Goal: Feedback & Contribution: Submit feedback/report problem

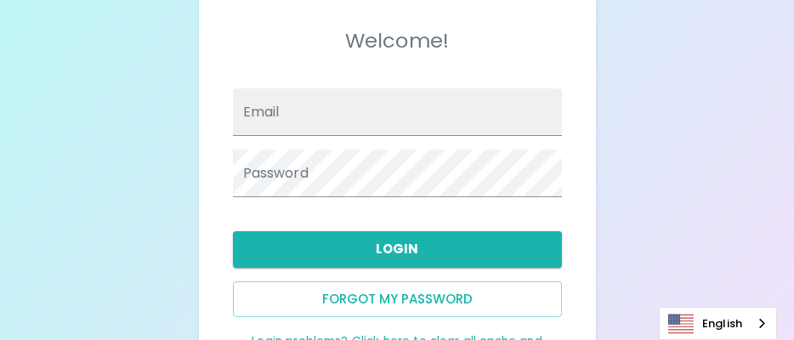
scroll to position [170, 0]
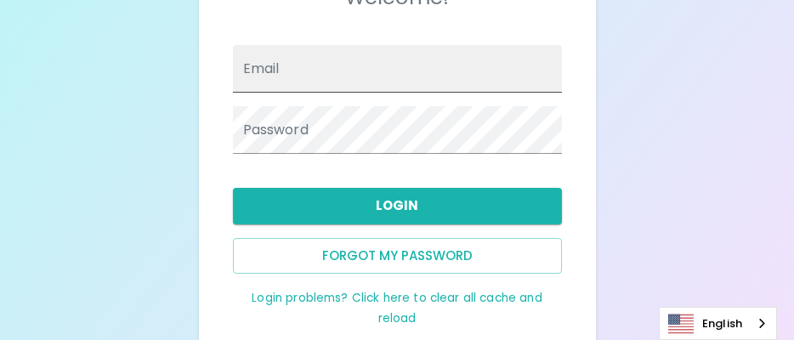
click at [363, 65] on input "Email" at bounding box center [397, 69] width 329 height 48
type input "[PERSON_NAME][EMAIL_ADDRESS][PERSON_NAME][DOMAIN_NAME]"
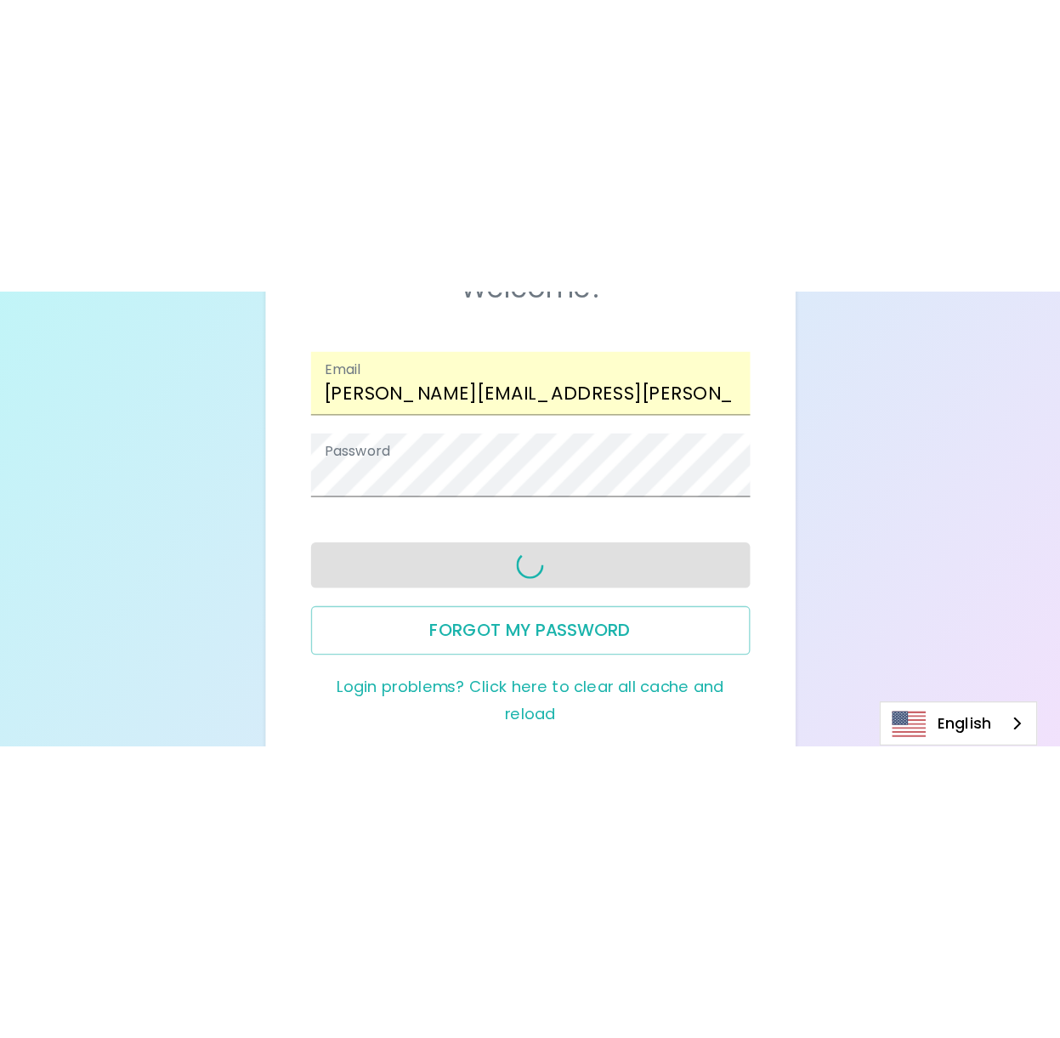
scroll to position [0, 0]
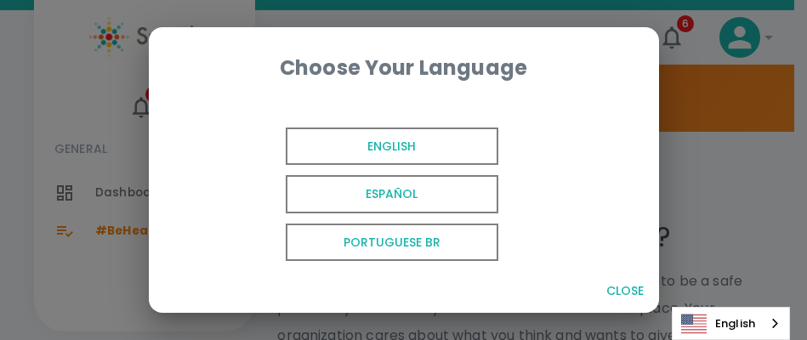
click at [458, 148] on span "English" at bounding box center [392, 147] width 213 height 38
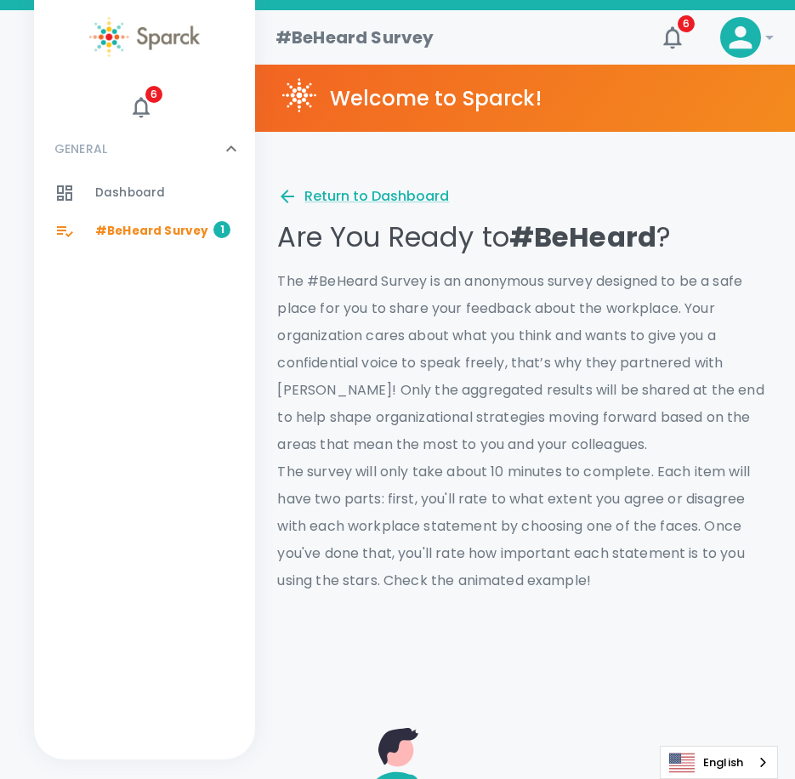
drag, startPoint x: 697, startPoint y: 175, endPoint x: 683, endPoint y: 160, distance: 21.1
click at [693, 171] on div "Are You Ready to #BeHeard ? The #BeHeard Survey is an anonymous survey designed…" at bounding box center [484, 373] width 577 height 469
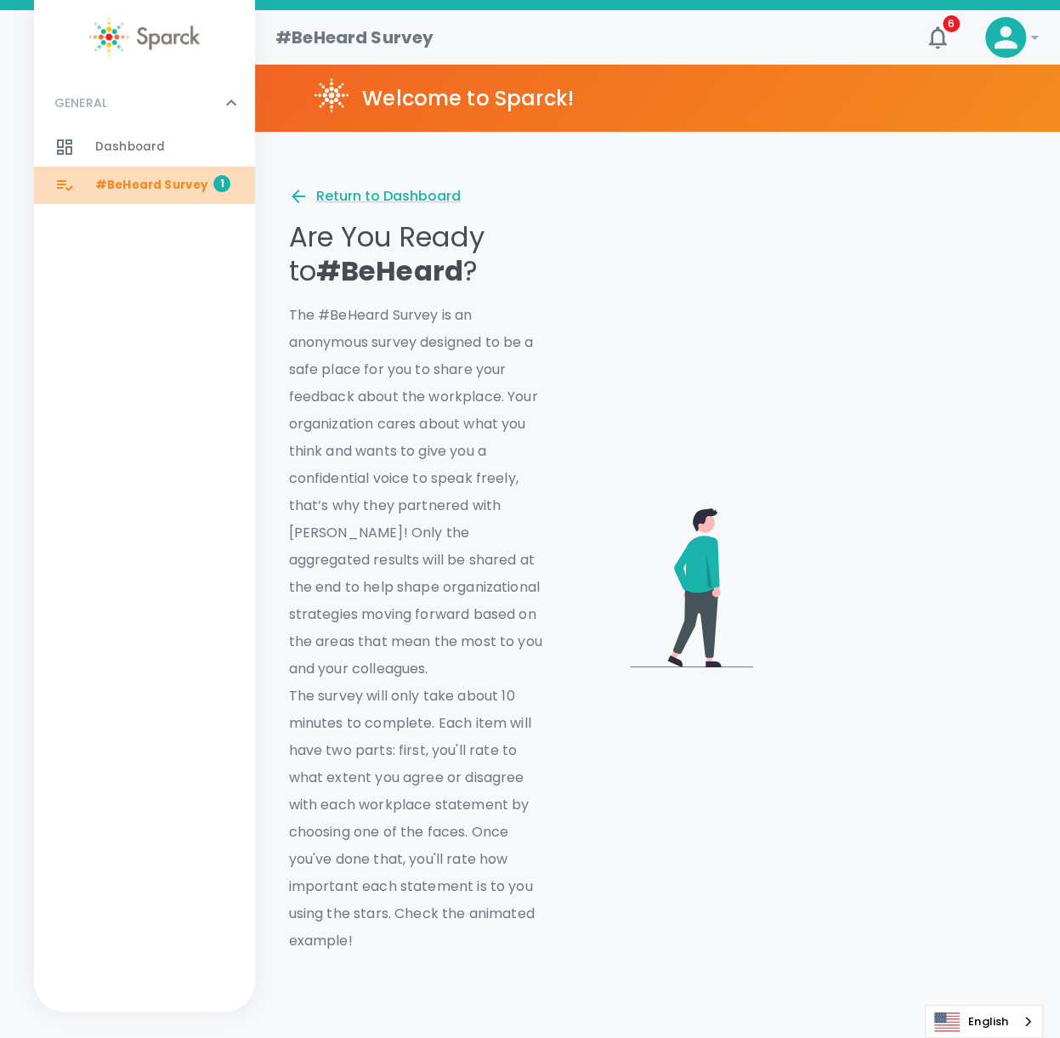
click at [167, 196] on span "#BeHeard Survey 1" at bounding box center [151, 185] width 113 height 24
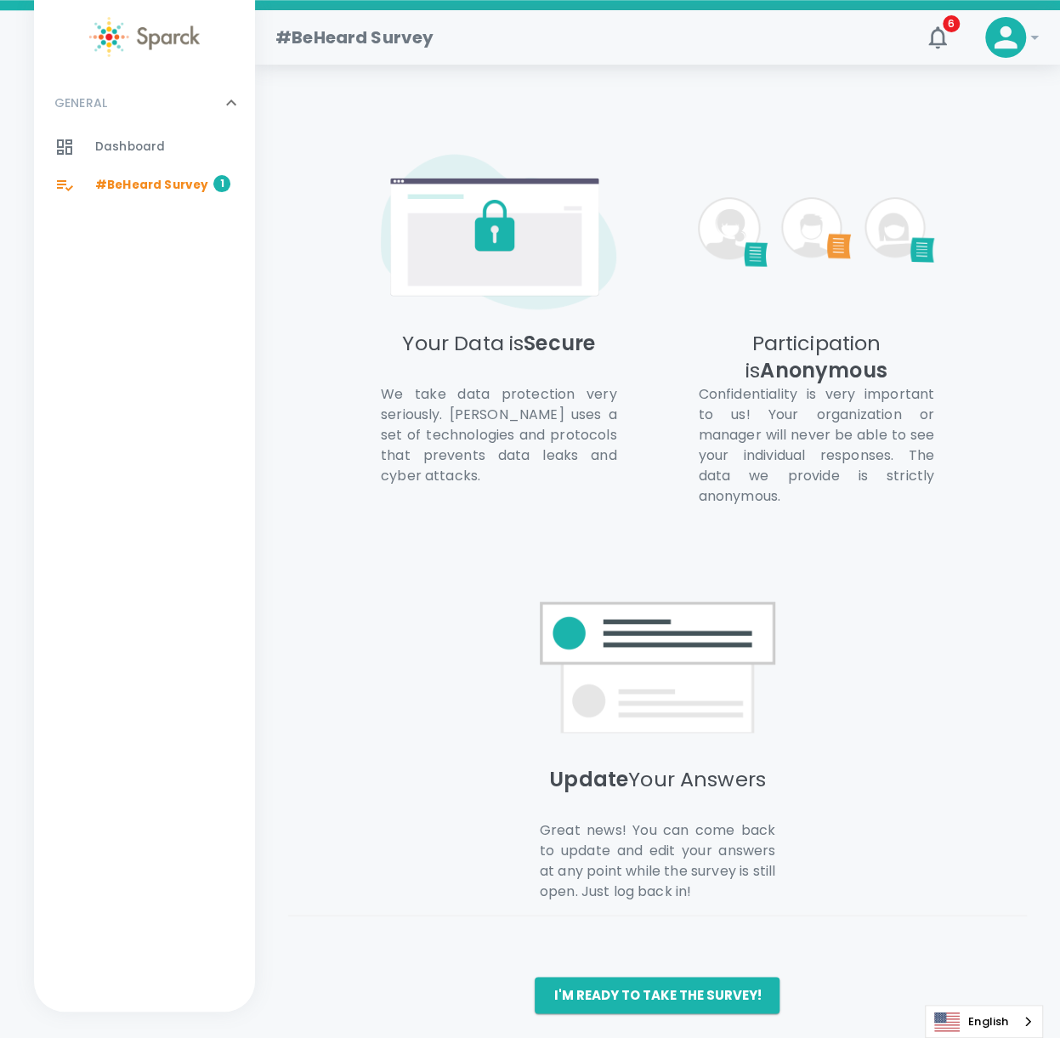
scroll to position [932, 0]
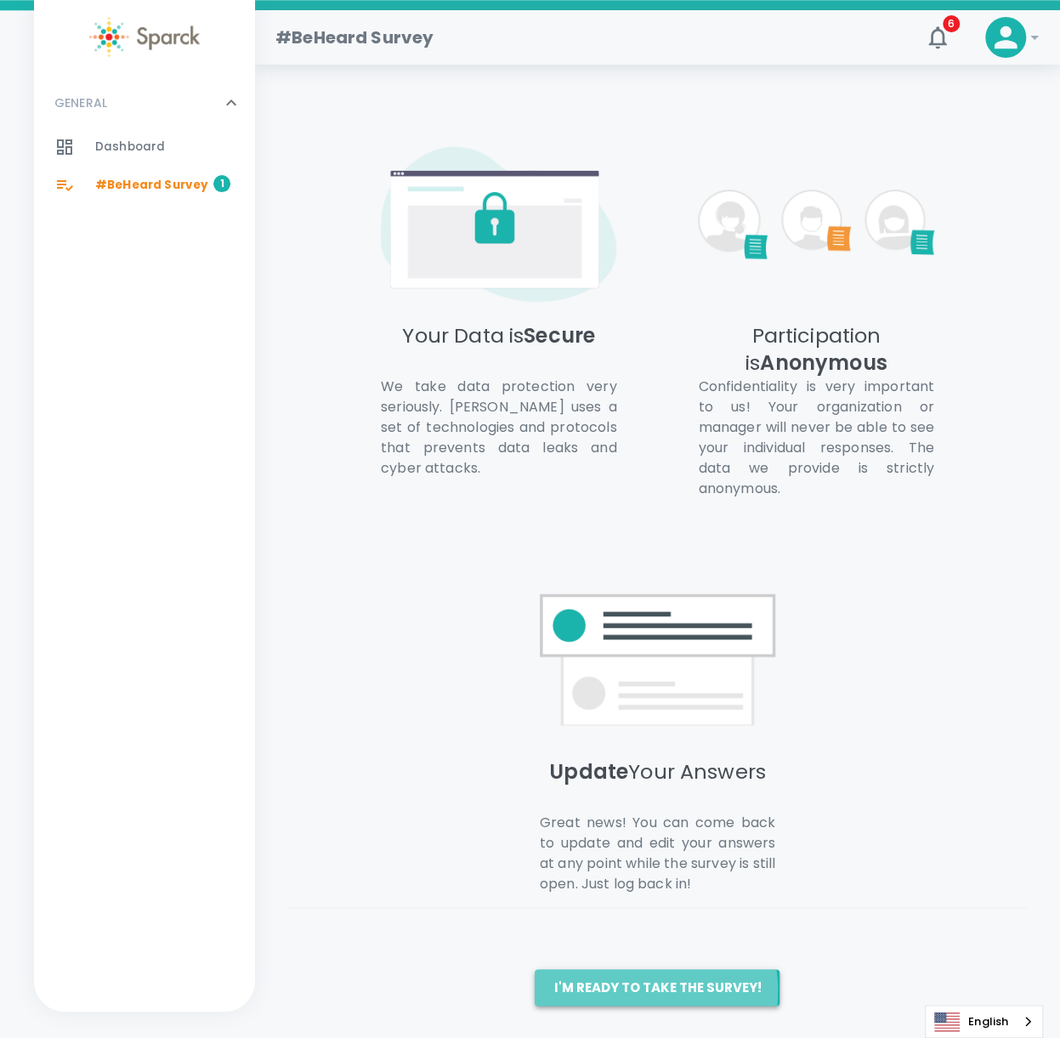
click at [630, 339] on button "I'm ready to take the survey!" at bounding box center [657, 987] width 245 height 36
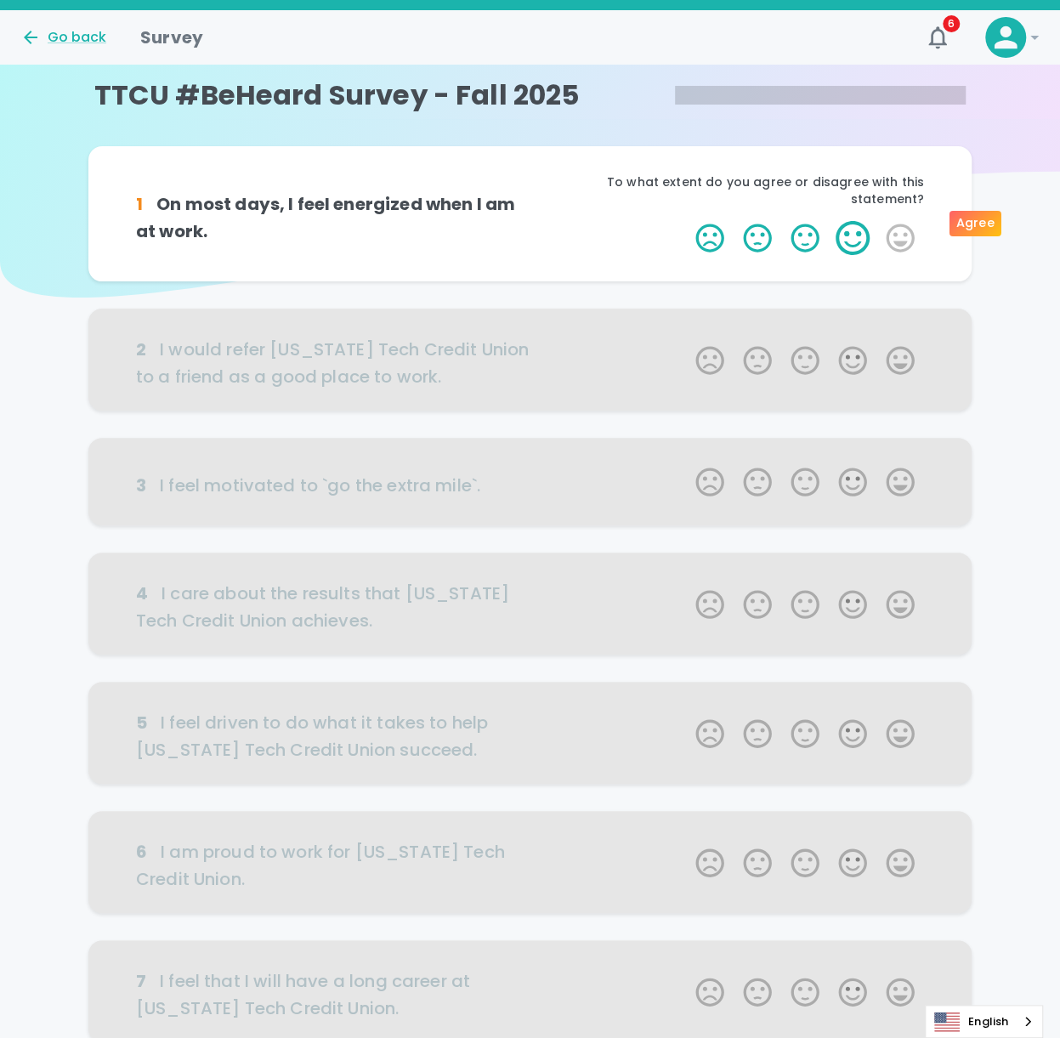
click at [793, 221] on label "4 Stars" at bounding box center [853, 238] width 48 height 34
click at [686, 220] on input "4 Stars" at bounding box center [685, 220] width 1 height 1
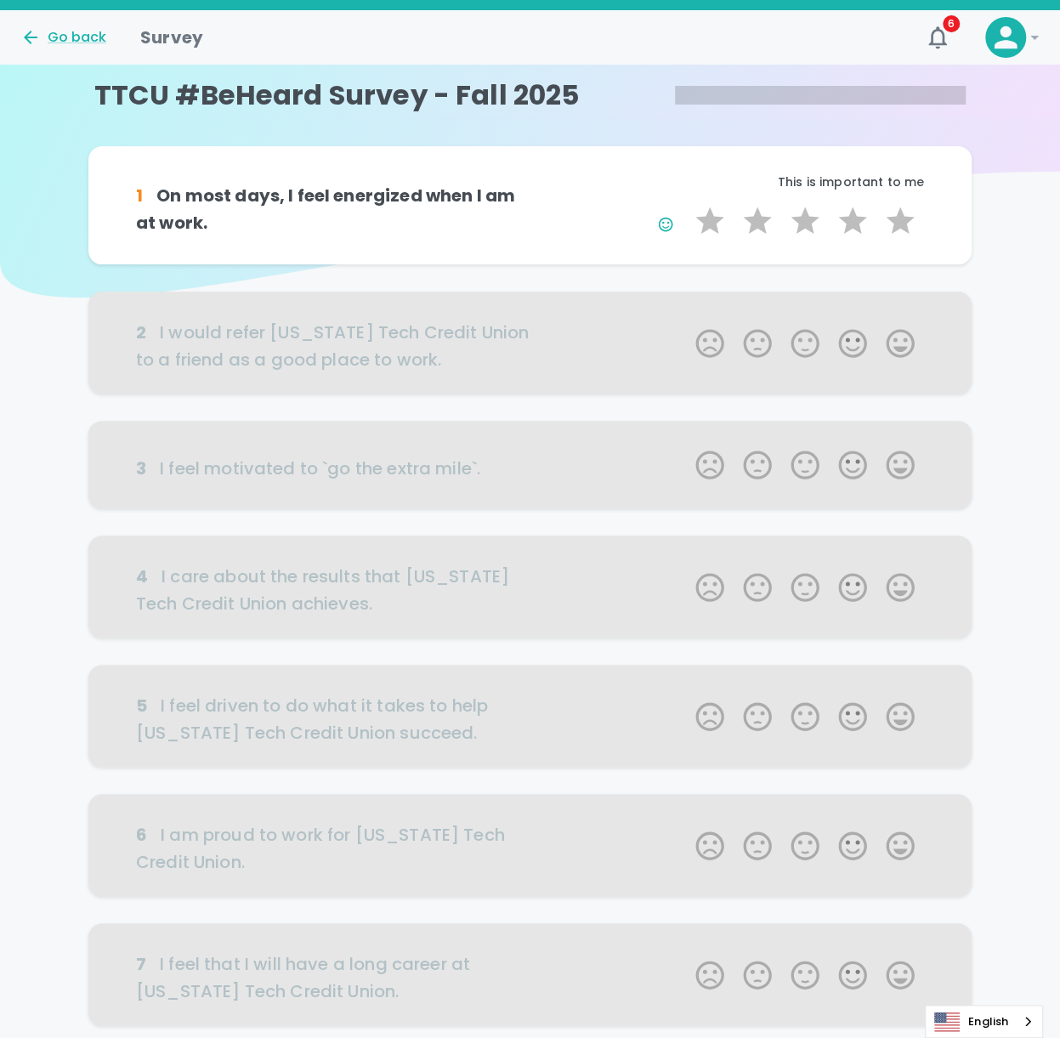
click at [793, 339] on div at bounding box center [530, 343] width 884 height 102
click at [793, 226] on label "4 Stars" at bounding box center [853, 221] width 48 height 34
click at [686, 204] on input "4 Stars" at bounding box center [685, 203] width 1 height 1
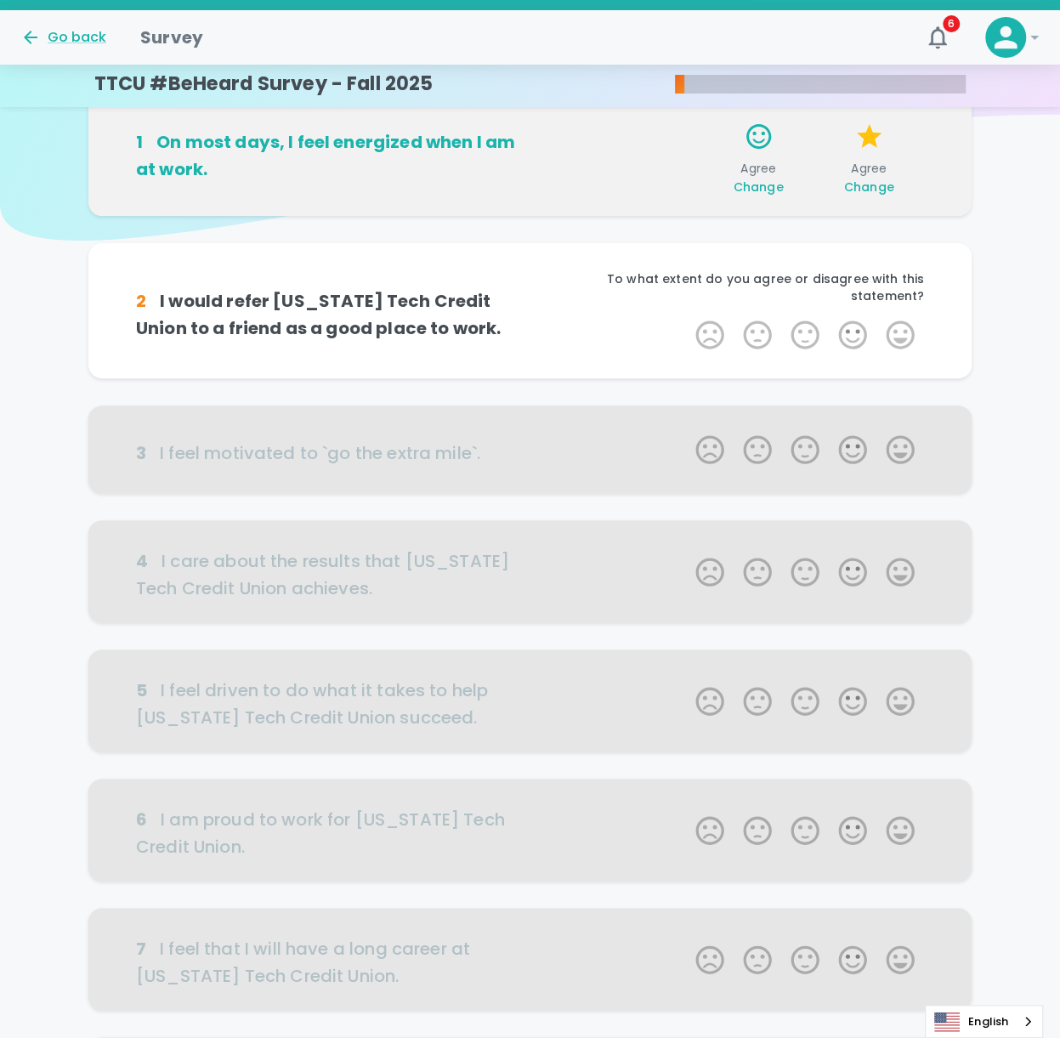
scroll to position [150, 0]
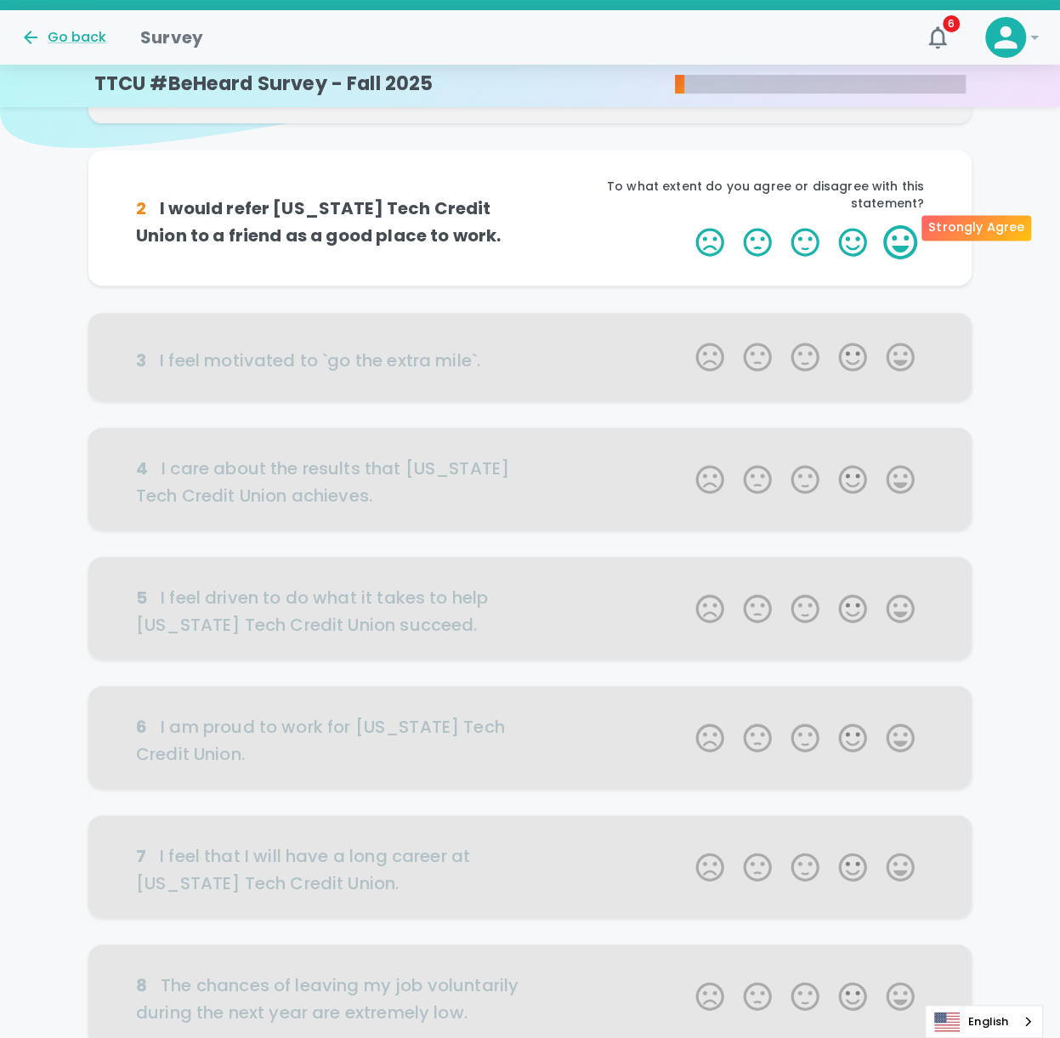
click at [793, 225] on label "5 Stars" at bounding box center [901, 242] width 48 height 34
click at [686, 224] on input "5 Stars" at bounding box center [685, 224] width 1 height 1
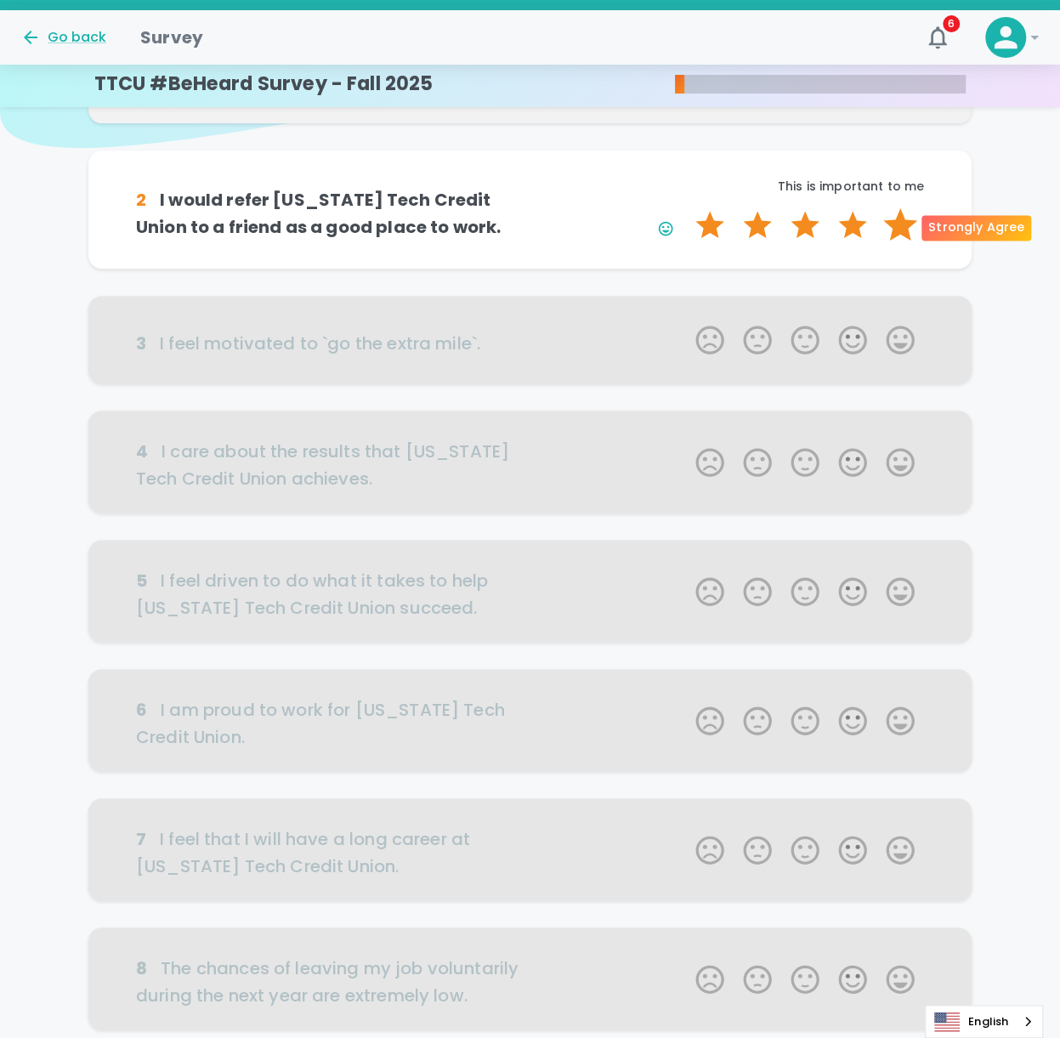
click at [793, 230] on label "5 Stars" at bounding box center [901, 225] width 48 height 34
click at [686, 208] on input "5 Stars" at bounding box center [685, 207] width 1 height 1
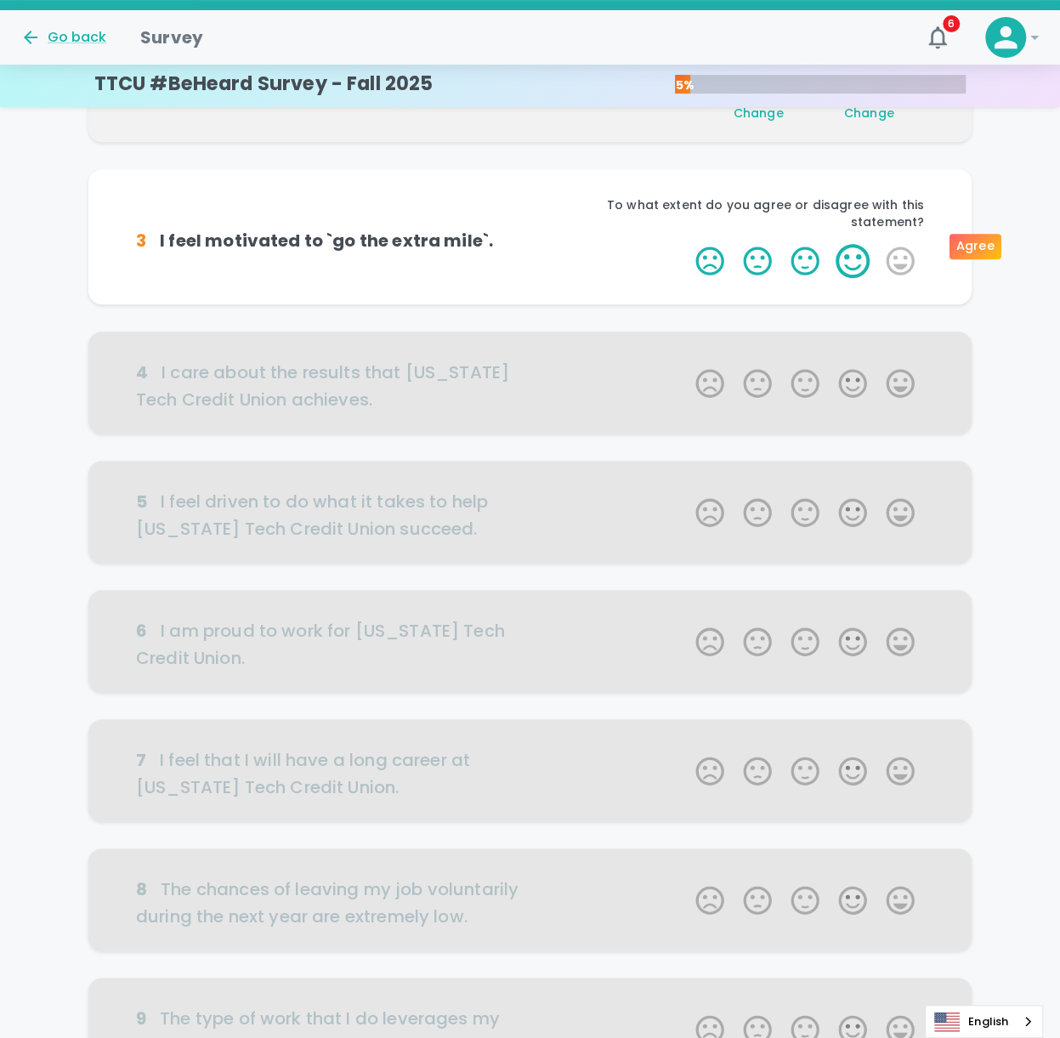
scroll to position [299, 0]
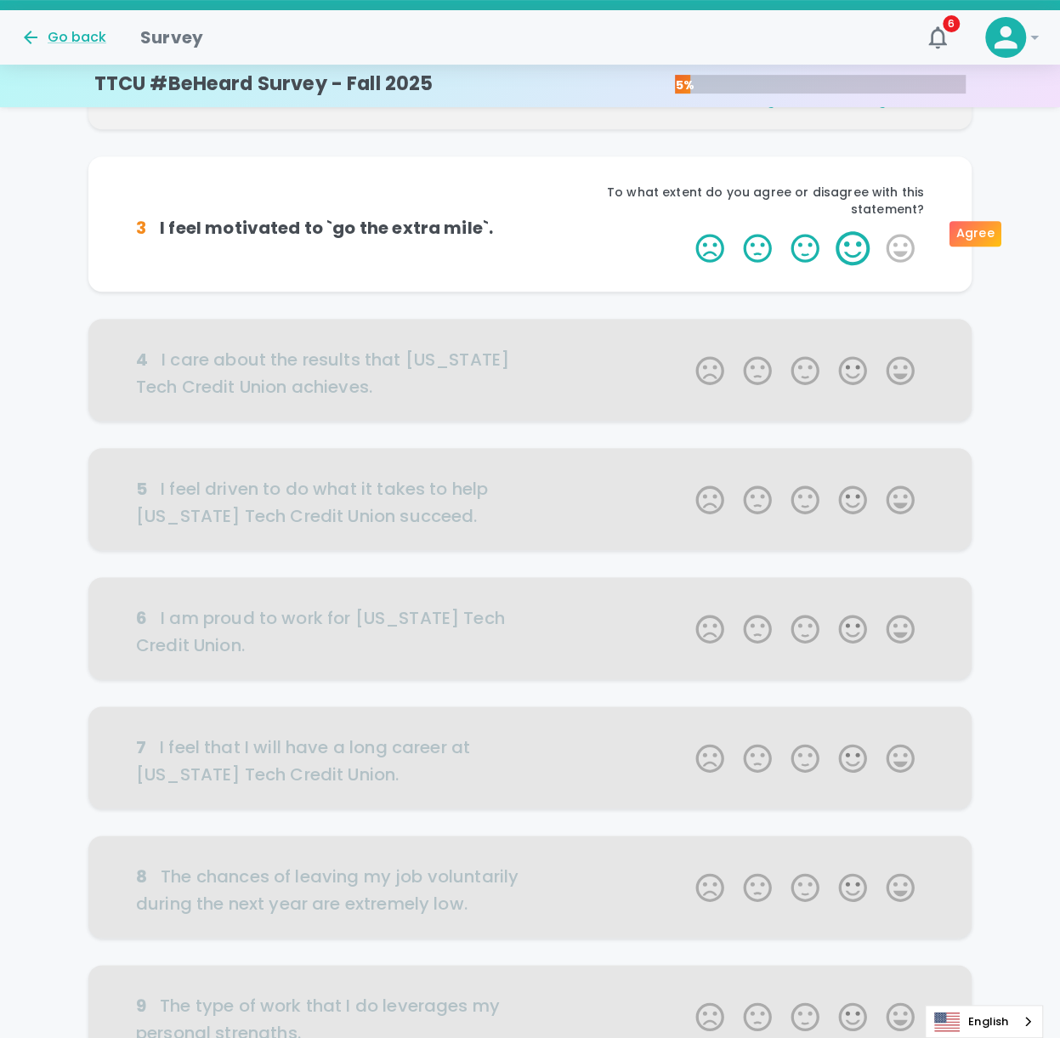
click at [793, 238] on label "4 Stars" at bounding box center [853, 248] width 48 height 34
click at [686, 231] on input "4 Stars" at bounding box center [685, 230] width 1 height 1
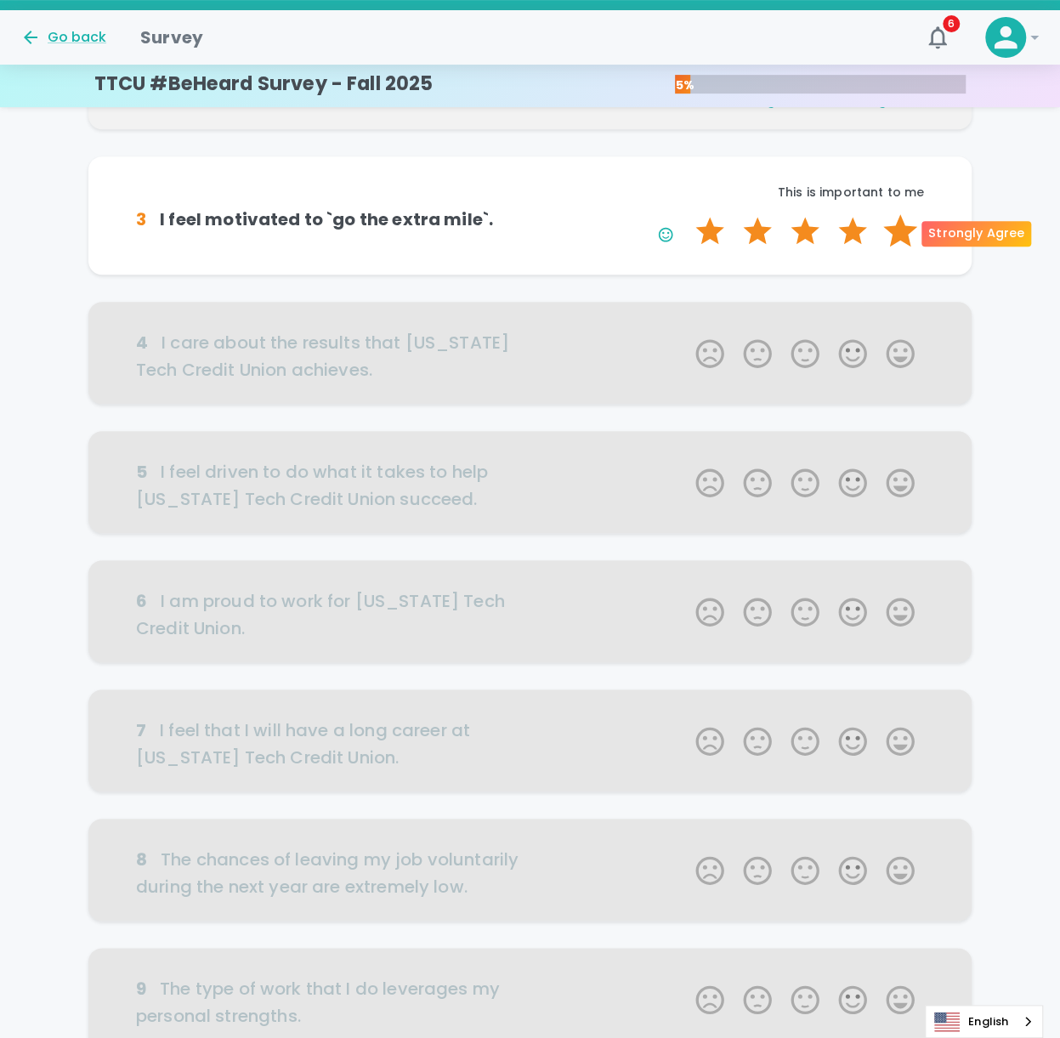
click at [793, 228] on label "5 Stars" at bounding box center [901, 231] width 48 height 34
click at [686, 214] on input "5 Stars" at bounding box center [685, 213] width 1 height 1
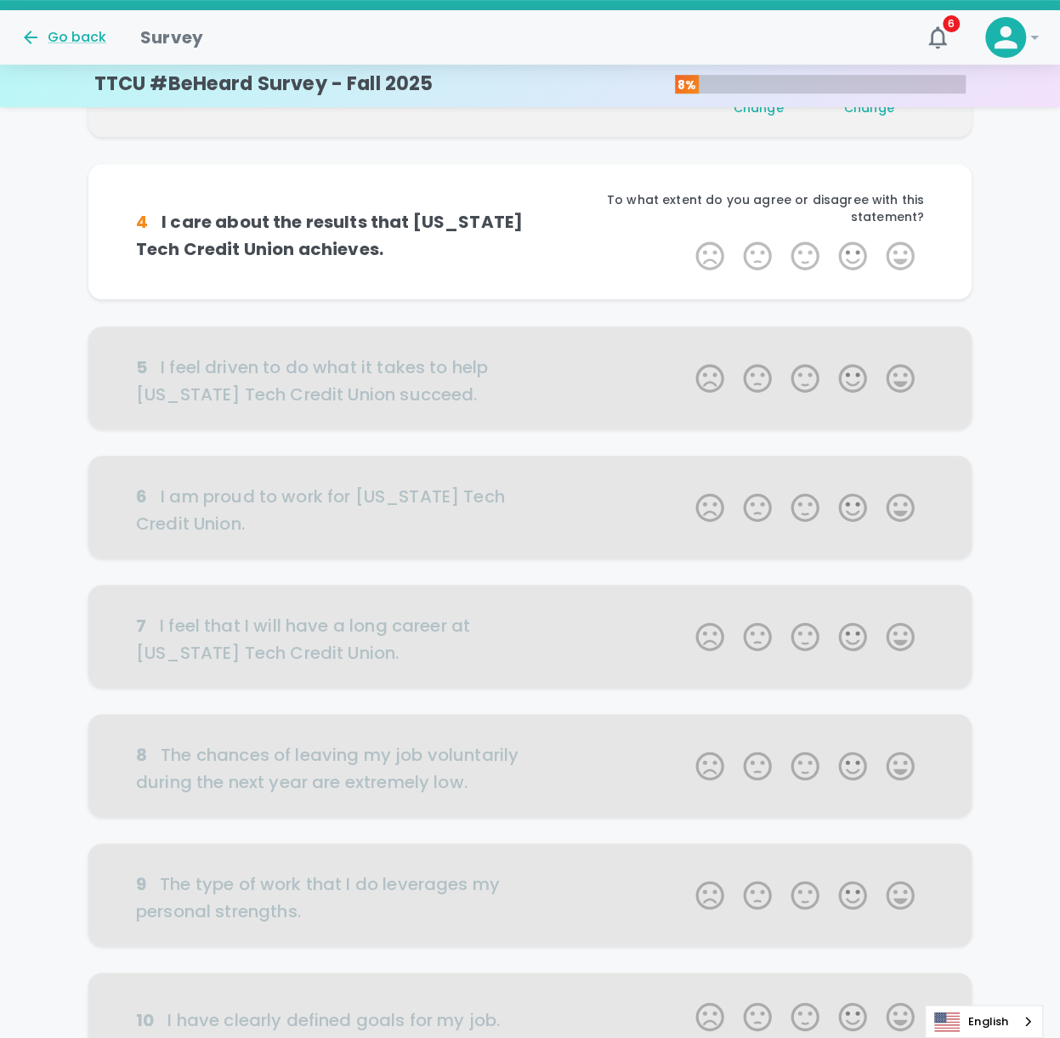
scroll to position [449, 0]
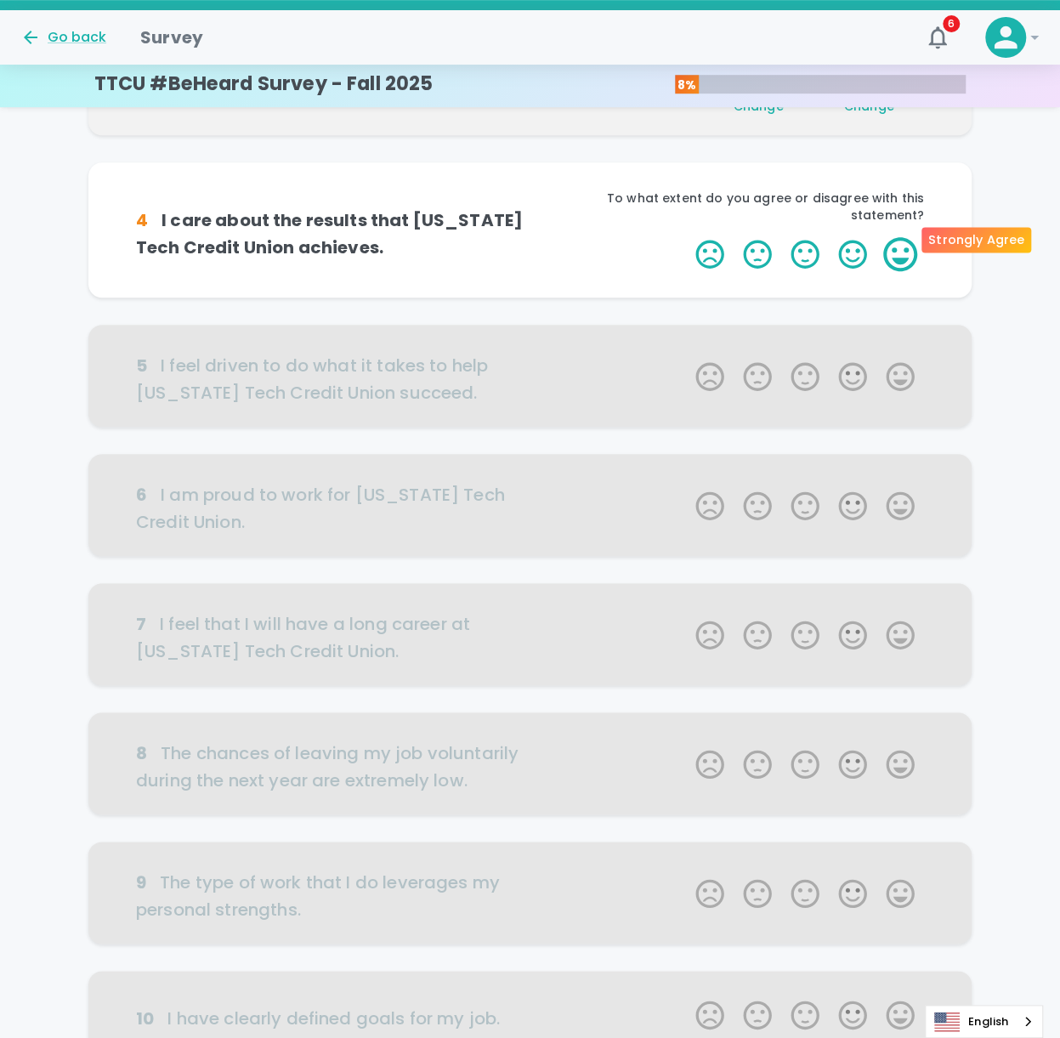
click at [793, 237] on label "5 Stars" at bounding box center [901, 254] width 48 height 34
click at [686, 236] on input "5 Stars" at bounding box center [685, 236] width 1 height 1
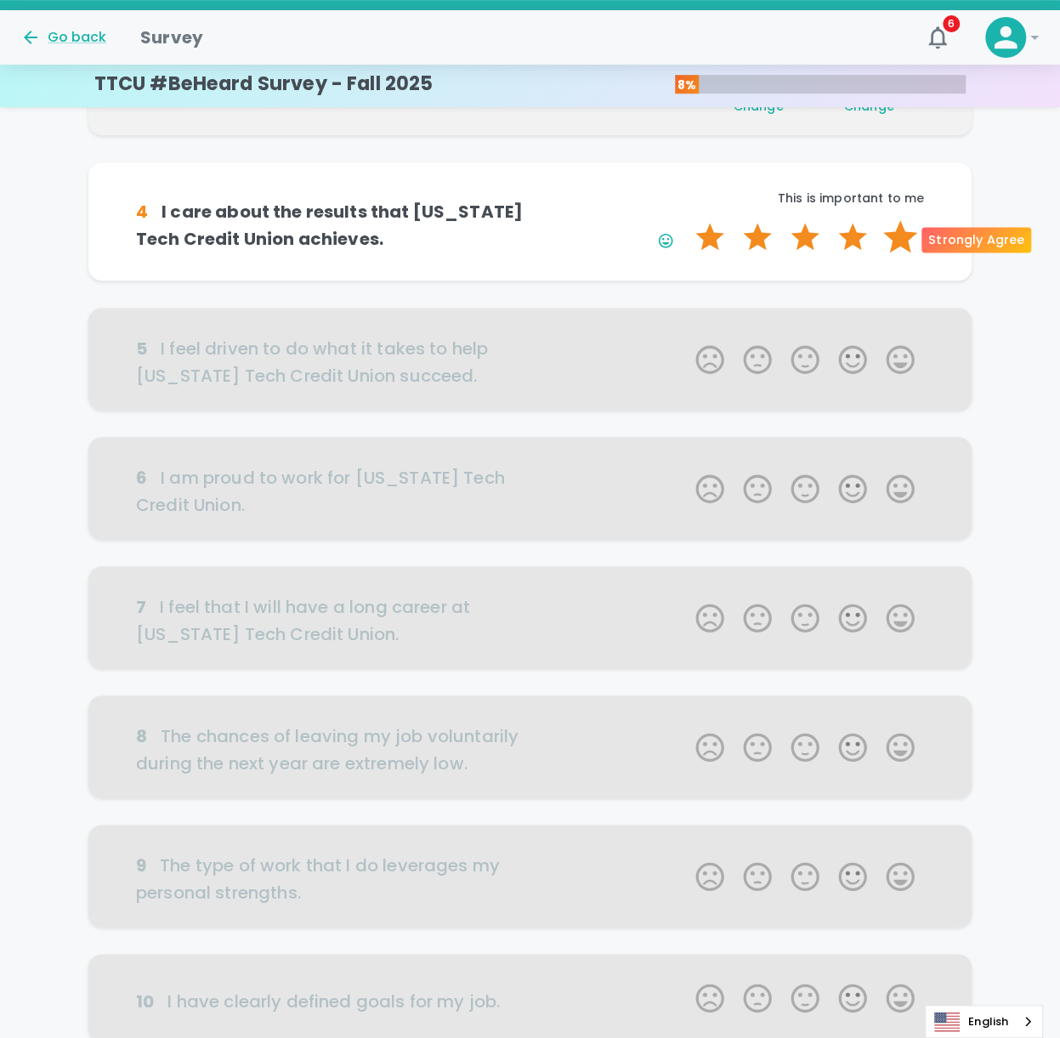
click at [793, 230] on label "5 Stars" at bounding box center [901, 237] width 48 height 34
click at [686, 220] on input "5 Stars" at bounding box center [685, 219] width 1 height 1
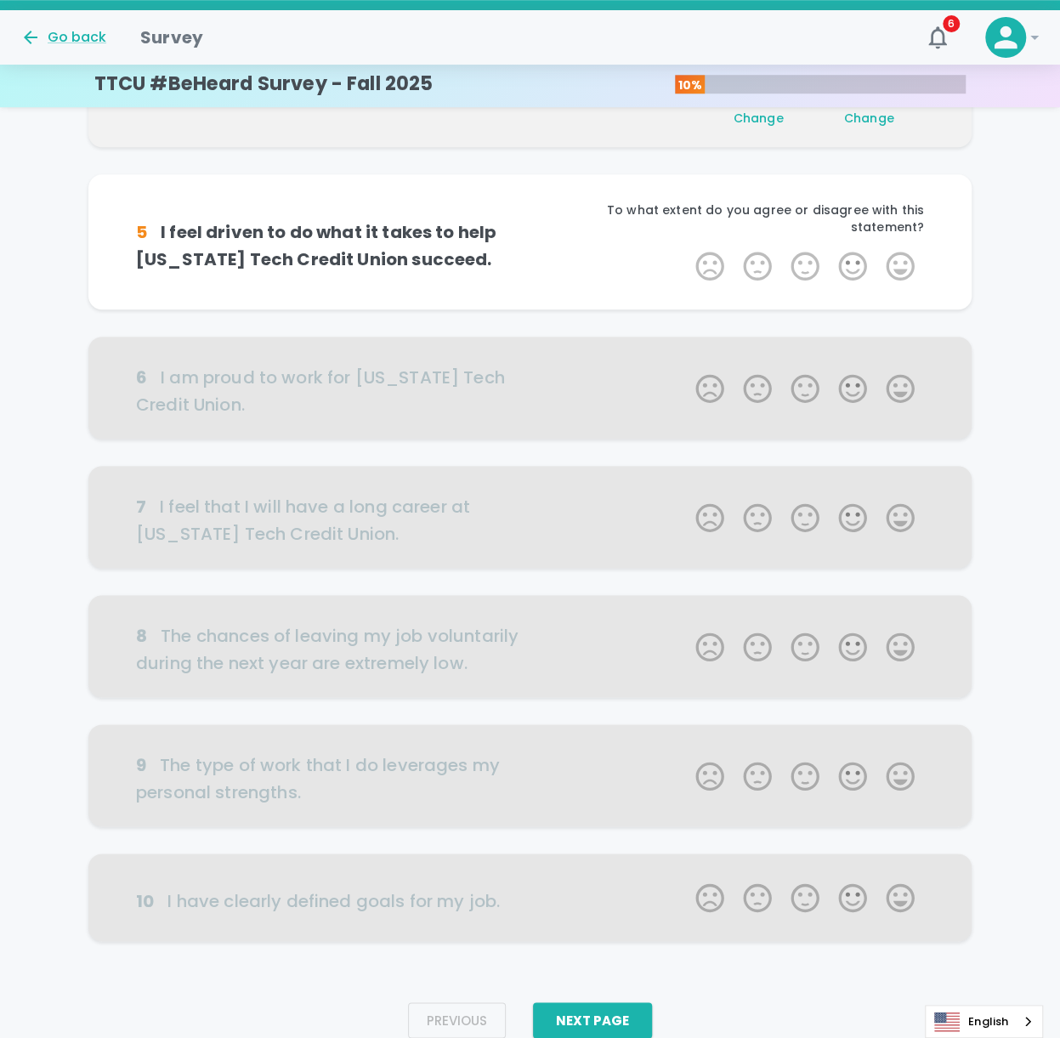
scroll to position [599, 0]
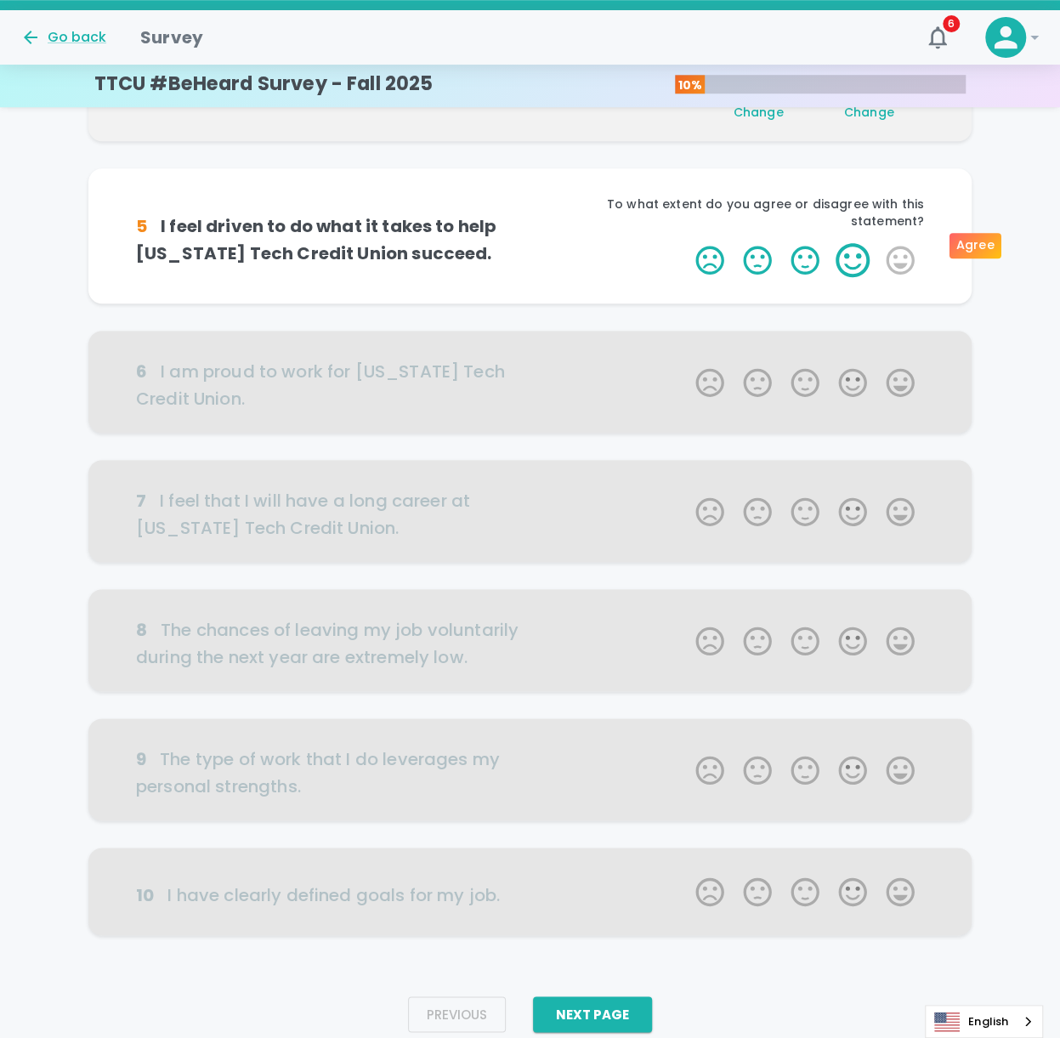
click at [793, 254] on label "4 Stars" at bounding box center [853, 260] width 48 height 34
click at [686, 243] on input "4 Stars" at bounding box center [685, 242] width 1 height 1
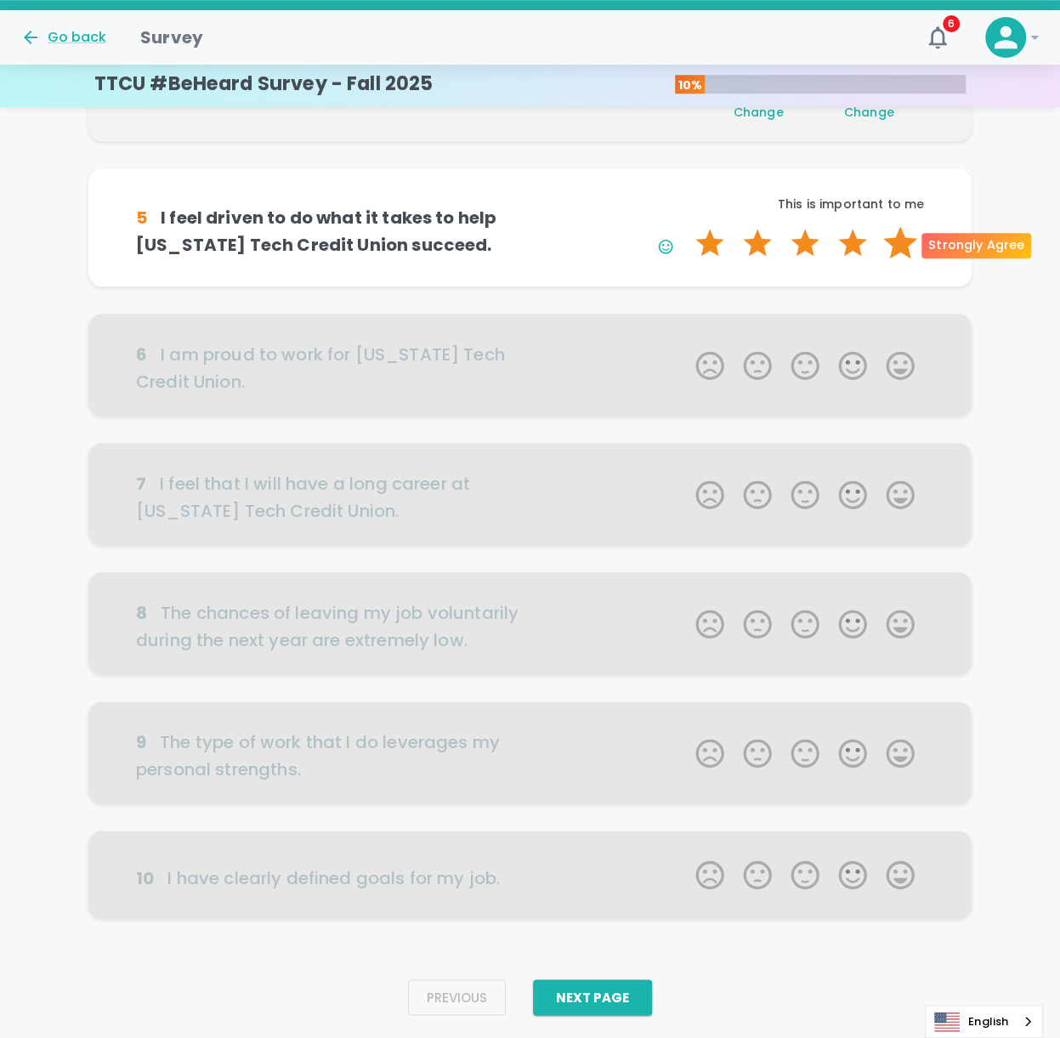
click at [793, 253] on label "5 Stars" at bounding box center [901, 243] width 48 height 34
click at [686, 226] on input "5 Stars" at bounding box center [685, 225] width 1 height 1
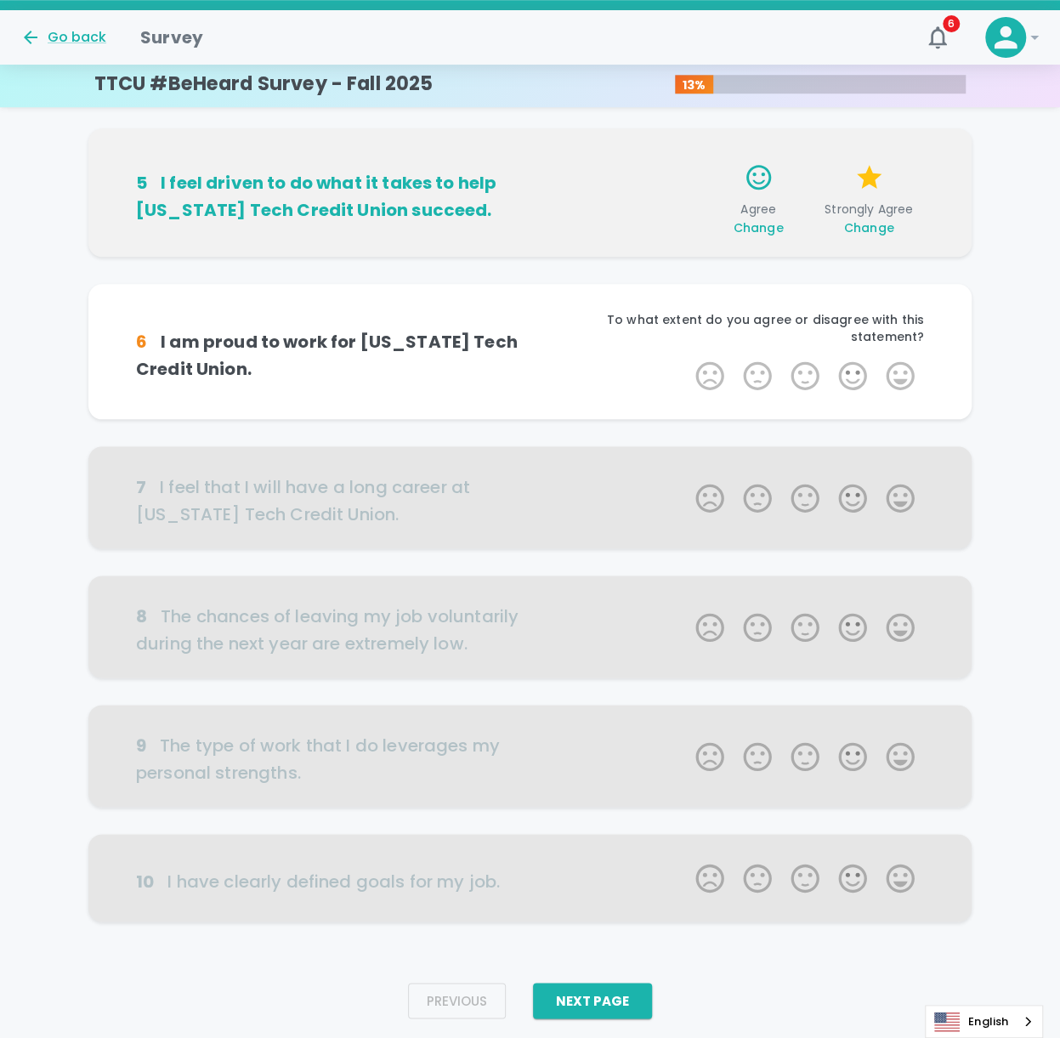
scroll to position [643, 0]
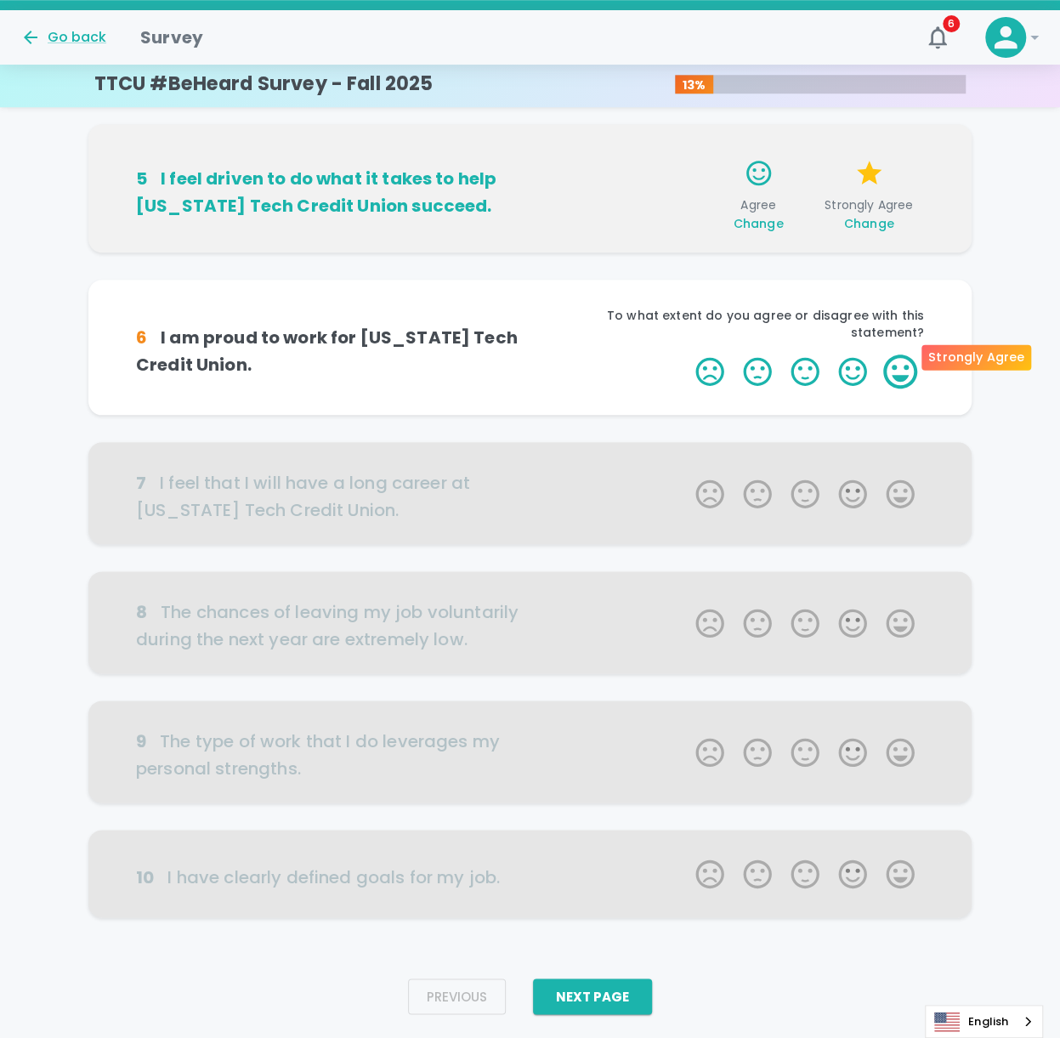
click at [793, 339] on label "5 Stars" at bounding box center [901, 372] width 48 height 34
click at [686, 339] on input "5 Stars" at bounding box center [685, 354] width 1 height 1
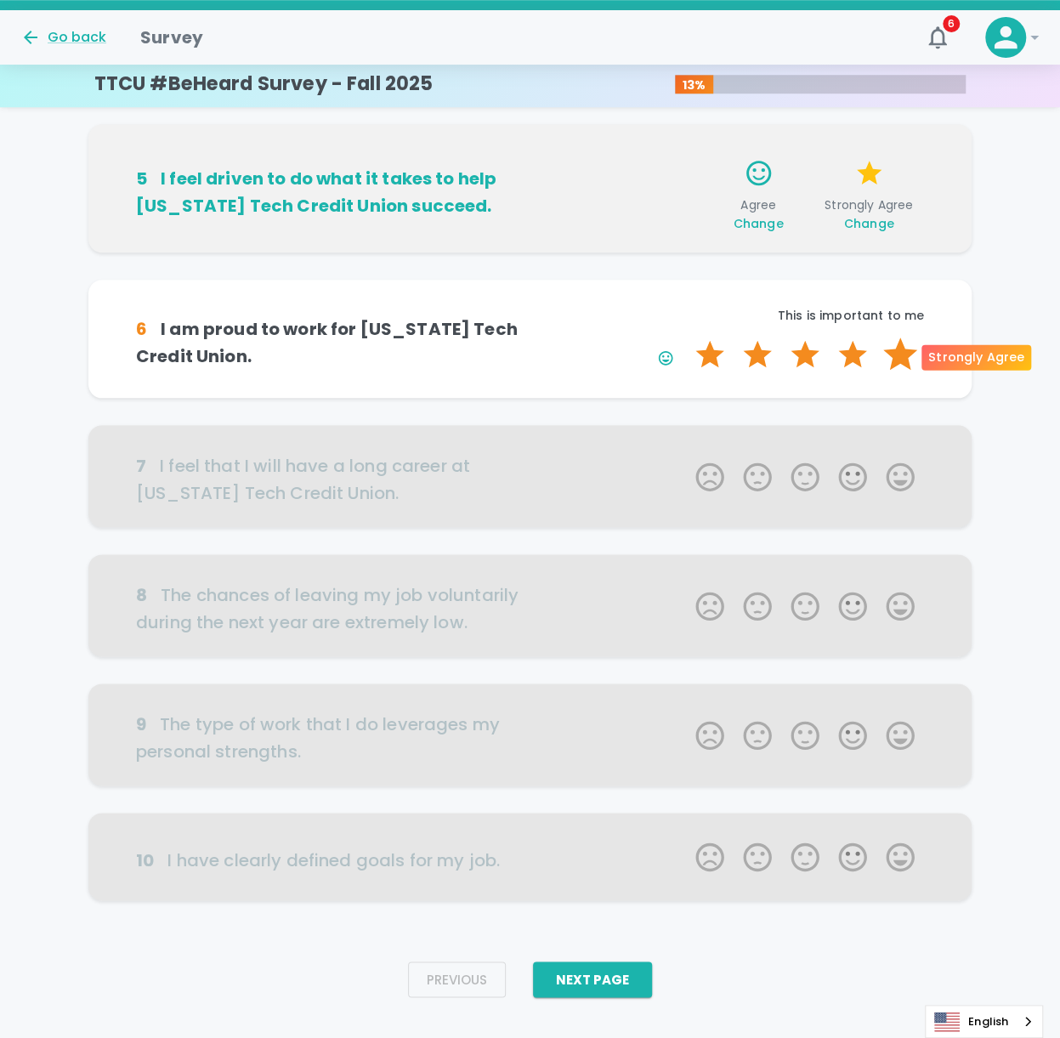
click at [793, 339] on label "5 Stars" at bounding box center [901, 355] width 48 height 34
click at [686, 338] on input "5 Stars" at bounding box center [685, 337] width 1 height 1
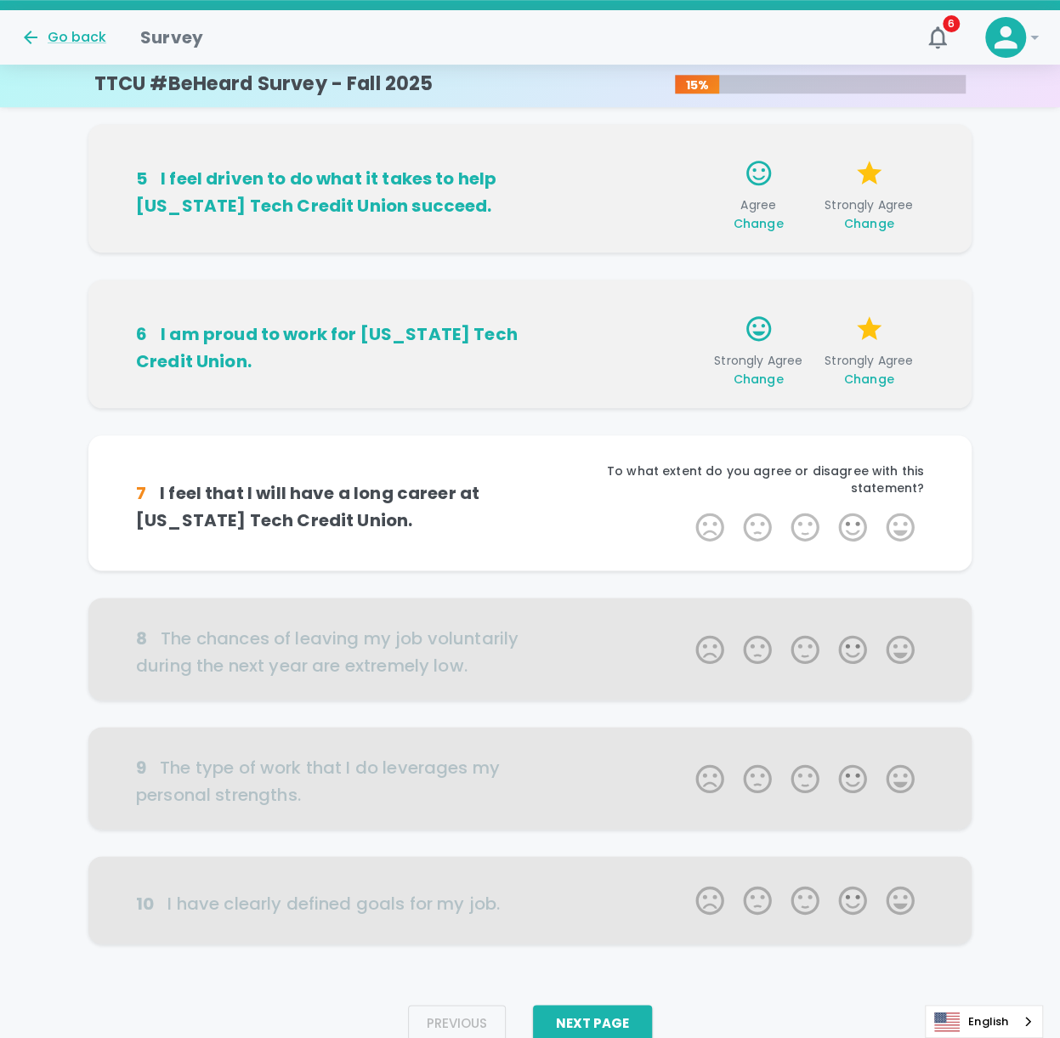
scroll to position [669, 0]
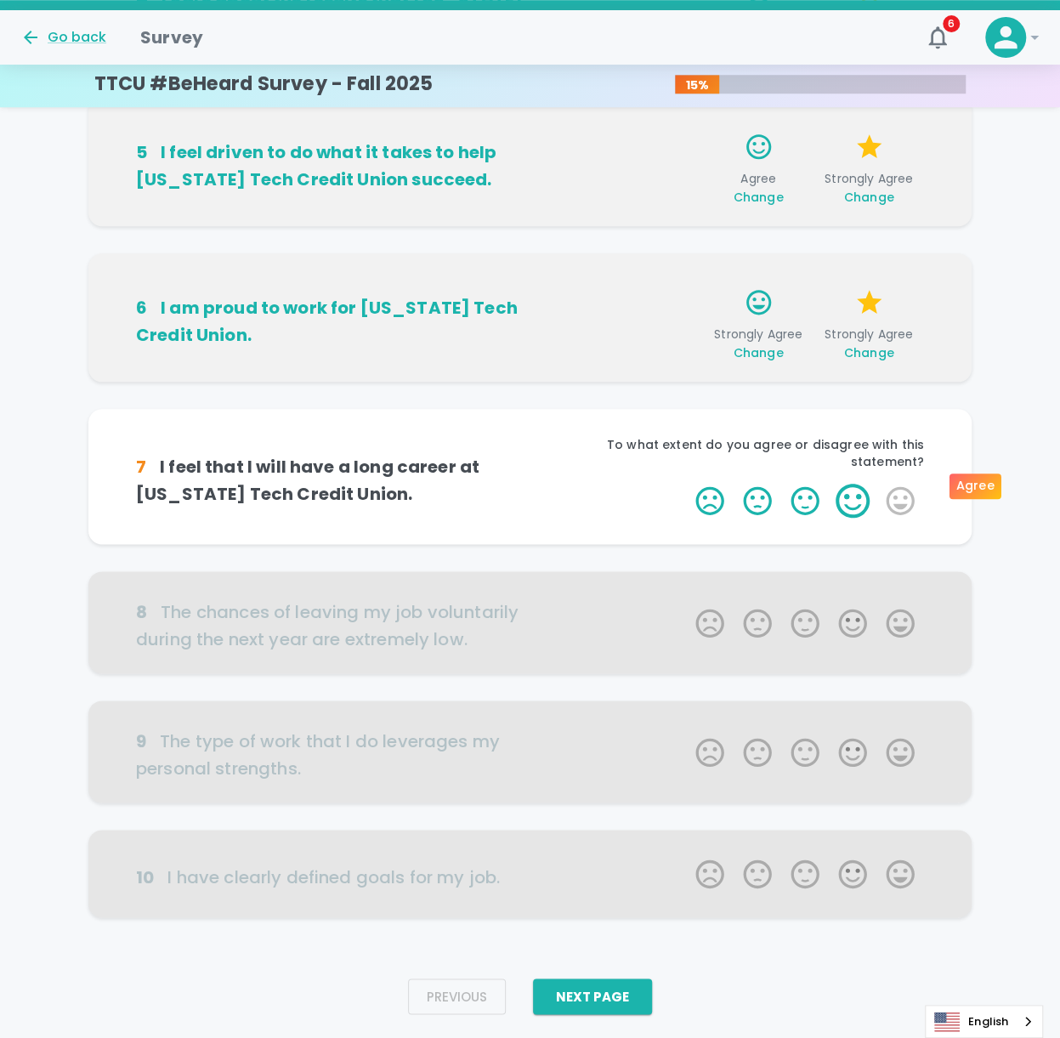
click at [793, 339] on label "4 Stars" at bounding box center [853, 501] width 48 height 34
click at [686, 339] on input "4 Stars" at bounding box center [685, 483] width 1 height 1
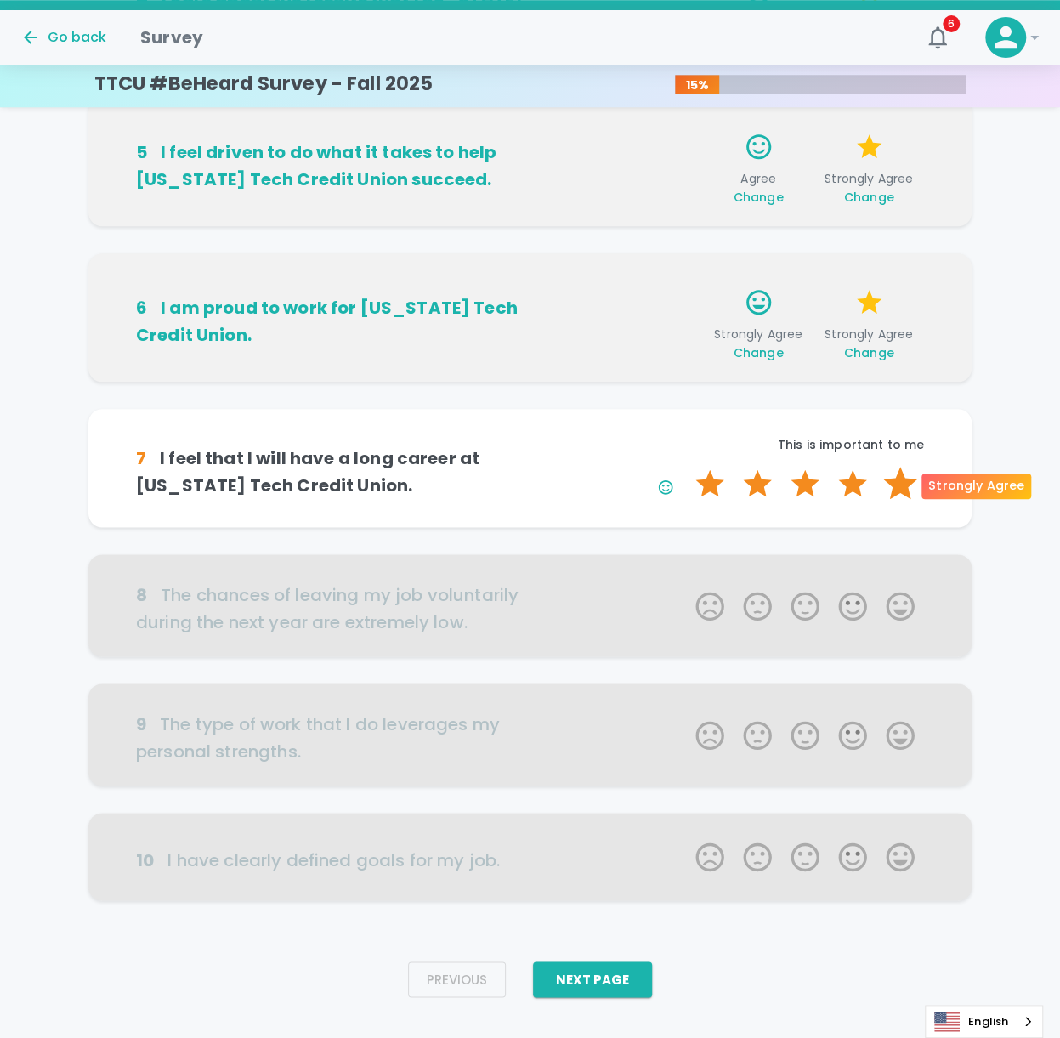
click at [793, 339] on label "5 Stars" at bounding box center [901, 484] width 48 height 34
click at [686, 339] on input "5 Stars" at bounding box center [685, 466] width 1 height 1
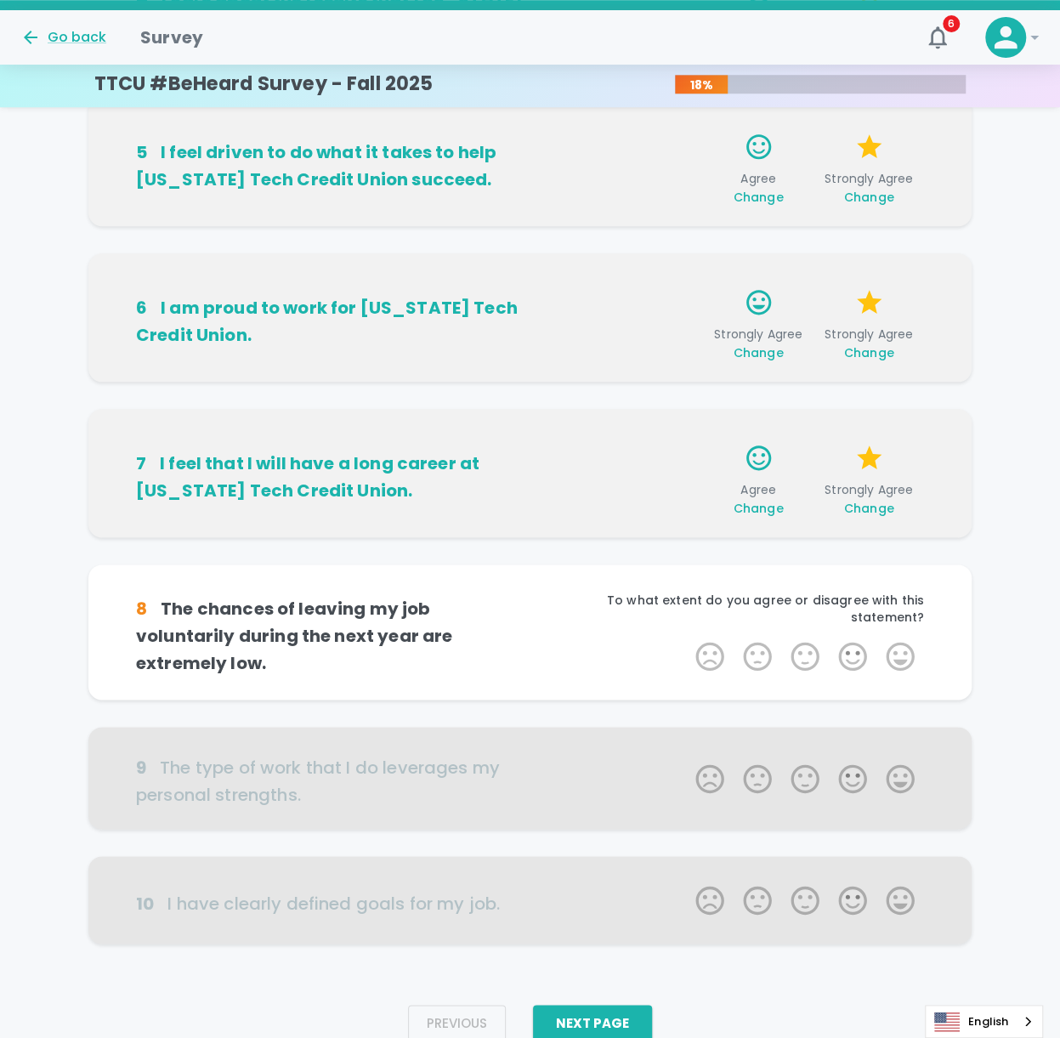
scroll to position [696, 0]
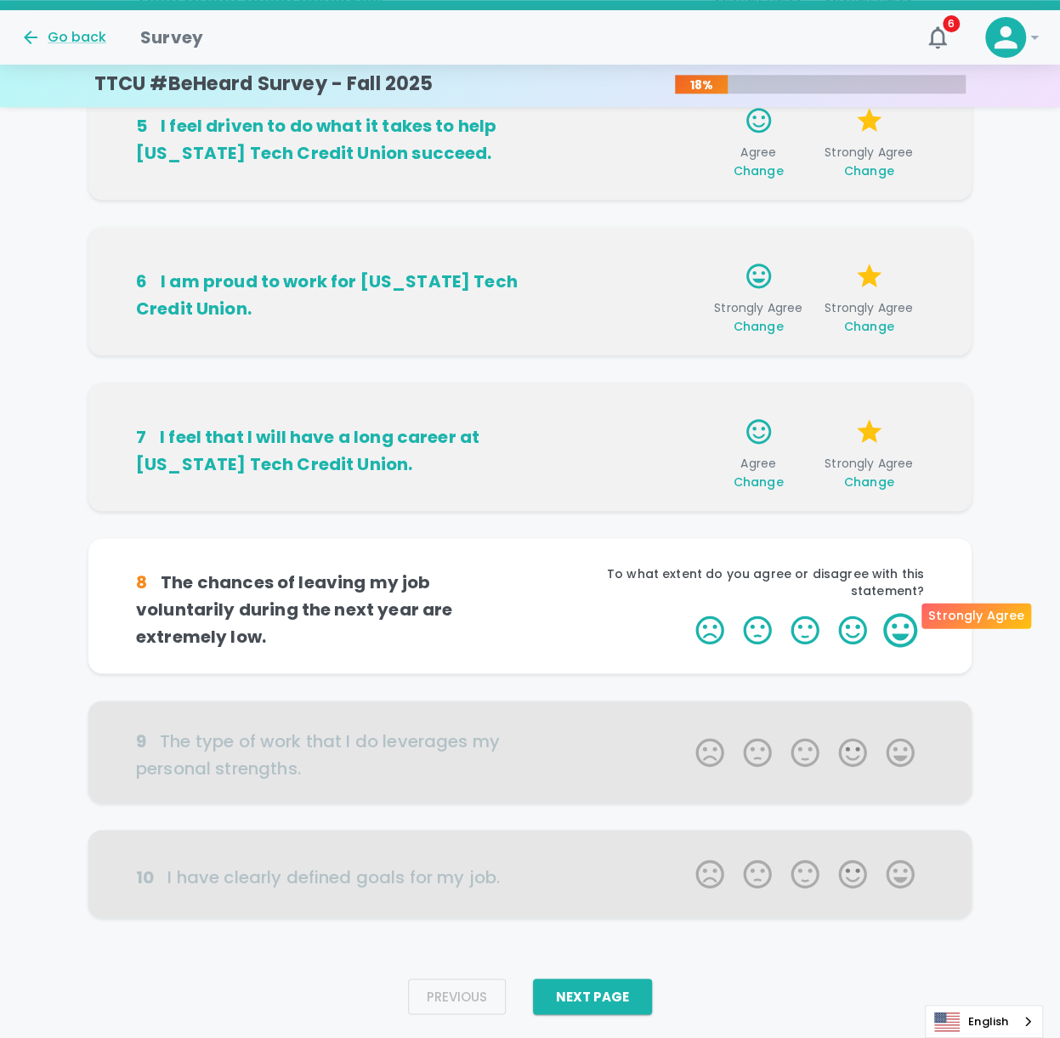
click at [793, 339] on label "5 Stars" at bounding box center [901, 630] width 48 height 34
click at [686, 339] on input "5 Stars" at bounding box center [685, 612] width 1 height 1
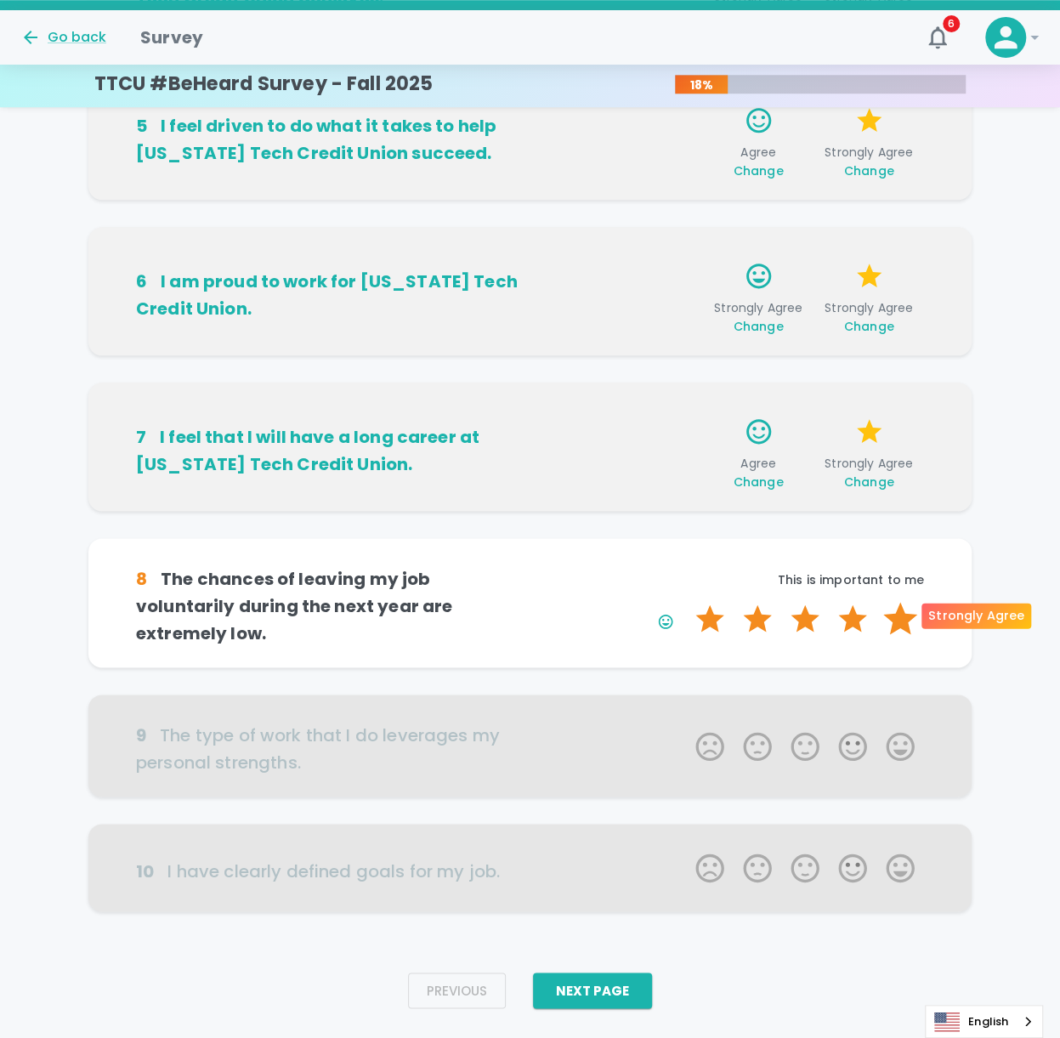
click at [793, 339] on label "5 Stars" at bounding box center [901, 619] width 48 height 34
click at [686, 339] on input "5 Stars" at bounding box center [685, 601] width 1 height 1
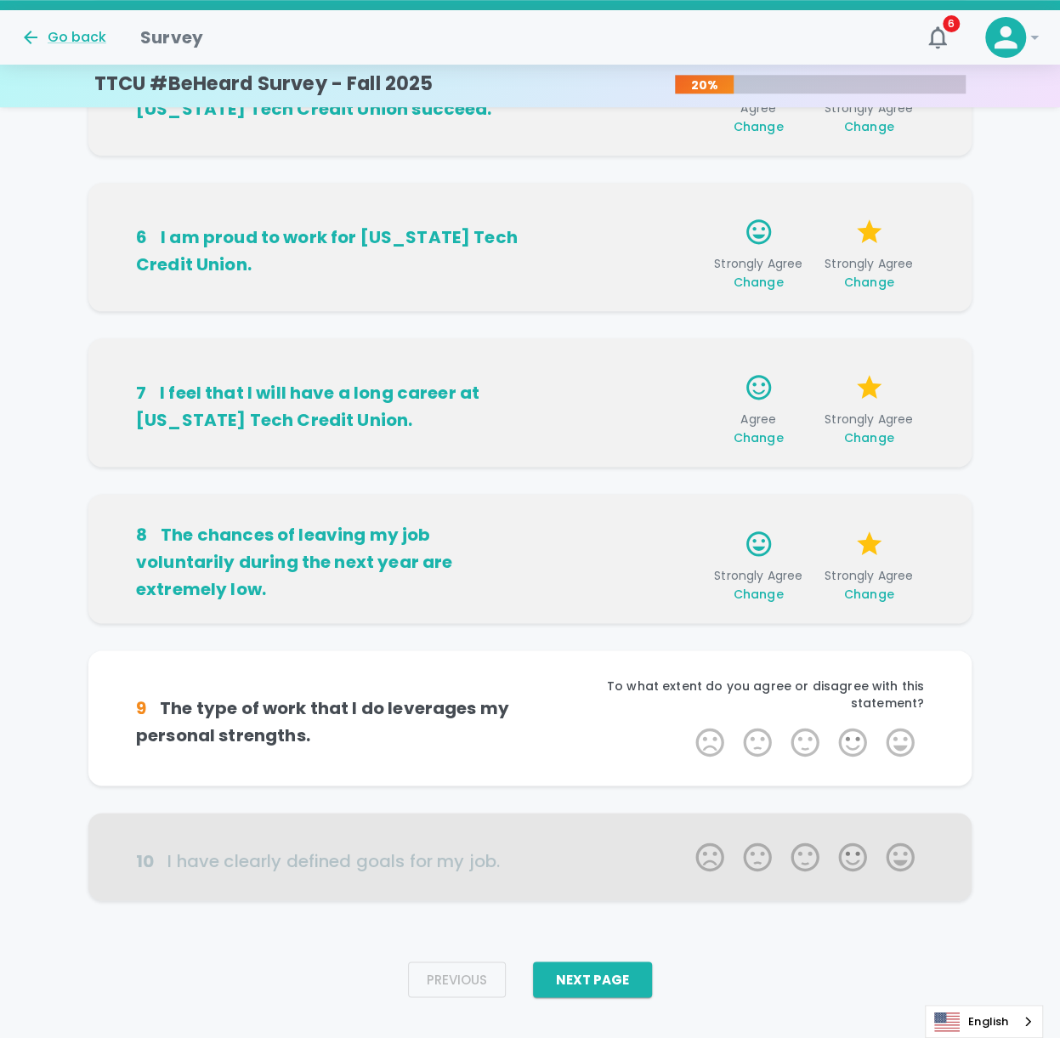
scroll to position [748, 0]
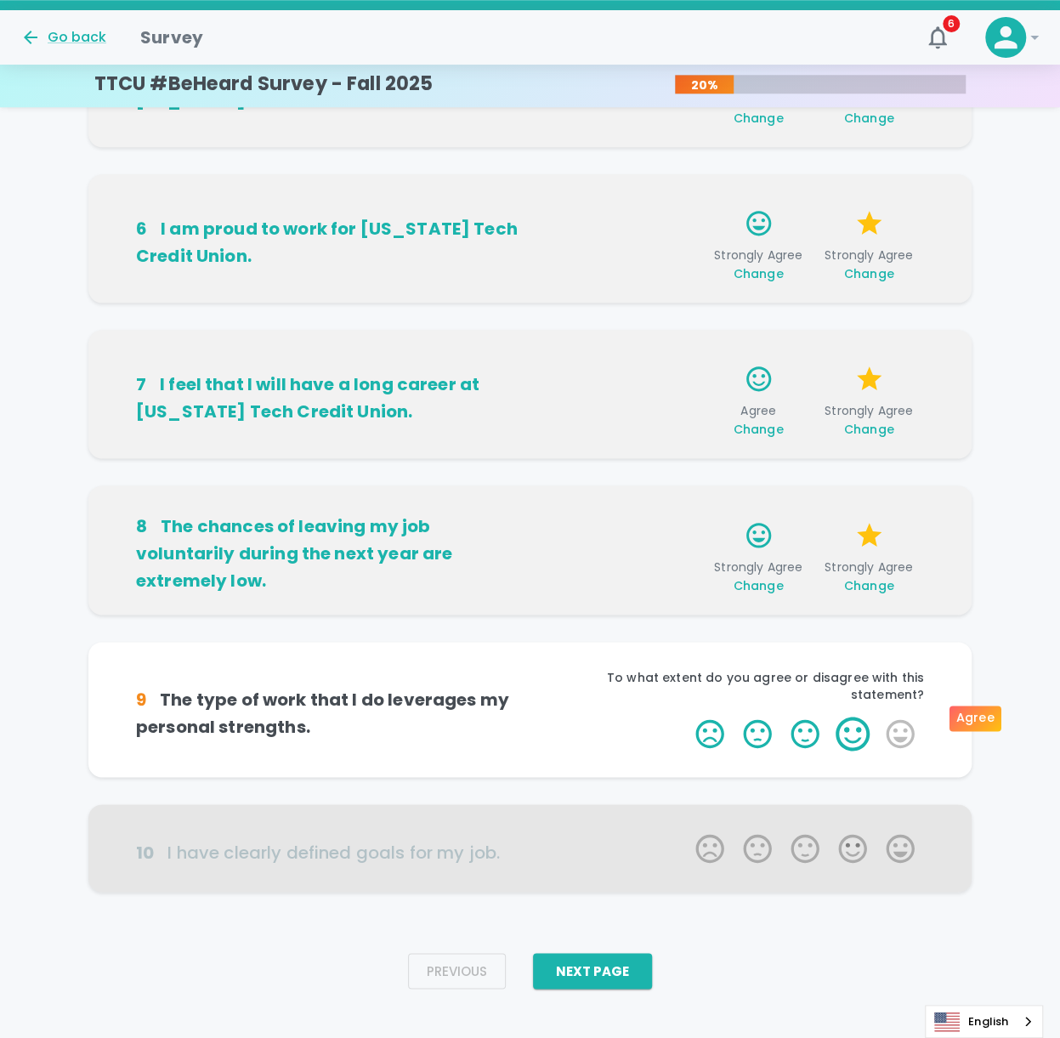
click at [793, 339] on label "4 Stars" at bounding box center [853, 734] width 48 height 34
click at [686, 339] on input "4 Stars" at bounding box center [685, 716] width 1 height 1
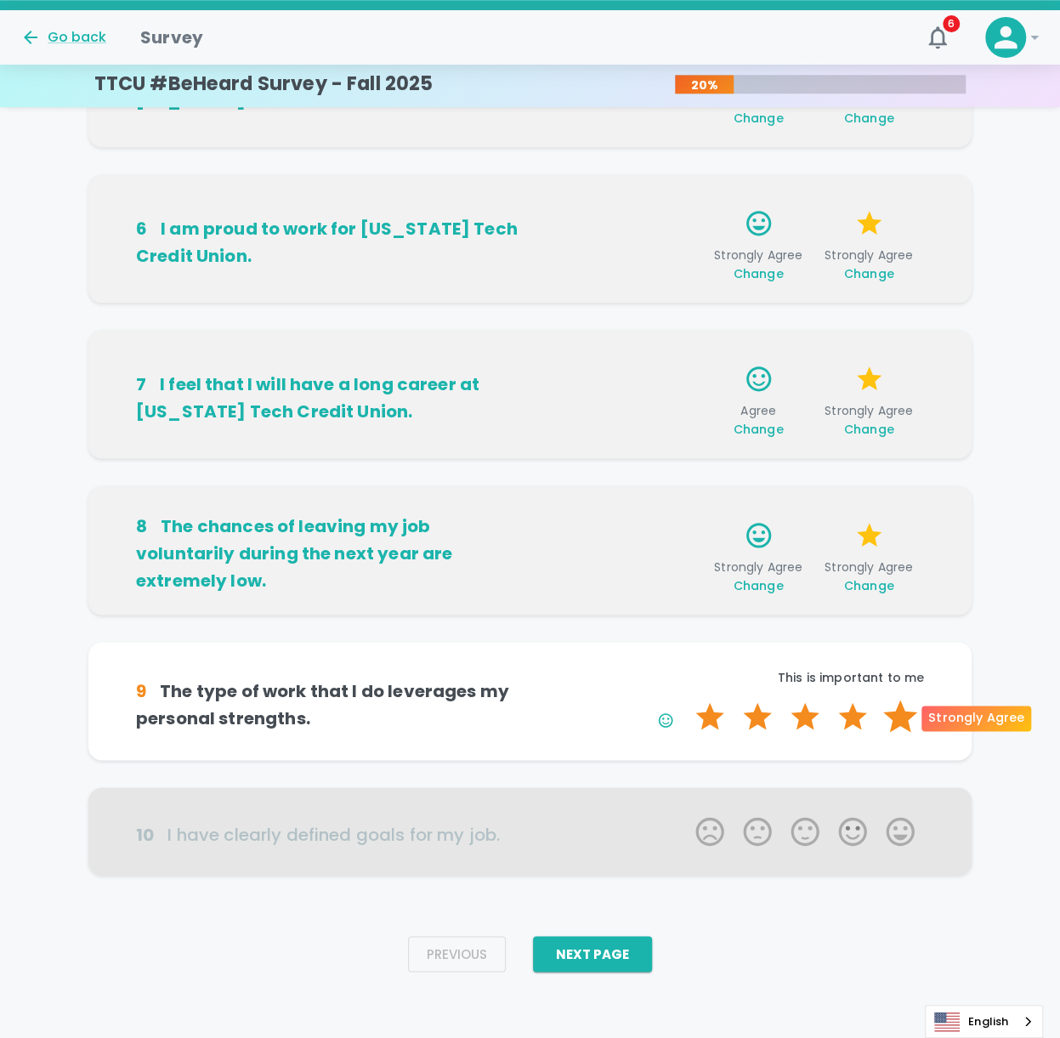
click at [793, 339] on label "5 Stars" at bounding box center [901, 717] width 48 height 34
click at [686, 339] on input "5 Stars" at bounding box center [685, 699] width 1 height 1
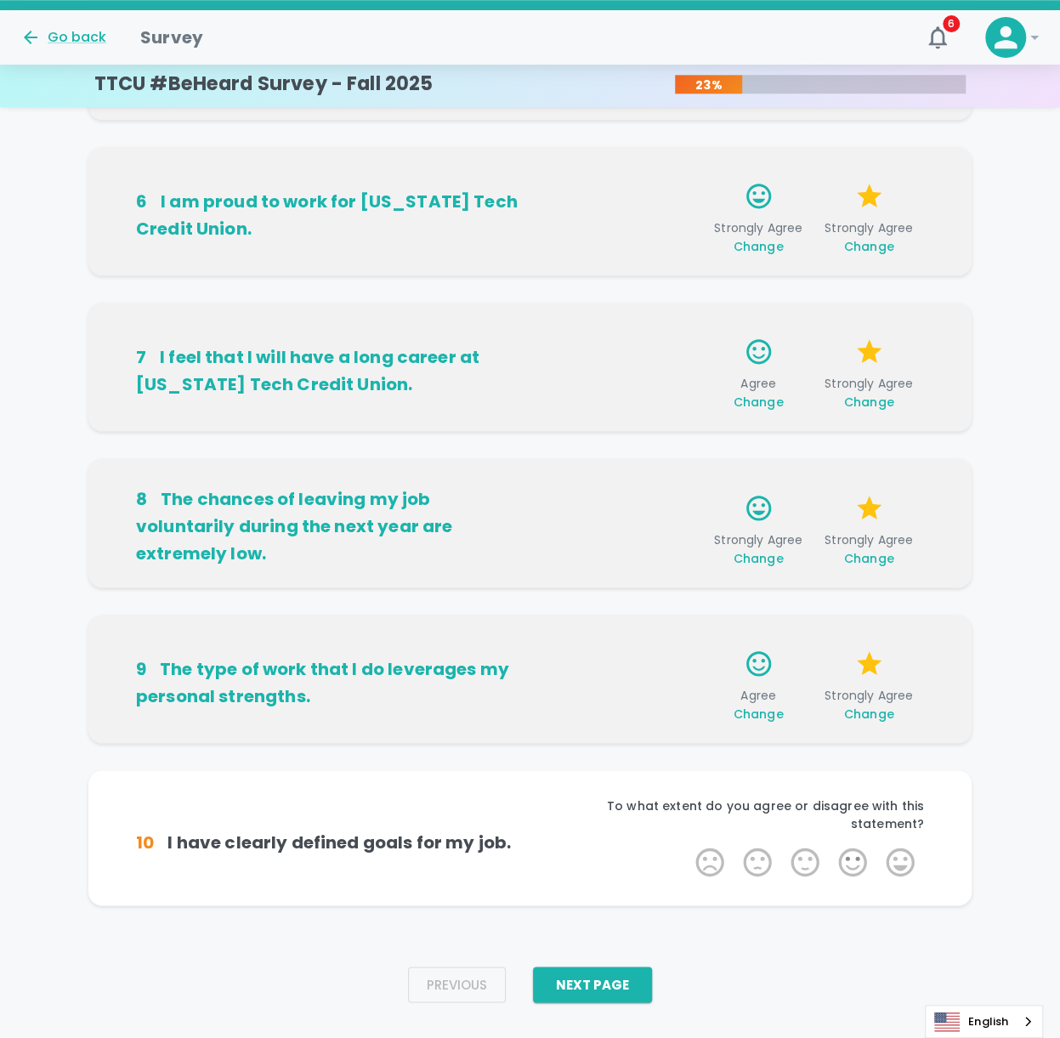
scroll to position [789, 0]
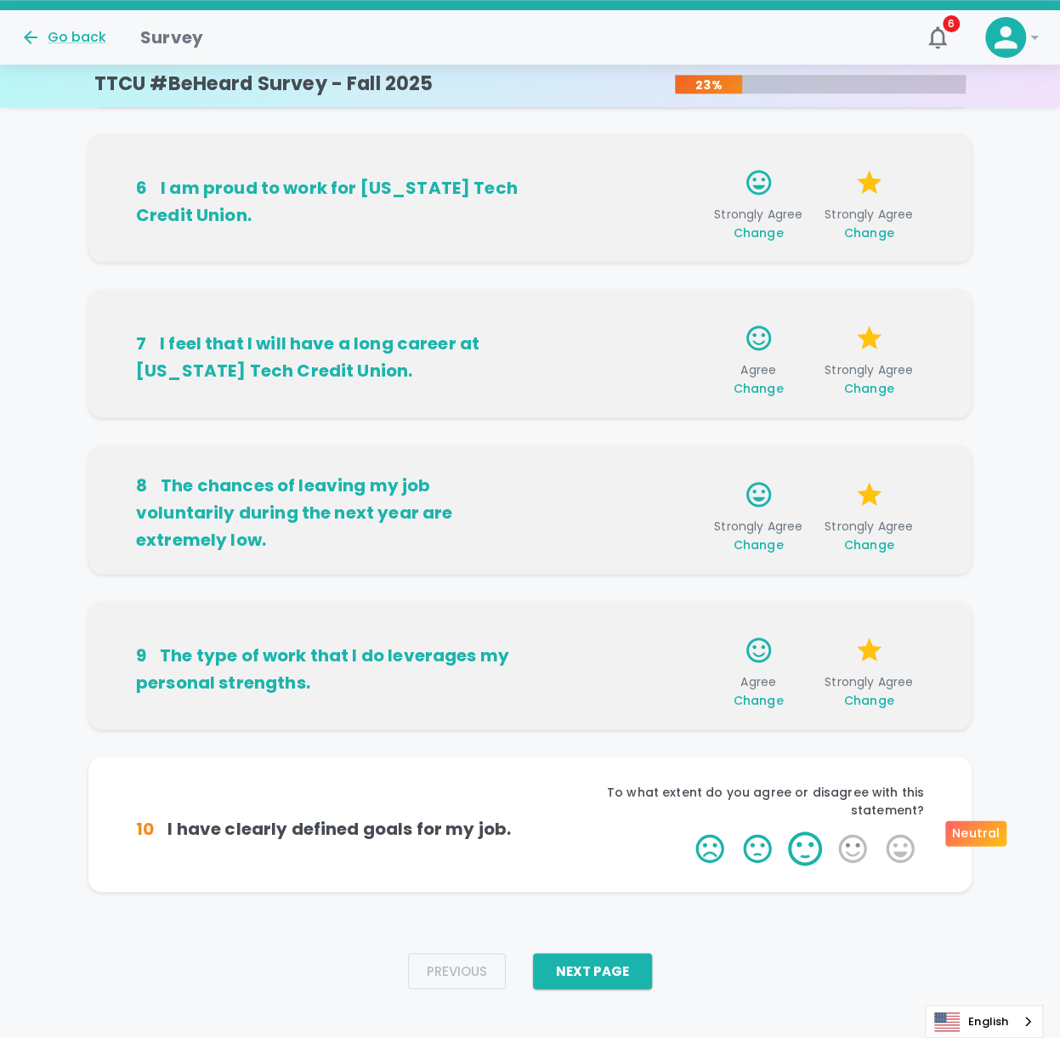
click at [793, 339] on label "3 Stars" at bounding box center [805, 849] width 48 height 34
click at [686, 339] on input "3 Stars" at bounding box center [685, 831] width 1 height 1
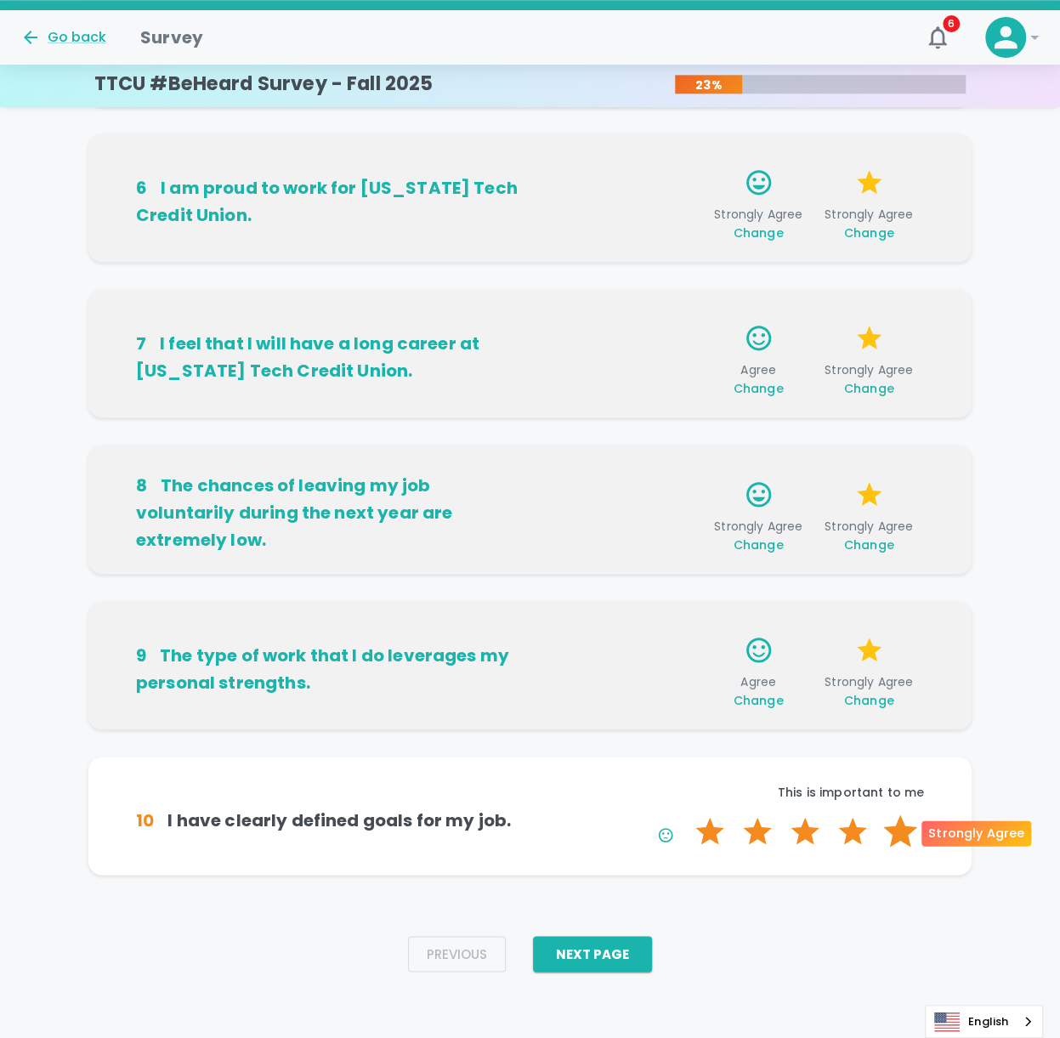
click at [793, 339] on label "5 Stars" at bounding box center [901, 832] width 48 height 34
click at [686, 339] on input "5 Stars" at bounding box center [685, 814] width 1 height 1
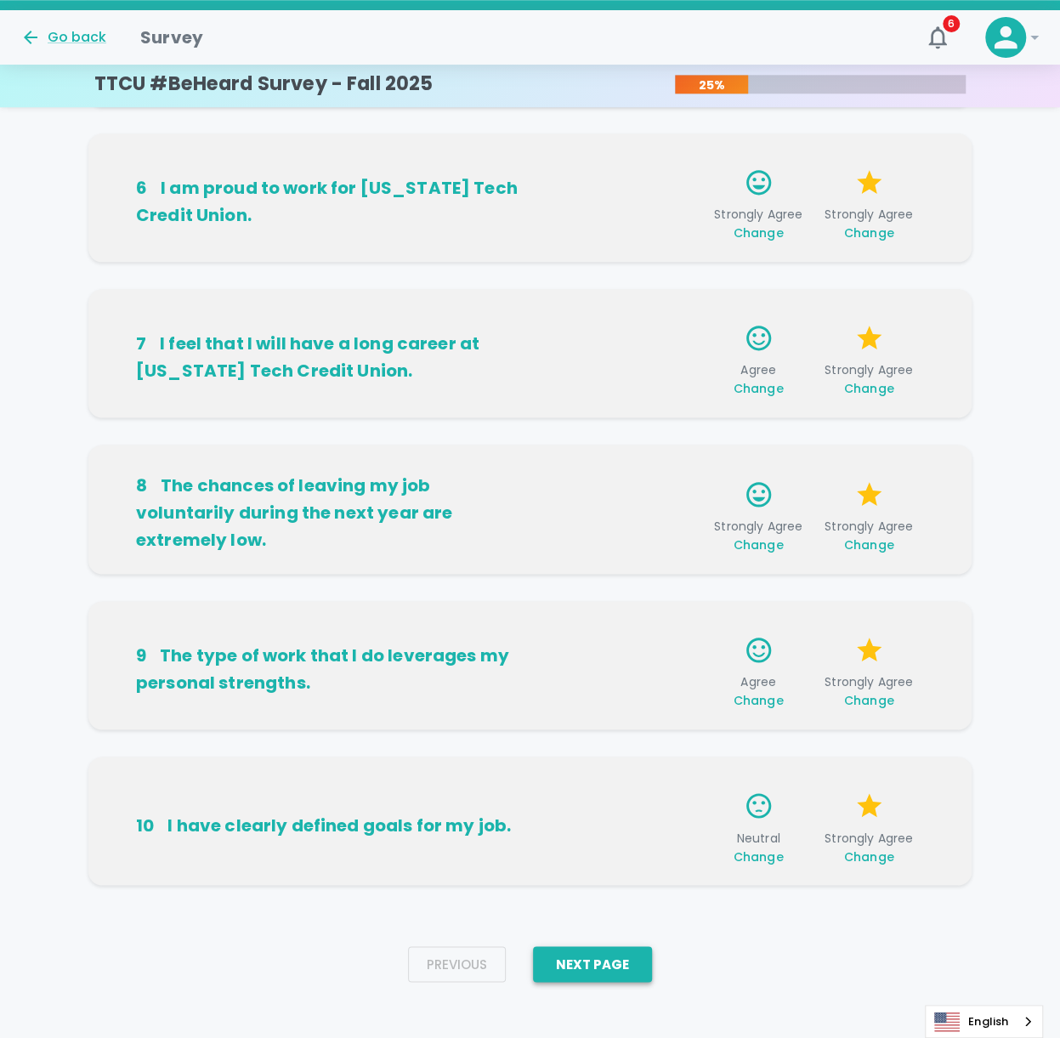
click at [629, 339] on button "Next Page" at bounding box center [592, 964] width 119 height 36
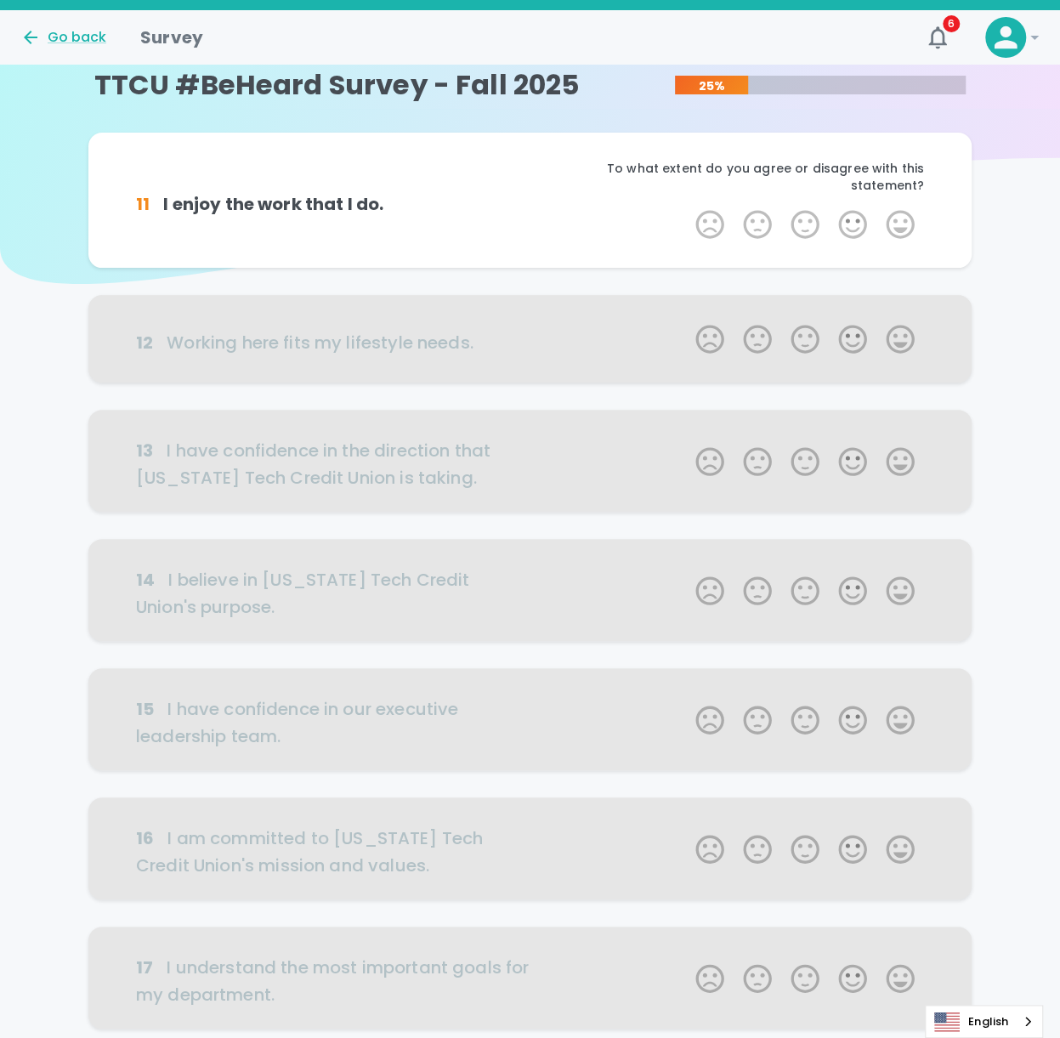
scroll to position [0, 0]
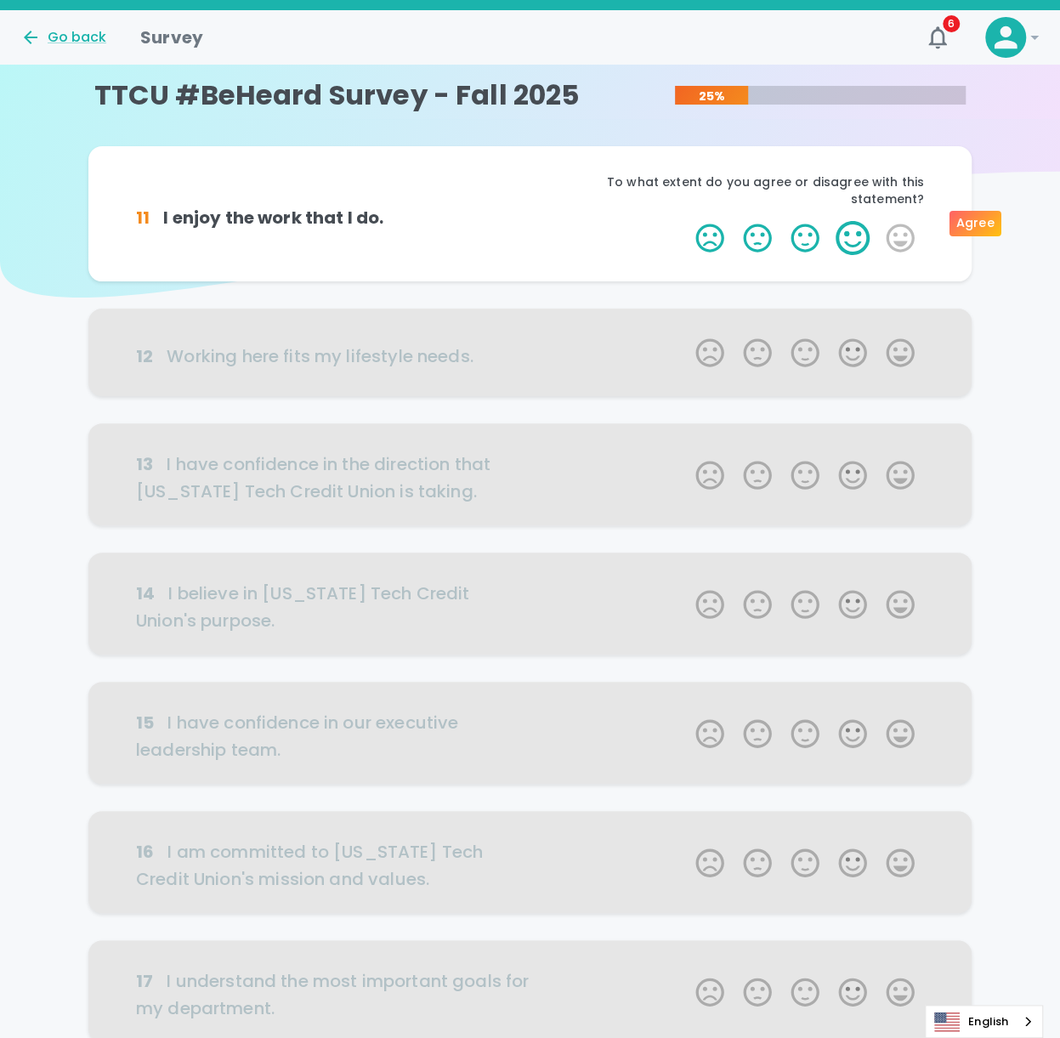
click at [793, 224] on label "4 Stars" at bounding box center [853, 238] width 48 height 34
click at [686, 221] on input "4 Stars" at bounding box center [685, 220] width 1 height 1
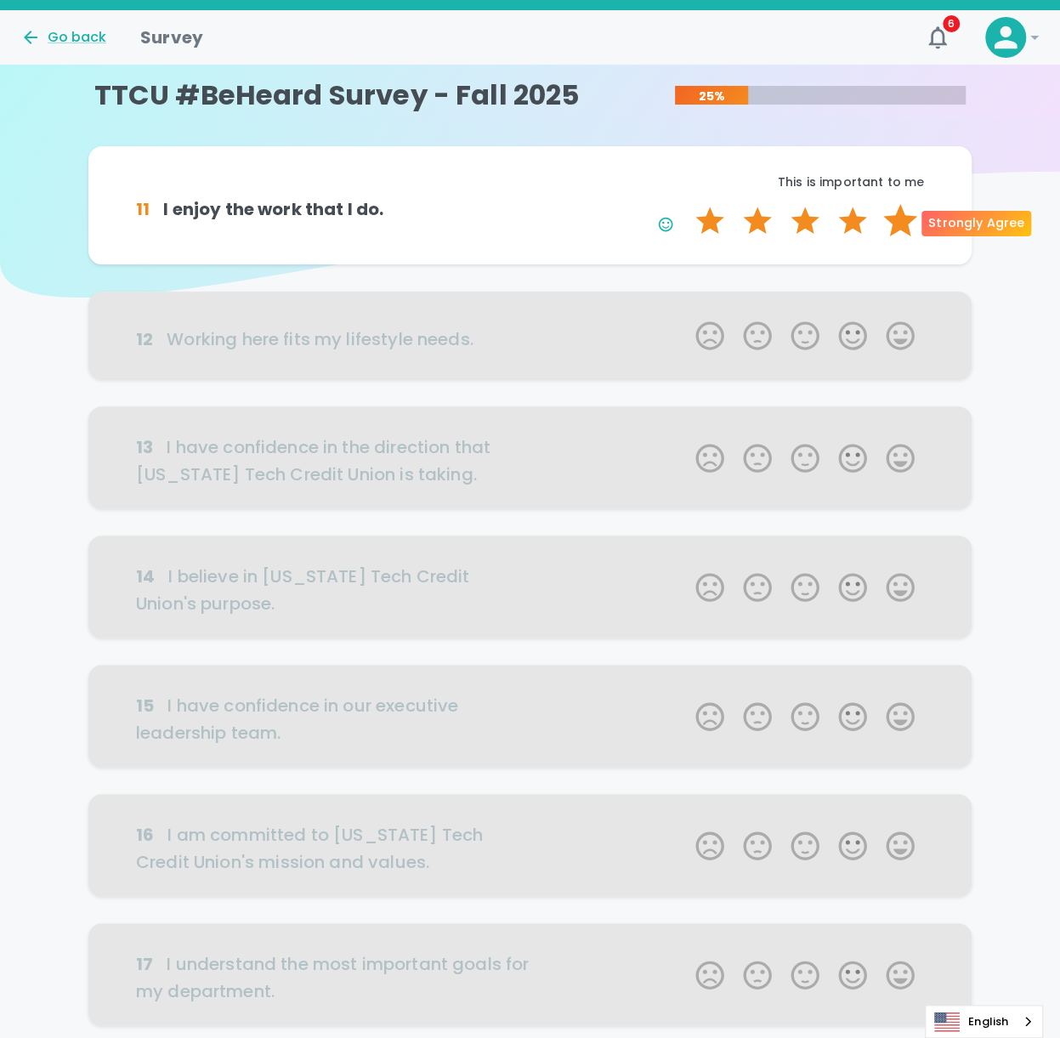
click at [793, 223] on label "5 Stars" at bounding box center [901, 221] width 48 height 34
click at [686, 204] on input "5 Stars" at bounding box center [685, 203] width 1 height 1
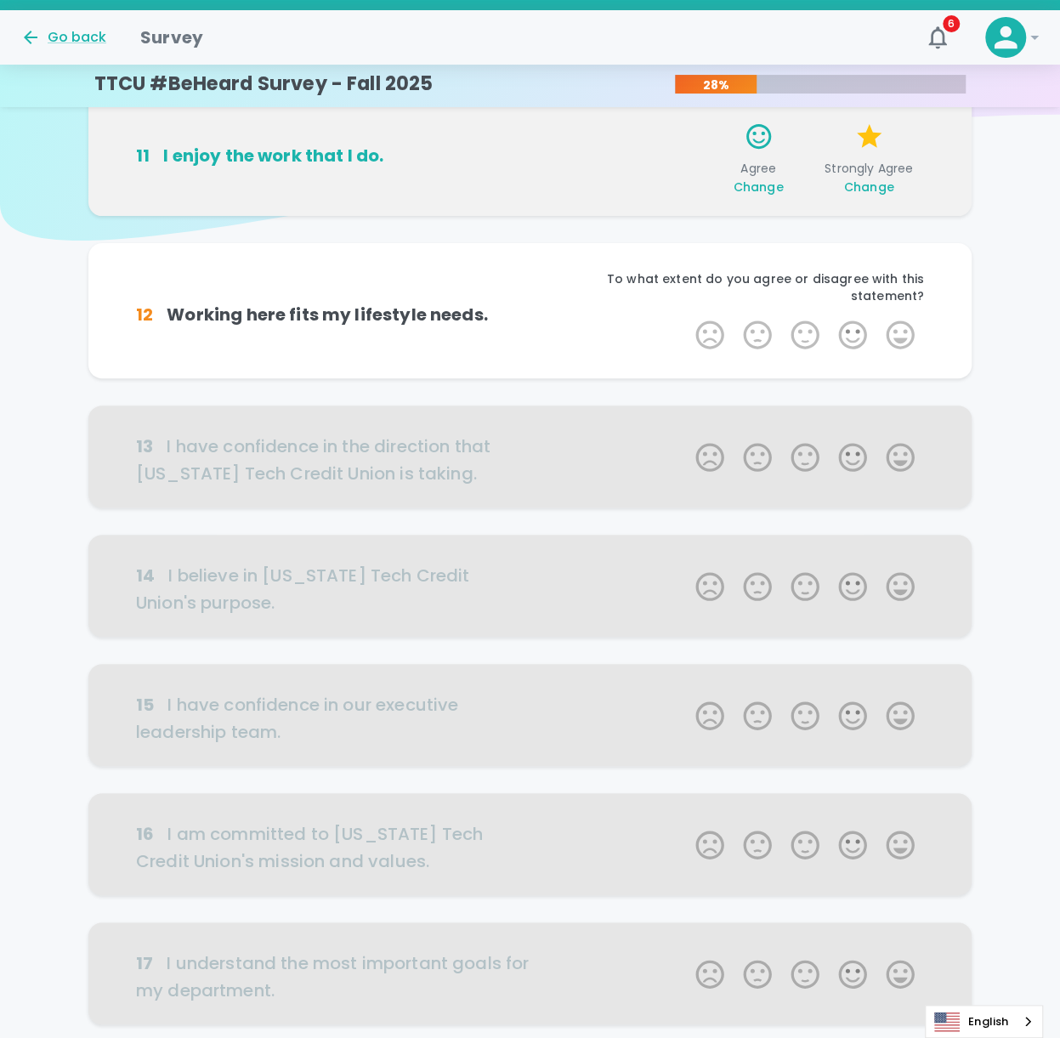
scroll to position [150, 0]
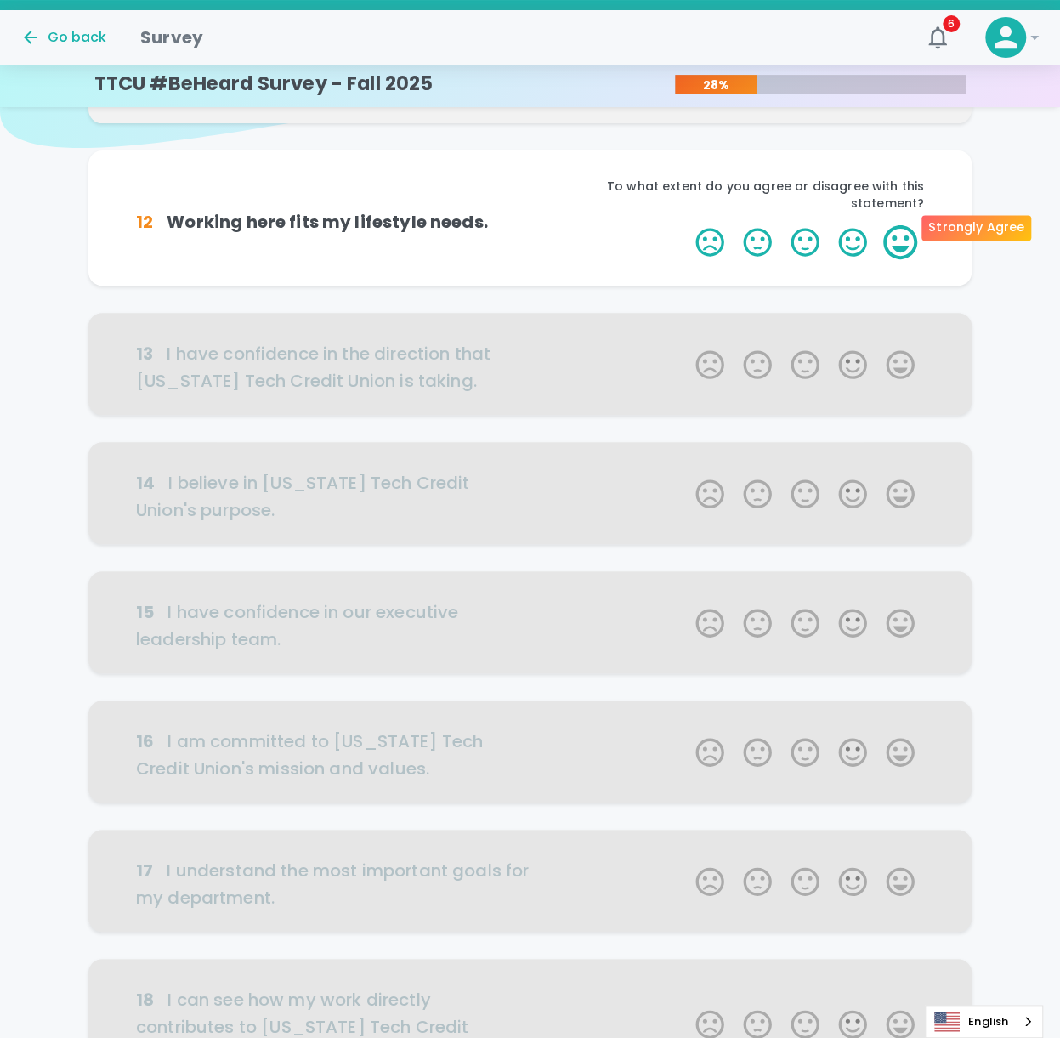
click at [793, 228] on label "5 Stars" at bounding box center [901, 242] width 48 height 34
click at [686, 225] on input "5 Stars" at bounding box center [685, 224] width 1 height 1
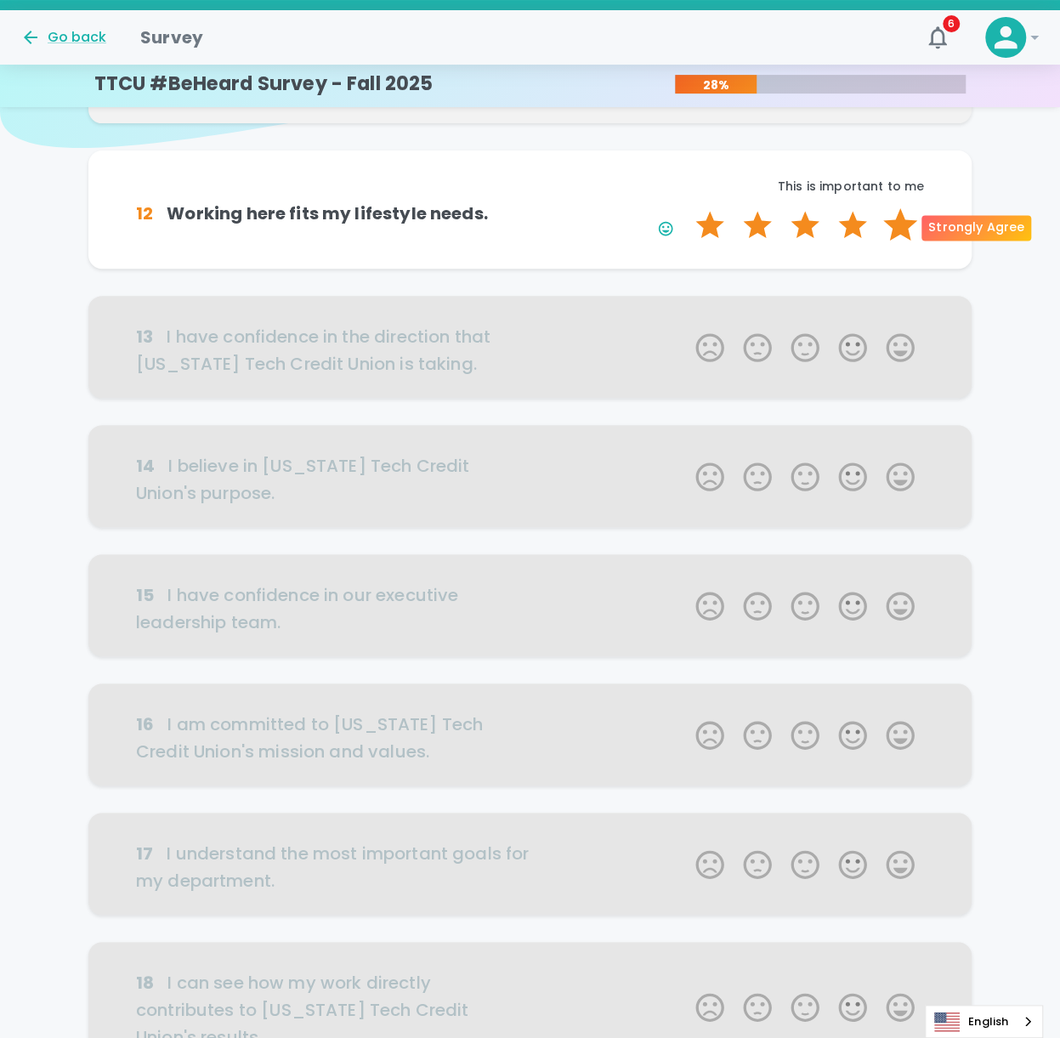
click at [793, 234] on label "5 Stars" at bounding box center [901, 225] width 48 height 34
click at [686, 208] on input "5 Stars" at bounding box center [685, 207] width 1 height 1
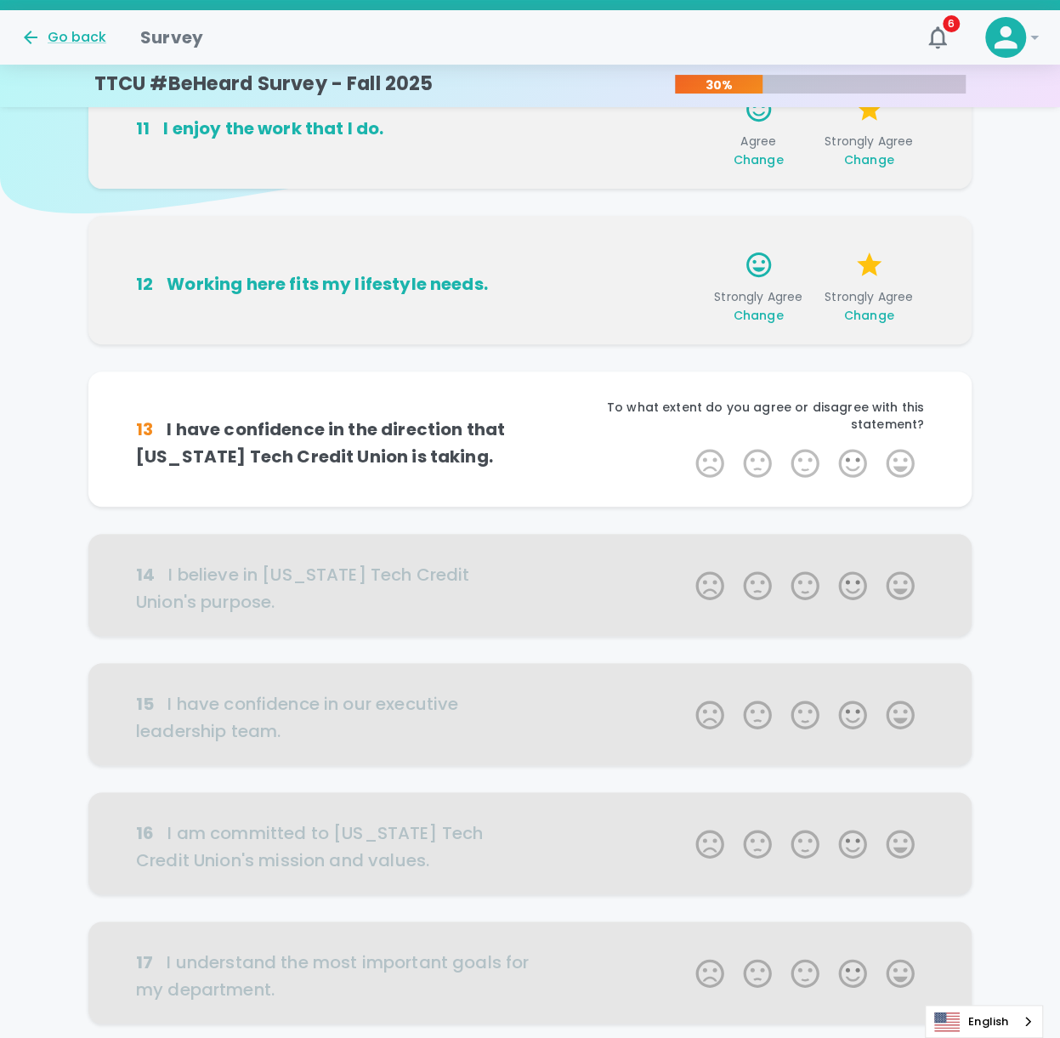
scroll to position [111, 0]
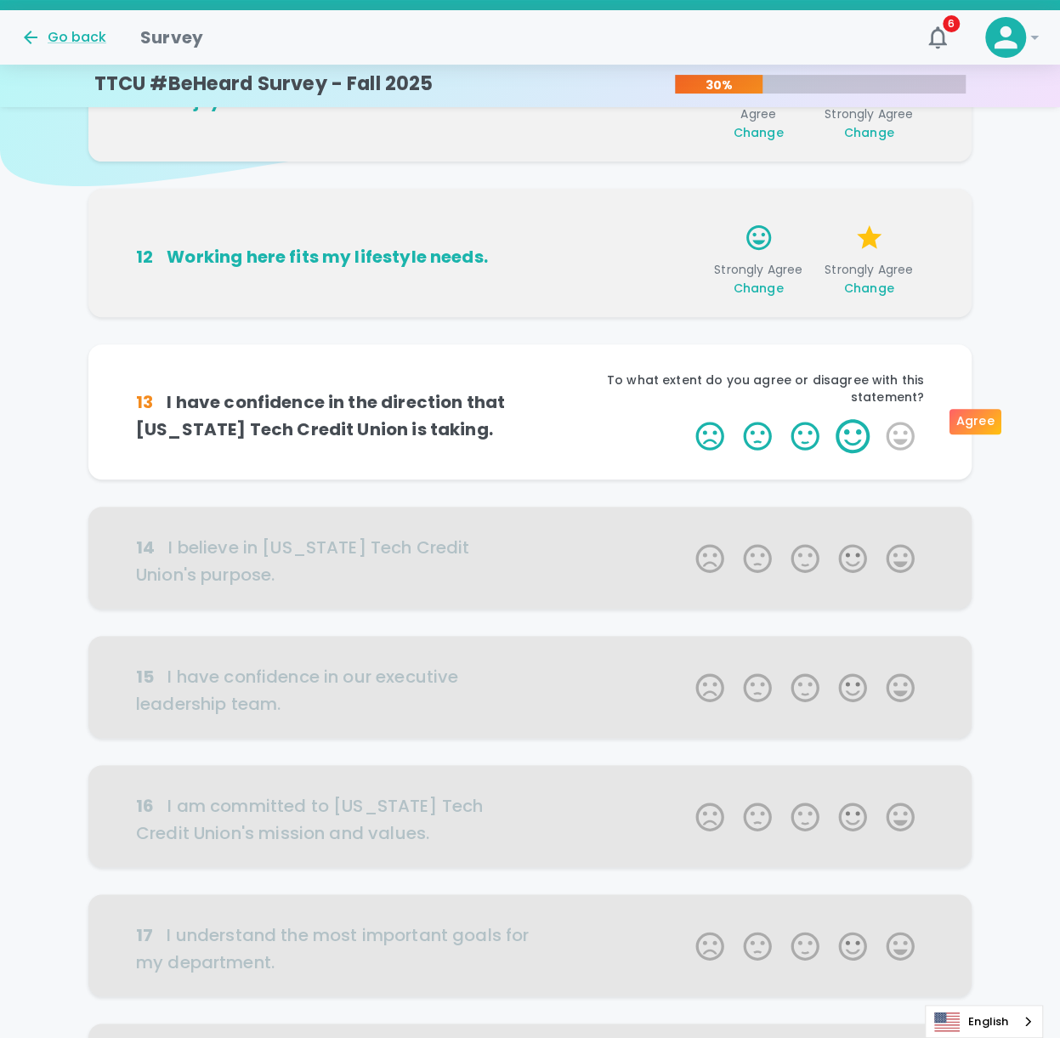
click at [793, 339] on label "4 Stars" at bounding box center [853, 436] width 48 height 34
click at [686, 339] on input "4 Stars" at bounding box center [685, 418] width 1 height 1
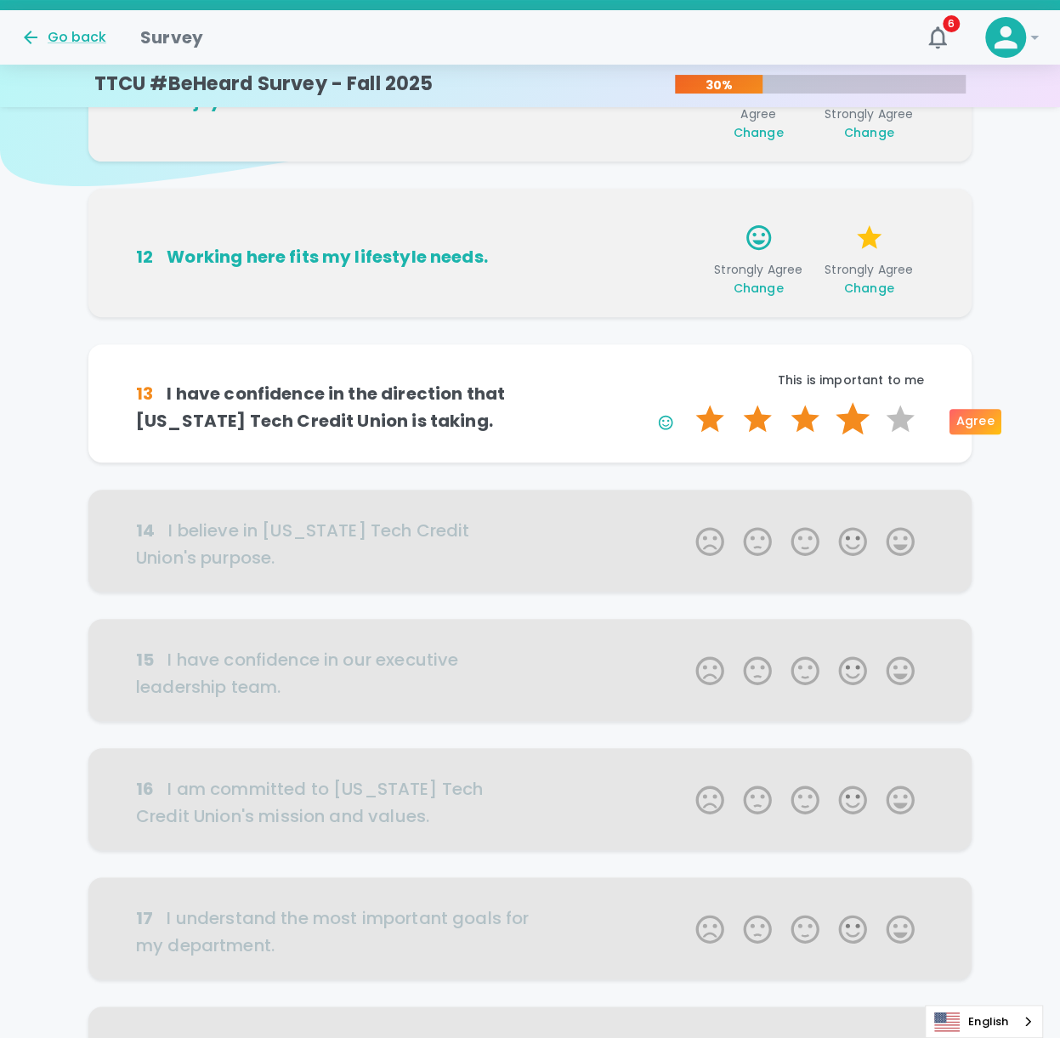
click at [793, 339] on label "4 Stars" at bounding box center [853, 419] width 48 height 34
click at [686, 339] on input "4 Stars" at bounding box center [685, 401] width 1 height 1
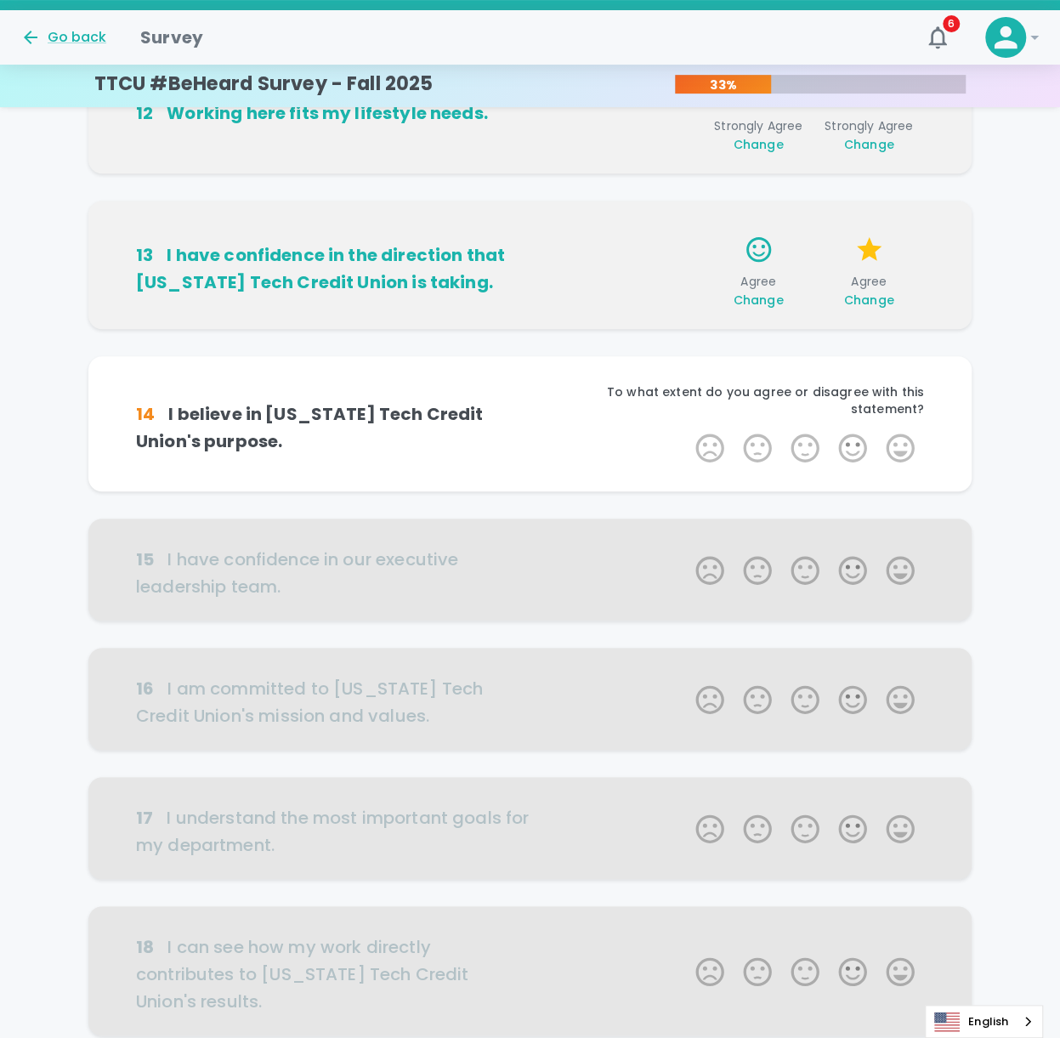
scroll to position [261, 0]
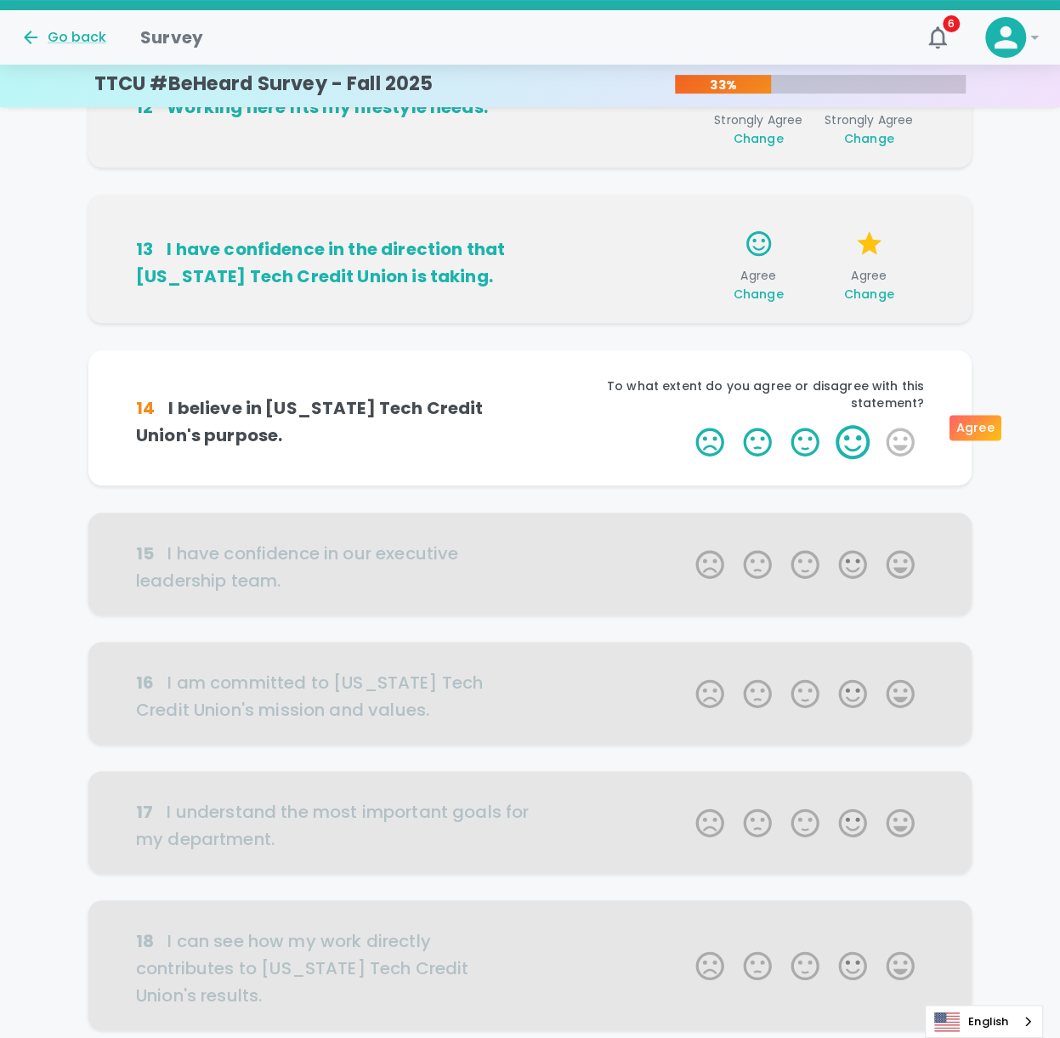
click at [793, 339] on label "4 Stars" at bounding box center [853, 442] width 48 height 34
click at [686, 339] on input "4 Stars" at bounding box center [685, 424] width 1 height 1
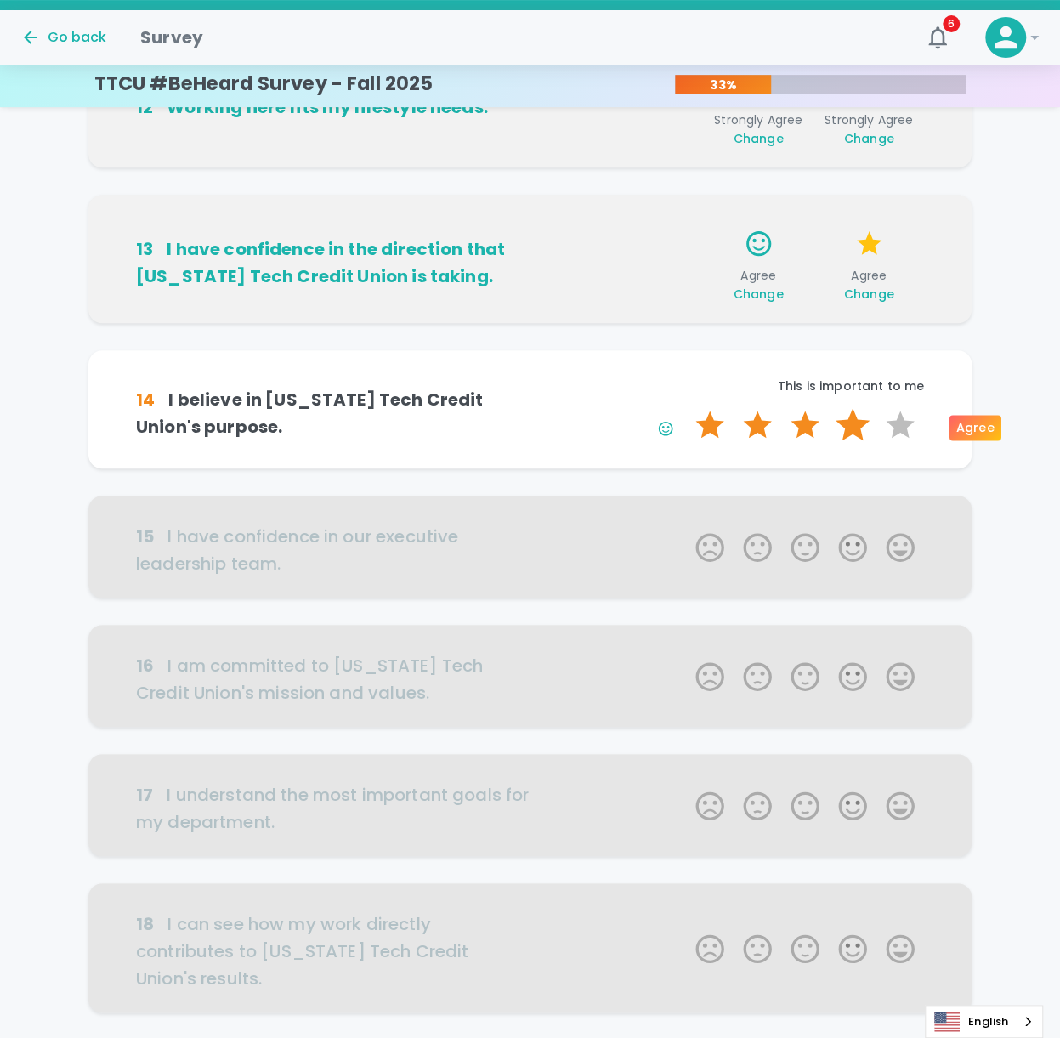
click at [793, 339] on label "4 Stars" at bounding box center [853, 425] width 48 height 34
click at [686, 339] on input "4 Stars" at bounding box center [685, 407] width 1 height 1
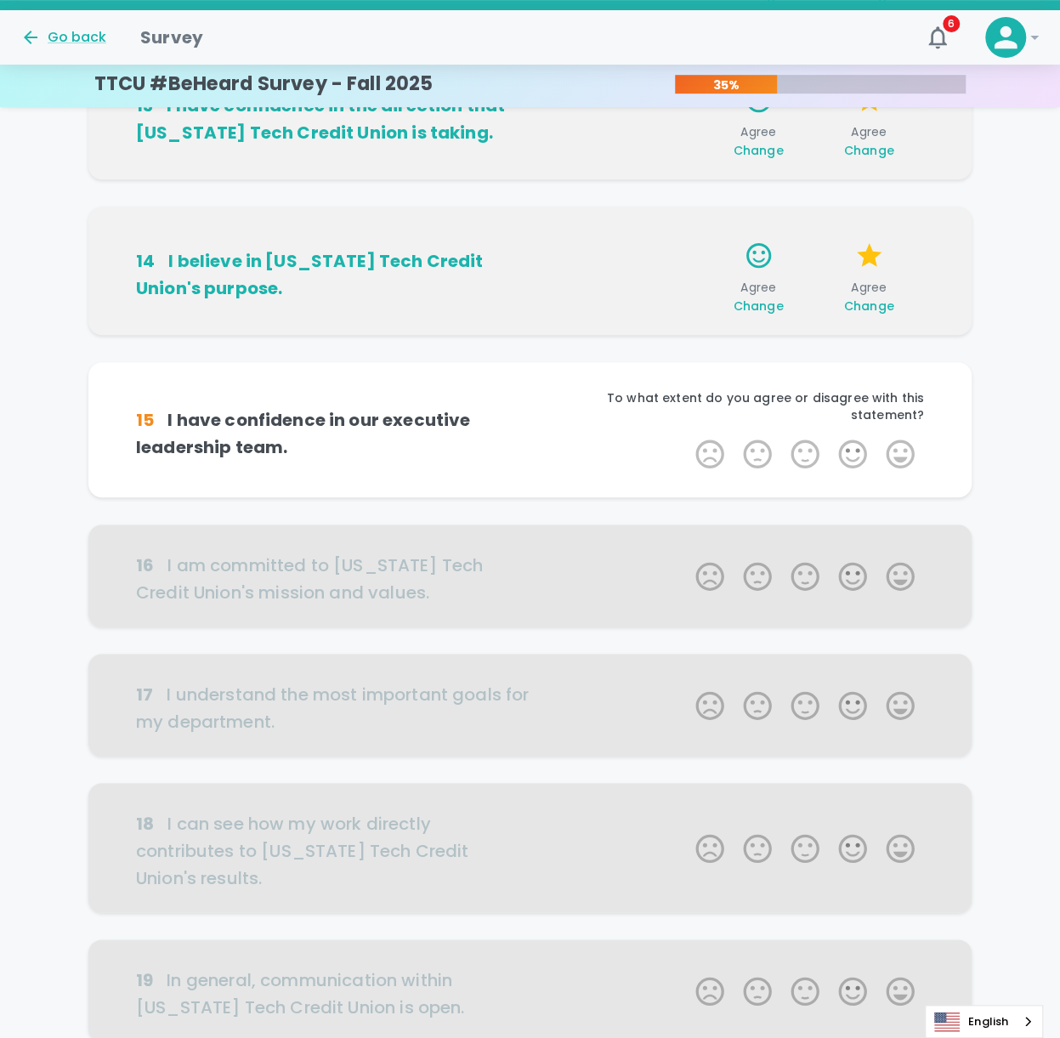
scroll to position [411, 0]
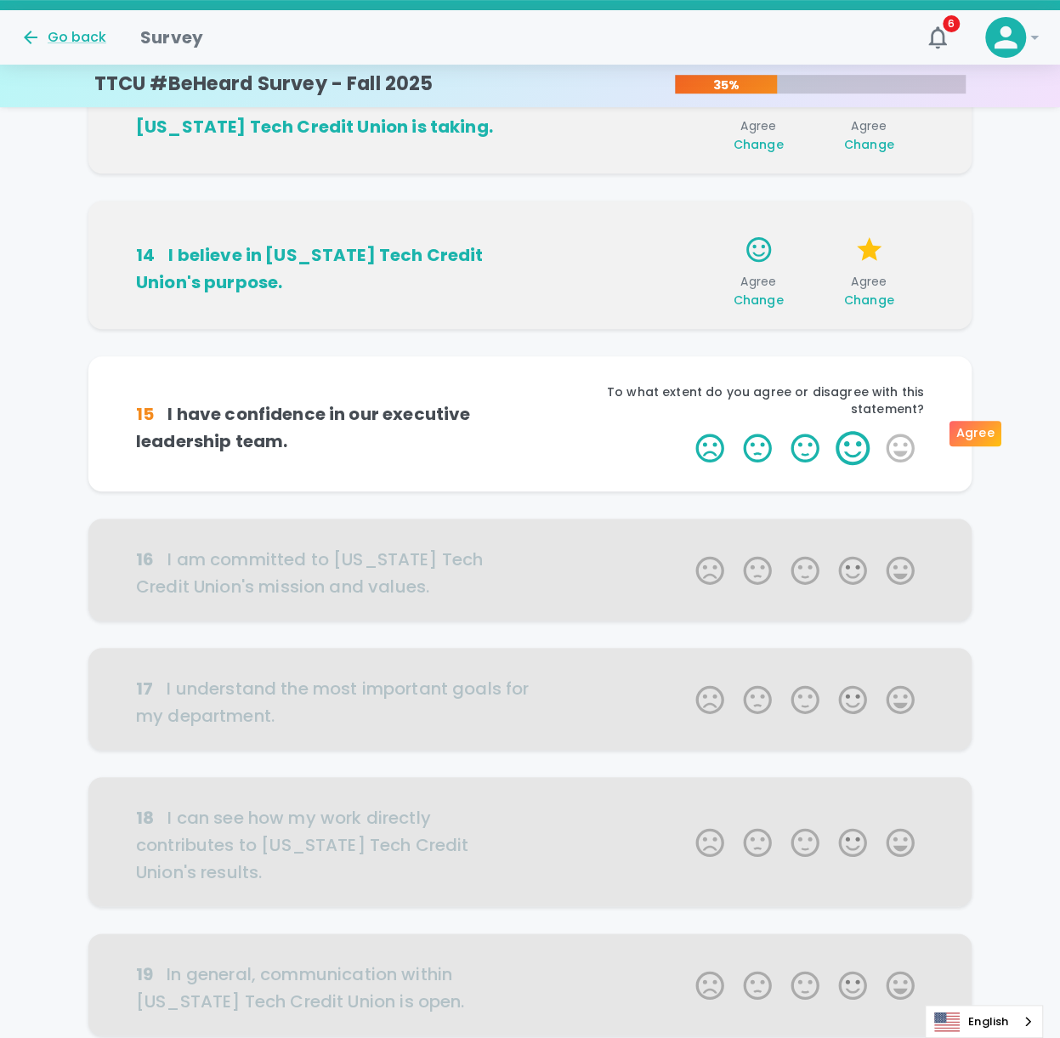
click at [793, 339] on label "4 Stars" at bounding box center [853, 448] width 48 height 34
click at [686, 339] on input "4 Stars" at bounding box center [685, 430] width 1 height 1
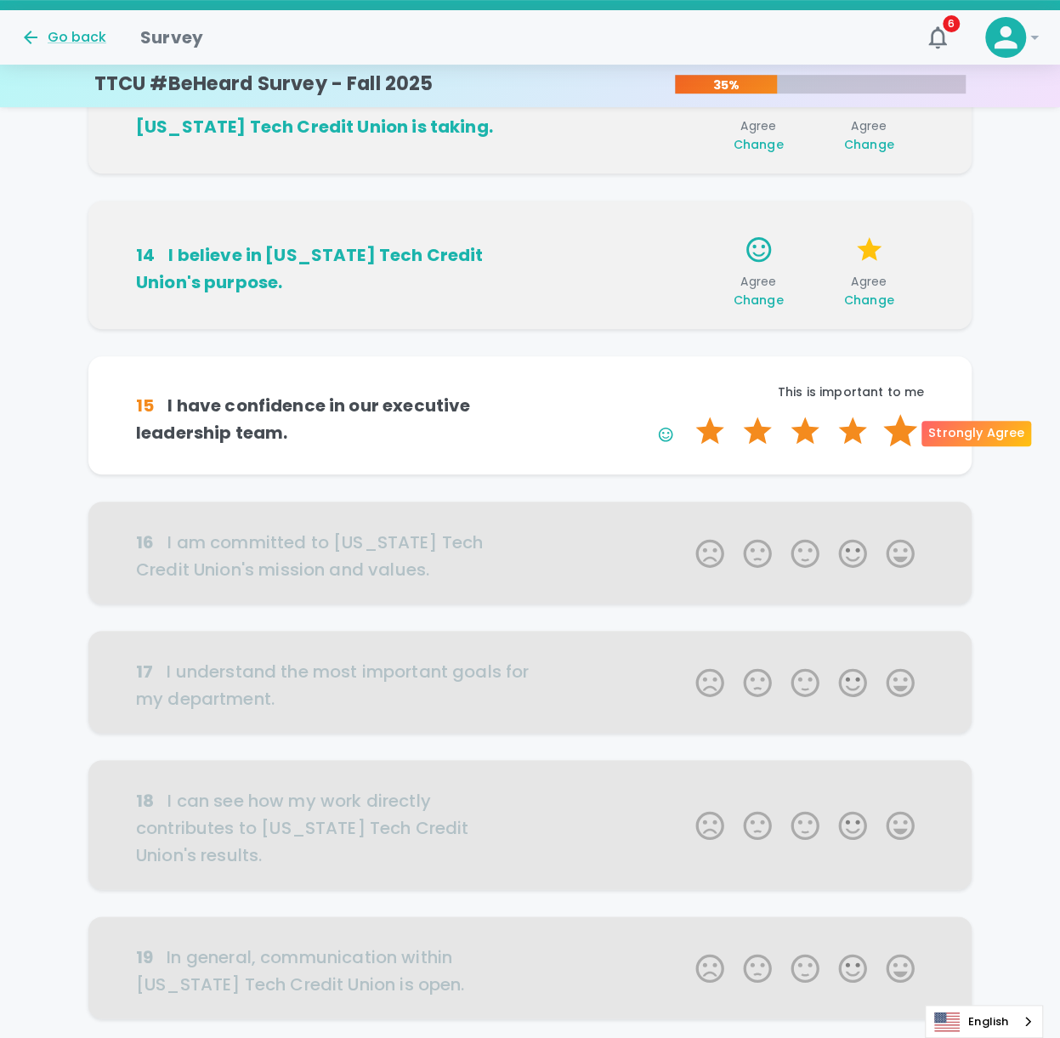
click at [793, 339] on label "5 Stars" at bounding box center [901, 431] width 48 height 34
click at [686, 339] on input "5 Stars" at bounding box center [685, 413] width 1 height 1
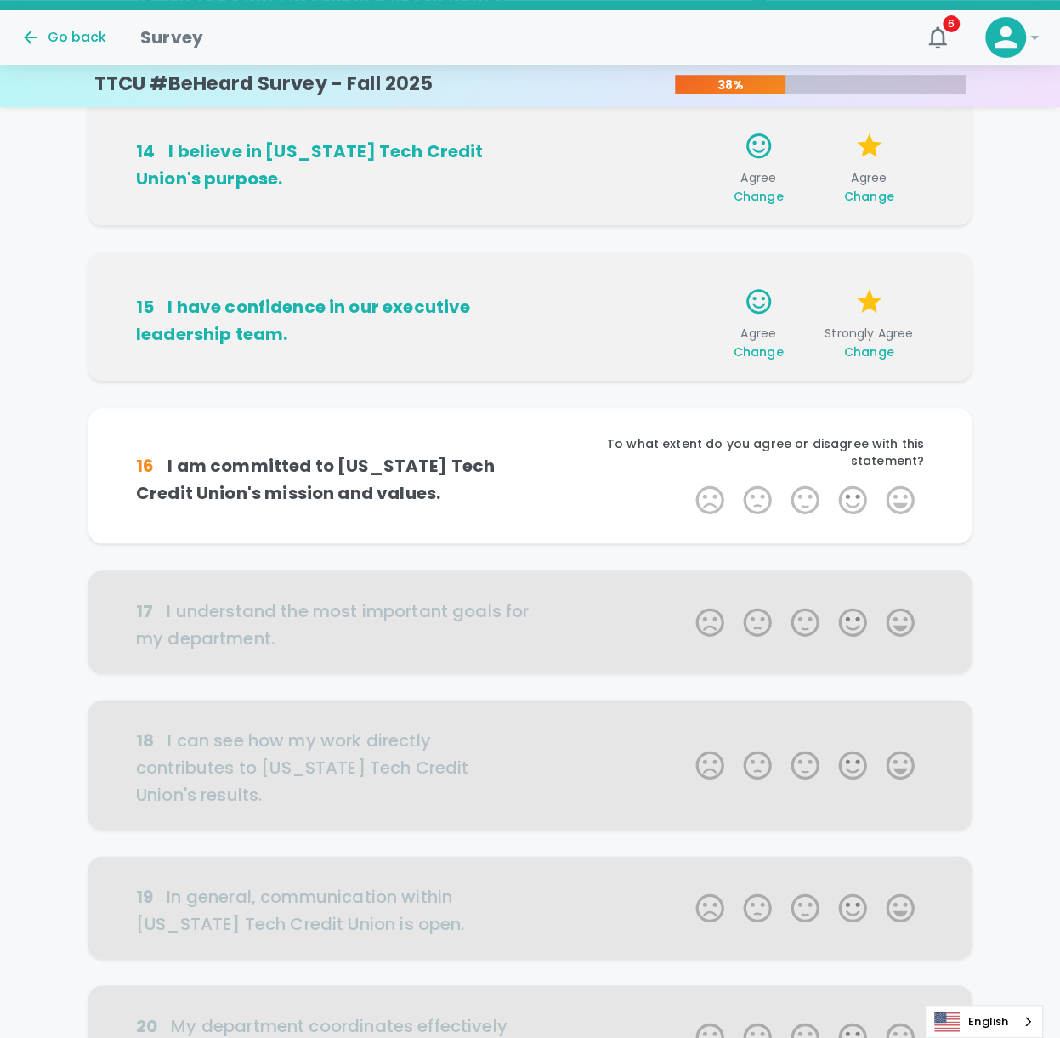
scroll to position [560, 0]
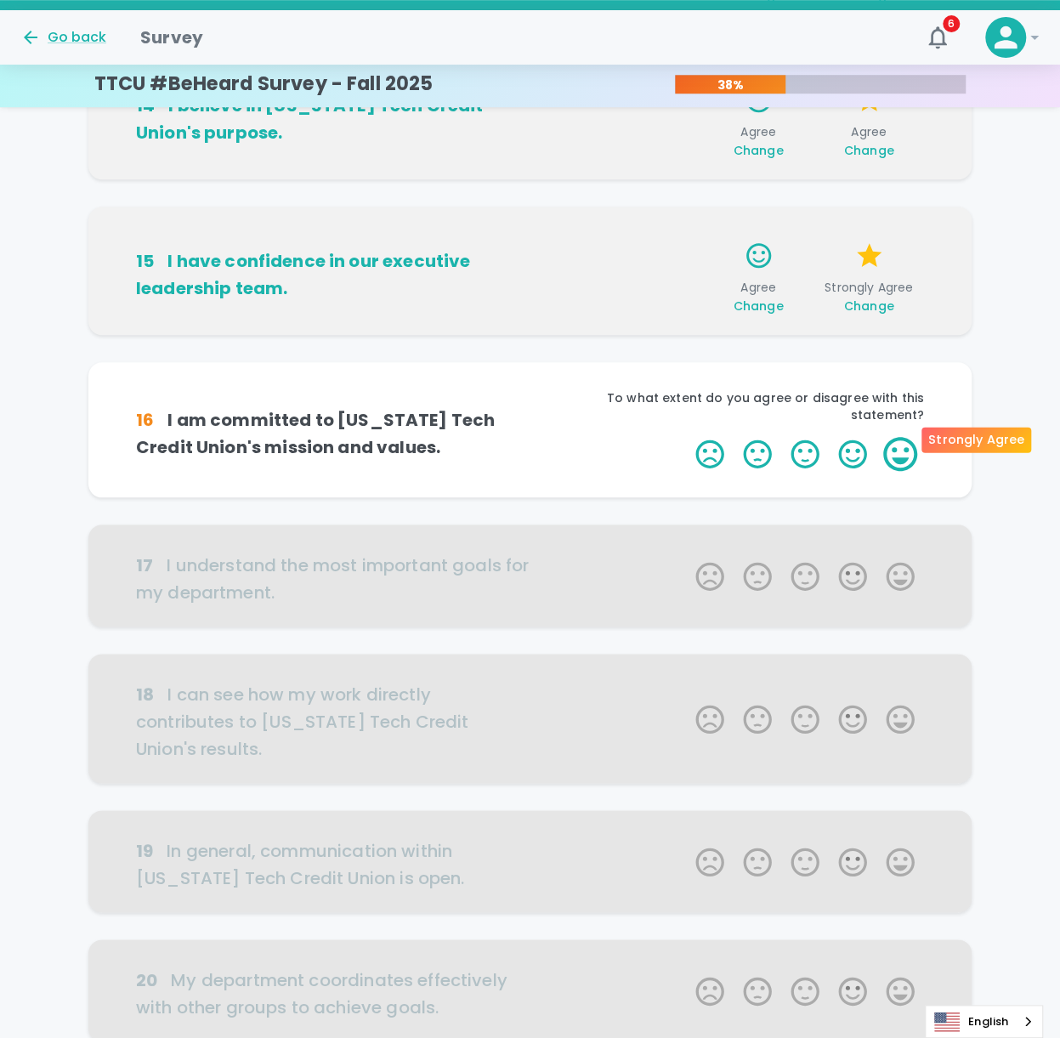
click at [793, 339] on label "5 Stars" at bounding box center [901, 454] width 48 height 34
click at [686, 339] on input "5 Stars" at bounding box center [685, 436] width 1 height 1
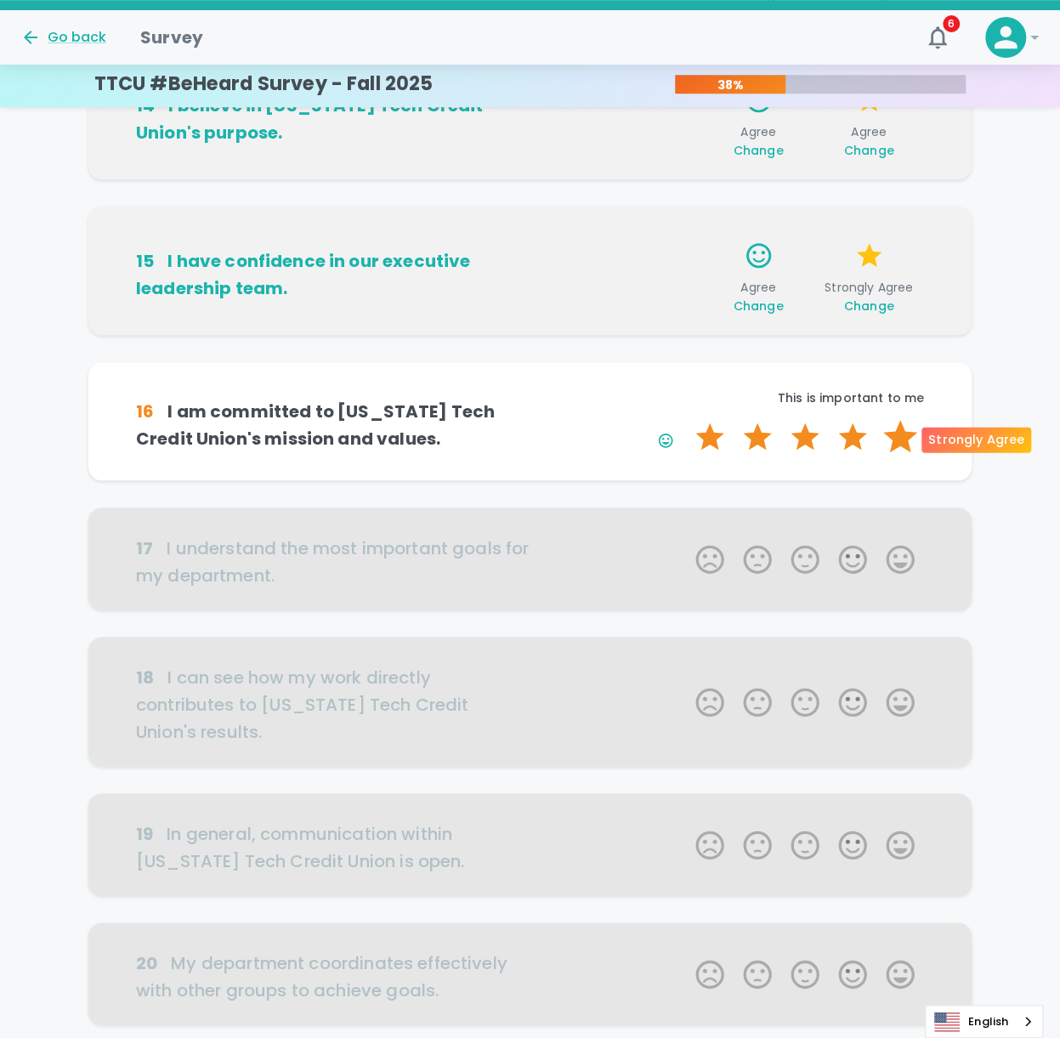
click at [793, 339] on label "5 Stars" at bounding box center [901, 437] width 48 height 34
click at [686, 339] on input "5 Stars" at bounding box center [685, 419] width 1 height 1
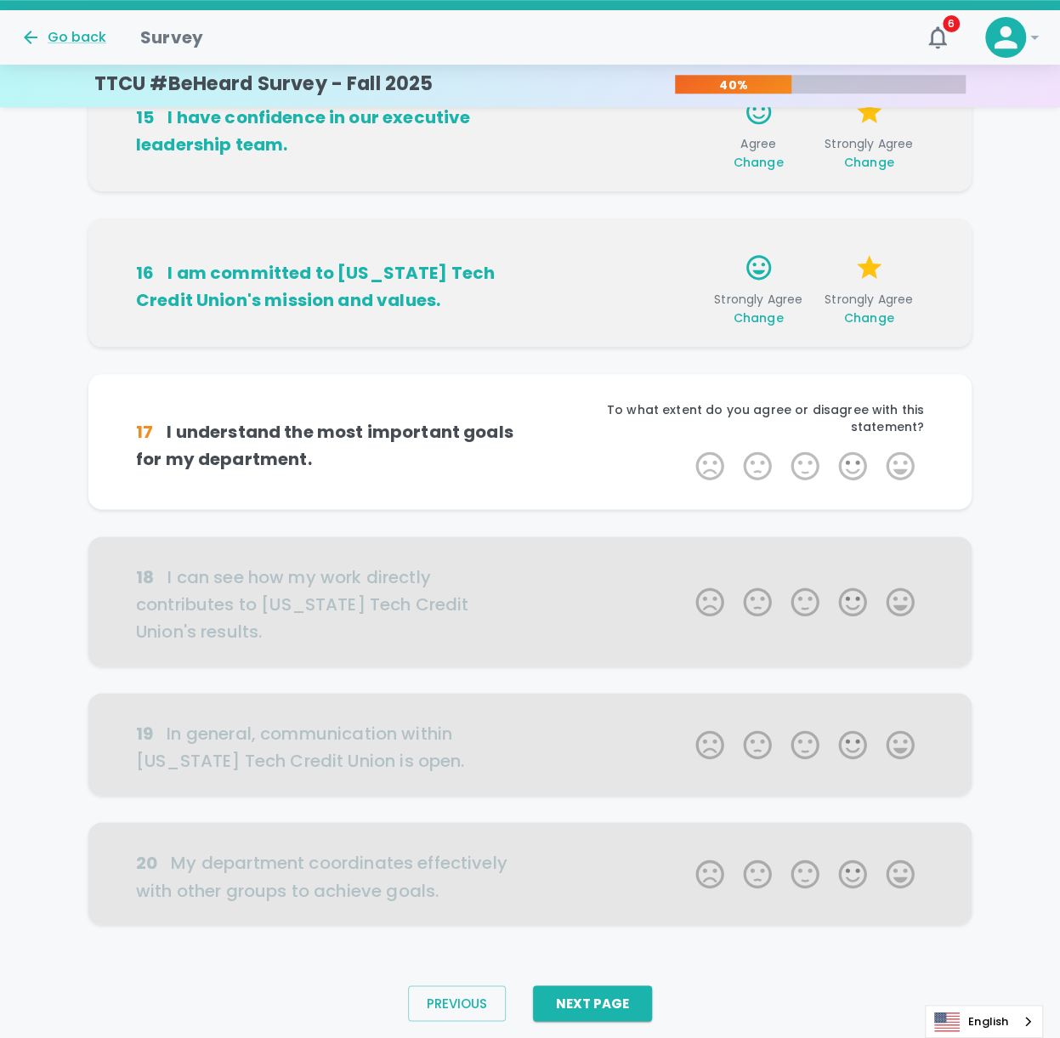
scroll to position [710, 0]
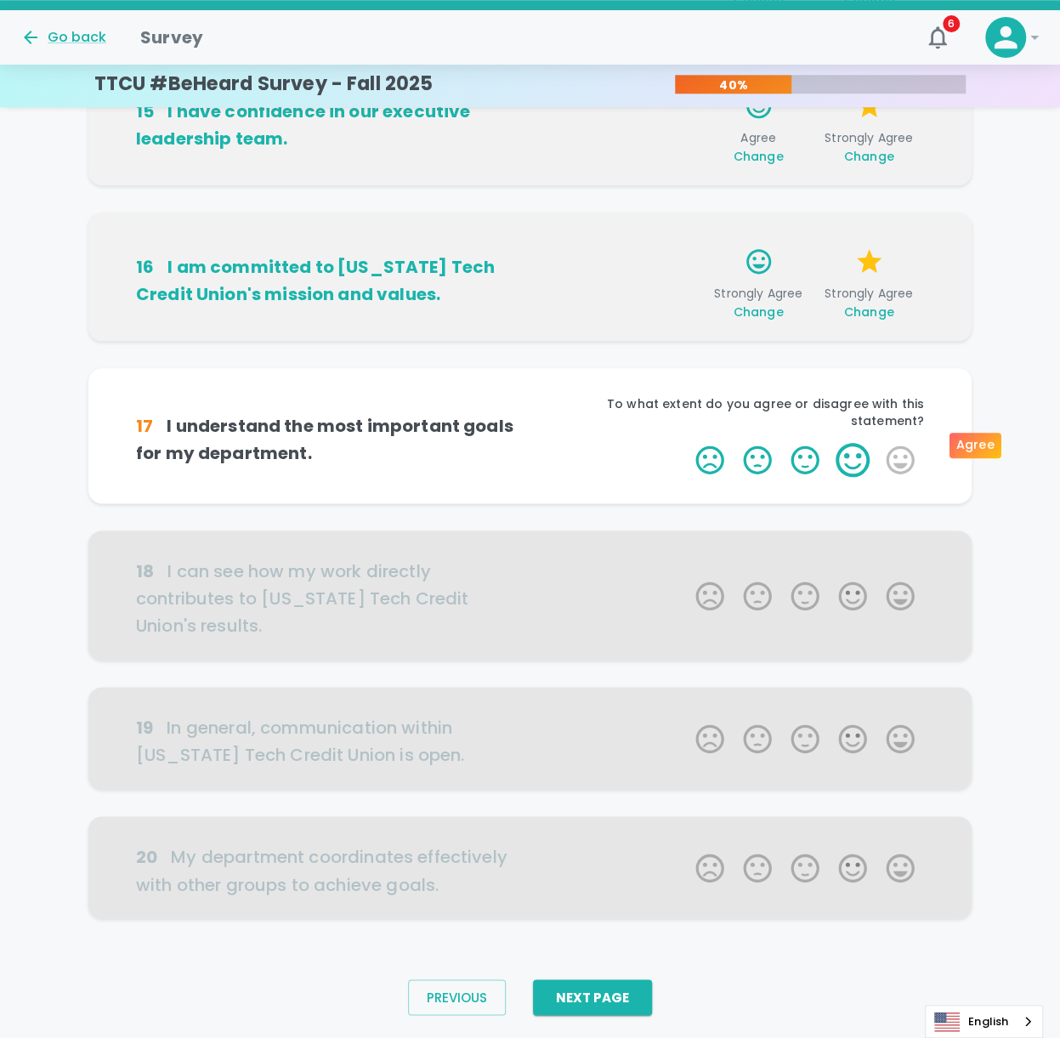
click at [793, 339] on label "4 Stars" at bounding box center [853, 460] width 48 height 34
click at [686, 339] on input "4 Stars" at bounding box center [685, 442] width 1 height 1
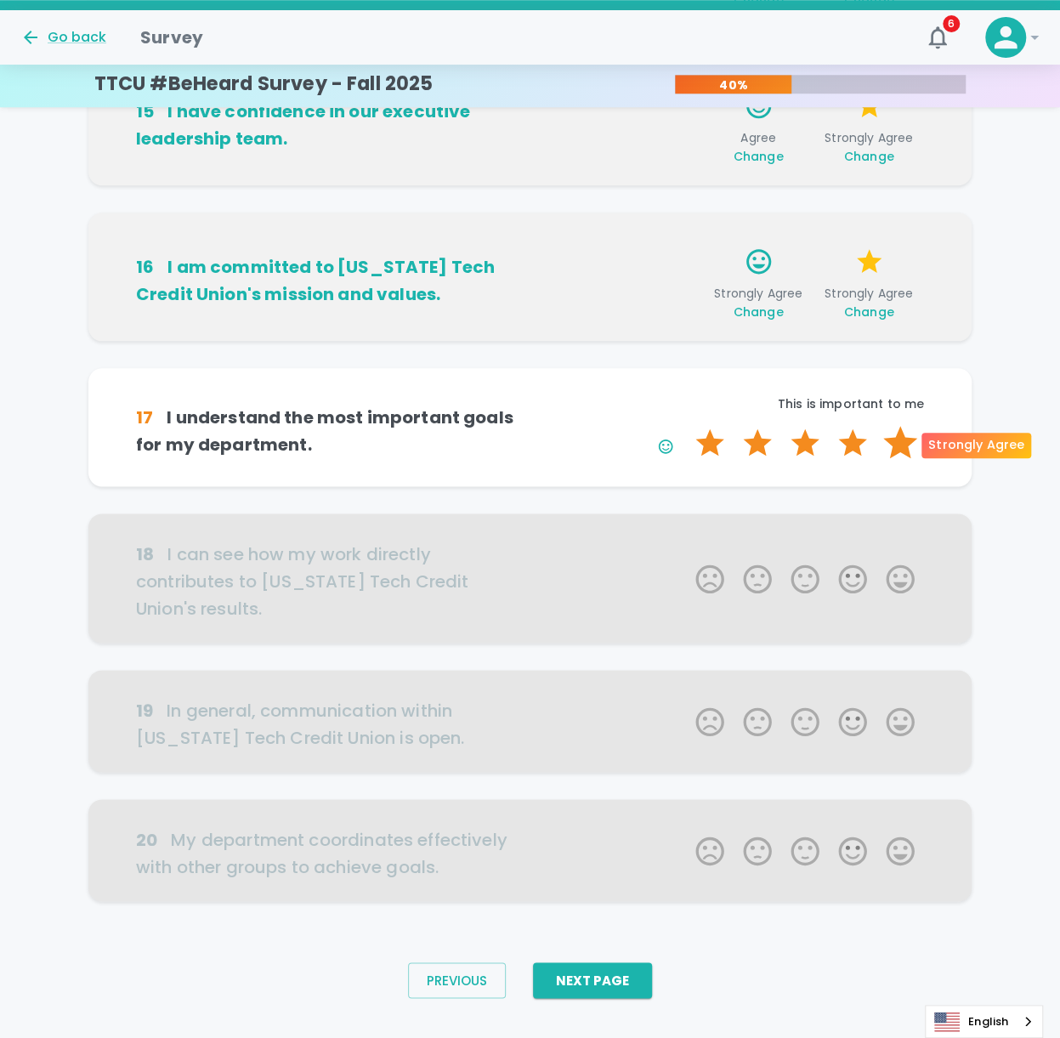
click at [793, 339] on label "5 Stars" at bounding box center [901, 443] width 48 height 34
click at [686, 339] on input "5 Stars" at bounding box center [685, 425] width 1 height 1
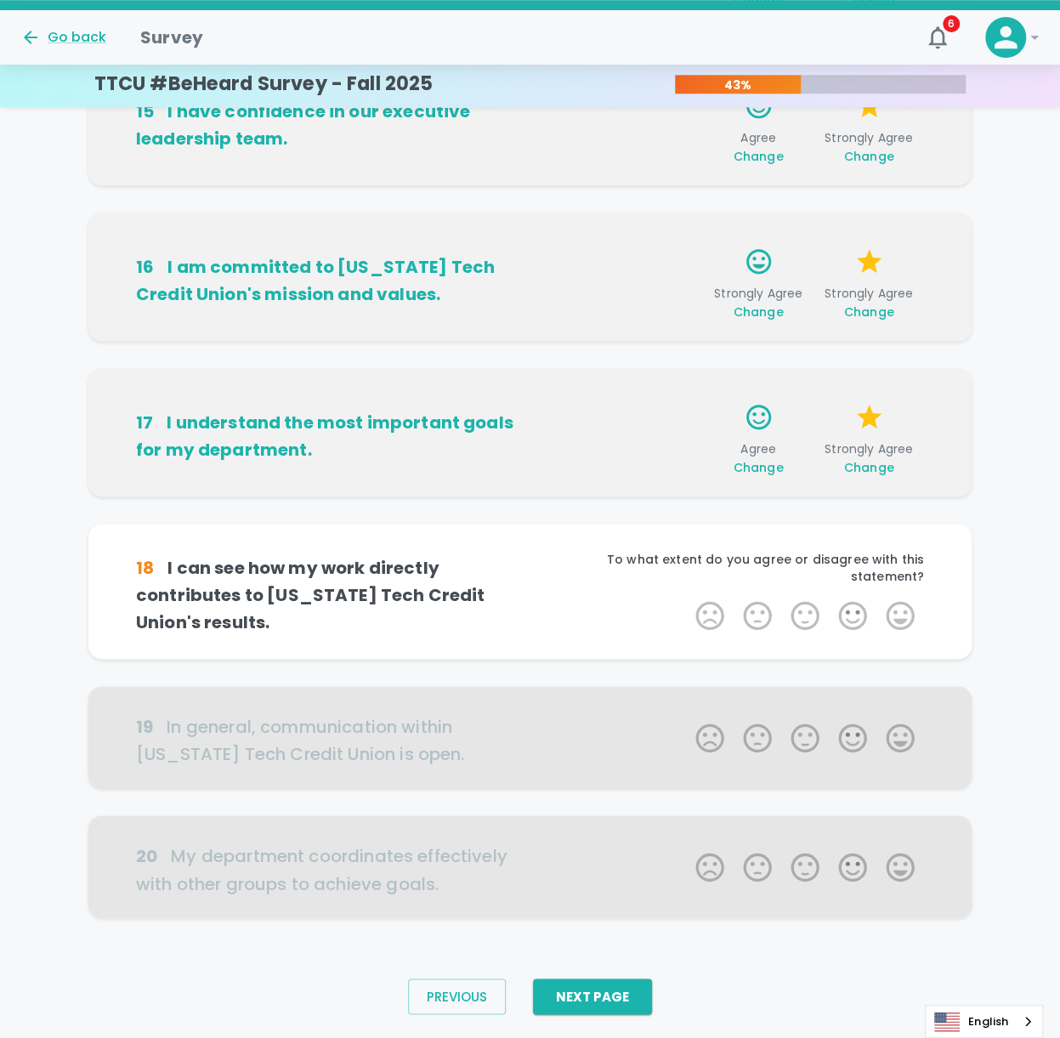
scroll to position [738, 0]
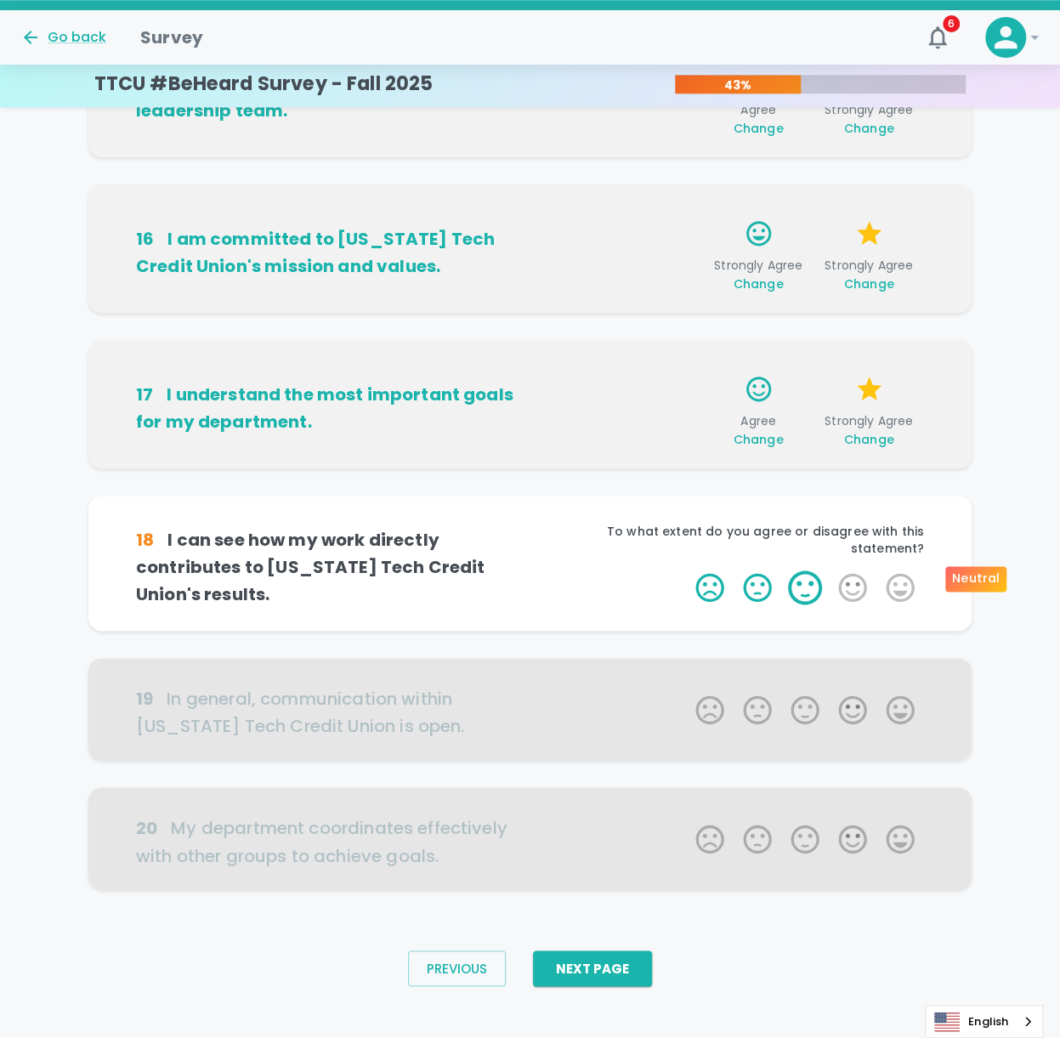
click at [793, 339] on label "3 Stars" at bounding box center [805, 588] width 48 height 34
click at [686, 339] on input "3 Stars" at bounding box center [685, 570] width 1 height 1
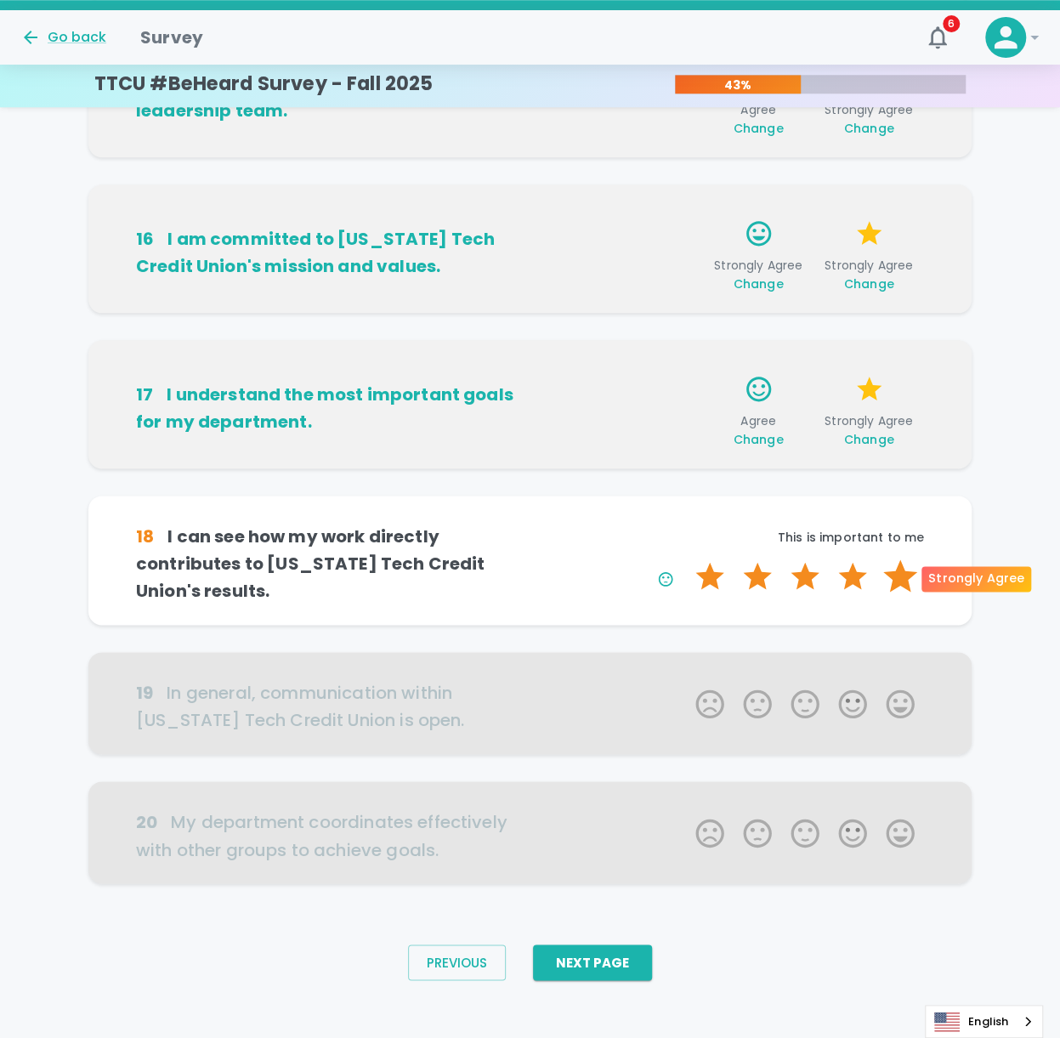
click at [793, 339] on label "5 Stars" at bounding box center [901, 577] width 48 height 34
click at [686, 339] on input "5 Stars" at bounding box center [685, 559] width 1 height 1
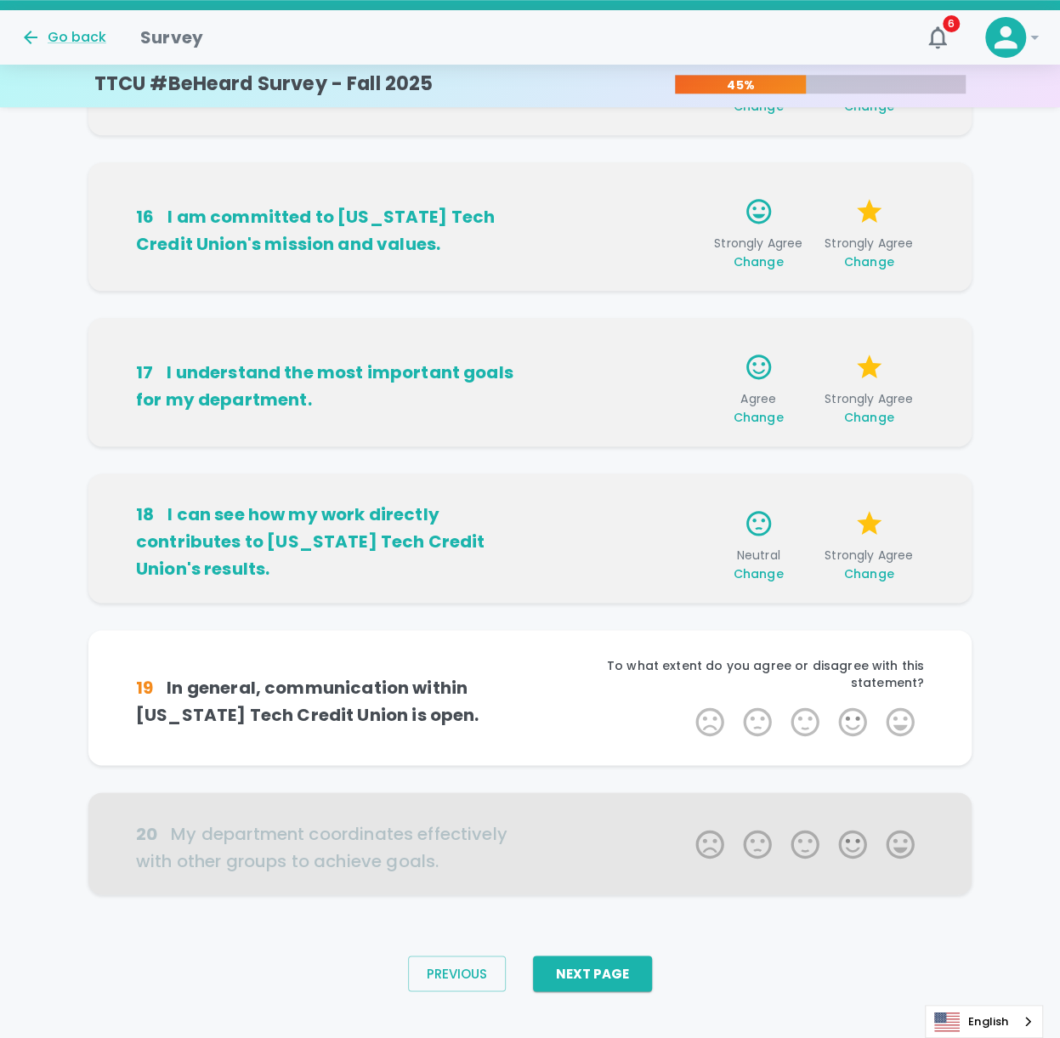
scroll to position [764, 0]
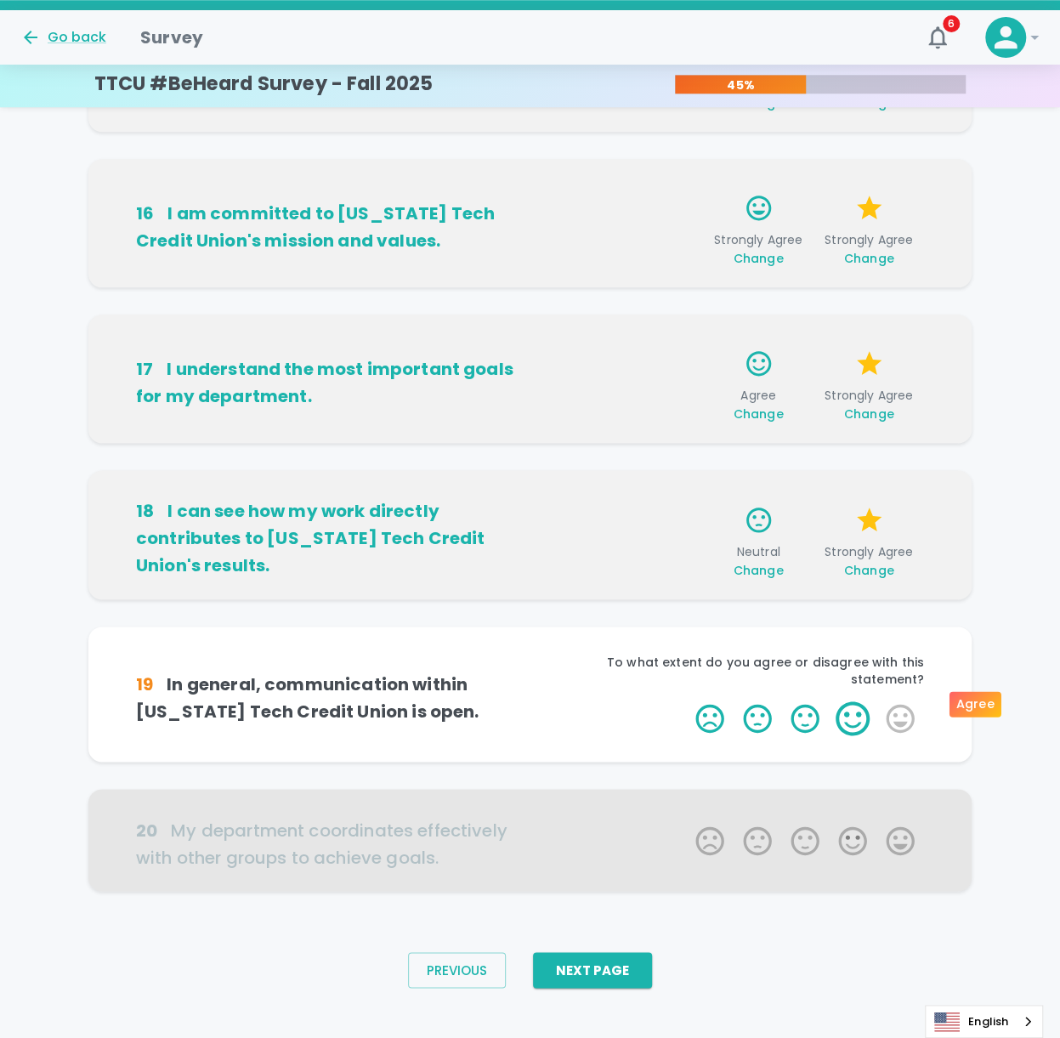
click at [793, 339] on label "4 Stars" at bounding box center [853, 719] width 48 height 34
click at [686, 339] on input "4 Stars" at bounding box center [685, 701] width 1 height 1
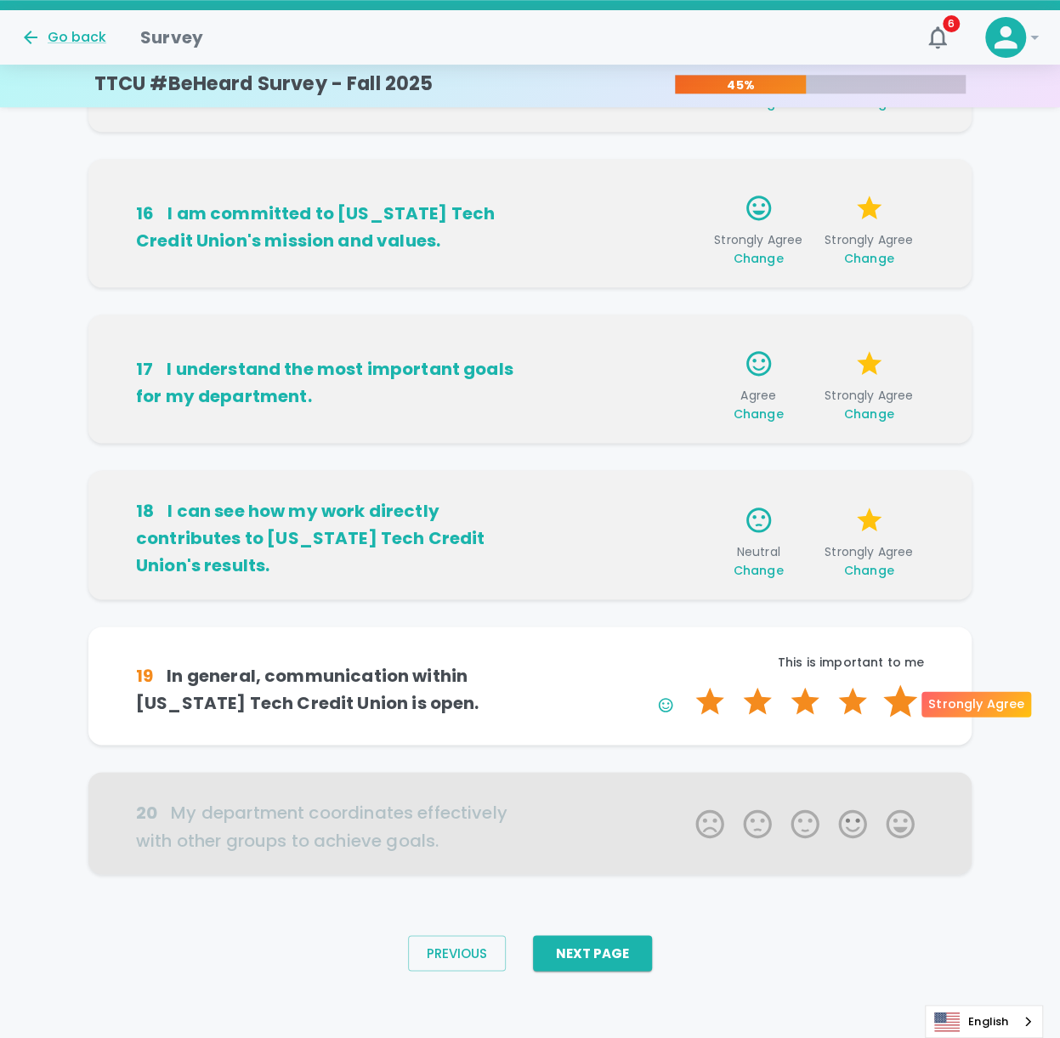
click at [793, 339] on label "5 Stars" at bounding box center [901, 702] width 48 height 34
click at [686, 339] on input "5 Stars" at bounding box center [685, 684] width 1 height 1
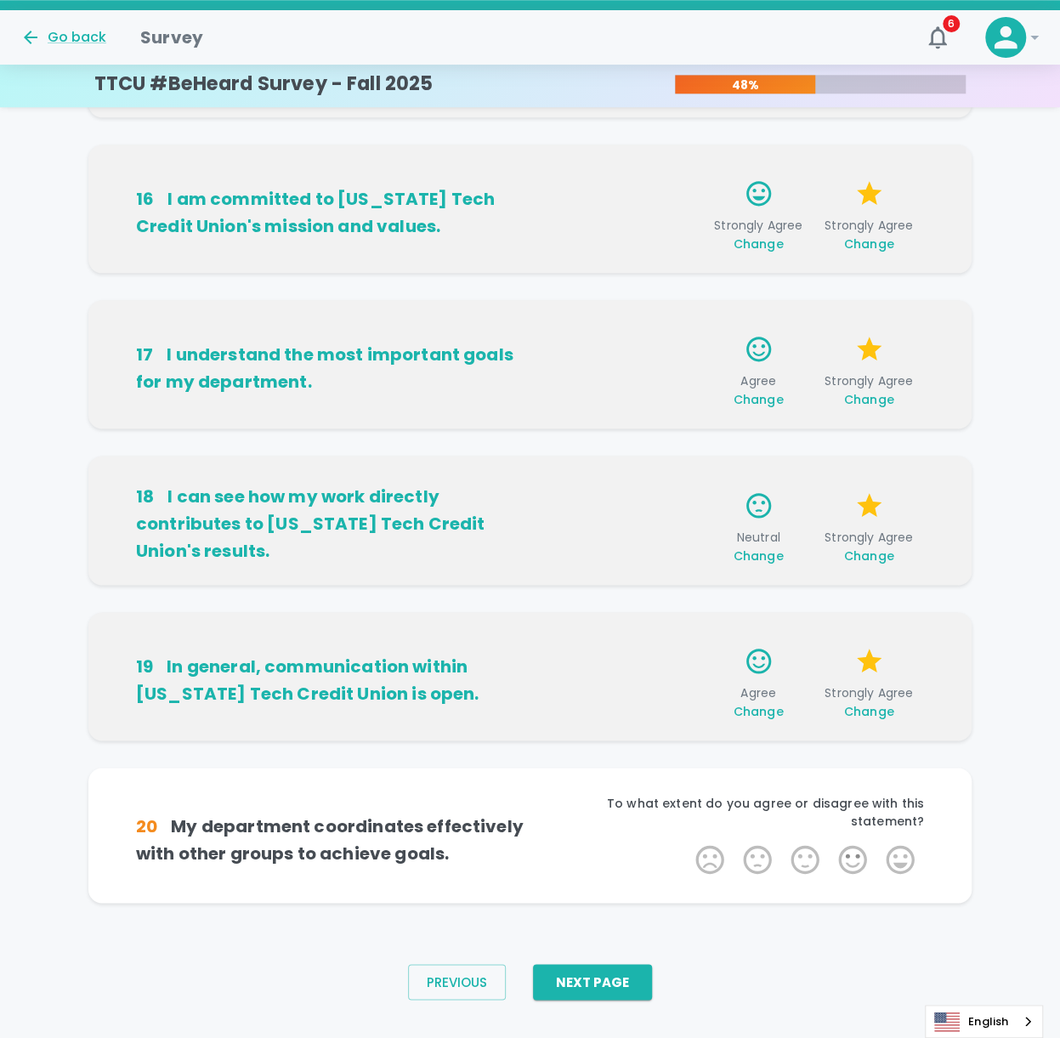
scroll to position [791, 0]
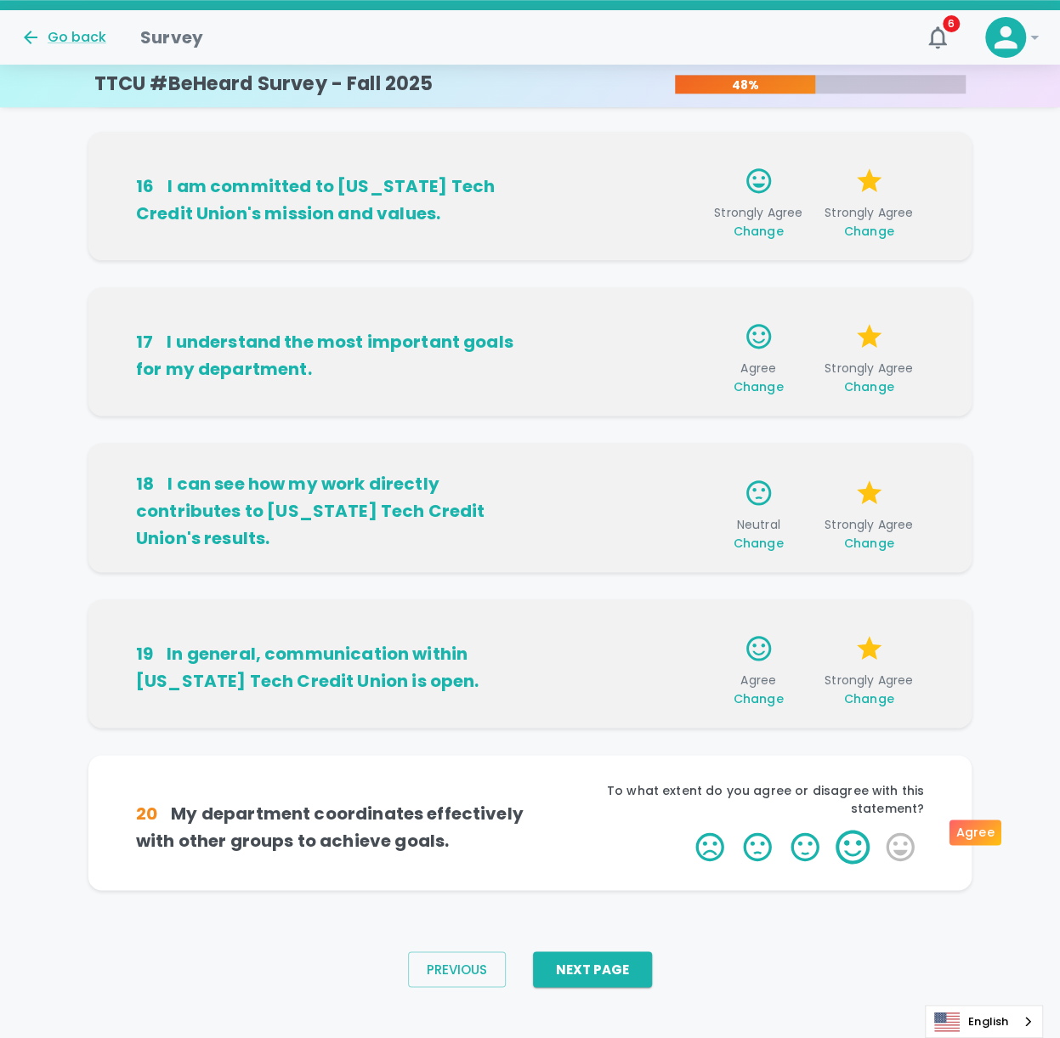
click at [793, 339] on label "4 Stars" at bounding box center [853, 847] width 48 height 34
click at [686, 339] on input "4 Stars" at bounding box center [685, 829] width 1 height 1
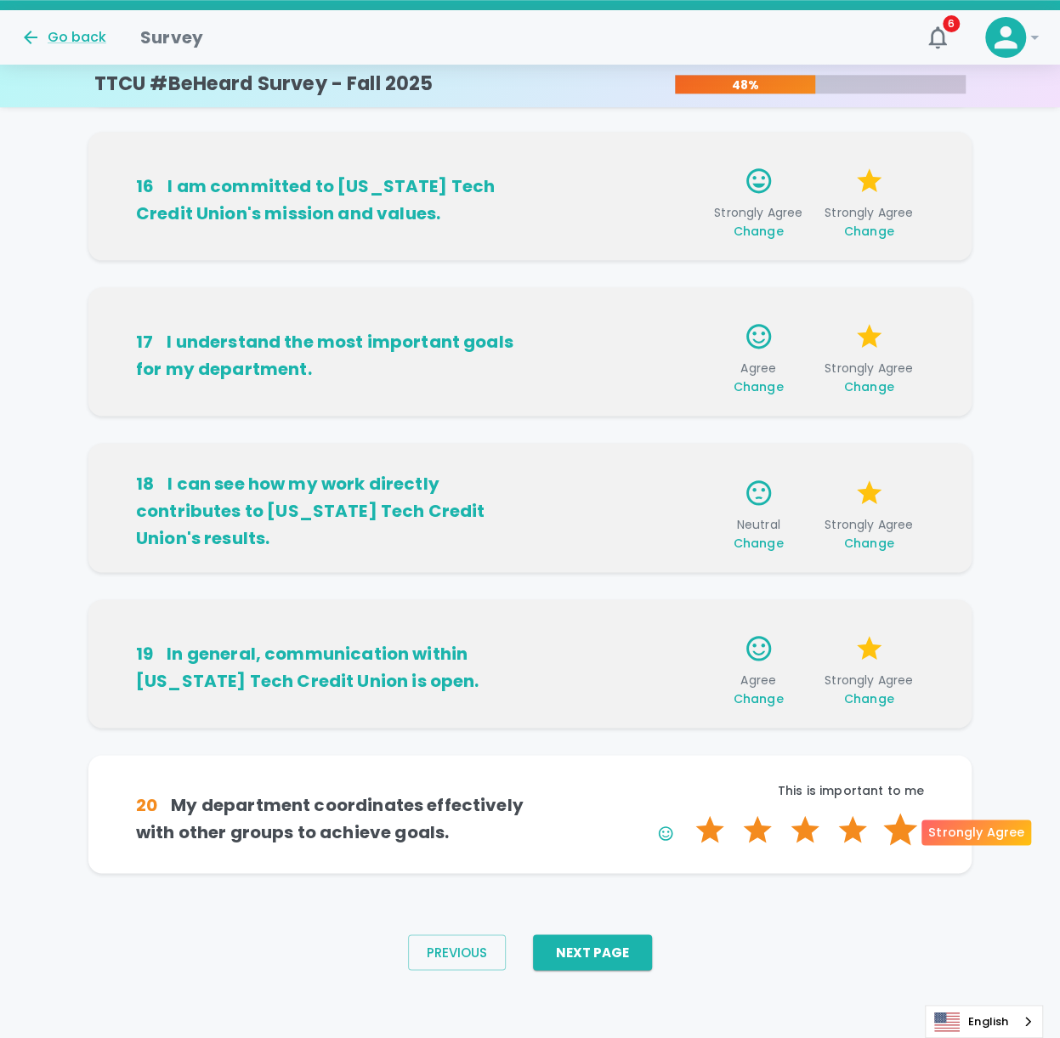
click at [793, 339] on label "5 Stars" at bounding box center [901, 830] width 48 height 34
click at [686, 339] on input "5 Stars" at bounding box center [685, 812] width 1 height 1
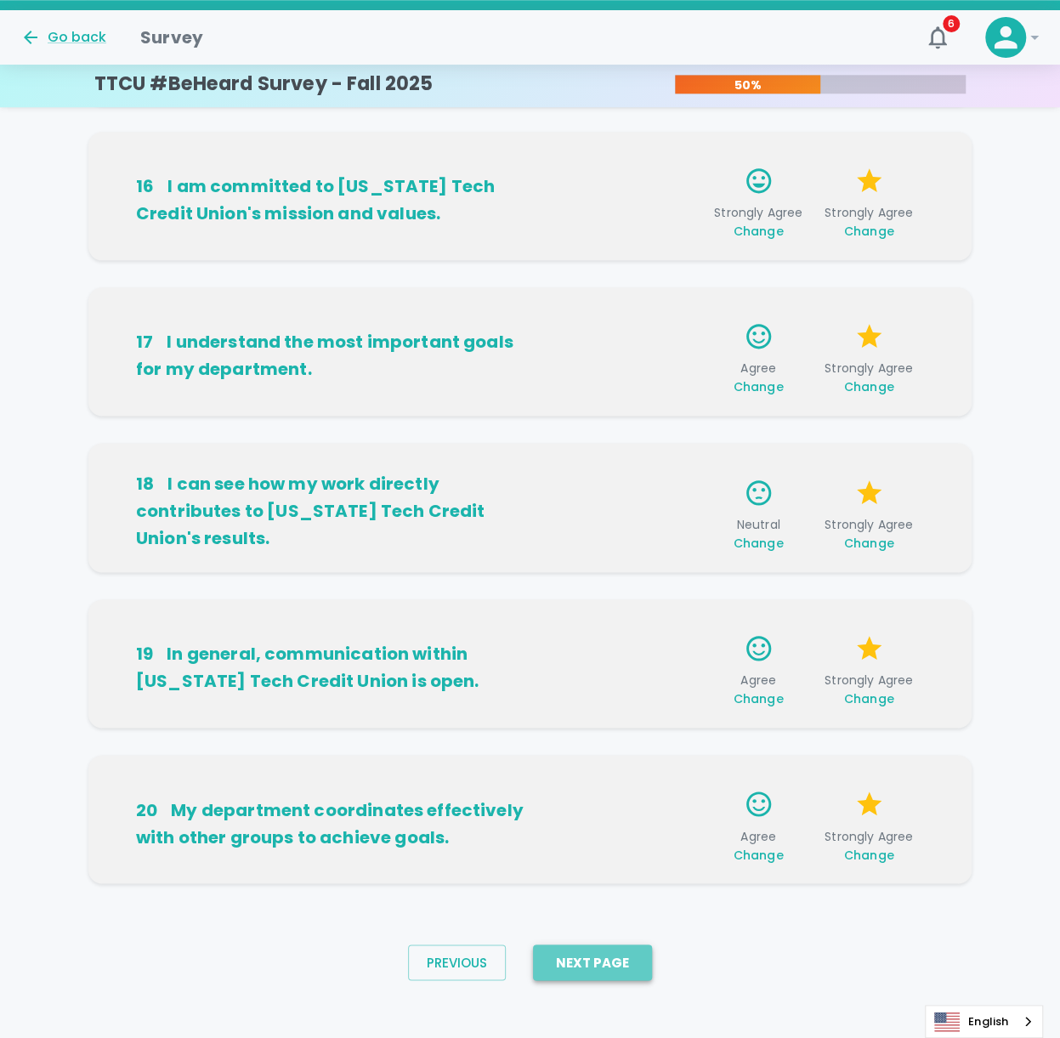
click at [644, 339] on button "Next Page" at bounding box center [592, 963] width 119 height 36
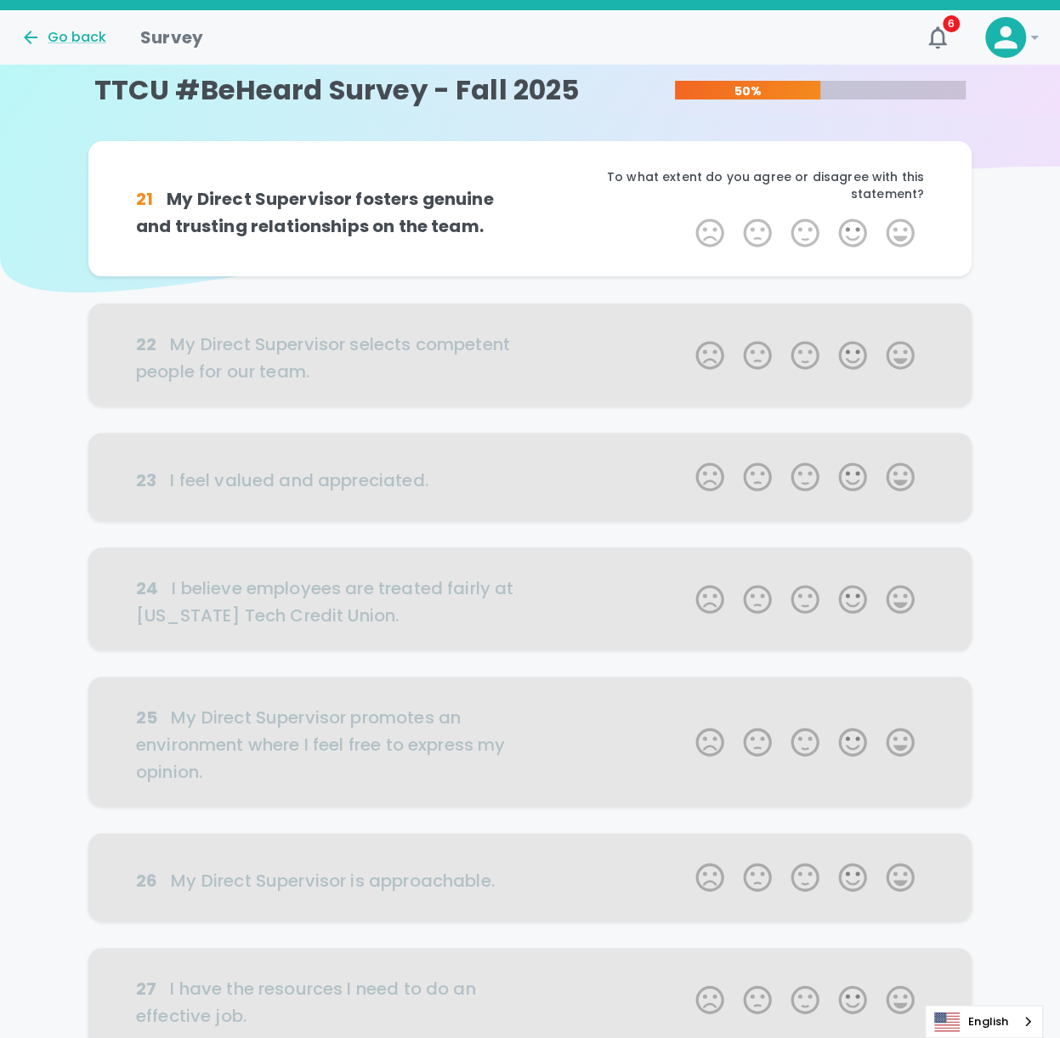
scroll to position [0, 0]
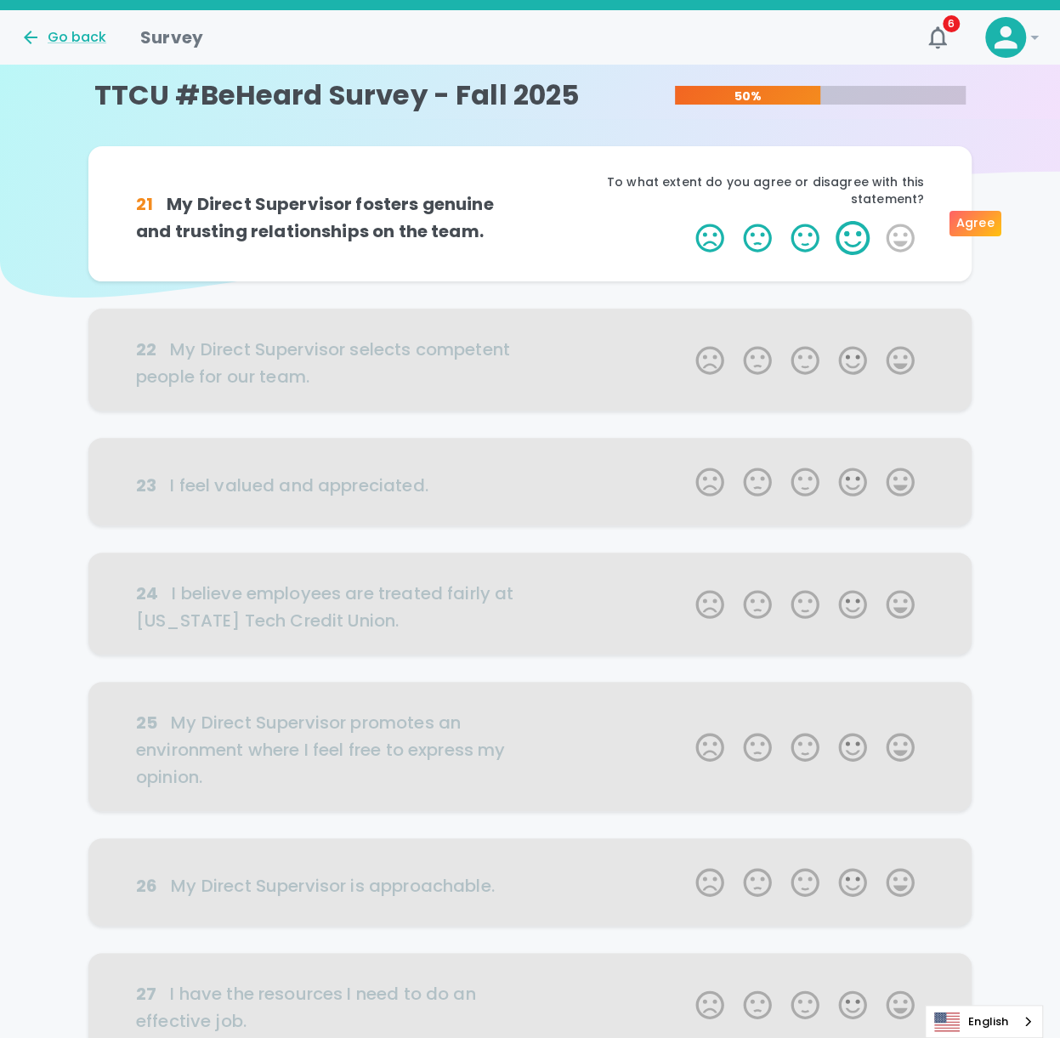
click at [793, 228] on label "4 Stars" at bounding box center [853, 238] width 48 height 34
click at [686, 221] on input "4 Stars" at bounding box center [685, 220] width 1 height 1
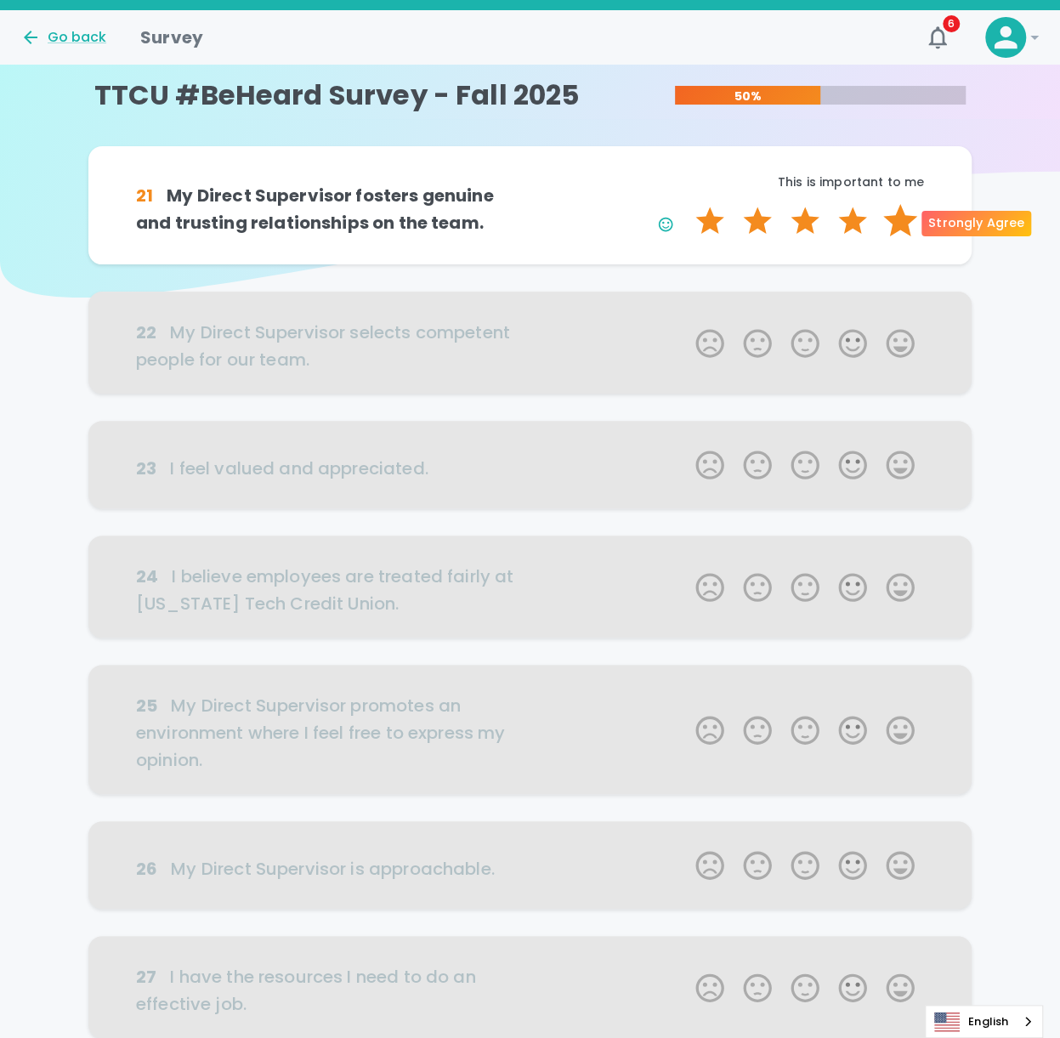
click at [793, 225] on label "5 Stars" at bounding box center [901, 221] width 48 height 34
click at [686, 204] on input "5 Stars" at bounding box center [685, 203] width 1 height 1
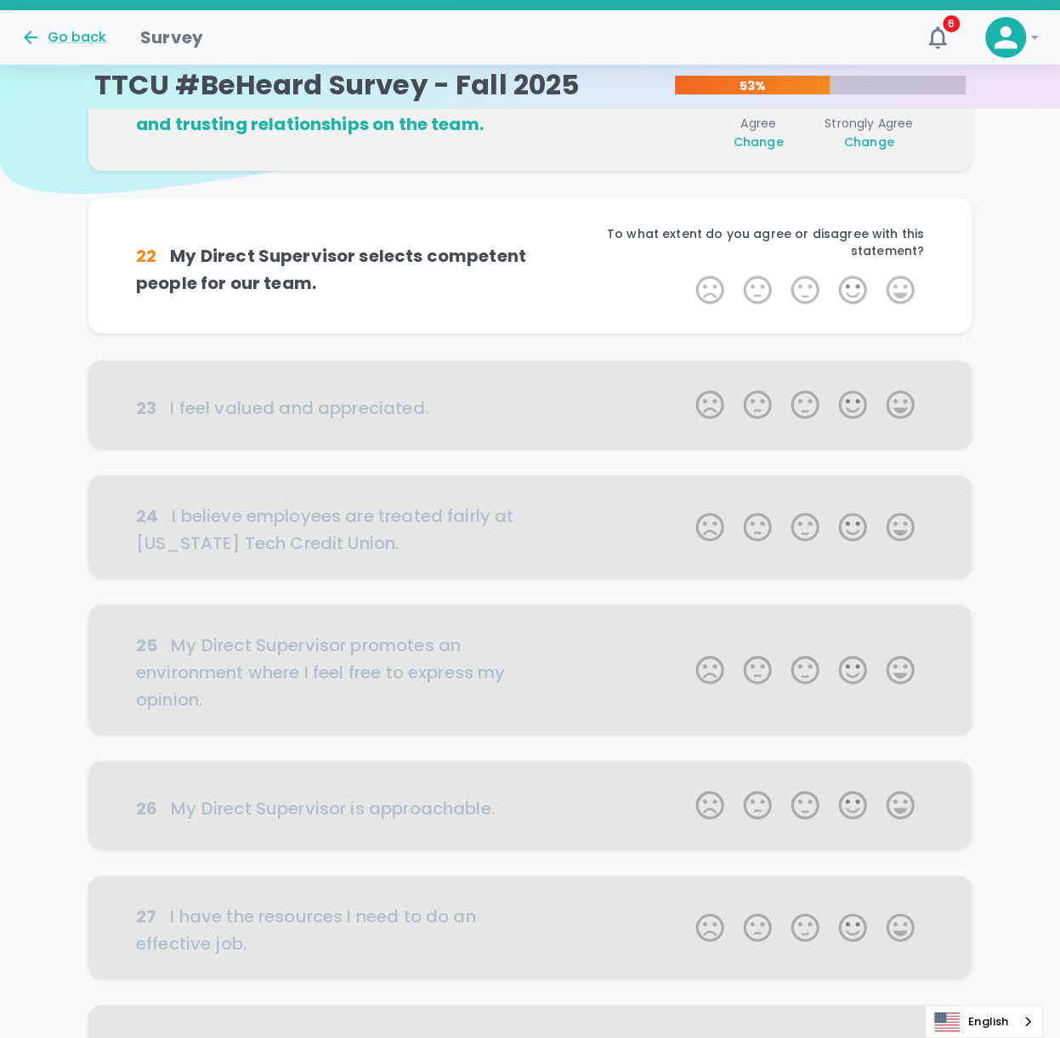
scroll to position [150, 0]
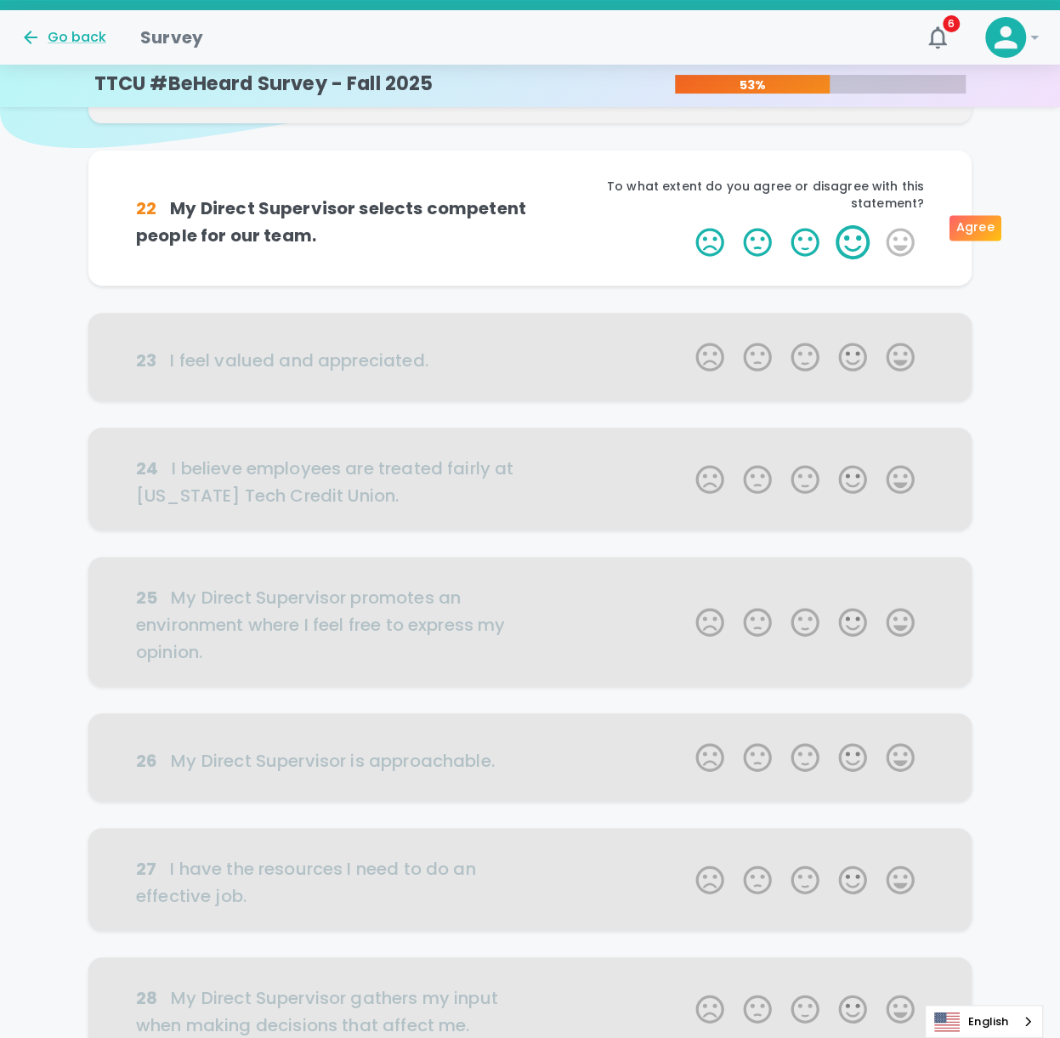
click at [793, 231] on label "4 Stars" at bounding box center [853, 242] width 48 height 34
click at [686, 225] on input "4 Stars" at bounding box center [685, 224] width 1 height 1
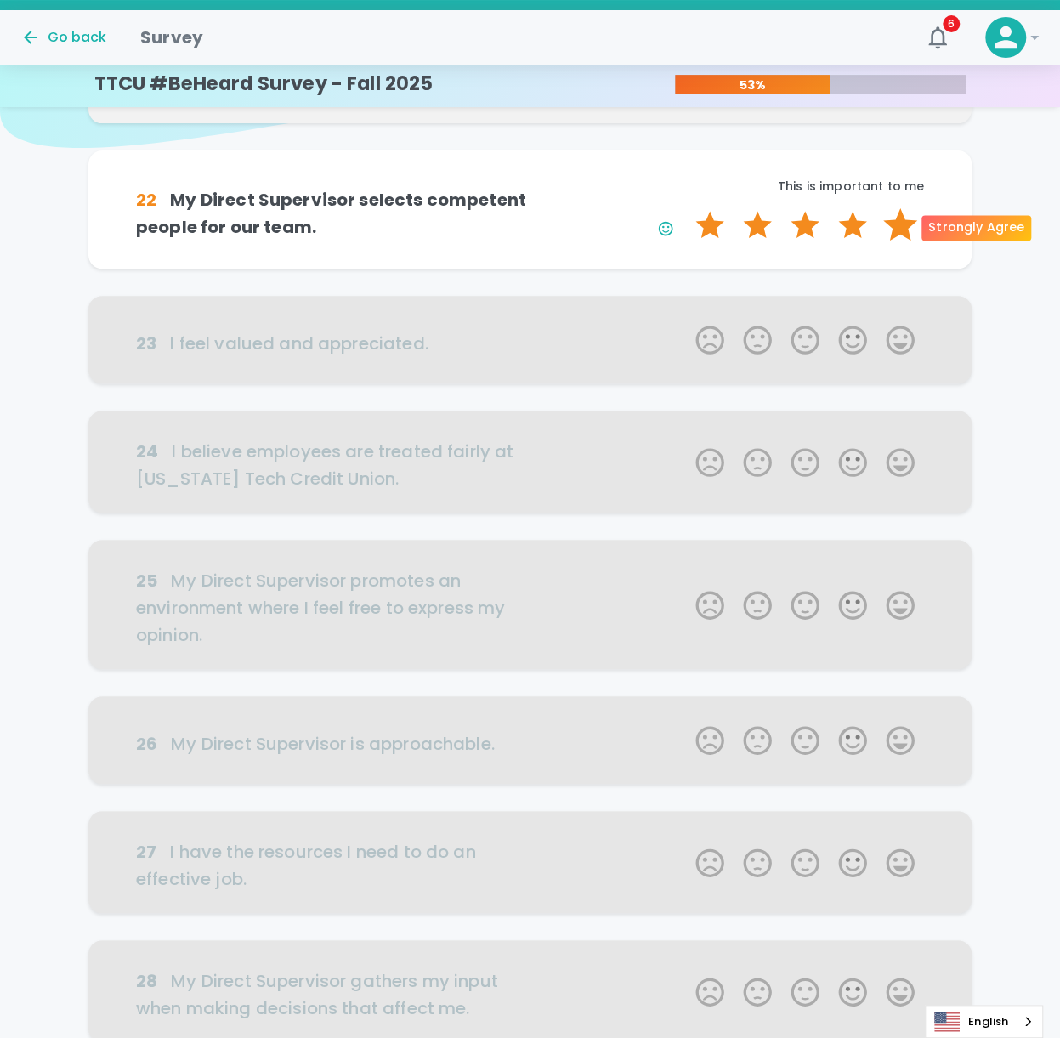
click at [793, 226] on label "5 Stars" at bounding box center [901, 225] width 48 height 34
click at [686, 208] on input "5 Stars" at bounding box center [685, 207] width 1 height 1
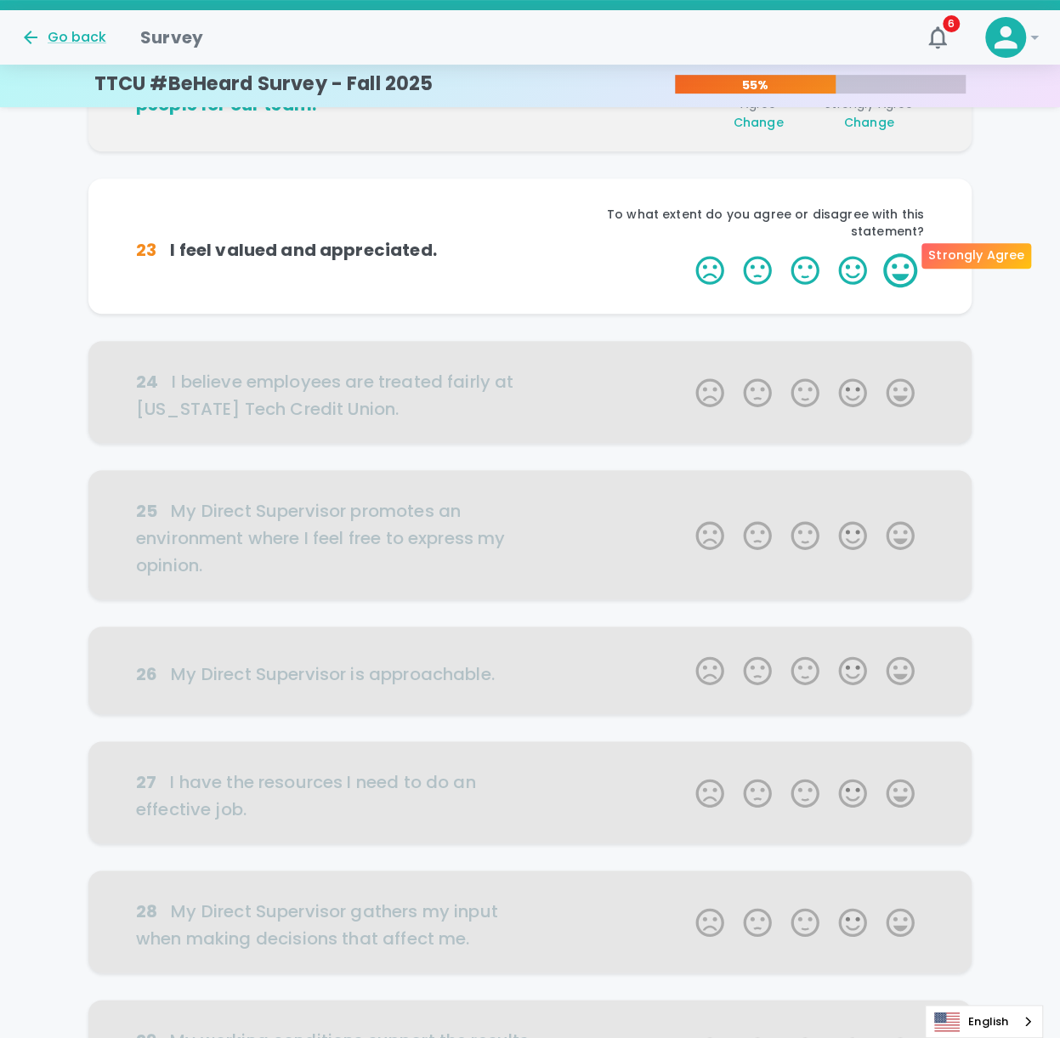
scroll to position [299, 0]
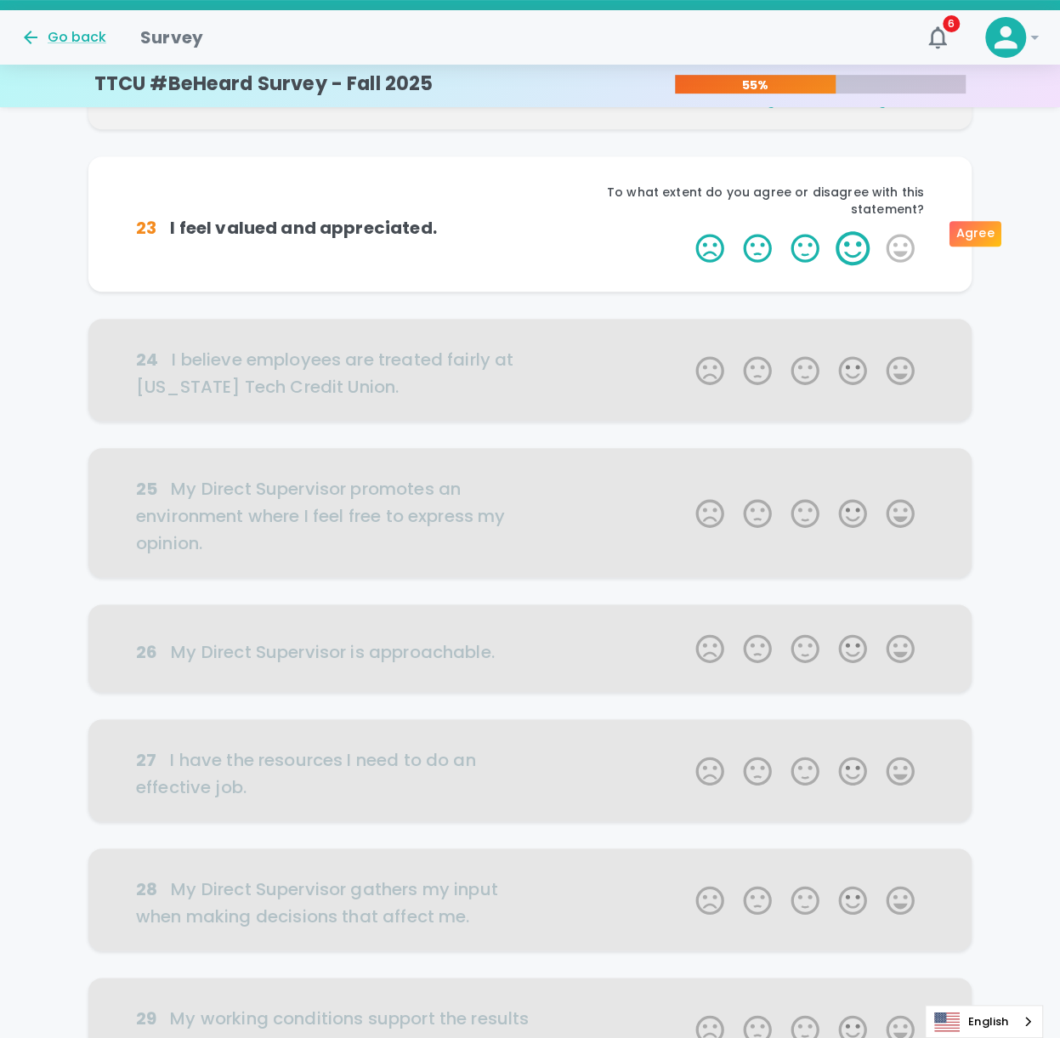
click at [793, 242] on label "4 Stars" at bounding box center [853, 248] width 48 height 34
click at [686, 231] on input "4 Stars" at bounding box center [685, 230] width 1 height 1
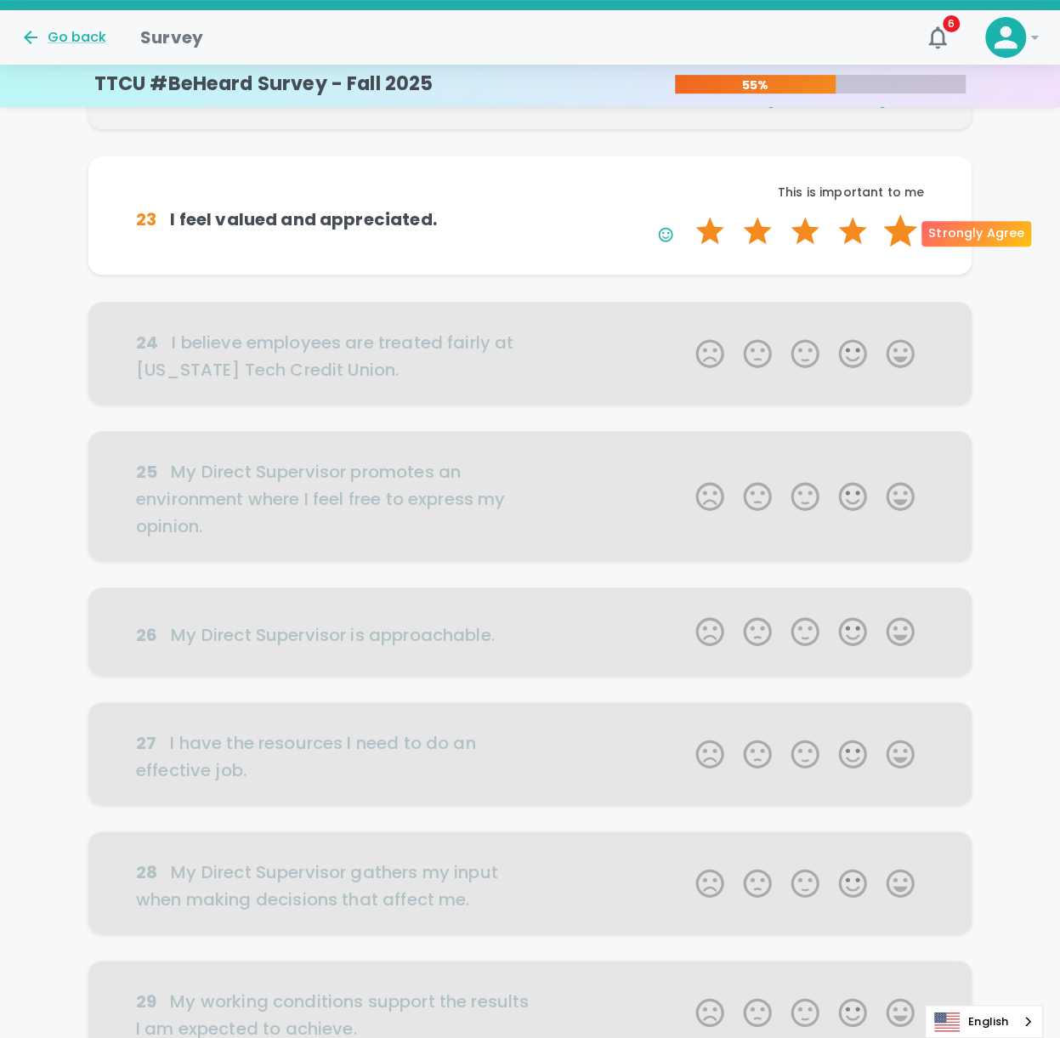
click at [793, 243] on label "5 Stars" at bounding box center [901, 231] width 48 height 34
click at [686, 214] on input "5 Stars" at bounding box center [685, 213] width 1 height 1
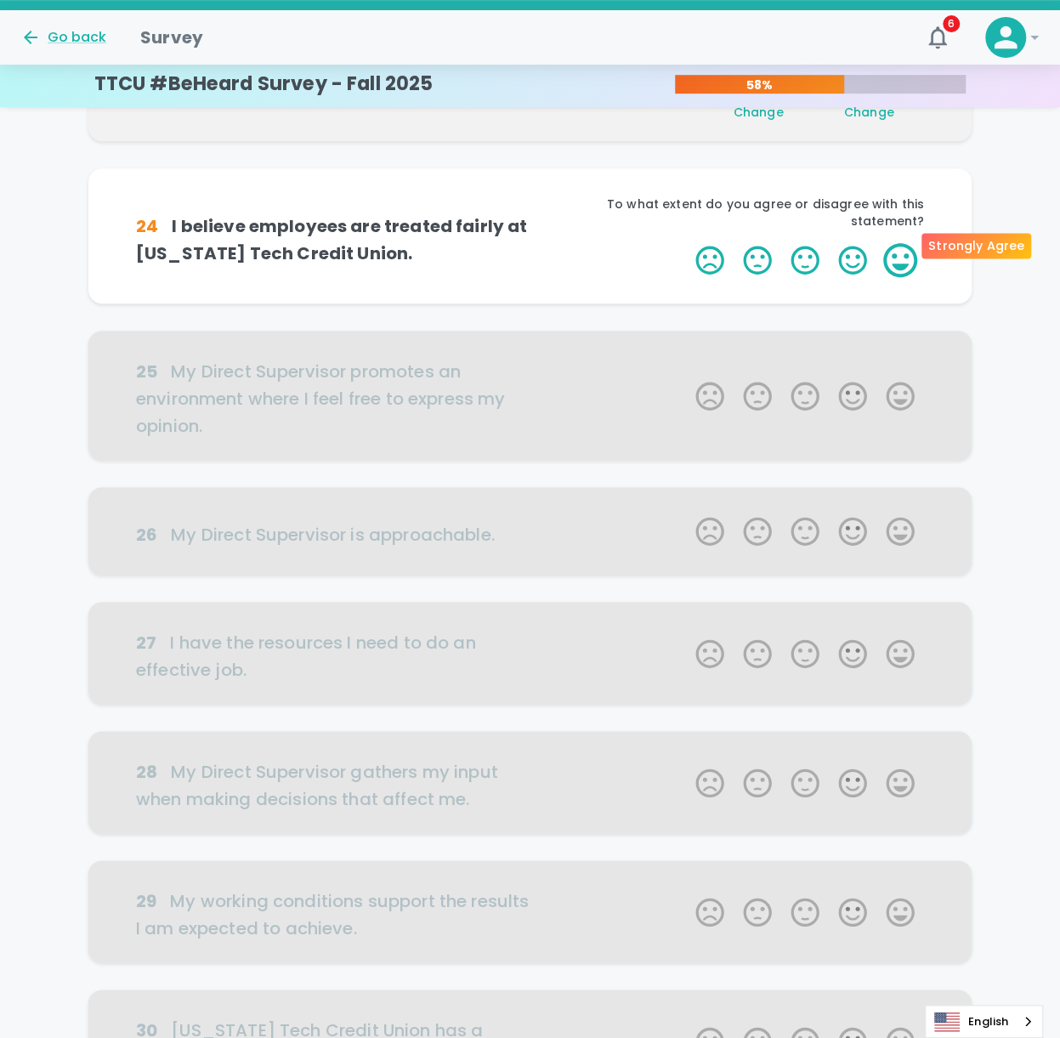
scroll to position [449, 0]
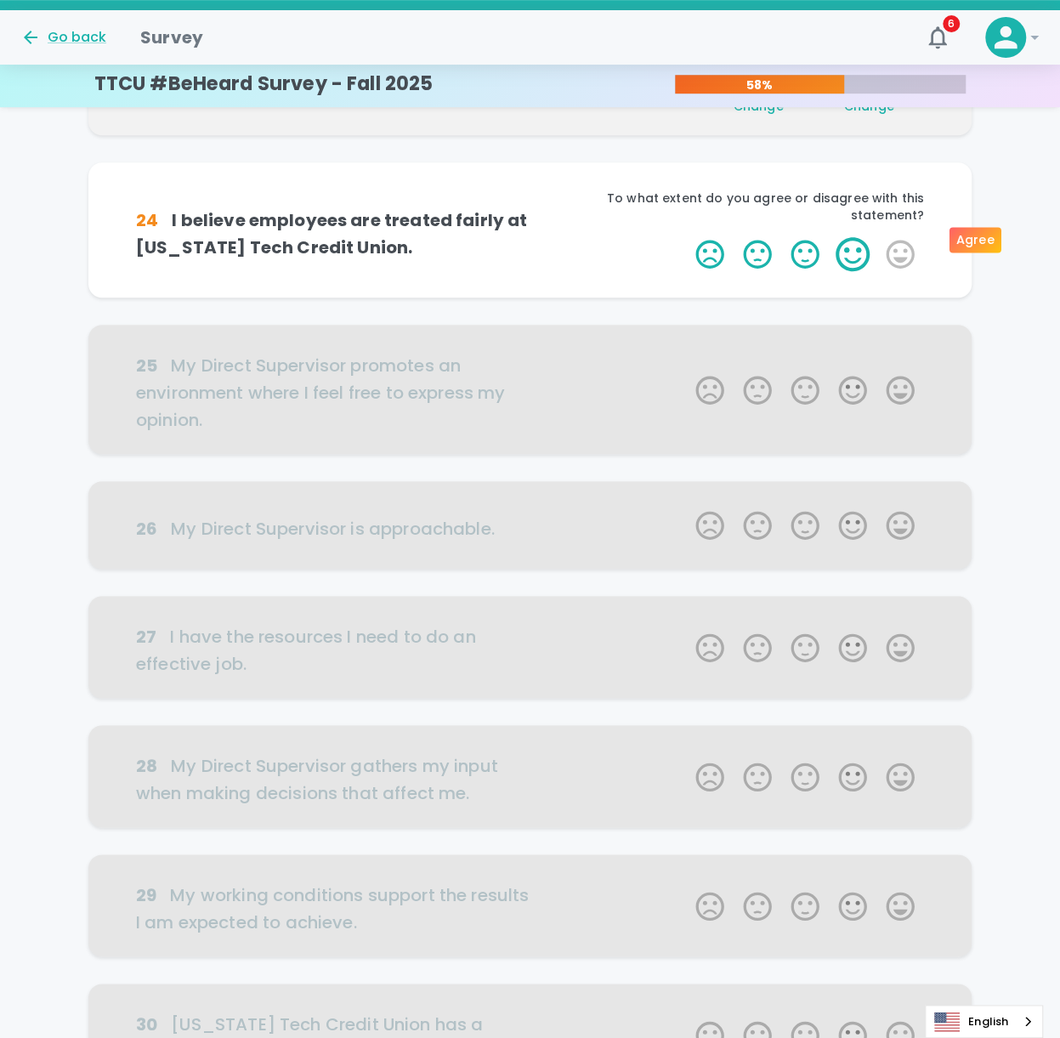
click at [793, 249] on label "4 Stars" at bounding box center [853, 254] width 48 height 34
click at [686, 237] on input "4 Stars" at bounding box center [685, 236] width 1 height 1
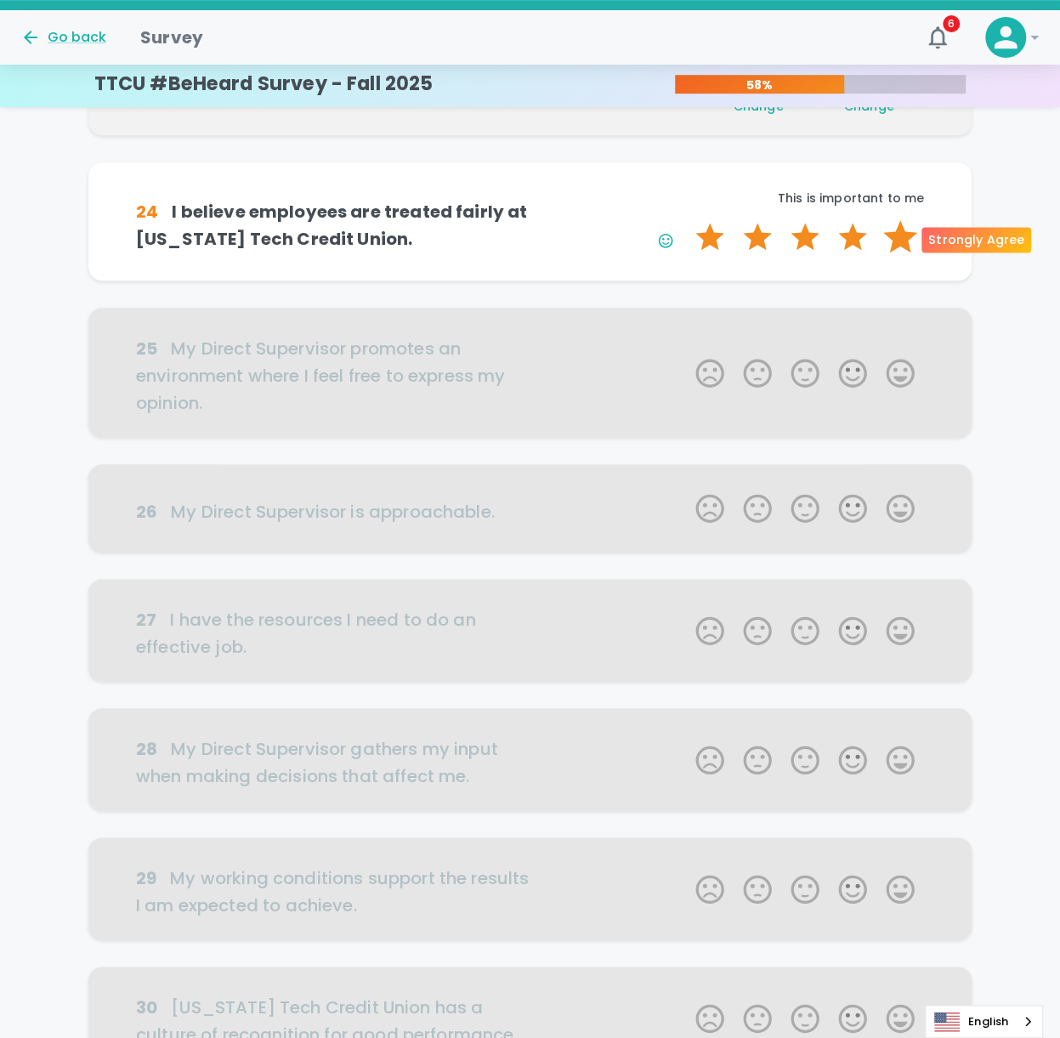
click at [793, 244] on label "5 Stars" at bounding box center [901, 237] width 48 height 34
click at [686, 220] on input "5 Stars" at bounding box center [685, 219] width 1 height 1
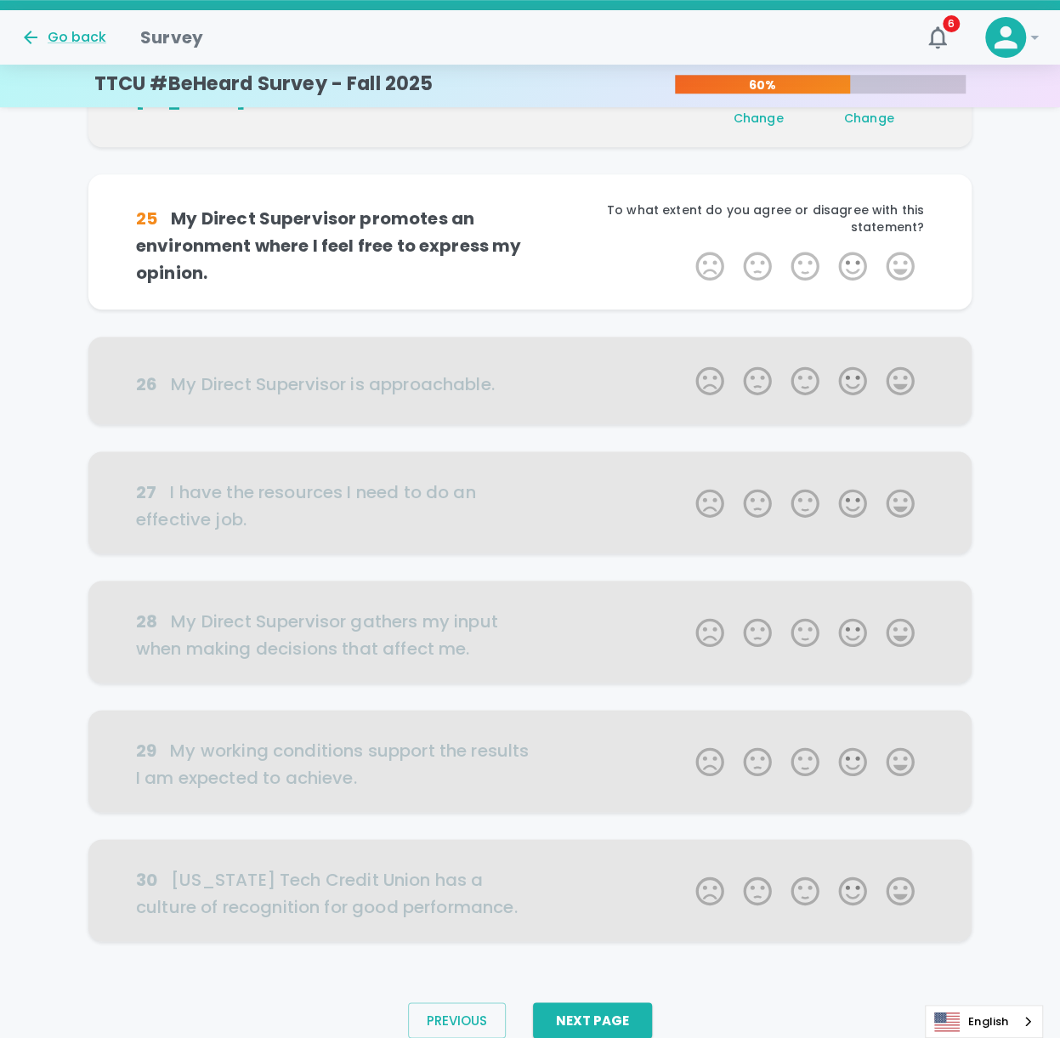
scroll to position [599, 0]
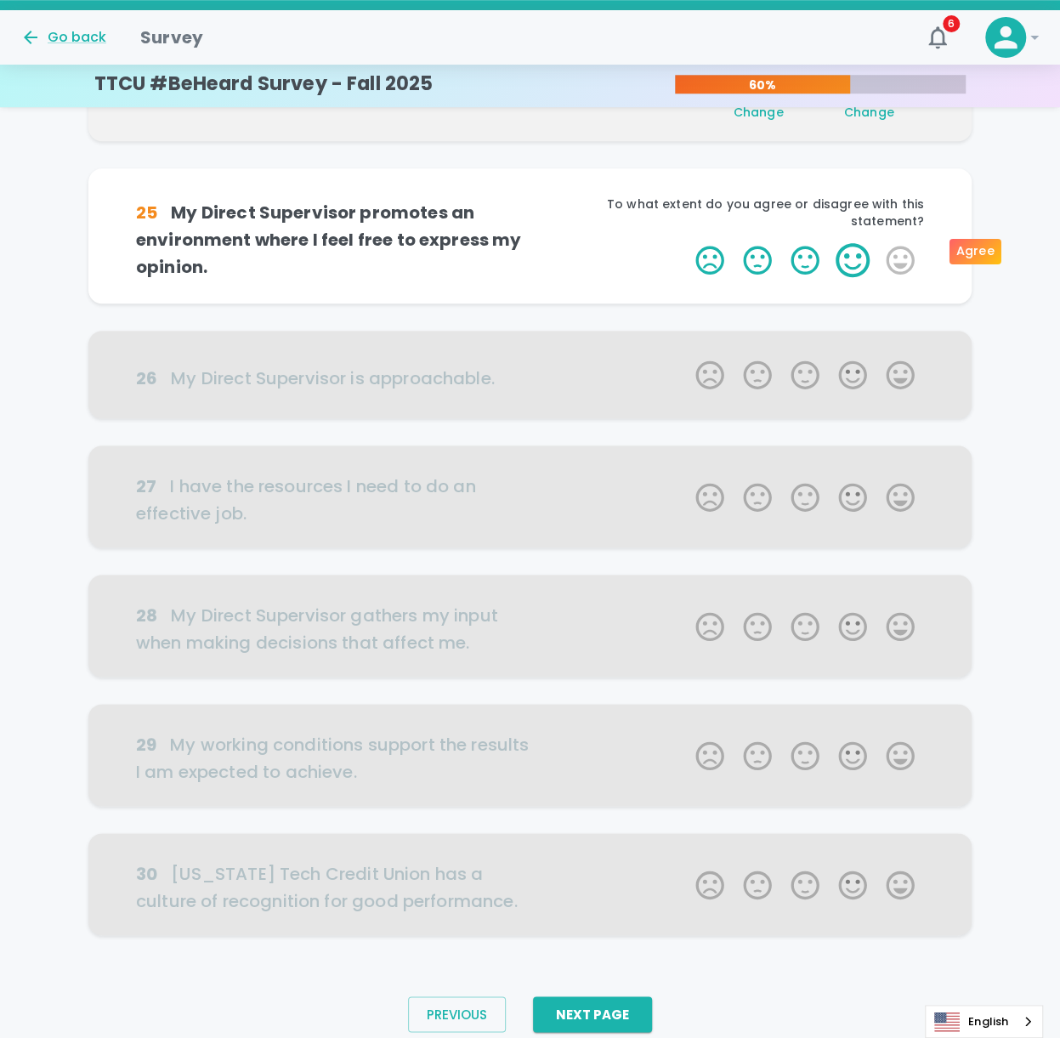
click at [793, 255] on label "4 Stars" at bounding box center [853, 260] width 48 height 34
click at [686, 243] on input "4 Stars" at bounding box center [685, 242] width 1 height 1
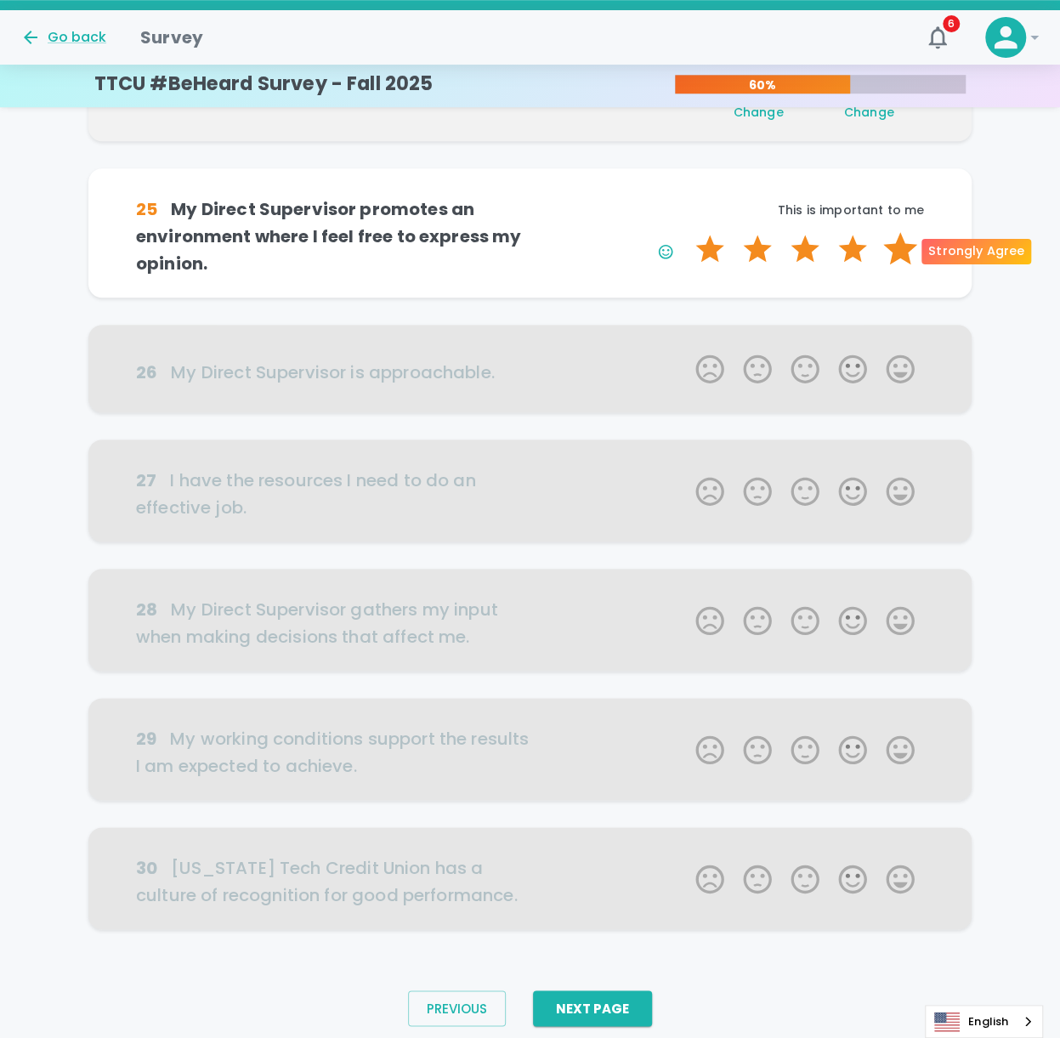
click at [793, 247] on label "5 Stars" at bounding box center [901, 249] width 48 height 34
click at [686, 232] on input "5 Stars" at bounding box center [685, 231] width 1 height 1
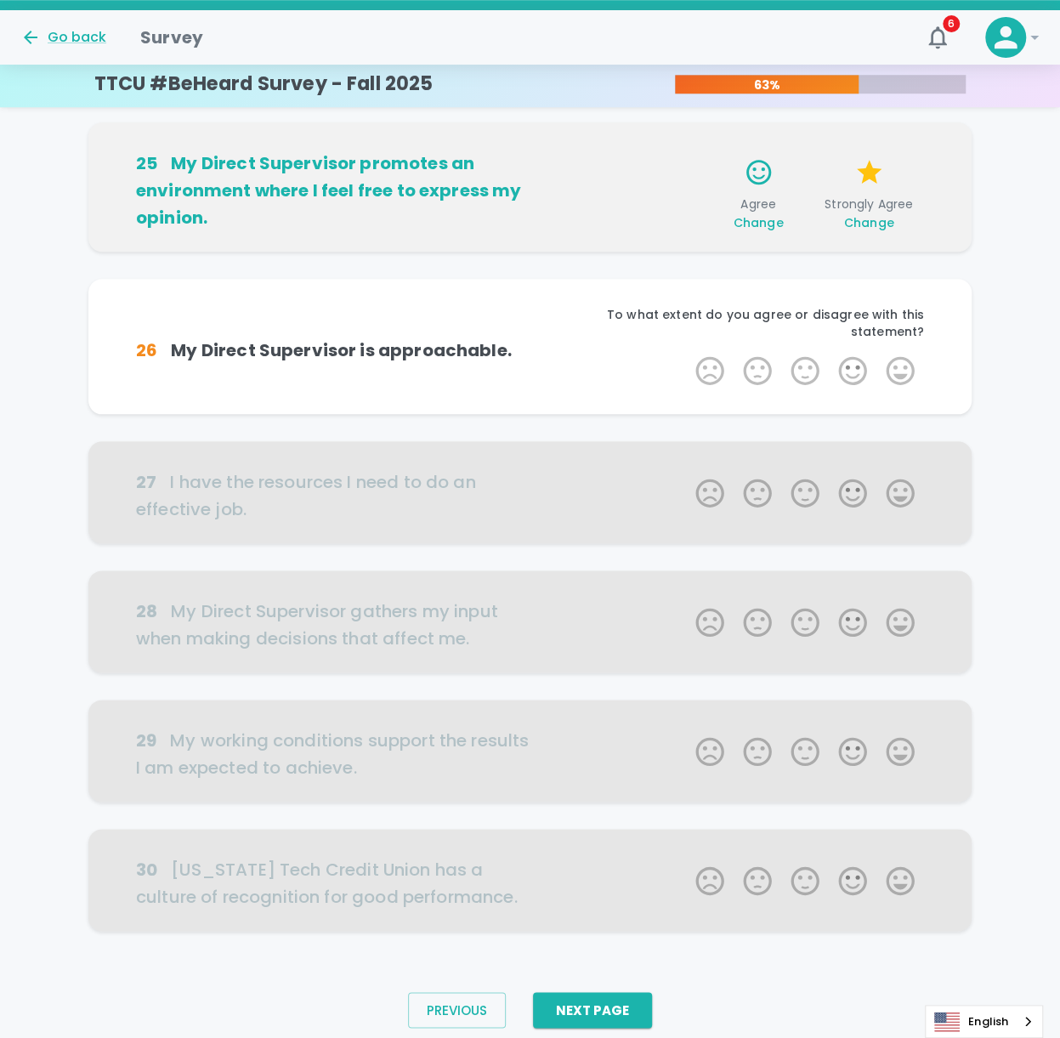
scroll to position [654, 0]
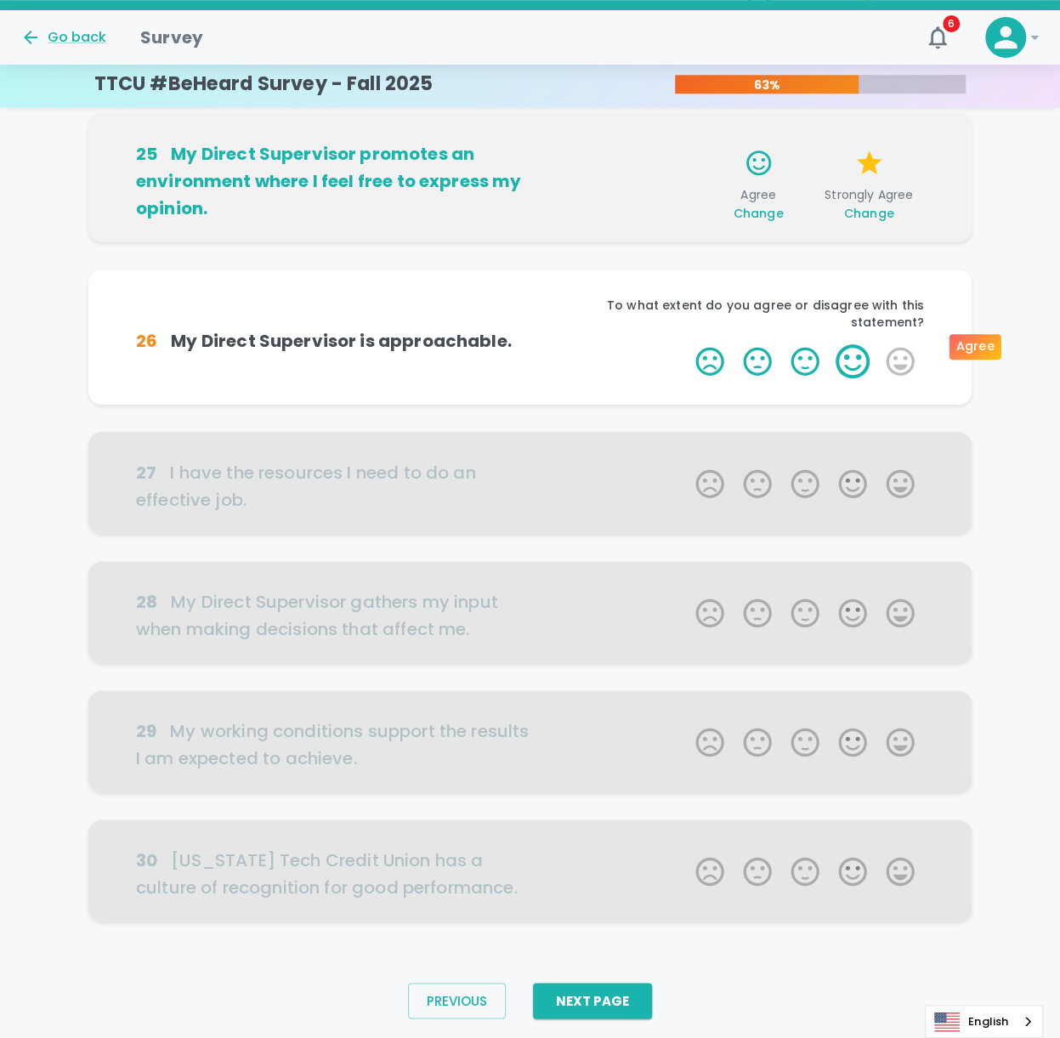
click at [793, 339] on label "4 Stars" at bounding box center [853, 361] width 48 height 34
click at [686, 339] on input "4 Stars" at bounding box center [685, 344] width 1 height 1
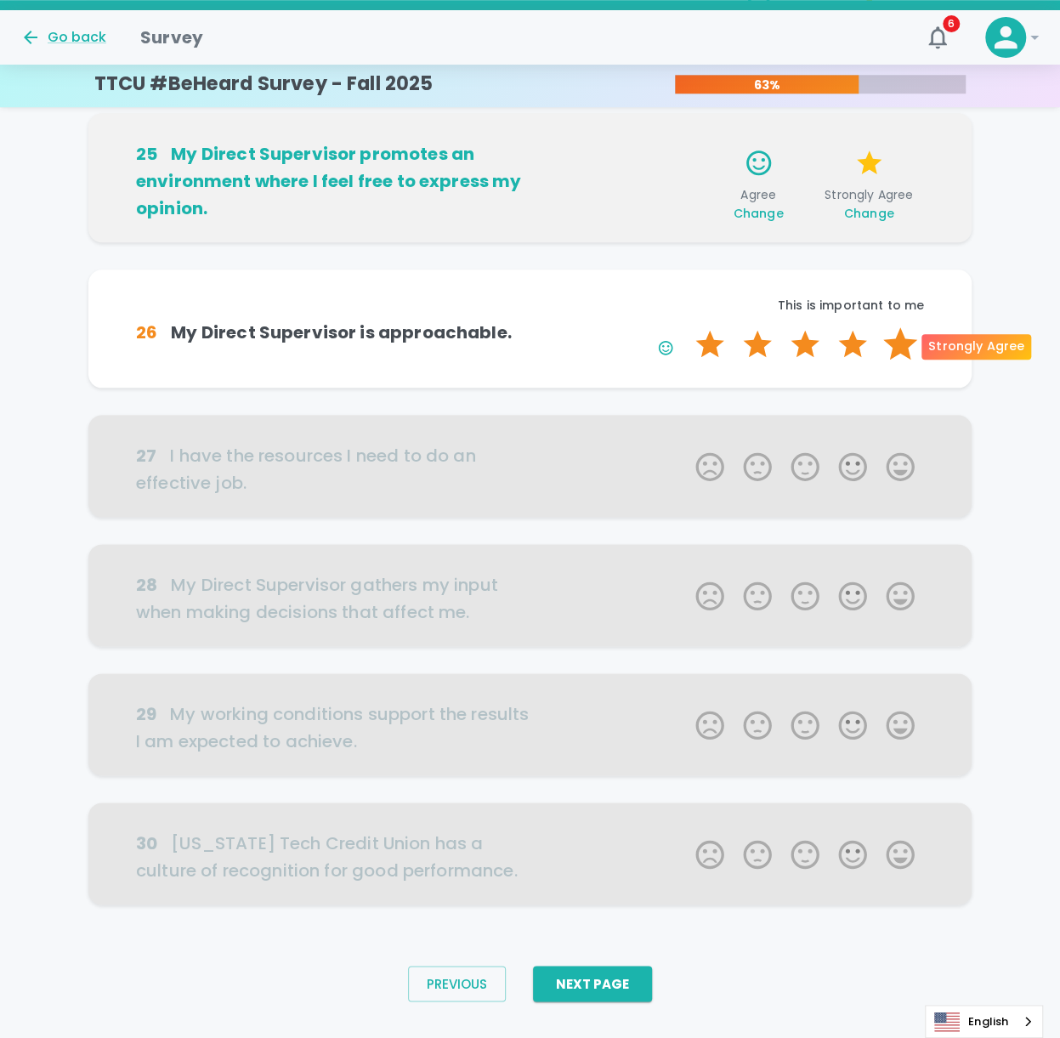
click at [793, 336] on label "5 Stars" at bounding box center [901, 344] width 48 height 34
click at [686, 327] on input "5 Stars" at bounding box center [685, 327] width 1 height 1
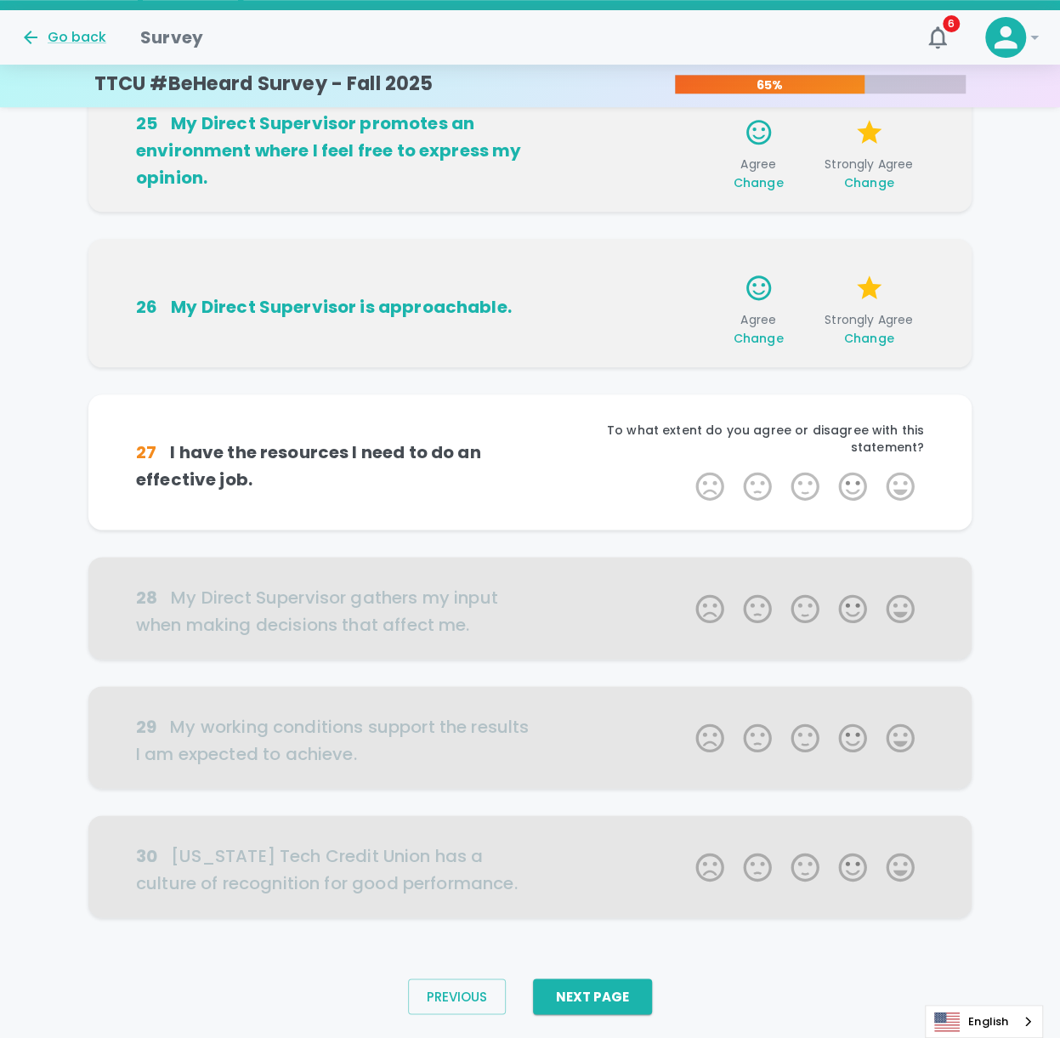
scroll to position [711, 0]
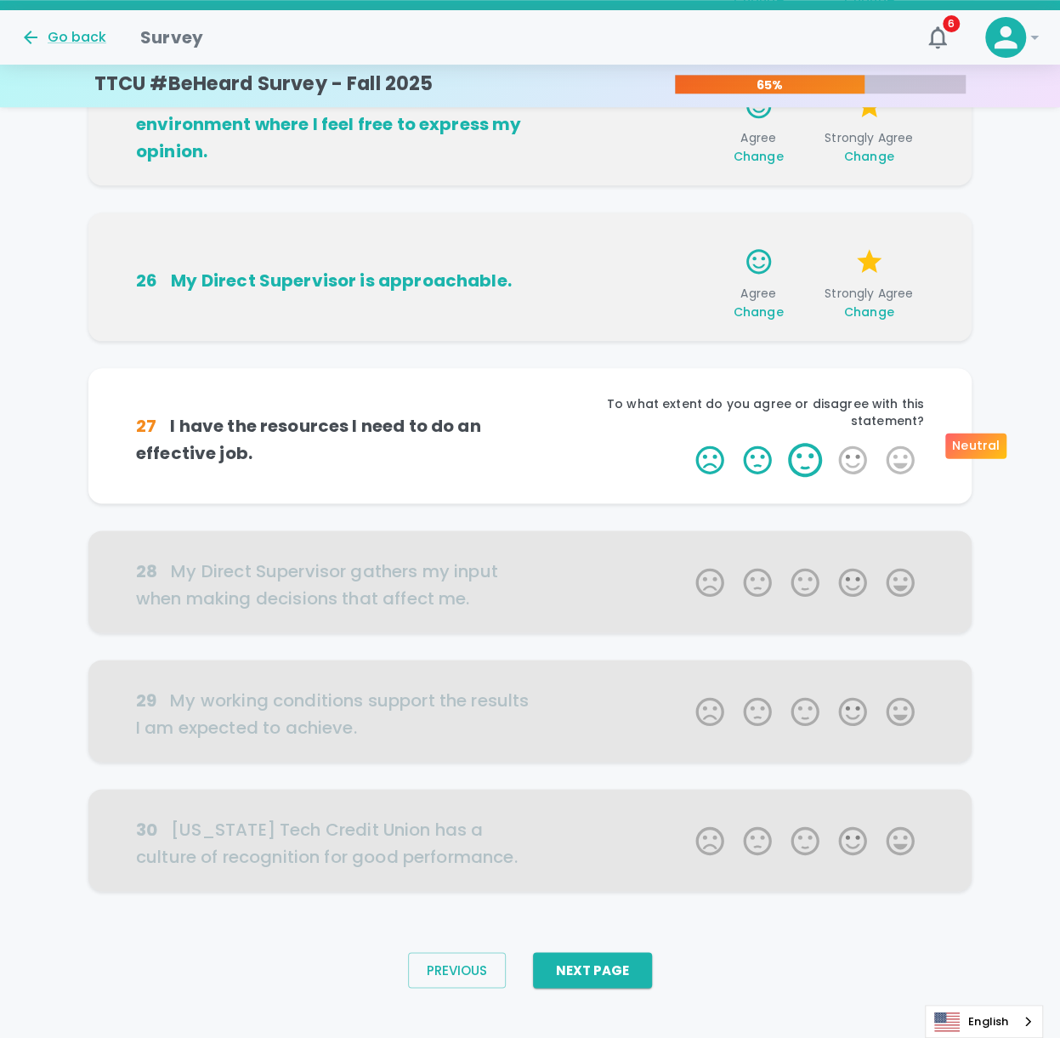
click at [793, 339] on label "3 Stars" at bounding box center [805, 460] width 48 height 34
click at [686, 339] on input "3 Stars" at bounding box center [685, 442] width 1 height 1
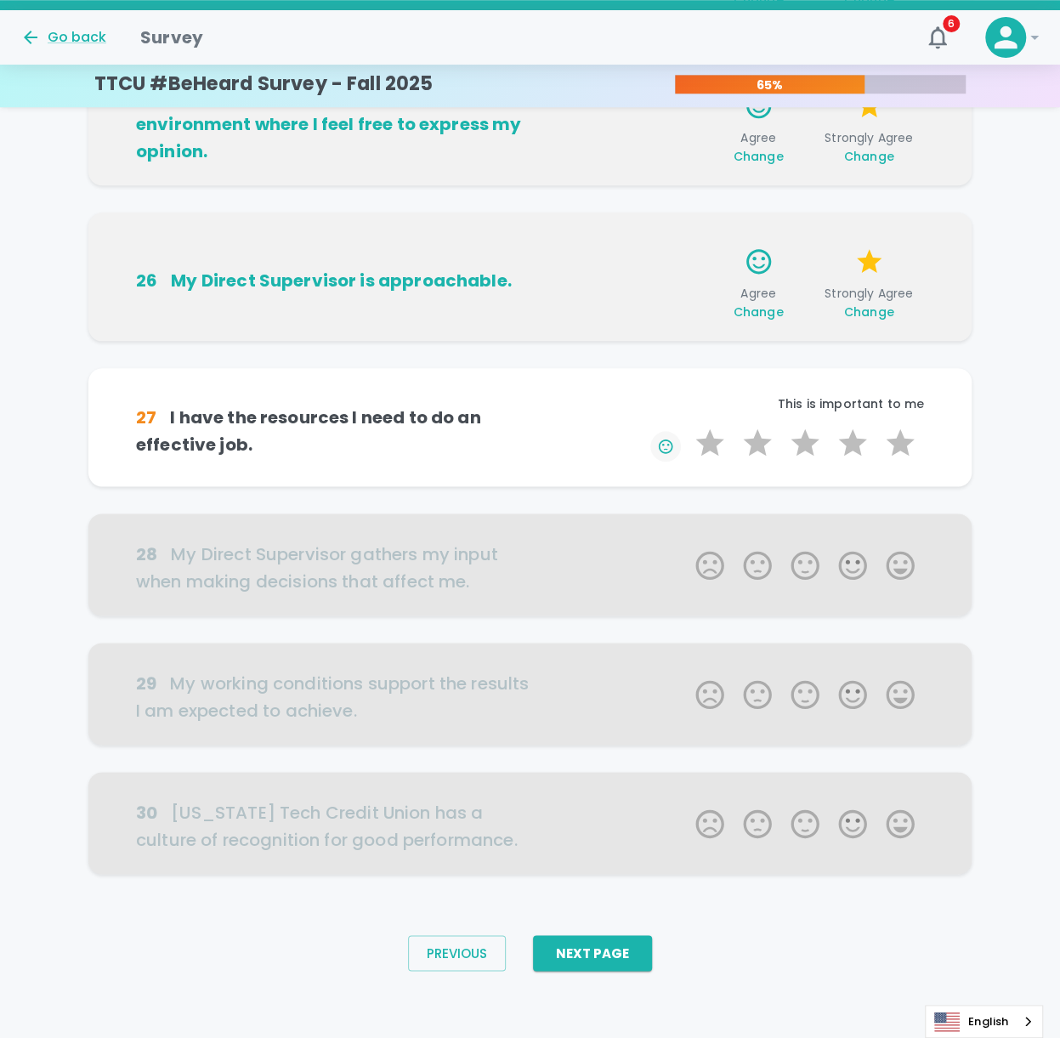
click at [675, 339] on button "button" at bounding box center [666, 446] width 31 height 31
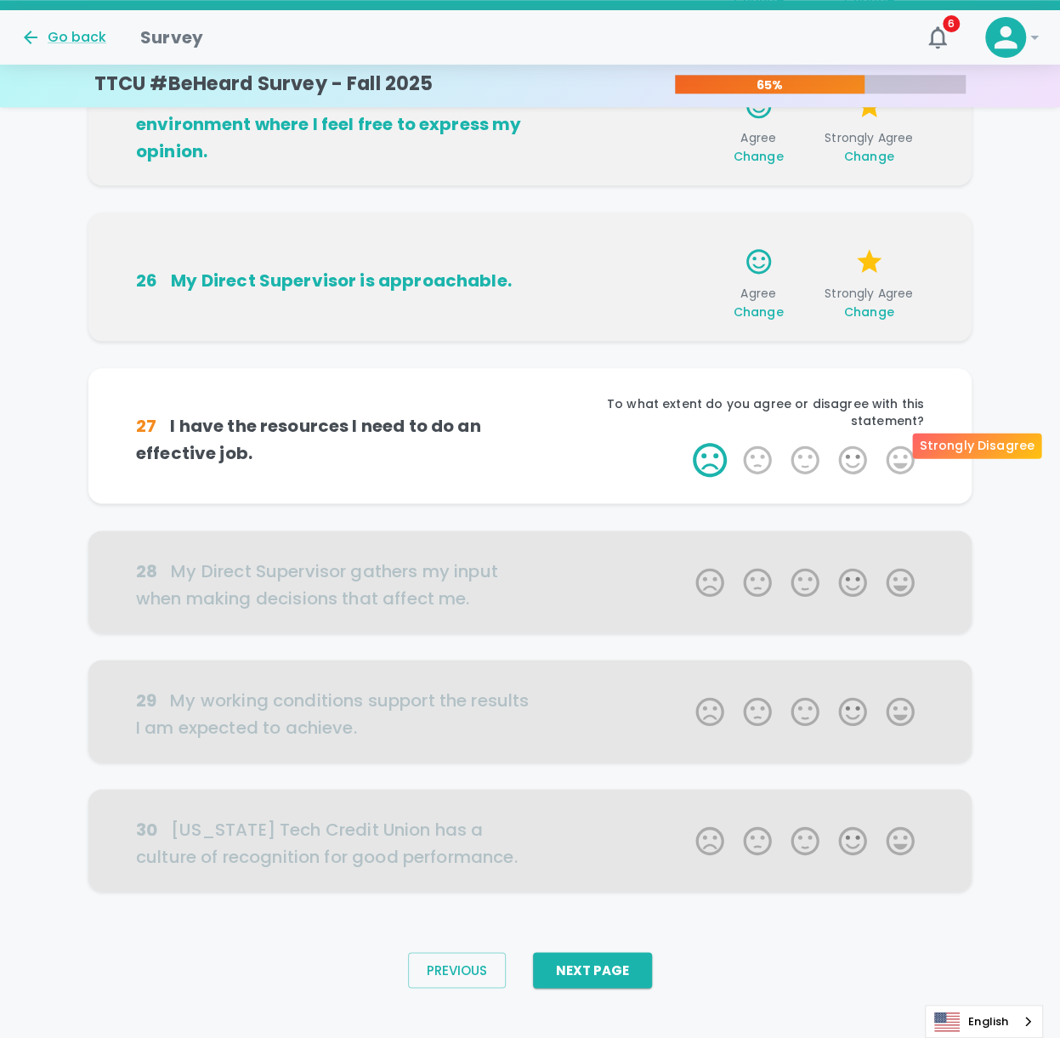
click at [702, 339] on label "1 Star" at bounding box center [710, 460] width 48 height 34
click at [686, 339] on input "1 Star" at bounding box center [685, 442] width 1 height 1
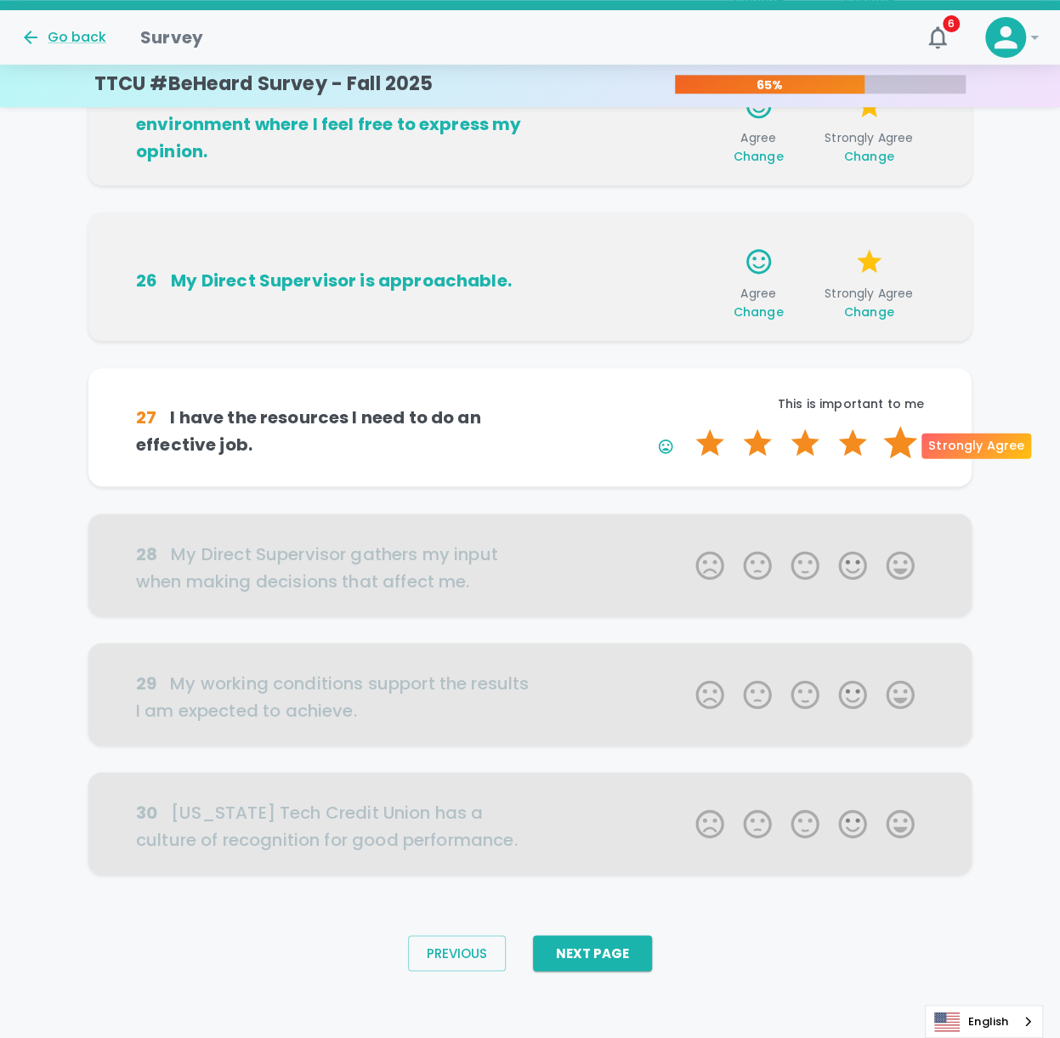
click at [793, 339] on label "5 Stars" at bounding box center [901, 443] width 48 height 34
click at [686, 339] on input "5 Stars" at bounding box center [685, 425] width 1 height 1
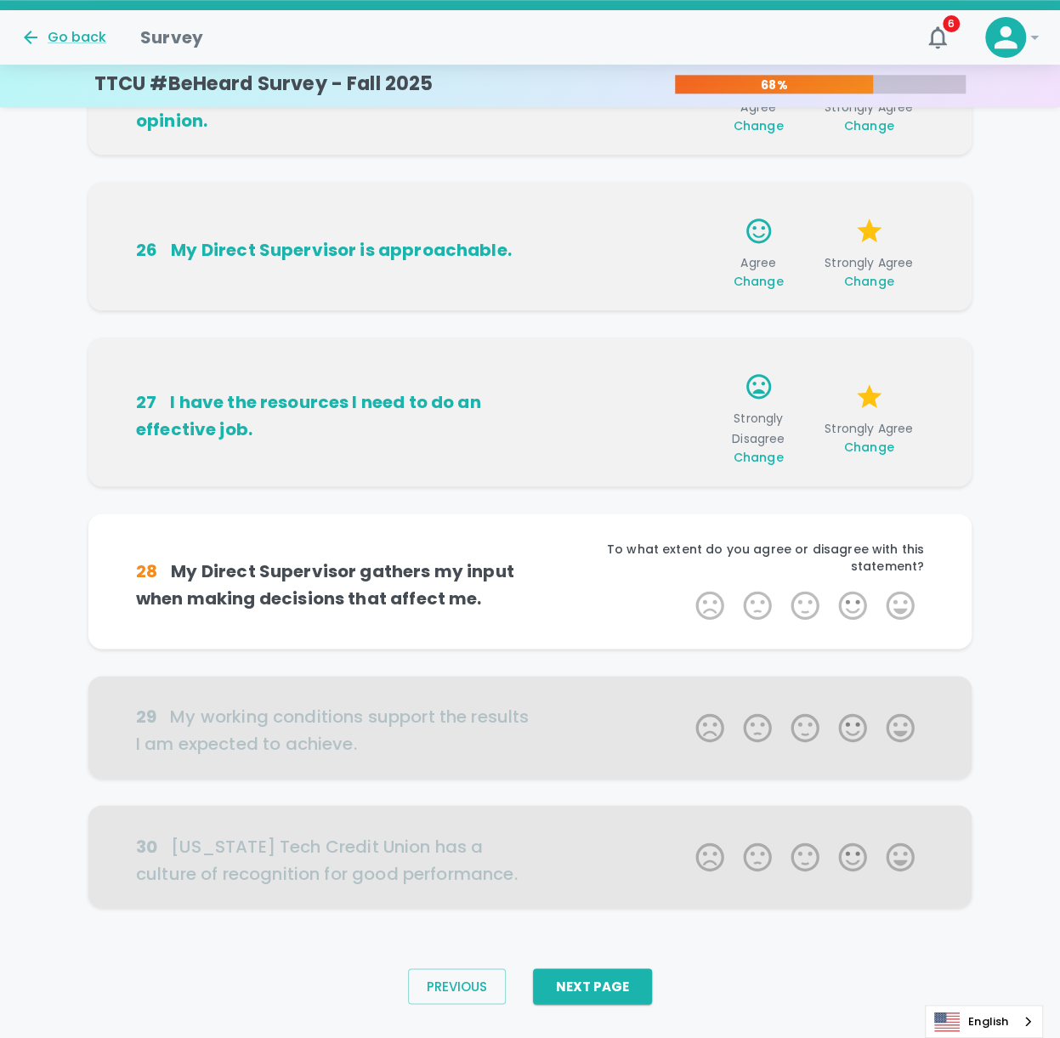
scroll to position [759, 0]
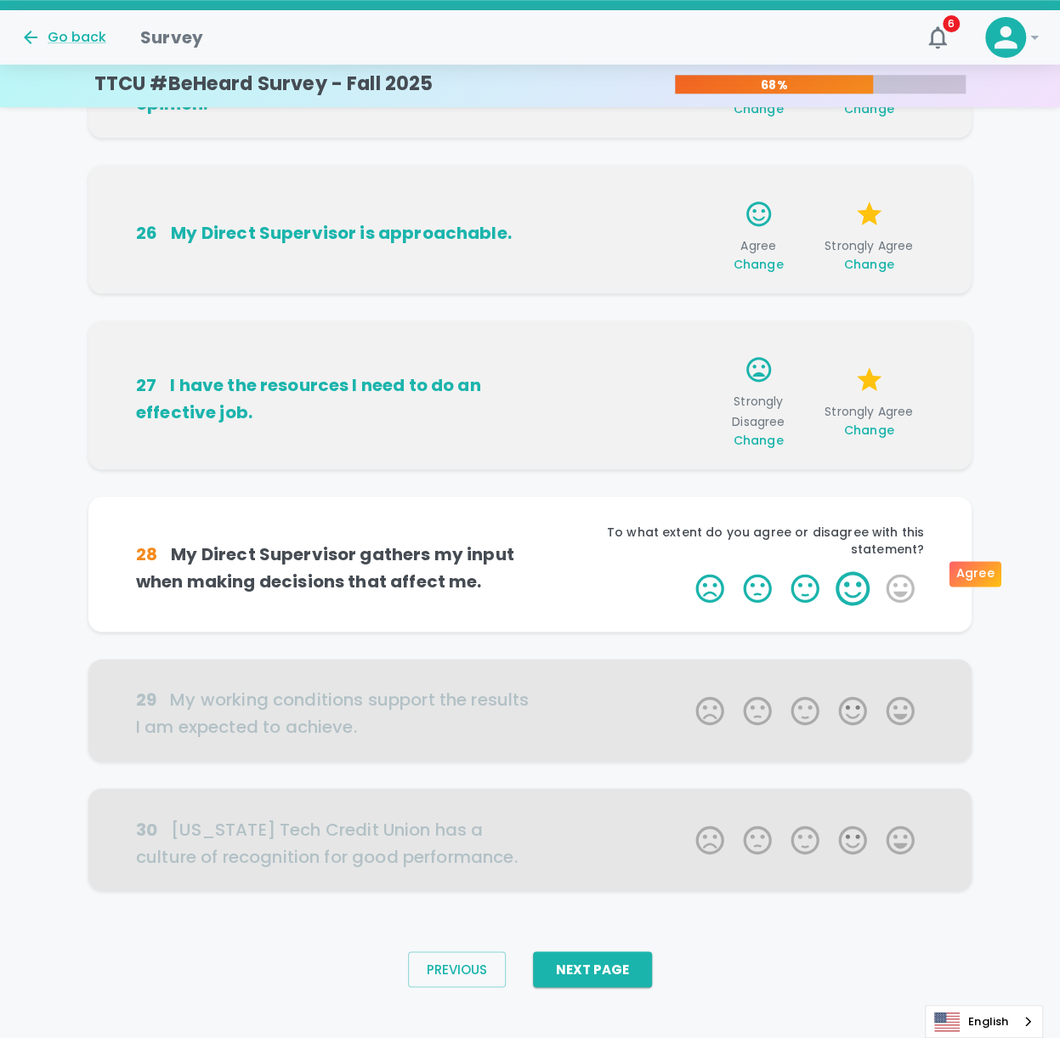
click at [793, 339] on label "4 Stars" at bounding box center [853, 588] width 48 height 34
click at [686, 339] on input "4 Stars" at bounding box center [685, 571] width 1 height 1
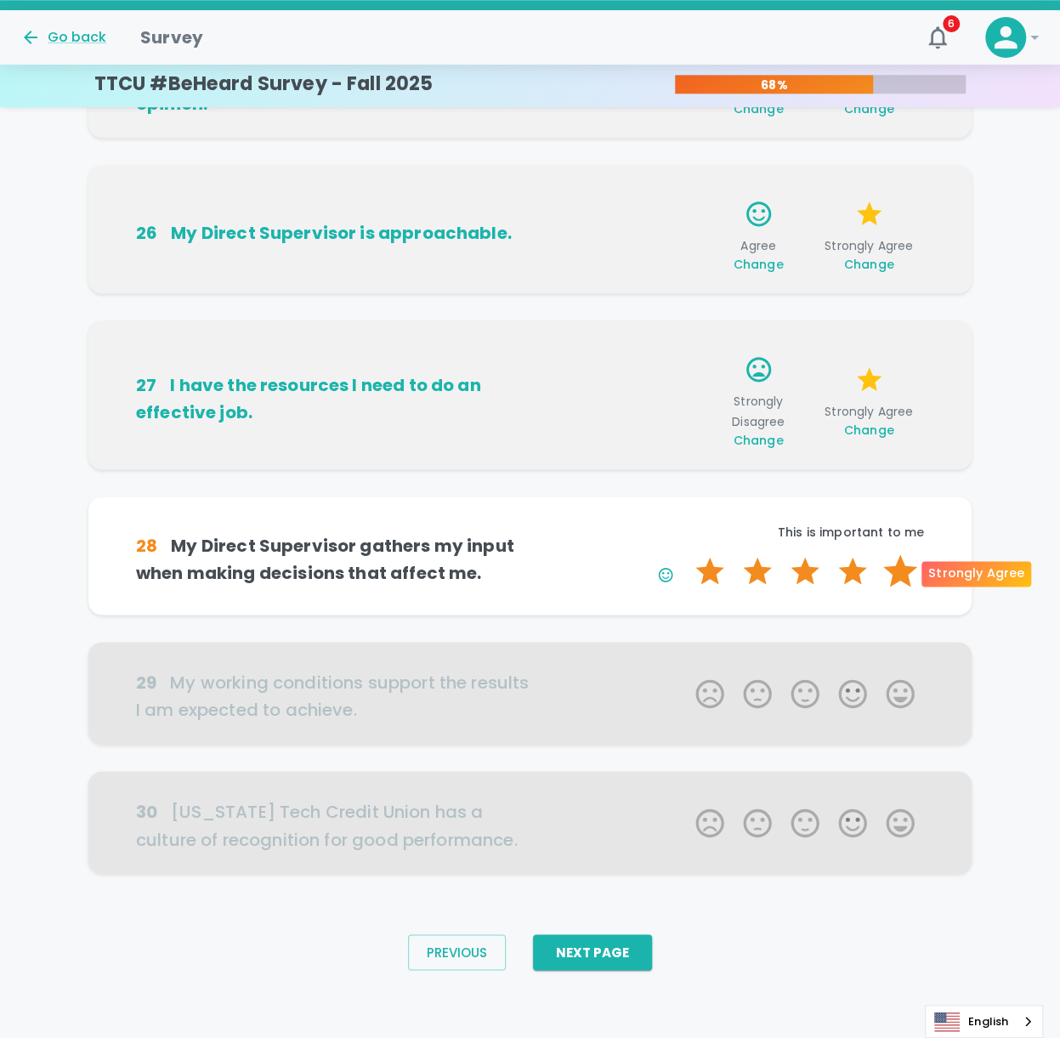
click at [793, 339] on label "5 Stars" at bounding box center [901, 571] width 48 height 34
click at [686, 339] on input "5 Stars" at bounding box center [685, 554] width 1 height 1
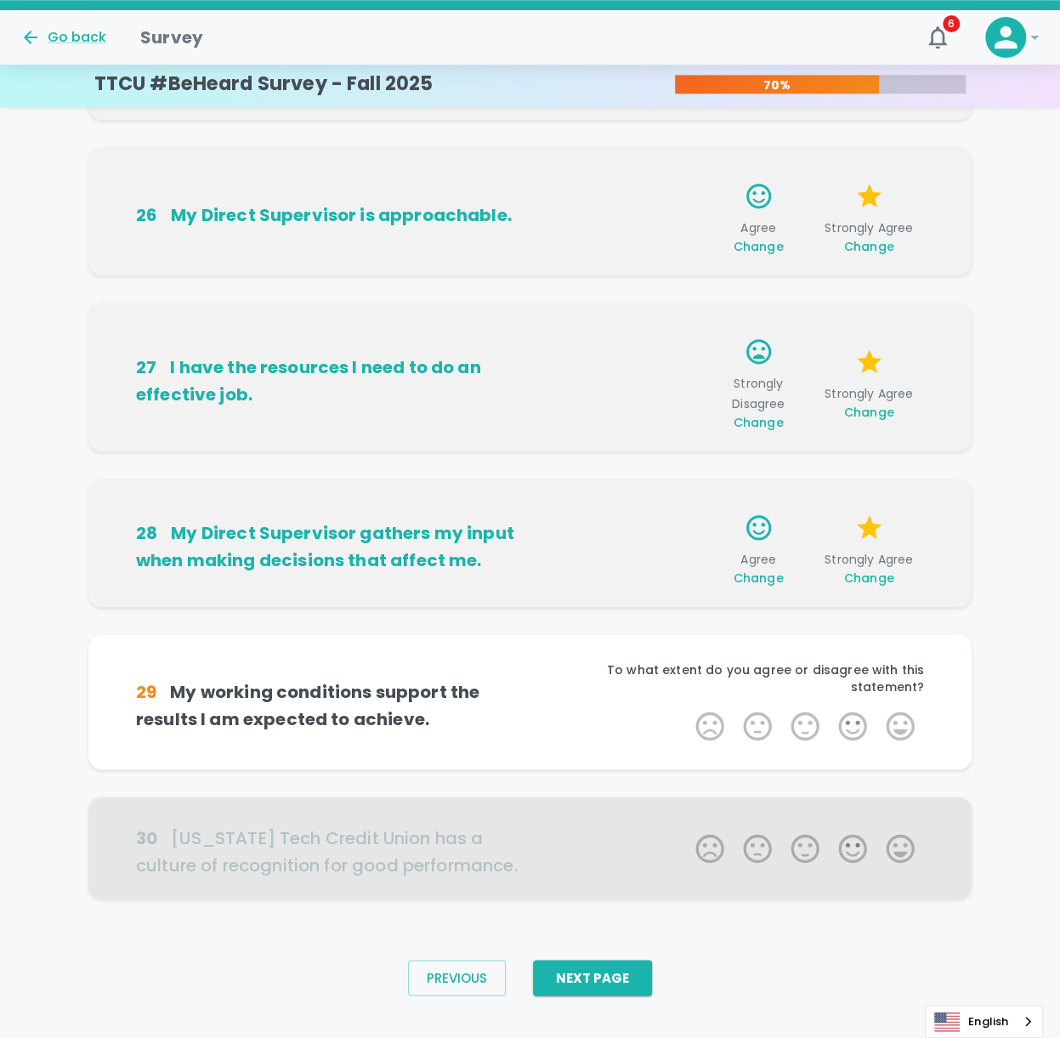
scroll to position [784, 0]
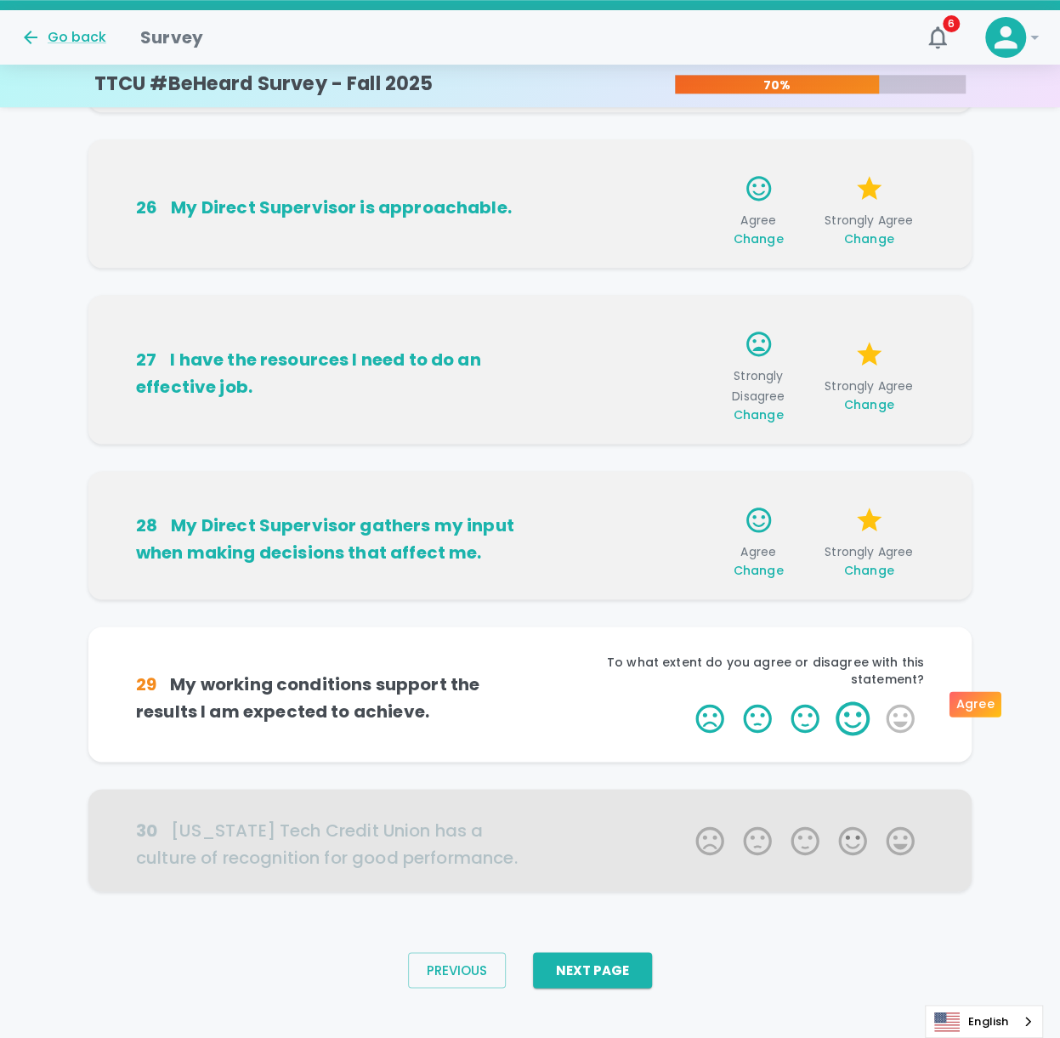
click at [793, 339] on label "4 Stars" at bounding box center [853, 719] width 48 height 34
click at [686, 339] on input "4 Stars" at bounding box center [685, 701] width 1 height 1
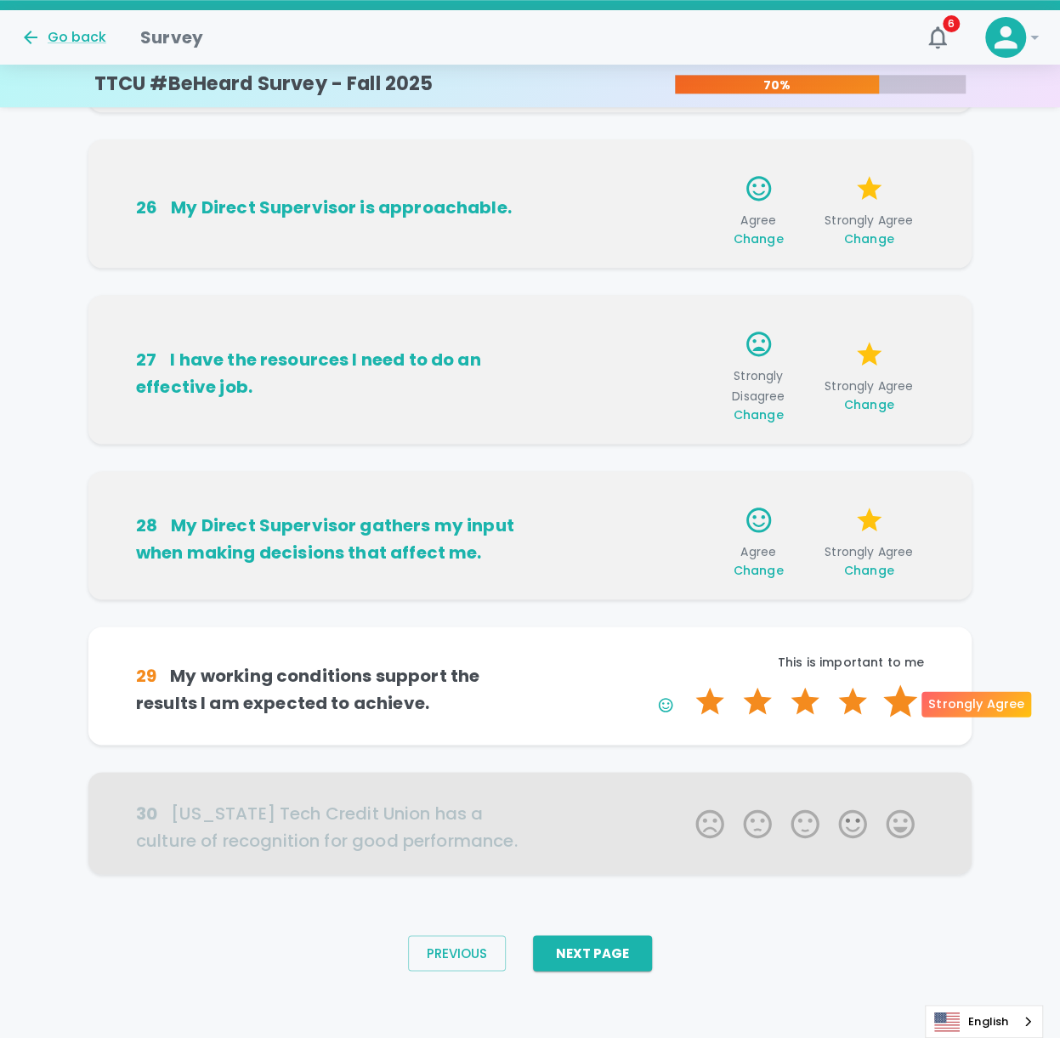
click at [793, 339] on label "5 Stars" at bounding box center [901, 702] width 48 height 34
click at [686, 339] on input "5 Stars" at bounding box center [685, 684] width 1 height 1
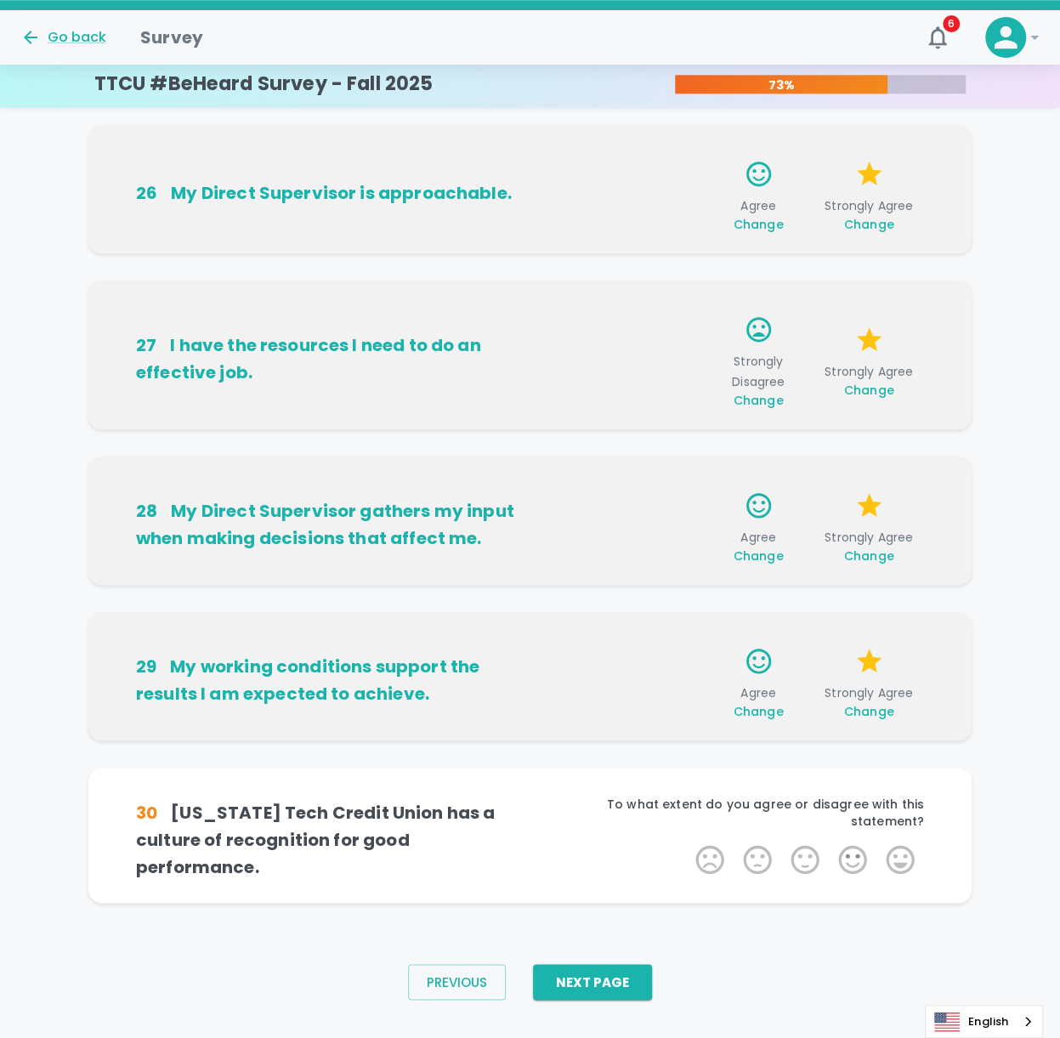
scroll to position [811, 0]
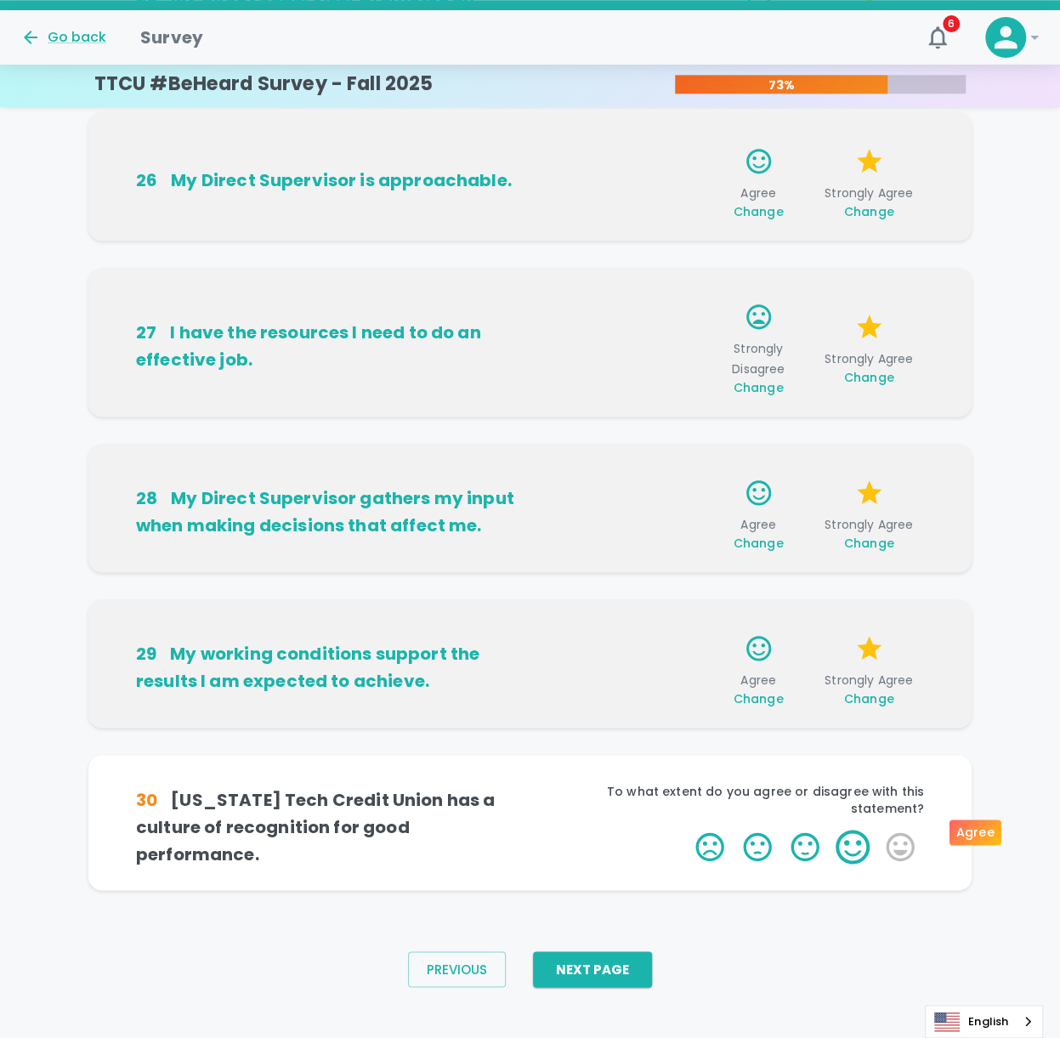
click at [793, 339] on label "4 Stars" at bounding box center [853, 847] width 48 height 34
click at [686, 339] on input "4 Stars" at bounding box center [685, 829] width 1 height 1
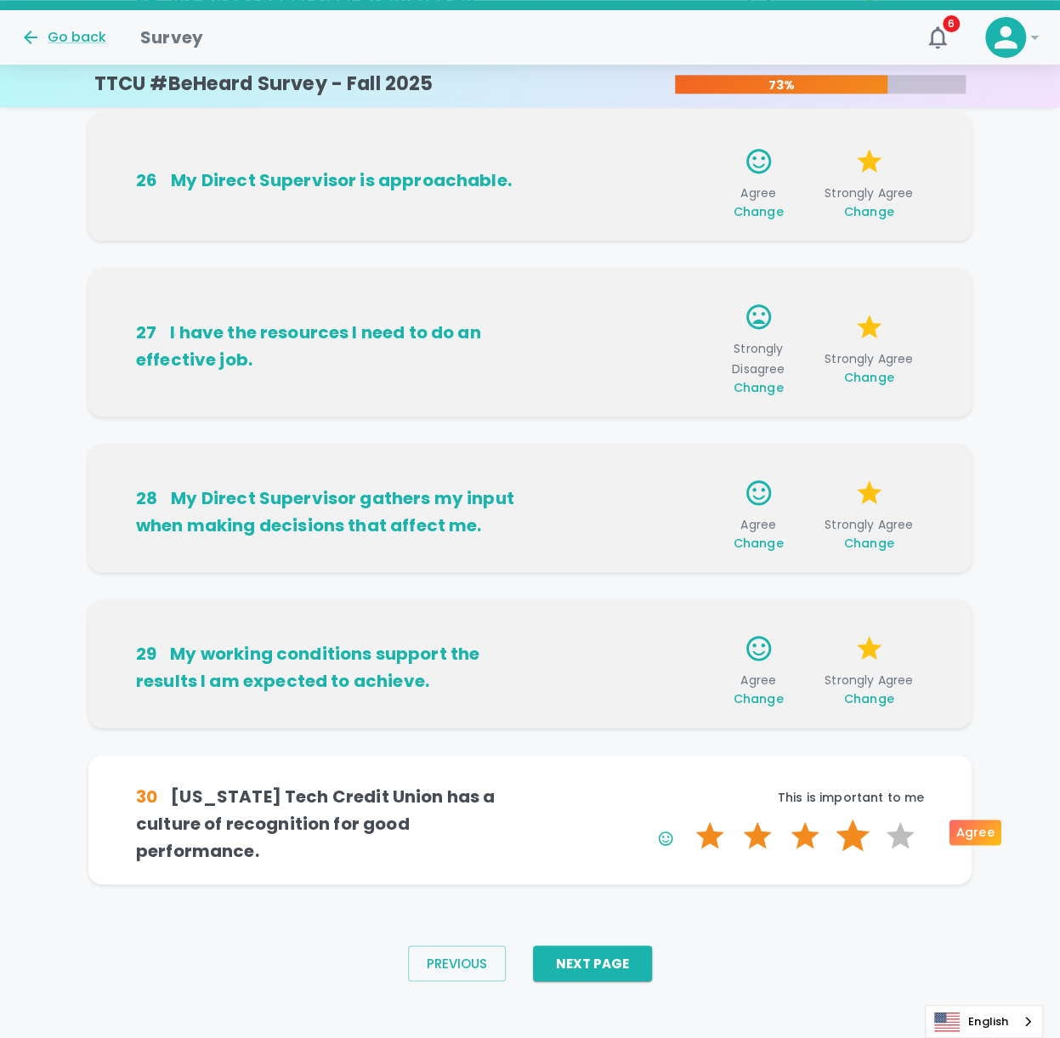
click at [793, 339] on label "4 Stars" at bounding box center [853, 836] width 48 height 34
click at [686, 339] on input "4 Stars" at bounding box center [685, 818] width 1 height 1
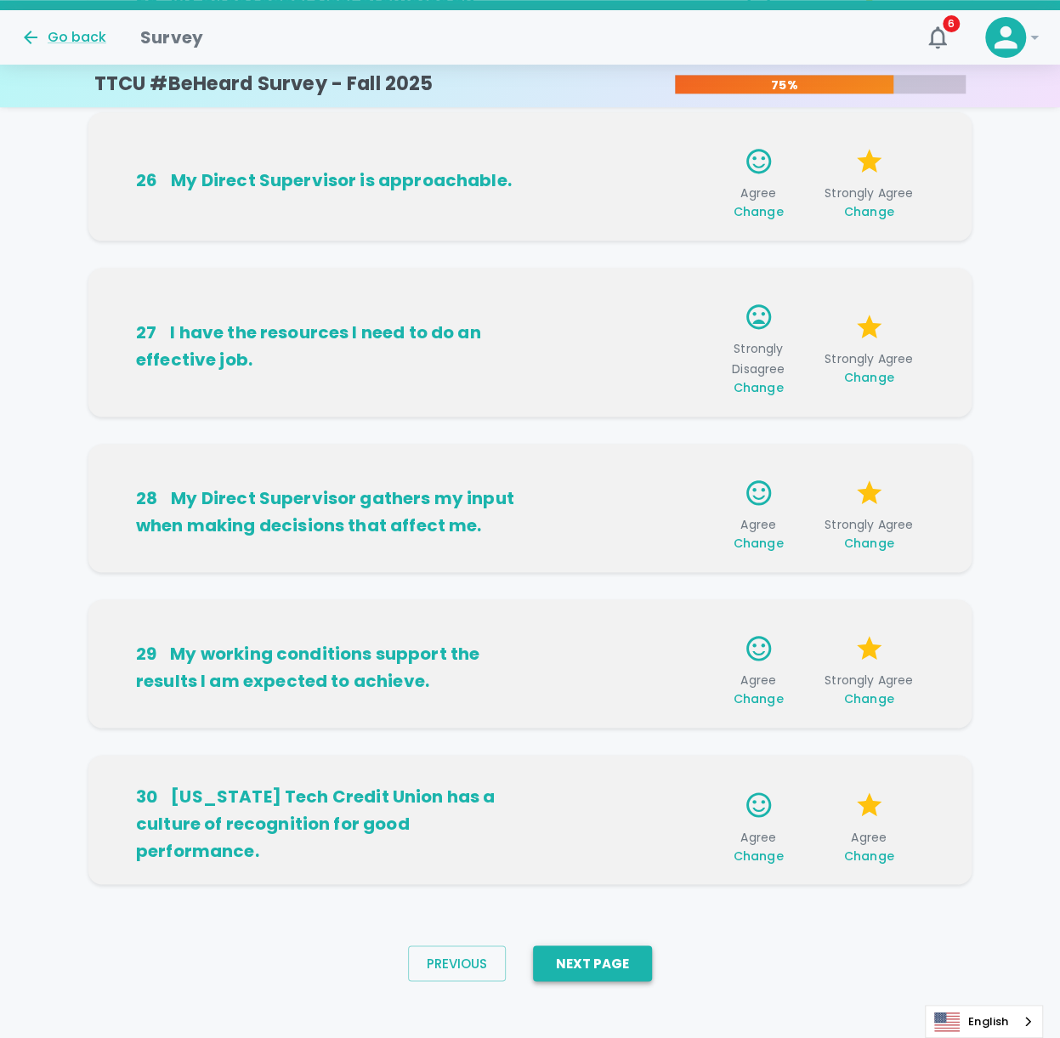
click at [612, 339] on button "Next Page" at bounding box center [592, 964] width 119 height 36
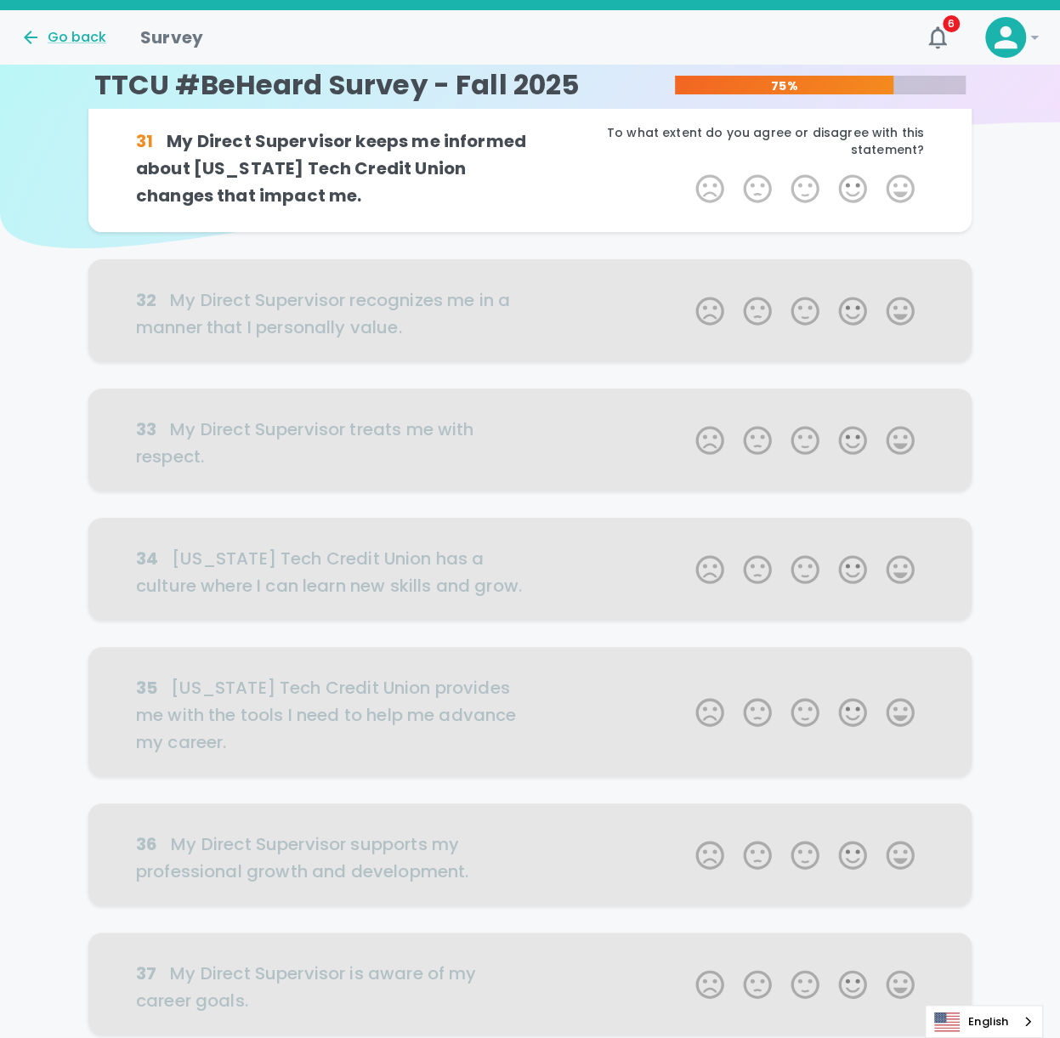
scroll to position [0, 0]
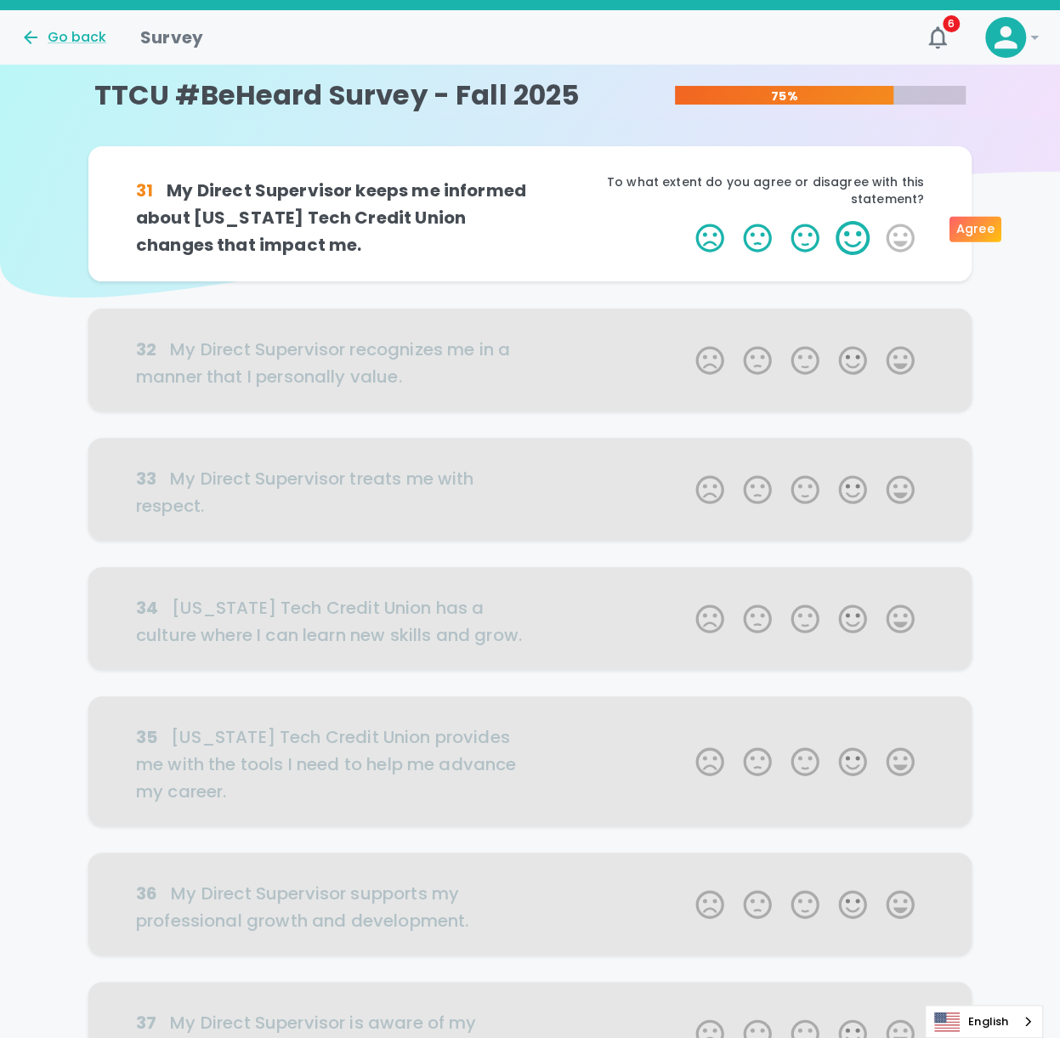
click at [793, 236] on label "4 Stars" at bounding box center [853, 238] width 48 height 34
click at [686, 221] on input "4 Stars" at bounding box center [685, 220] width 1 height 1
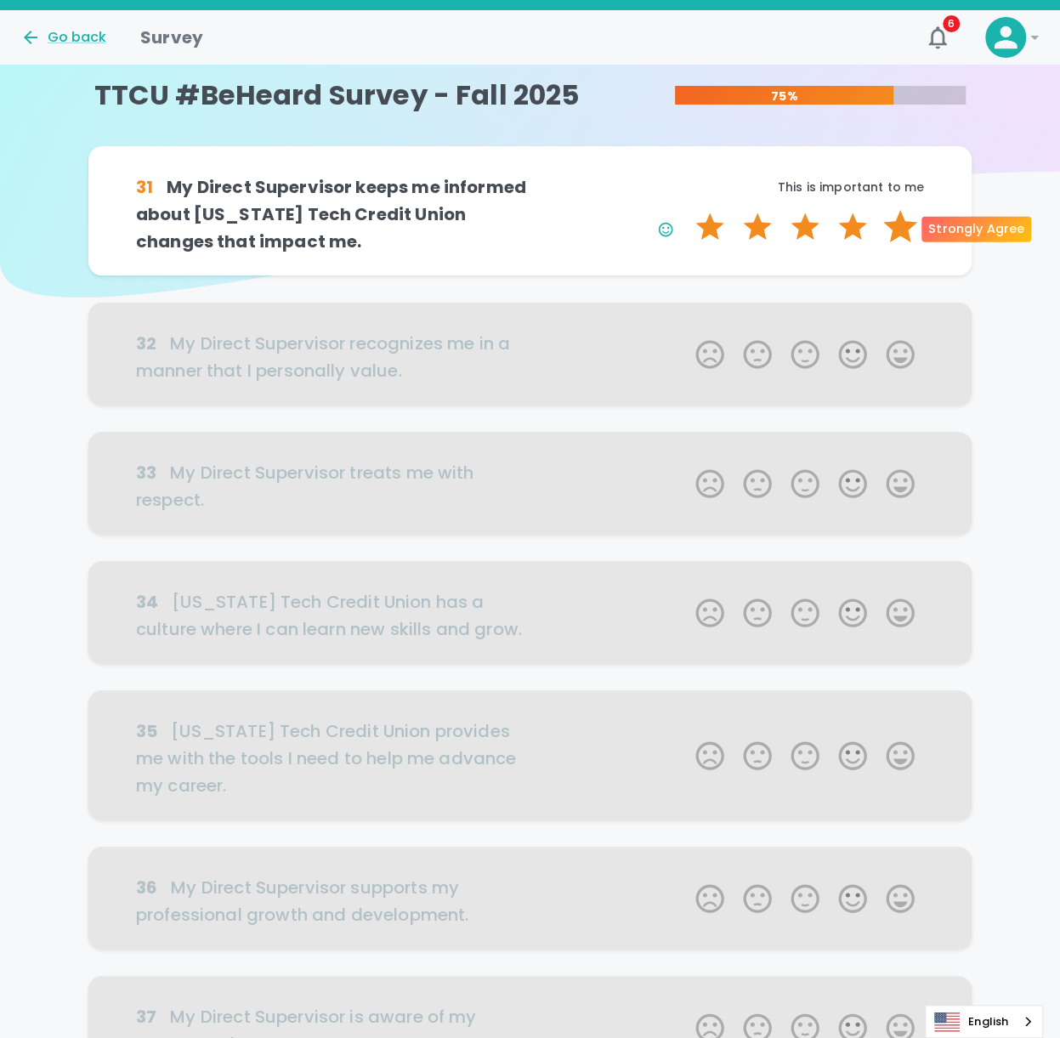
click at [793, 238] on label "5 Stars" at bounding box center [901, 227] width 48 height 34
click at [686, 210] on input "5 Stars" at bounding box center [685, 209] width 1 height 1
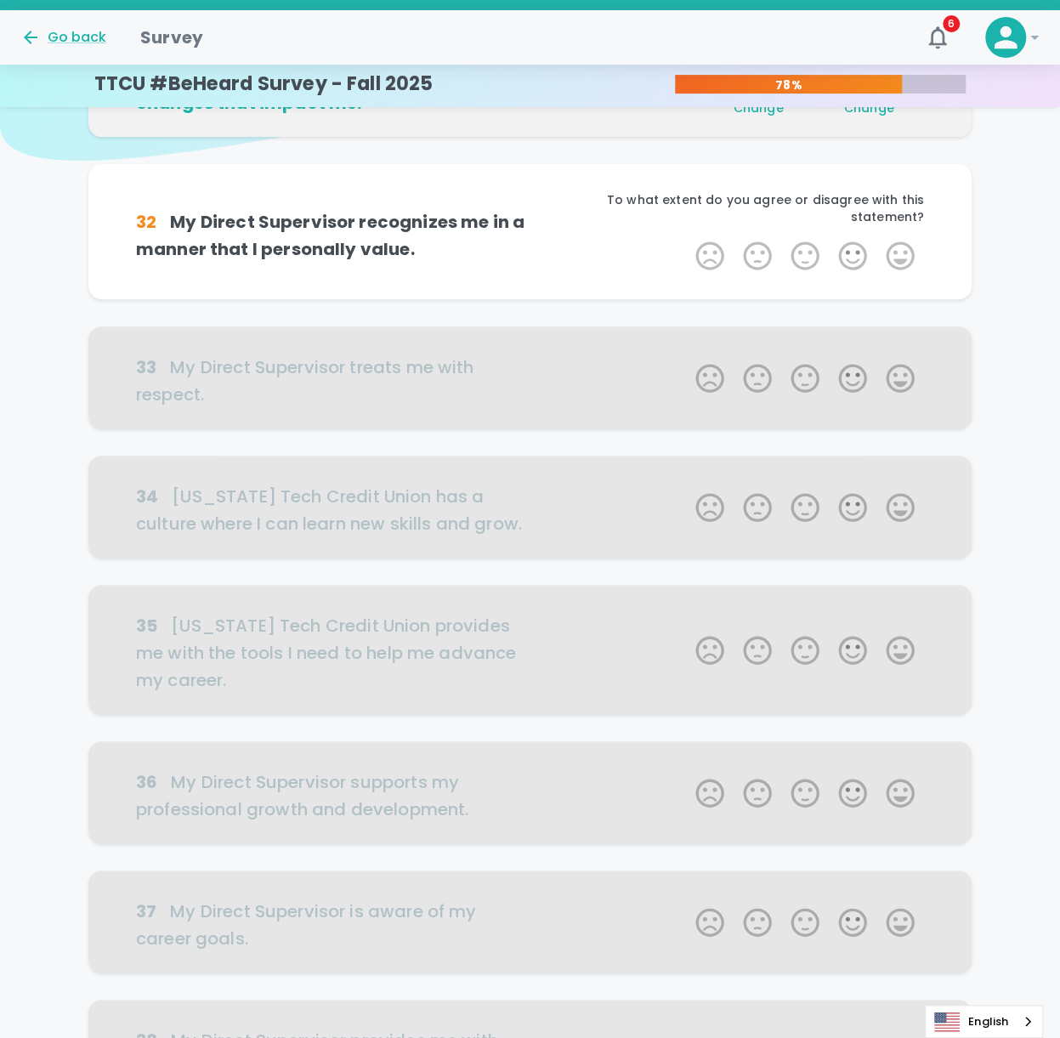
scroll to position [150, 0]
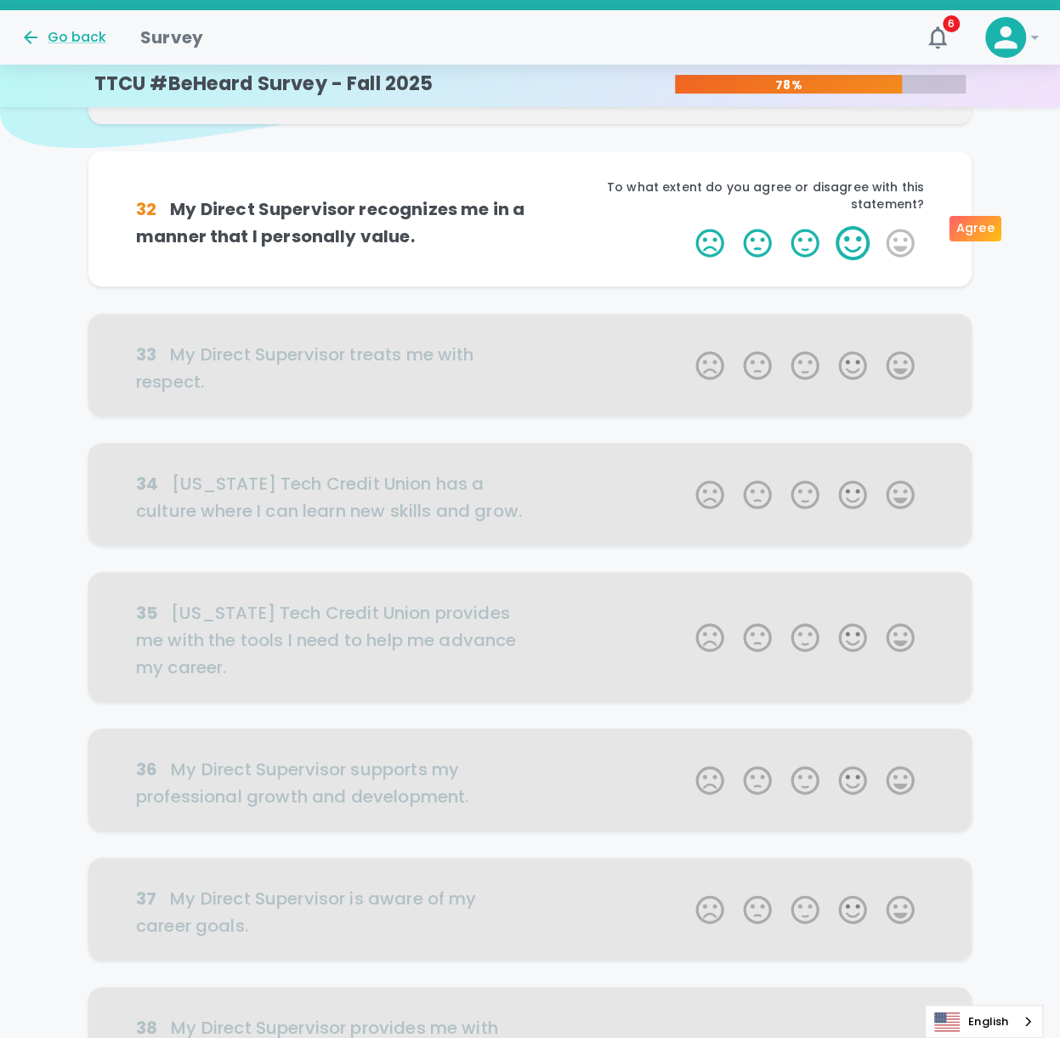
click at [793, 230] on label "4 Stars" at bounding box center [853, 243] width 48 height 34
click at [686, 226] on input "4 Stars" at bounding box center [685, 225] width 1 height 1
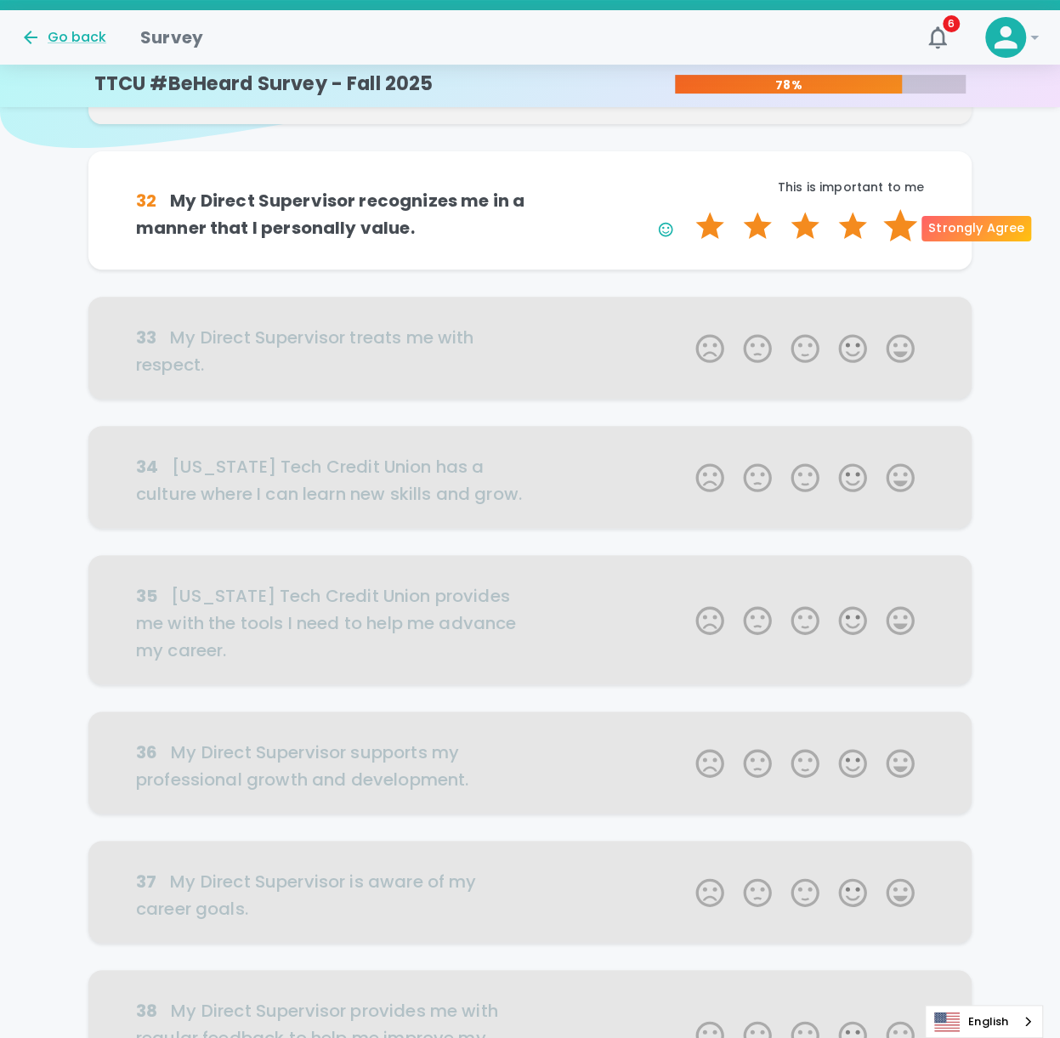
click at [793, 230] on label "5 Stars" at bounding box center [901, 226] width 48 height 34
click at [686, 209] on input "5 Stars" at bounding box center [685, 208] width 1 height 1
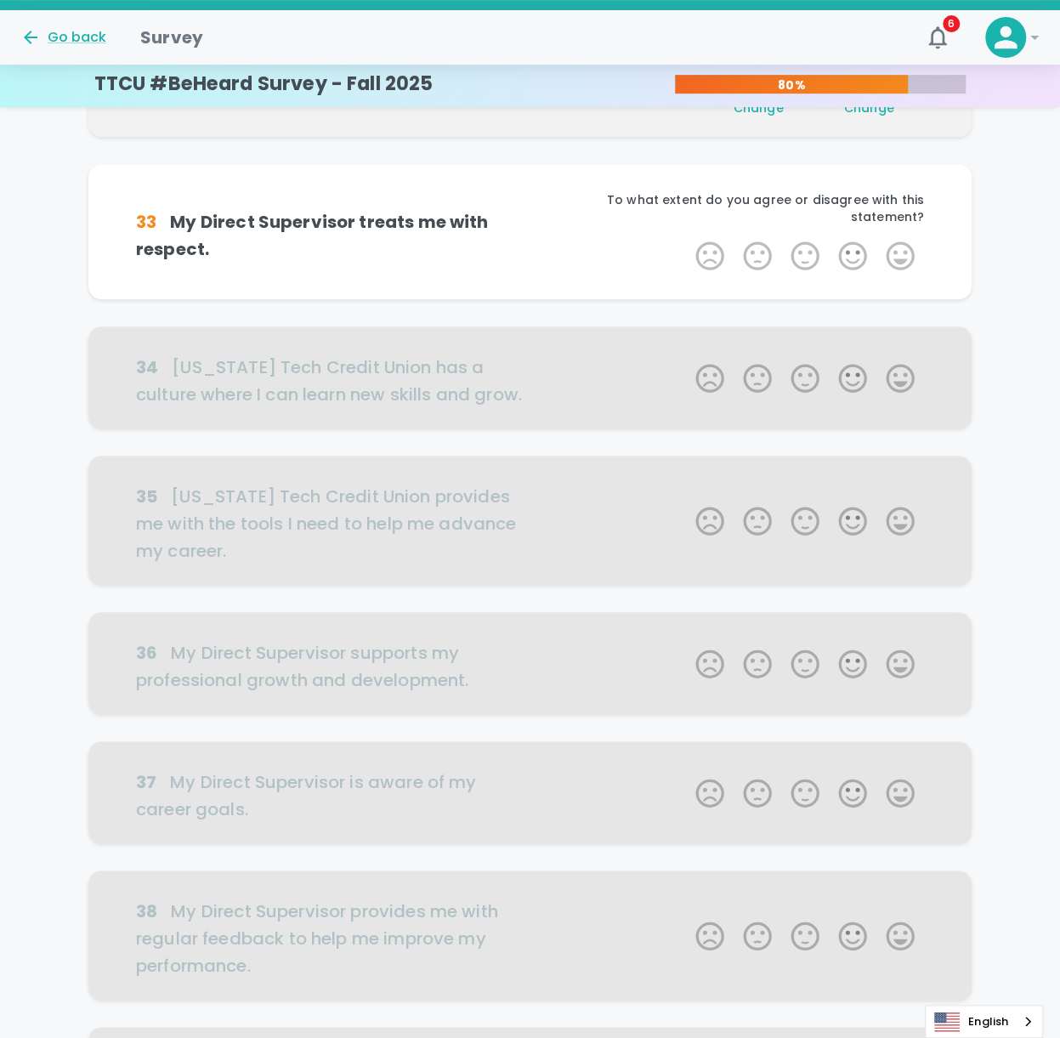
scroll to position [299, 0]
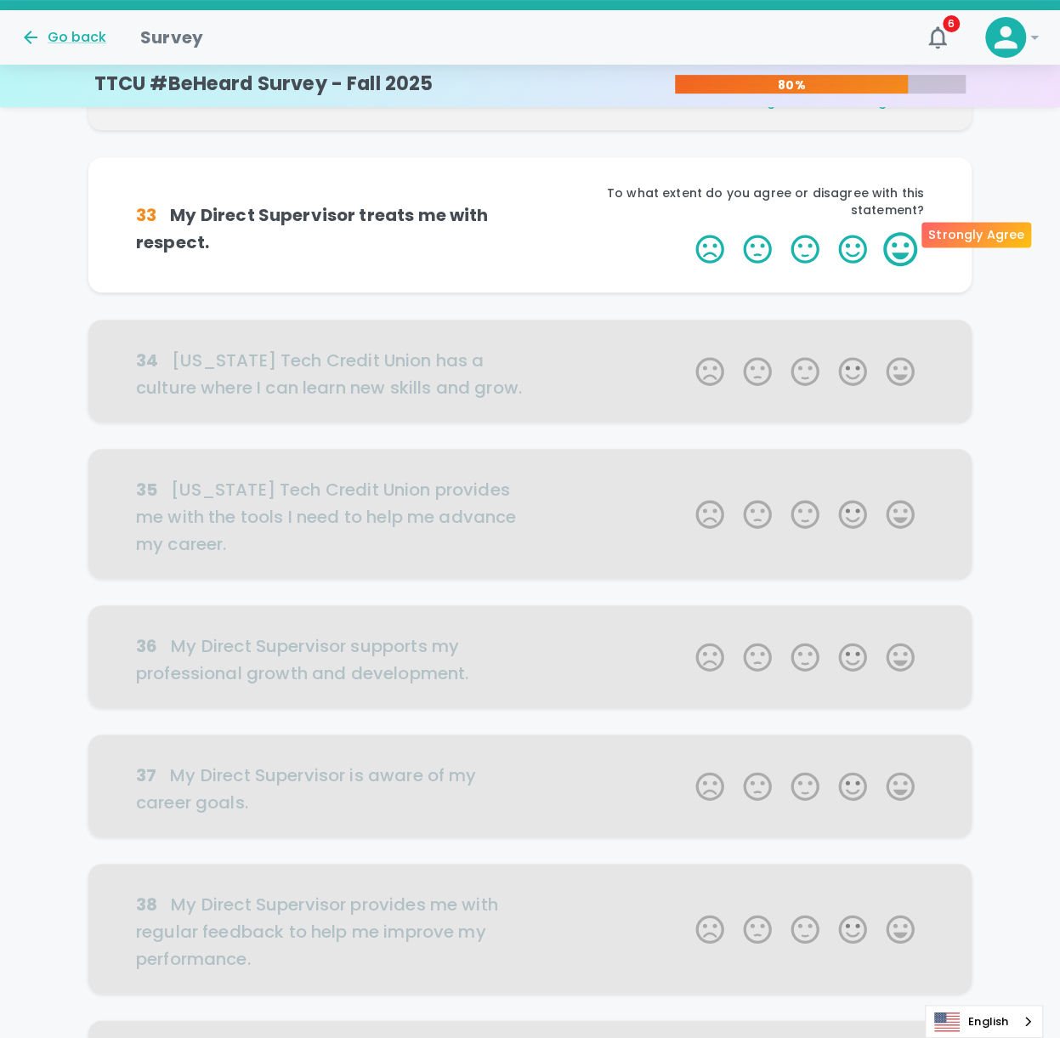
click at [793, 235] on label "5 Stars" at bounding box center [901, 249] width 48 height 34
click at [686, 232] on input "5 Stars" at bounding box center [685, 231] width 1 height 1
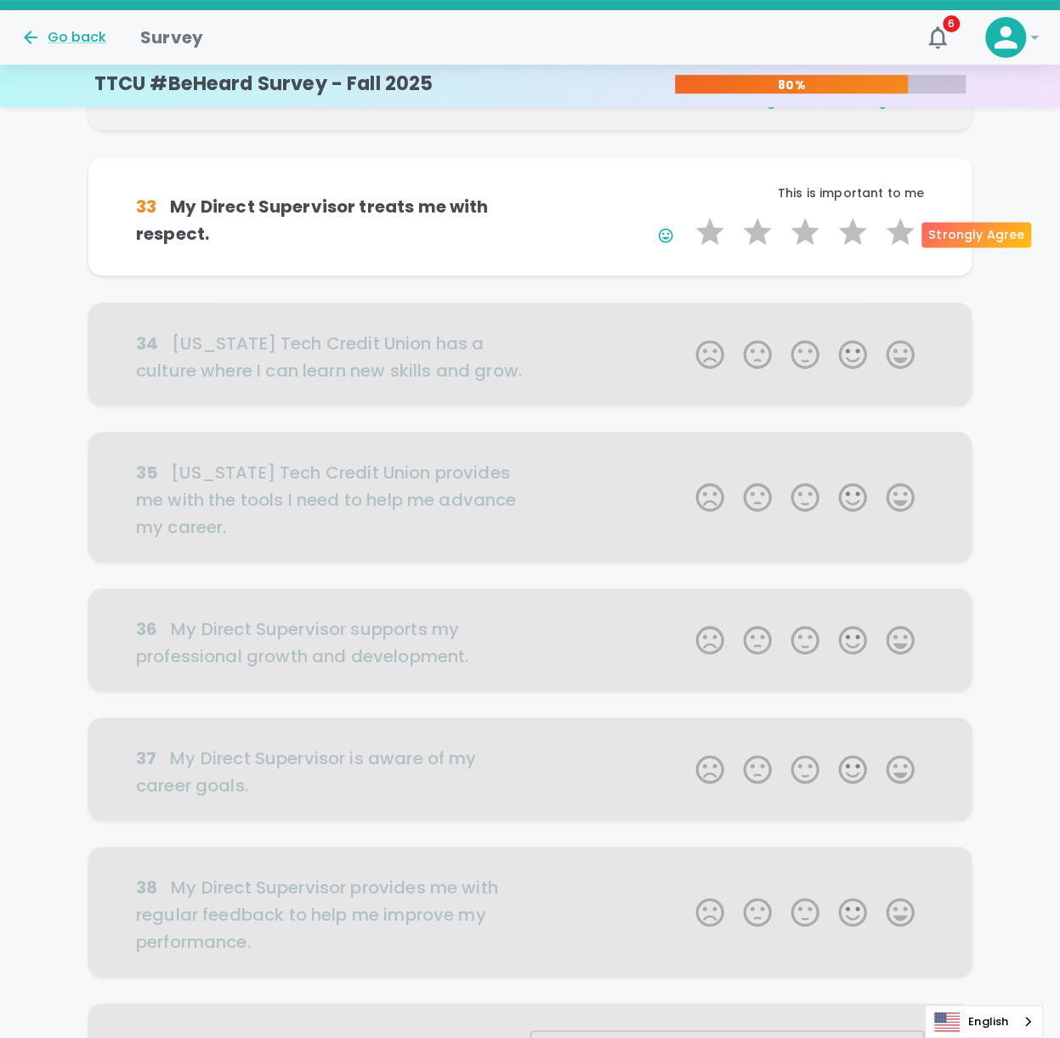
click at [793, 235] on label "5 Stars" at bounding box center [901, 232] width 48 height 34
click at [686, 215] on input "5 Stars" at bounding box center [685, 214] width 1 height 1
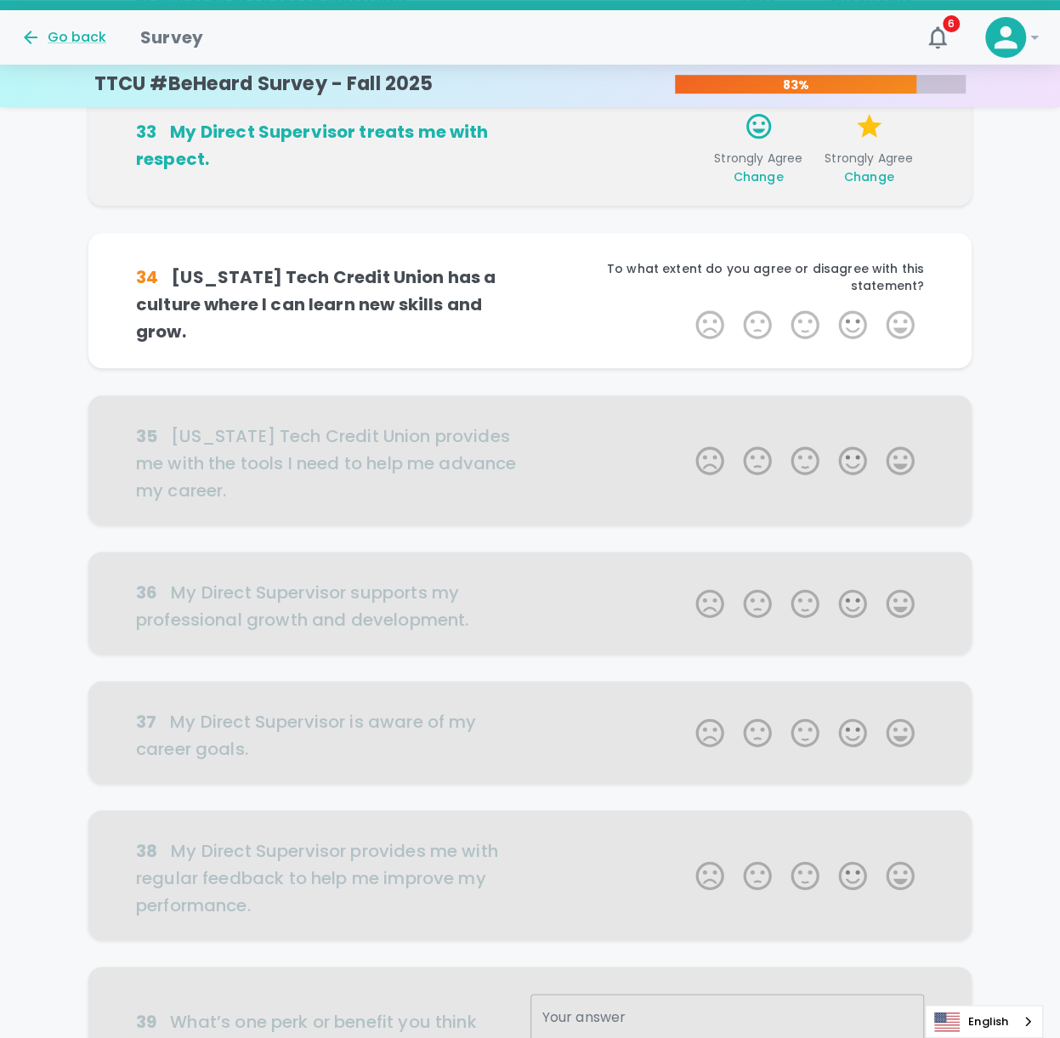
scroll to position [335, 0]
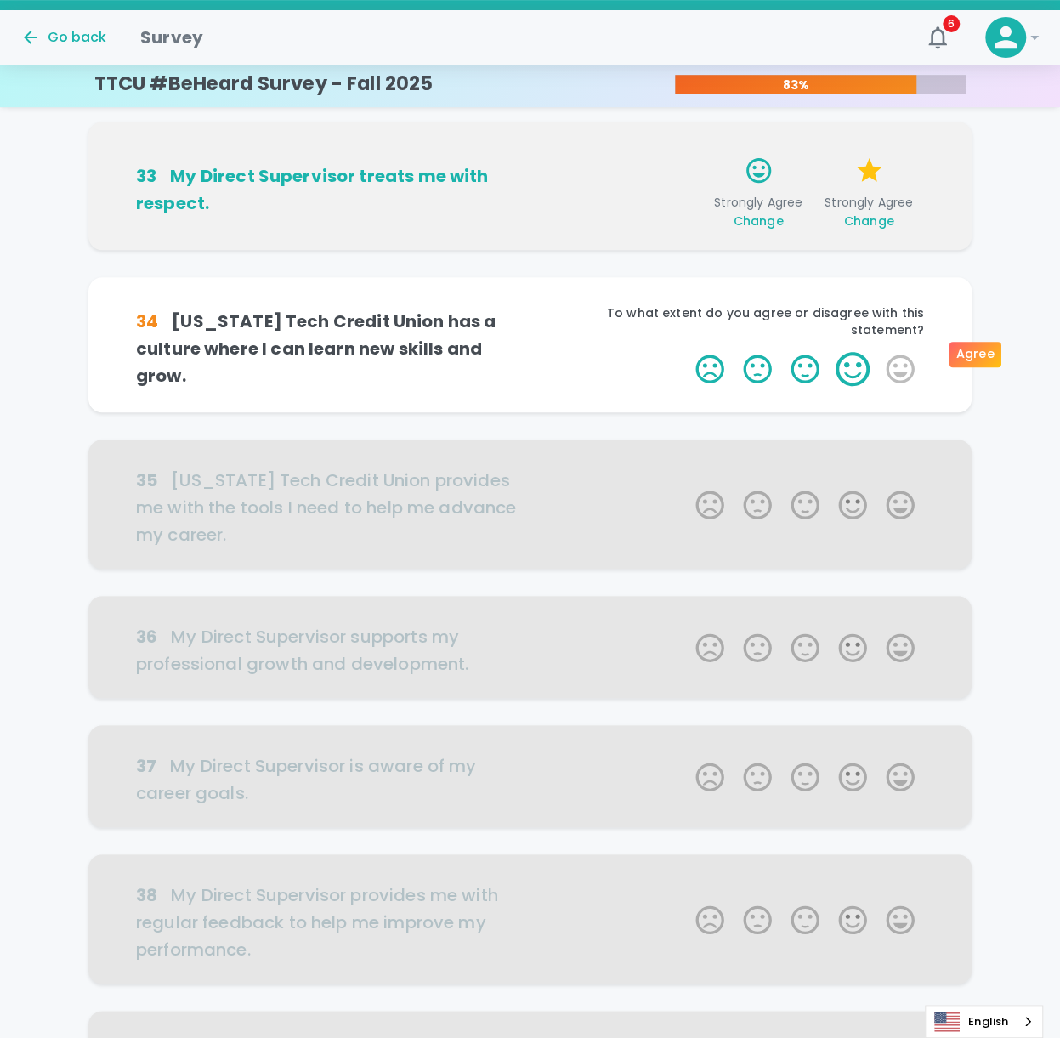
click at [793, 339] on label "4 Stars" at bounding box center [853, 369] width 48 height 34
click at [686, 339] on input "4 Stars" at bounding box center [685, 351] width 1 height 1
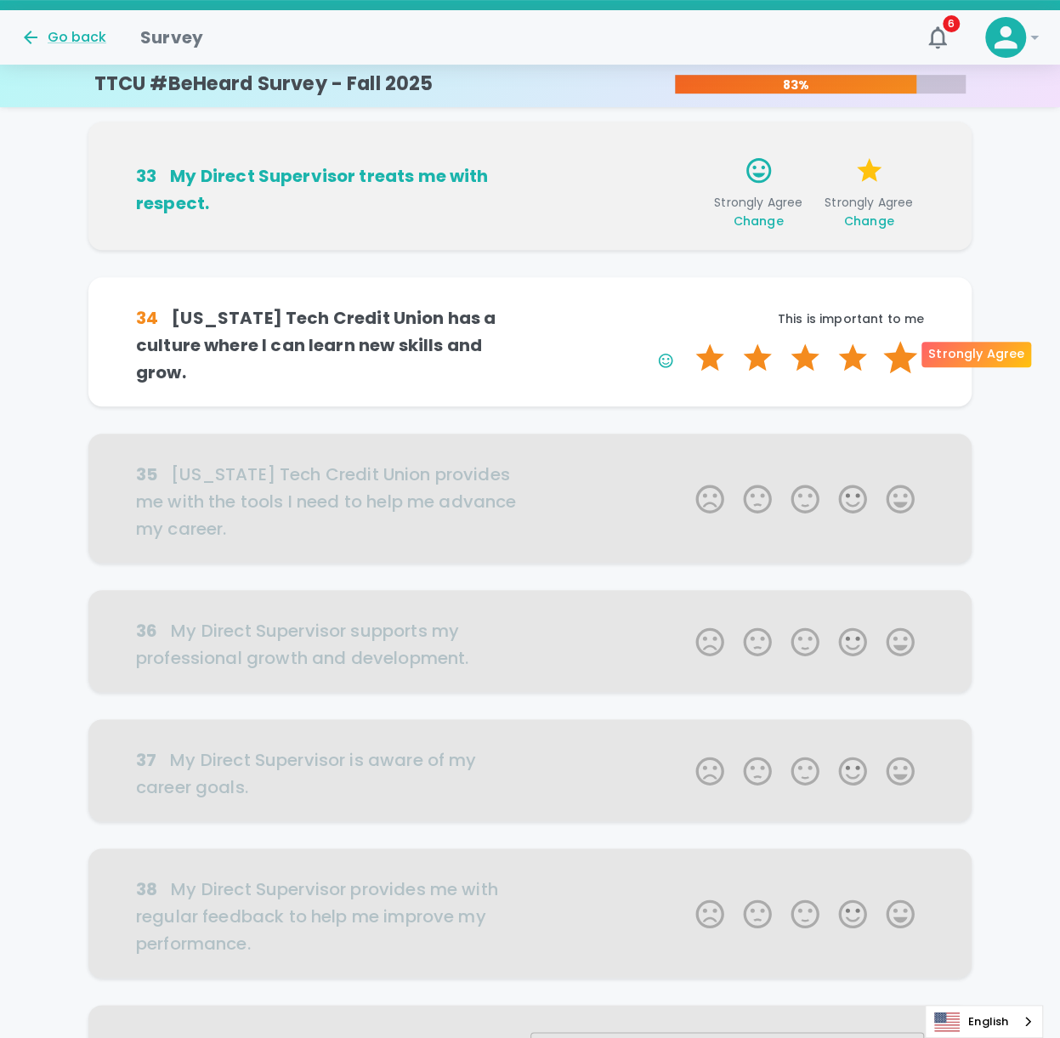
click at [793, 339] on label "5 Stars" at bounding box center [901, 358] width 48 height 34
click at [686, 339] on input "5 Stars" at bounding box center [685, 340] width 1 height 1
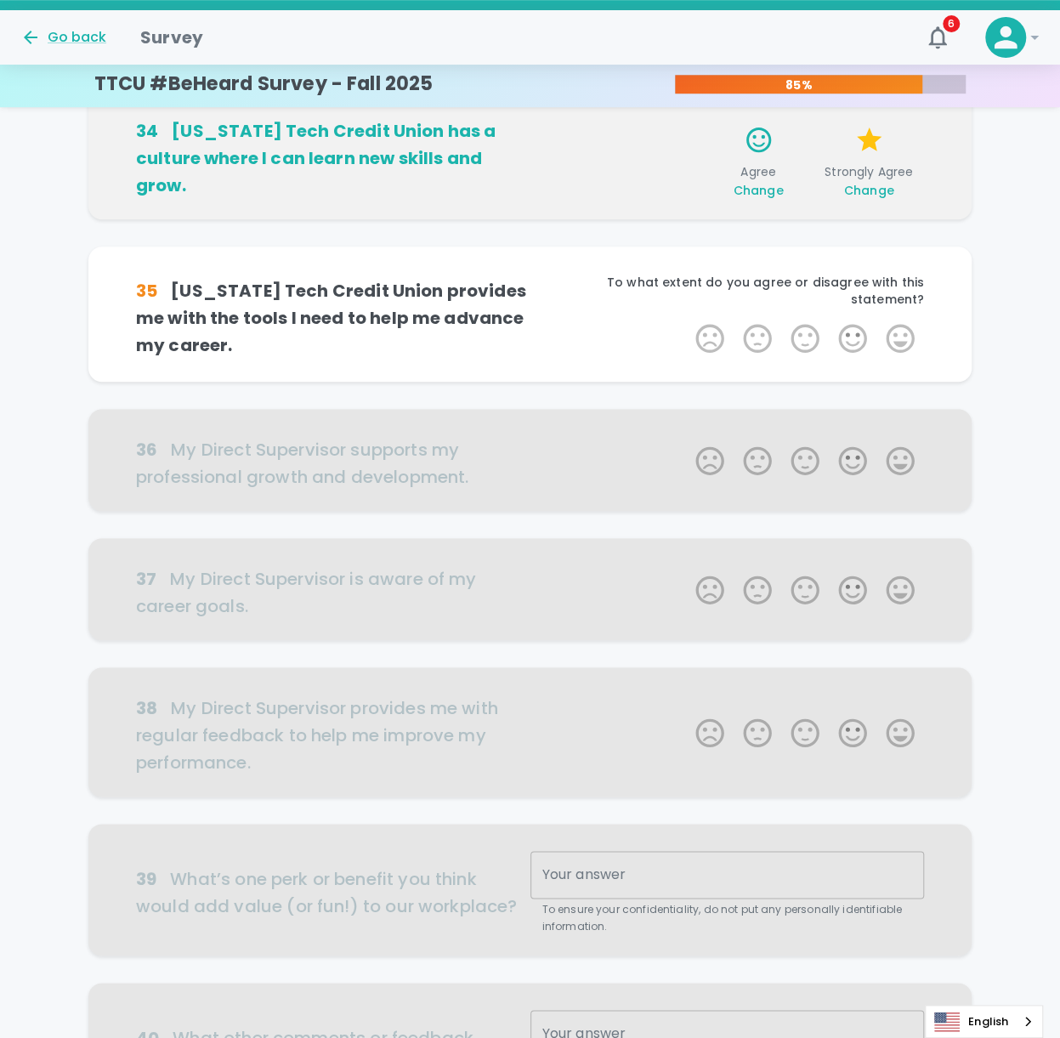
scroll to position [599, 0]
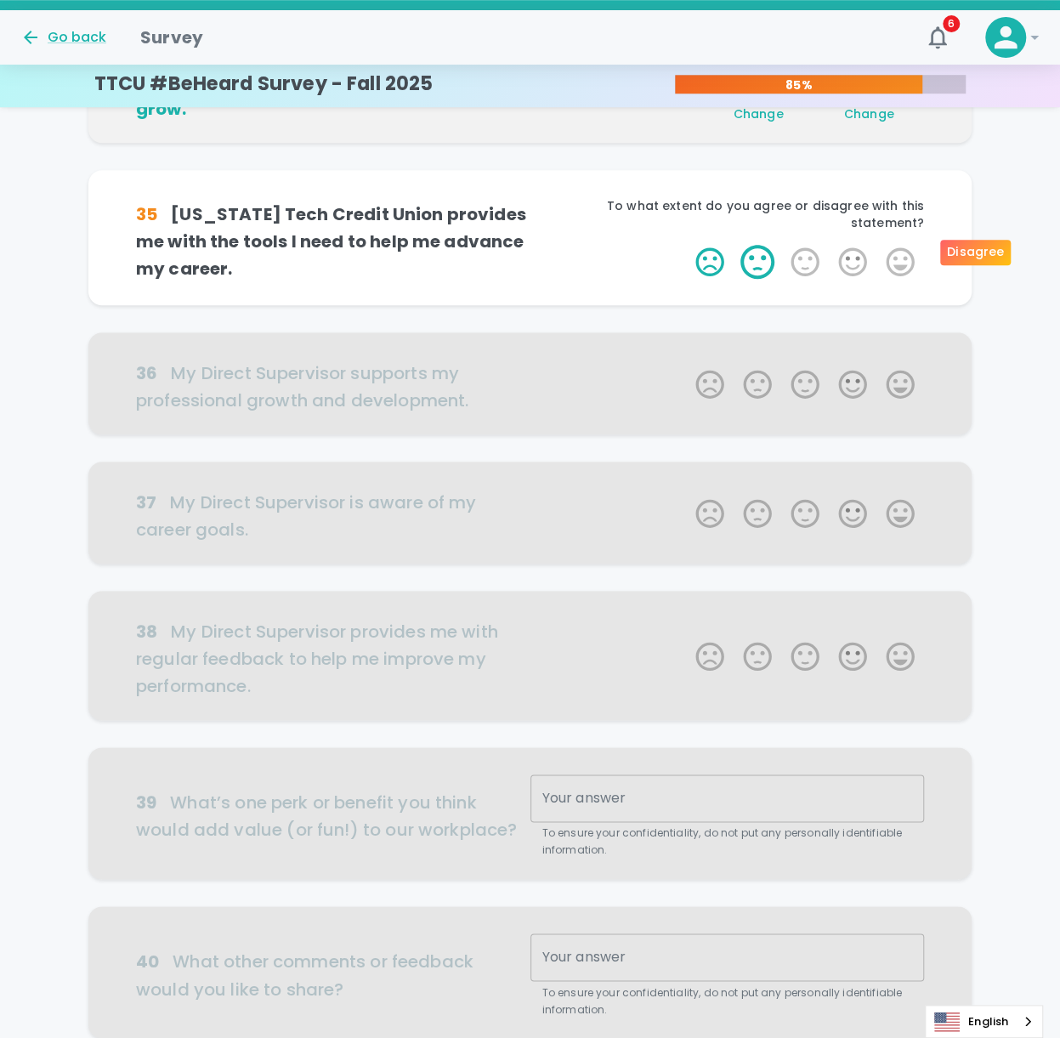
click at [770, 262] on label "2 Stars" at bounding box center [758, 262] width 48 height 34
click at [686, 245] on input "2 Stars" at bounding box center [685, 244] width 1 height 1
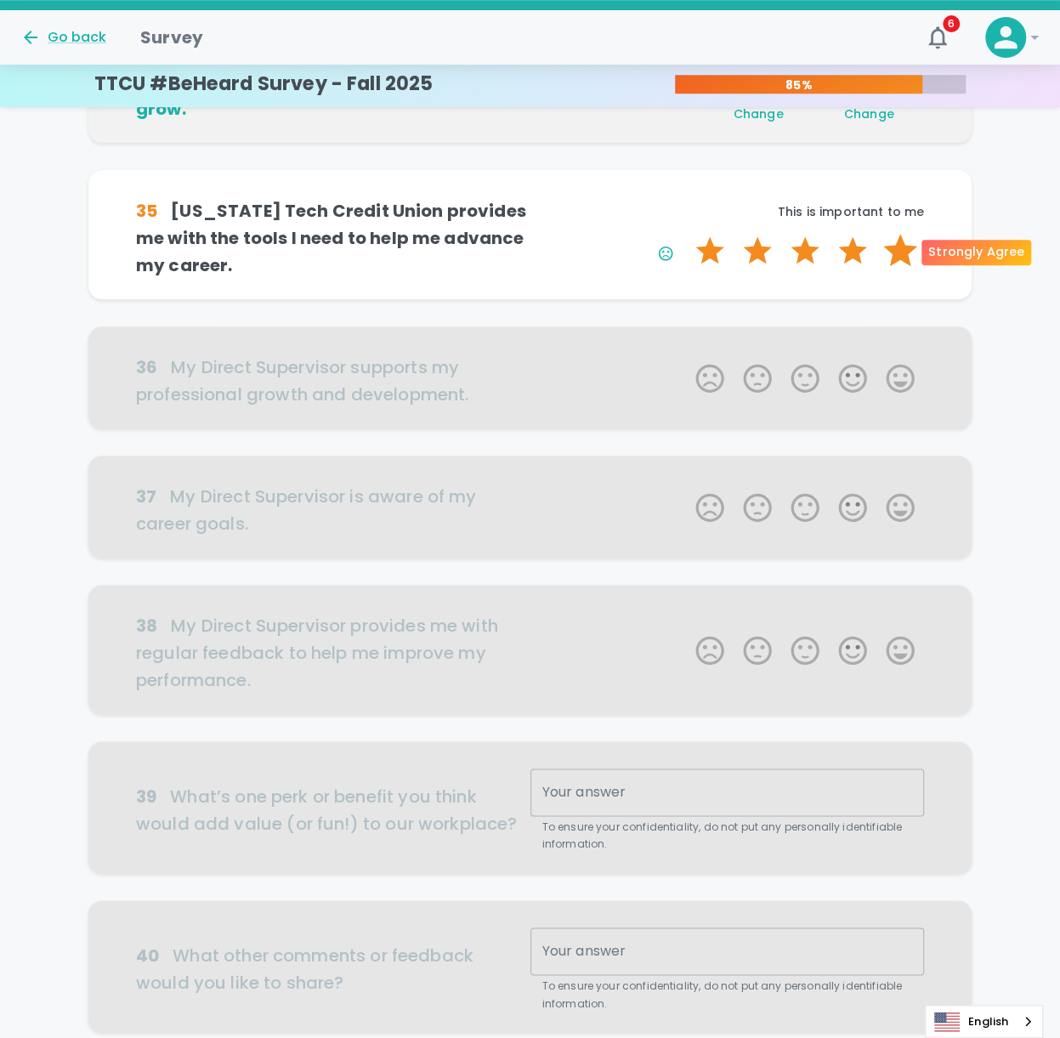
click at [793, 251] on label "5 Stars" at bounding box center [901, 251] width 48 height 34
click at [686, 234] on input "5 Stars" at bounding box center [685, 233] width 1 height 1
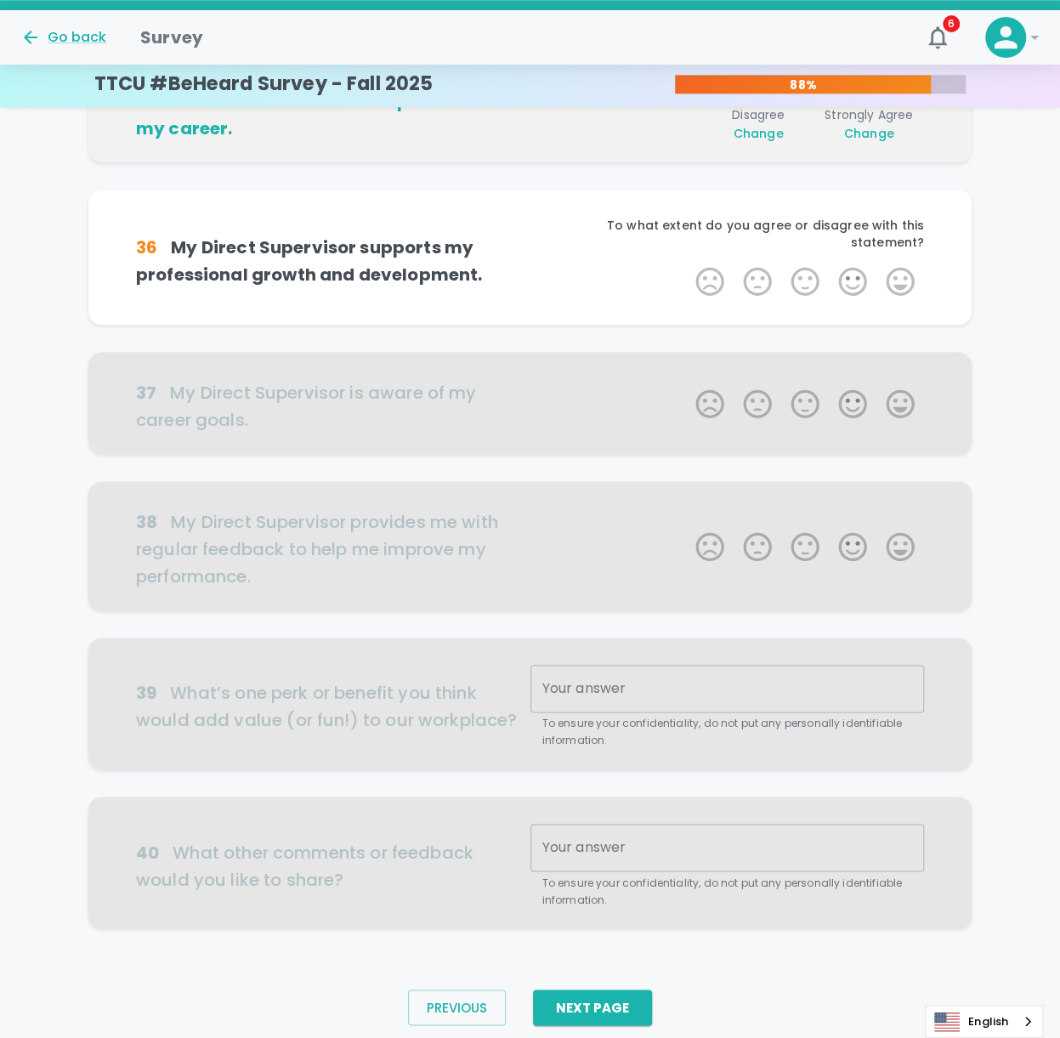
scroll to position [748, 0]
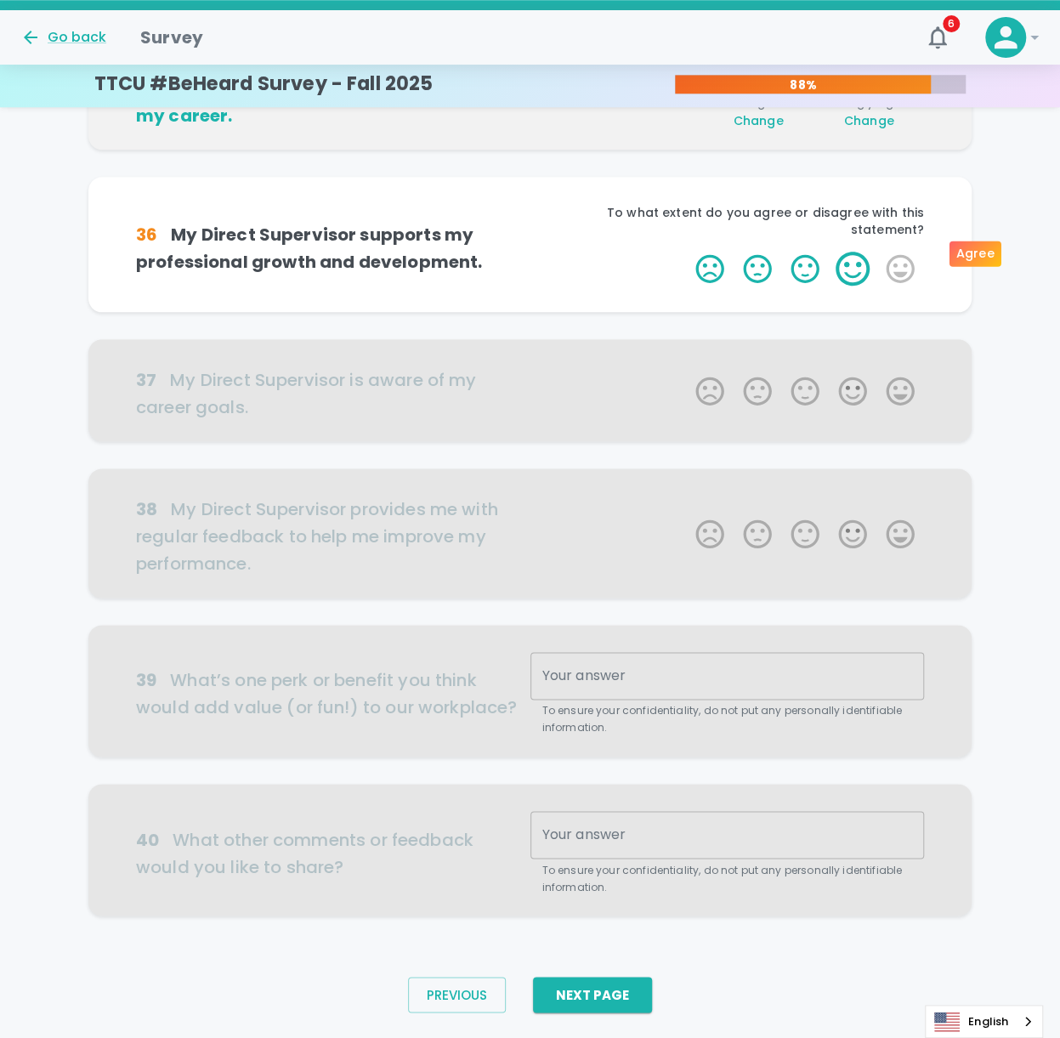
click at [793, 253] on label "4 Stars" at bounding box center [853, 269] width 48 height 34
click at [686, 252] on input "4 Stars" at bounding box center [685, 251] width 1 height 1
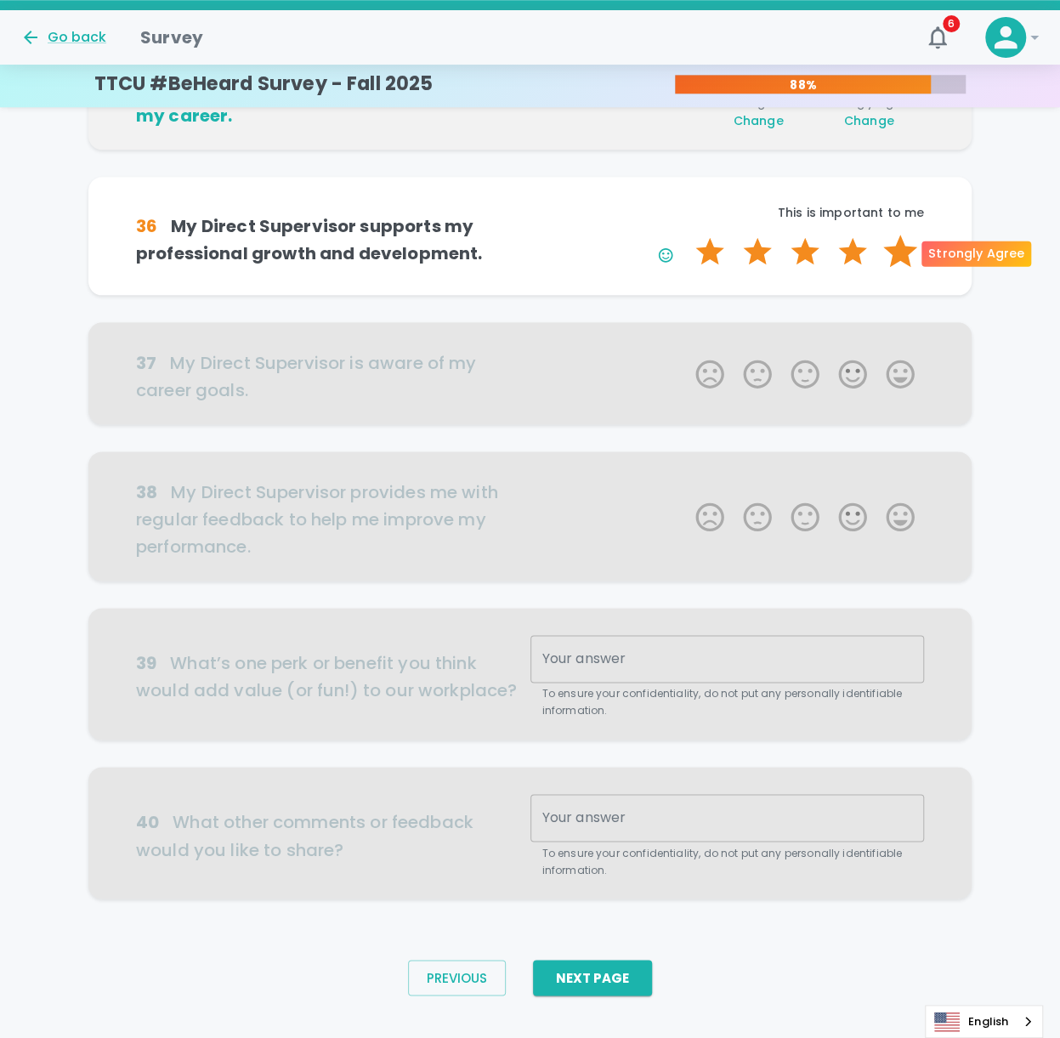
click at [793, 255] on label "5 Stars" at bounding box center [901, 252] width 48 height 34
click at [686, 235] on input "5 Stars" at bounding box center [685, 234] width 1 height 1
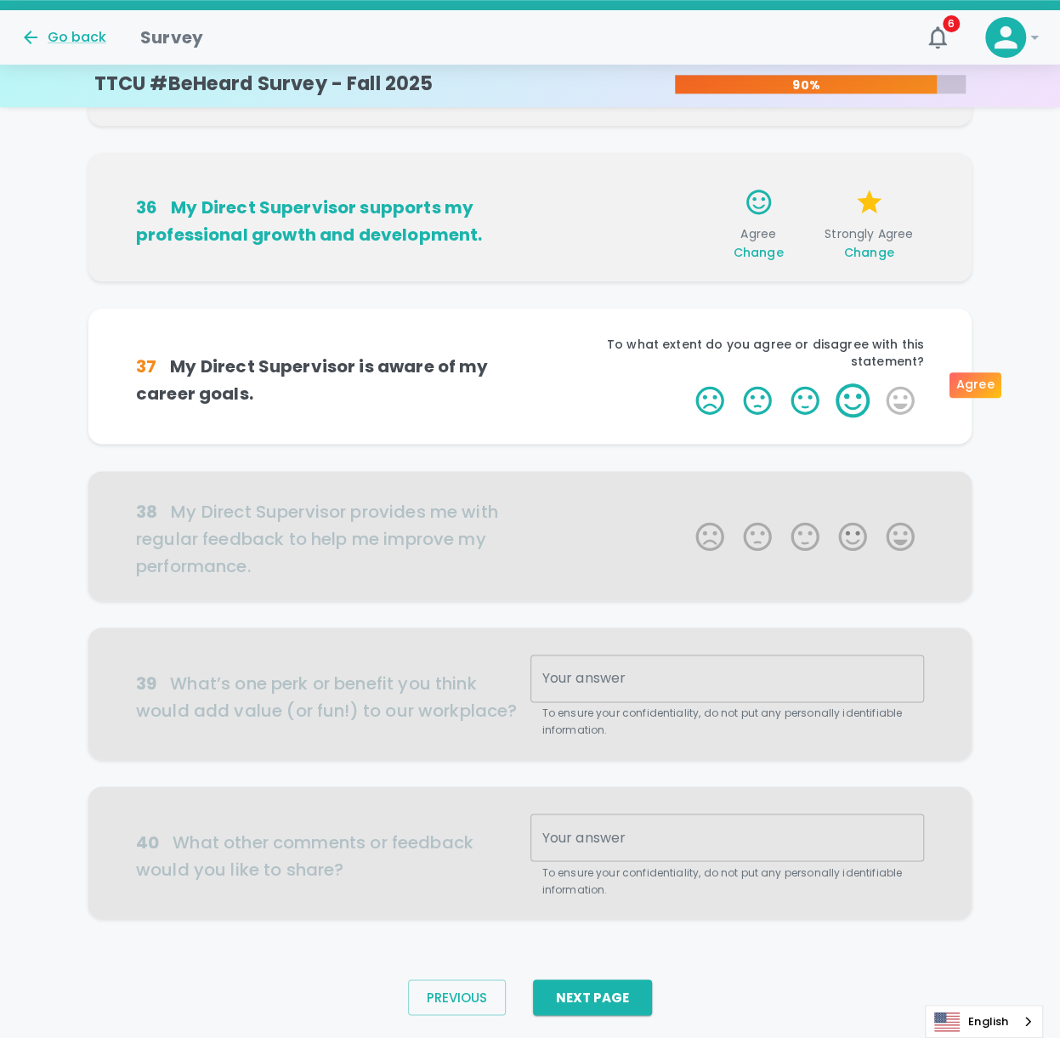
click at [793, 339] on label "4 Stars" at bounding box center [853, 401] width 48 height 34
click at [686, 339] on input "4 Stars" at bounding box center [685, 383] width 1 height 1
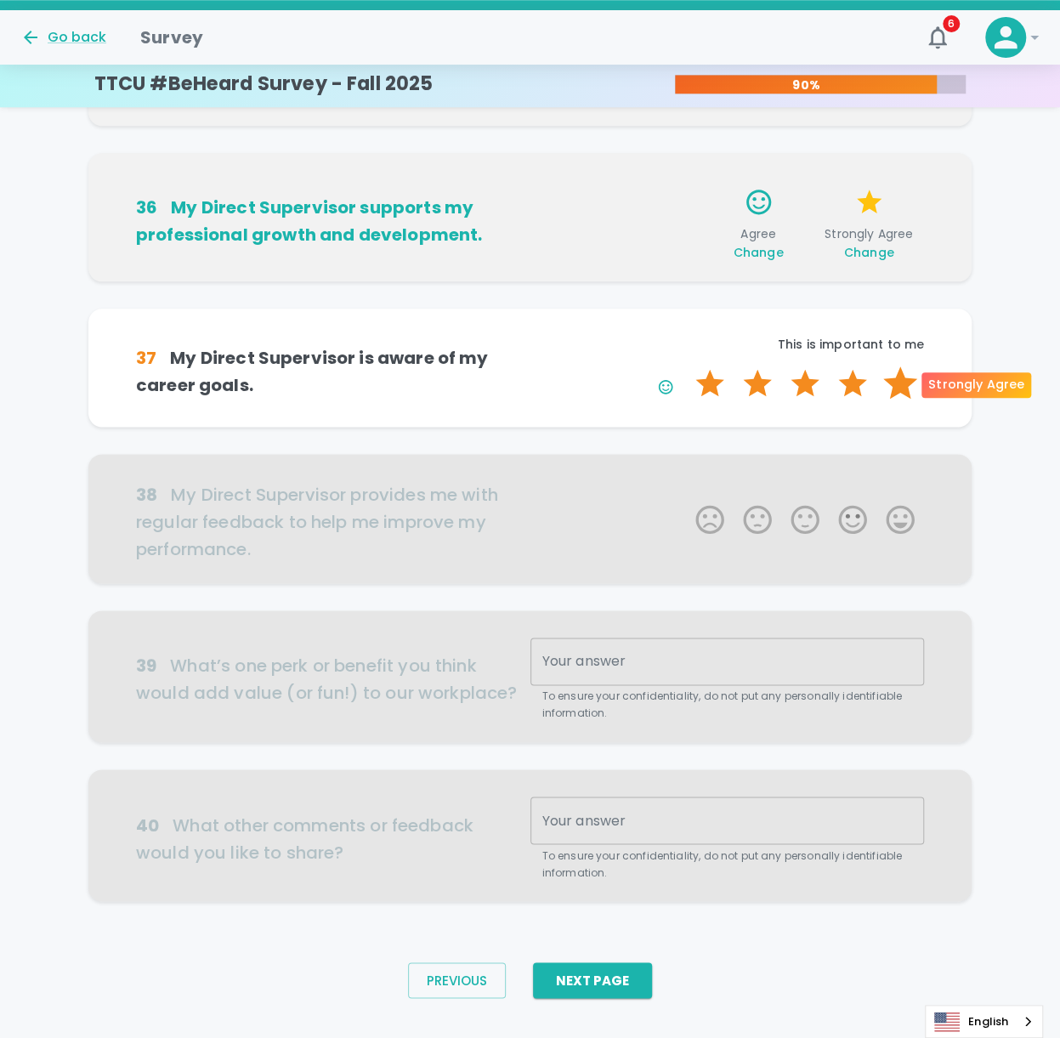
click at [793, 339] on label "5 Stars" at bounding box center [901, 384] width 48 height 34
click at [686, 339] on input "5 Stars" at bounding box center [685, 366] width 1 height 1
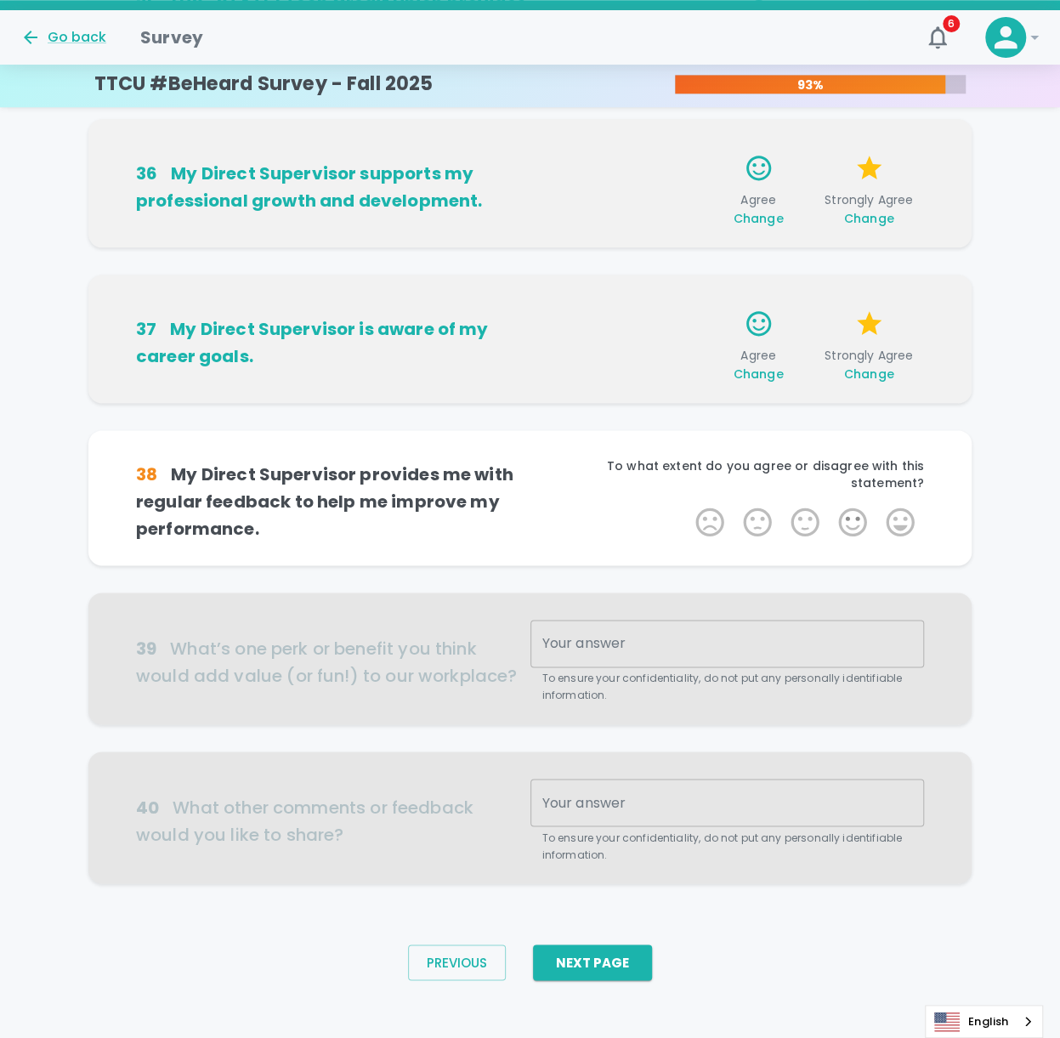
scroll to position [809, 0]
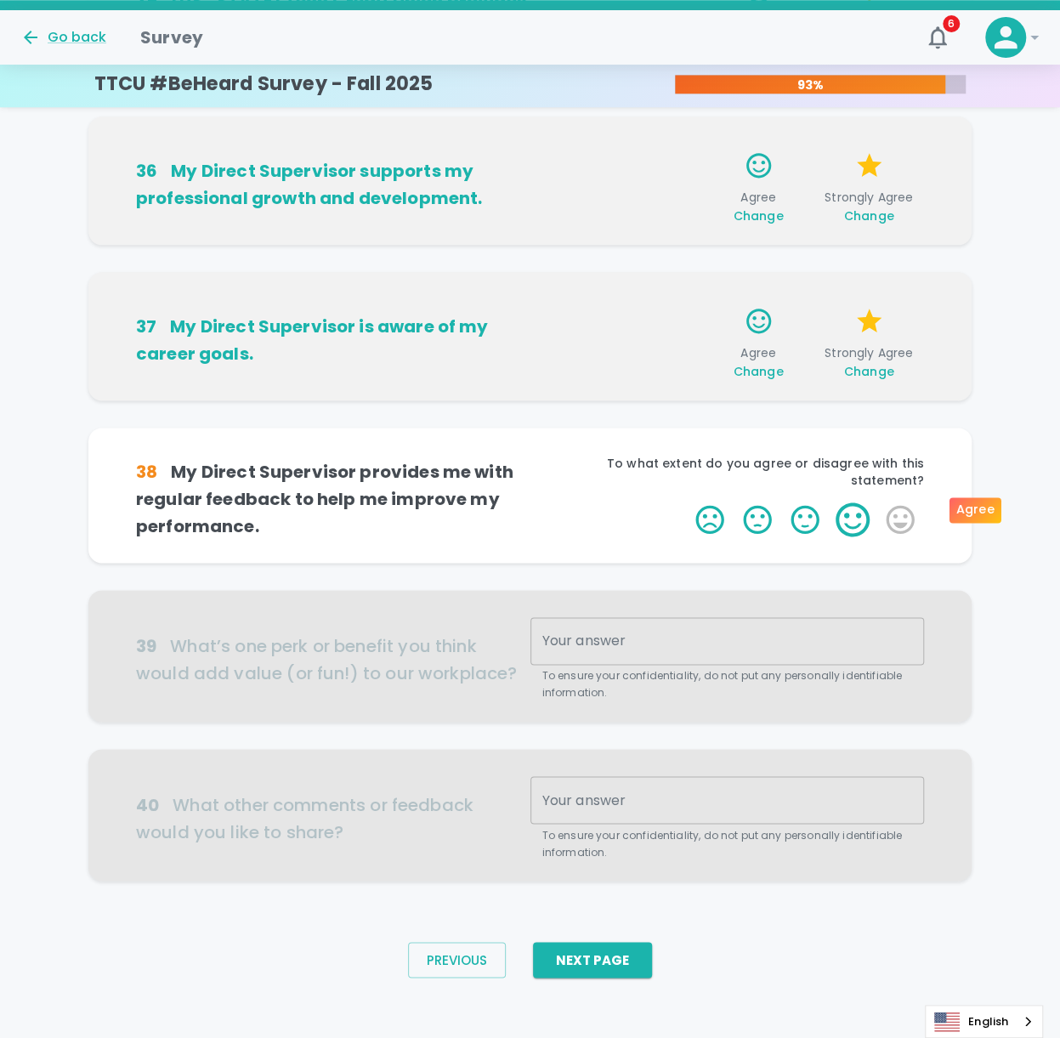
click at [793, 339] on label "4 Stars" at bounding box center [853, 520] width 48 height 34
click at [686, 339] on input "4 Stars" at bounding box center [685, 502] width 1 height 1
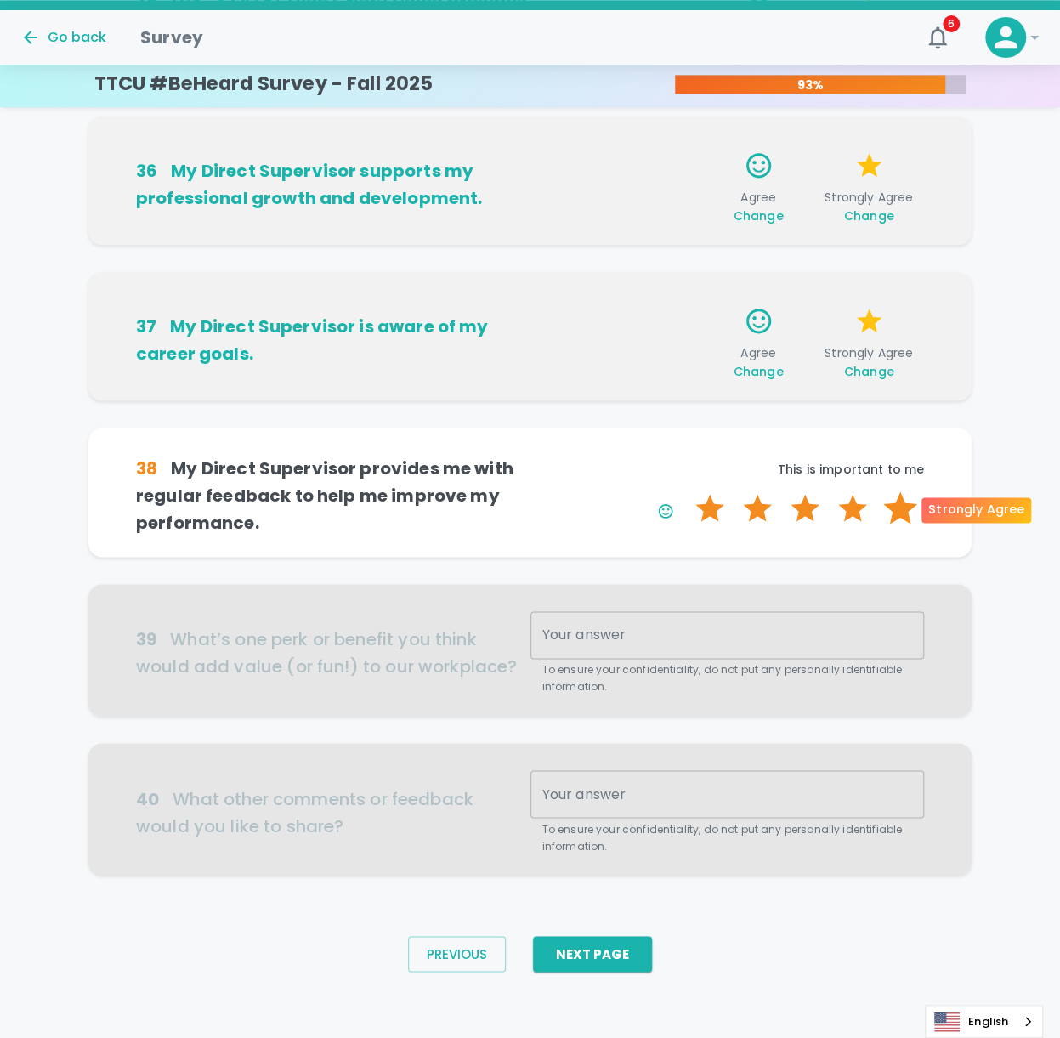
click at [793, 339] on label "5 Stars" at bounding box center [901, 509] width 48 height 34
click at [686, 339] on input "5 Stars" at bounding box center [685, 491] width 1 height 1
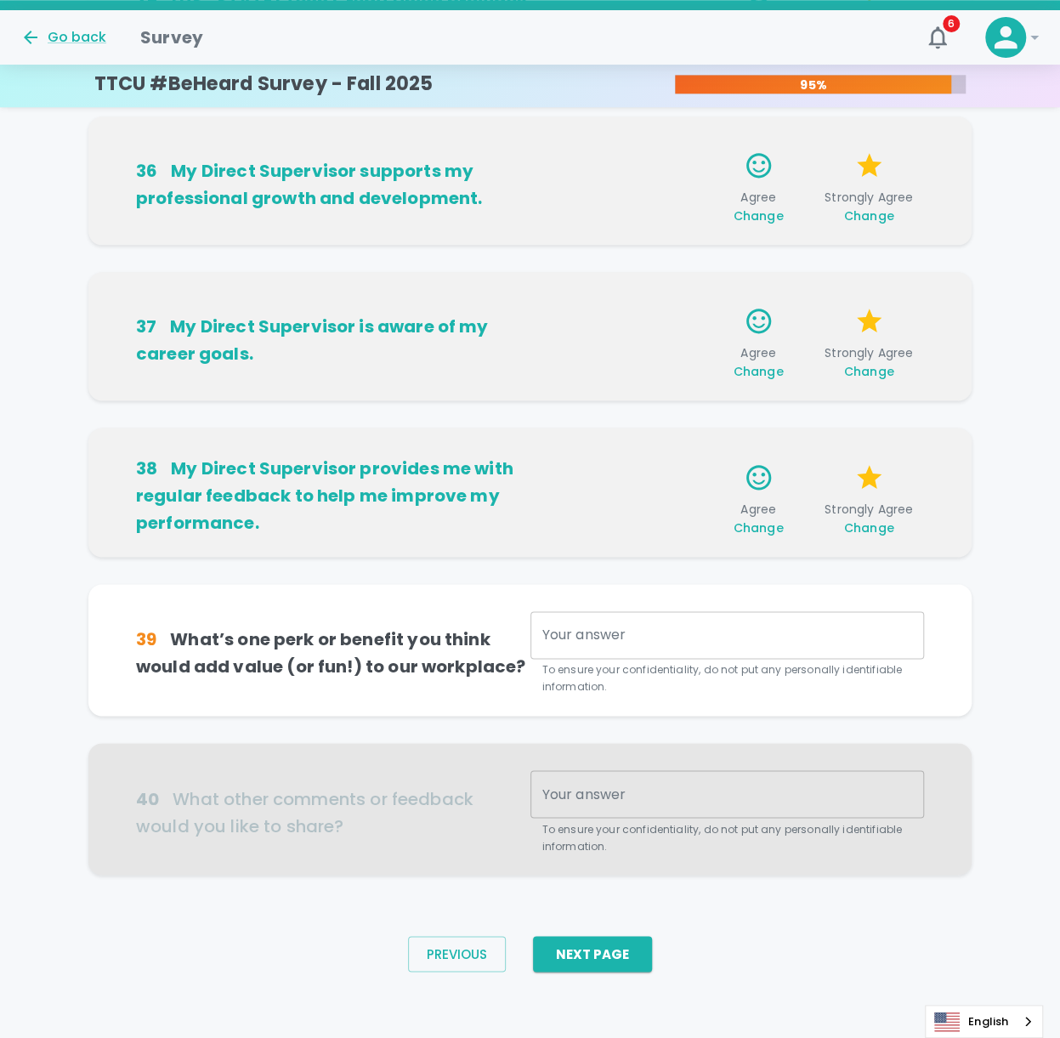
click at [755, 339] on span "Change" at bounding box center [759, 528] width 50 height 17
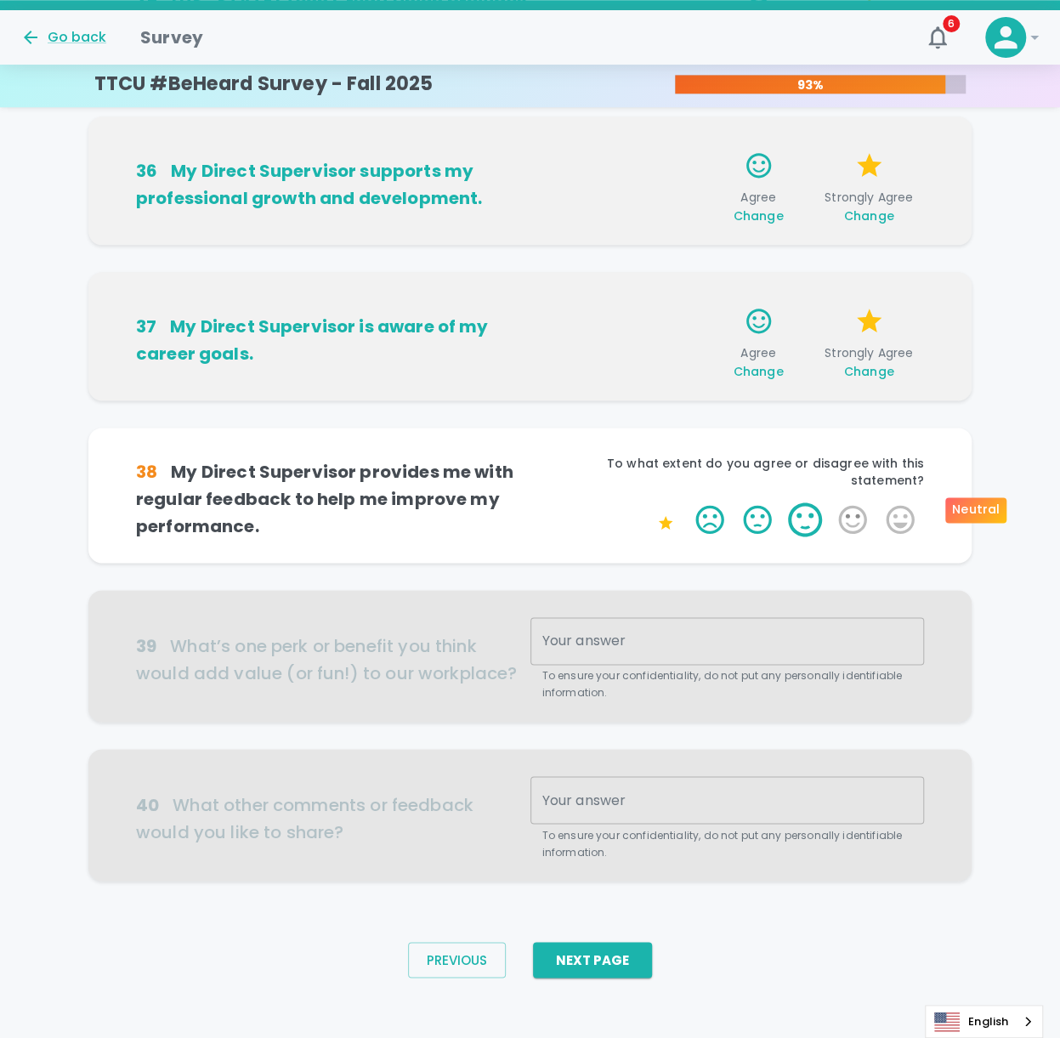
click at [789, 339] on label "3 Stars" at bounding box center [805, 520] width 48 height 34
click at [686, 339] on input "3 Stars" at bounding box center [685, 502] width 1 height 1
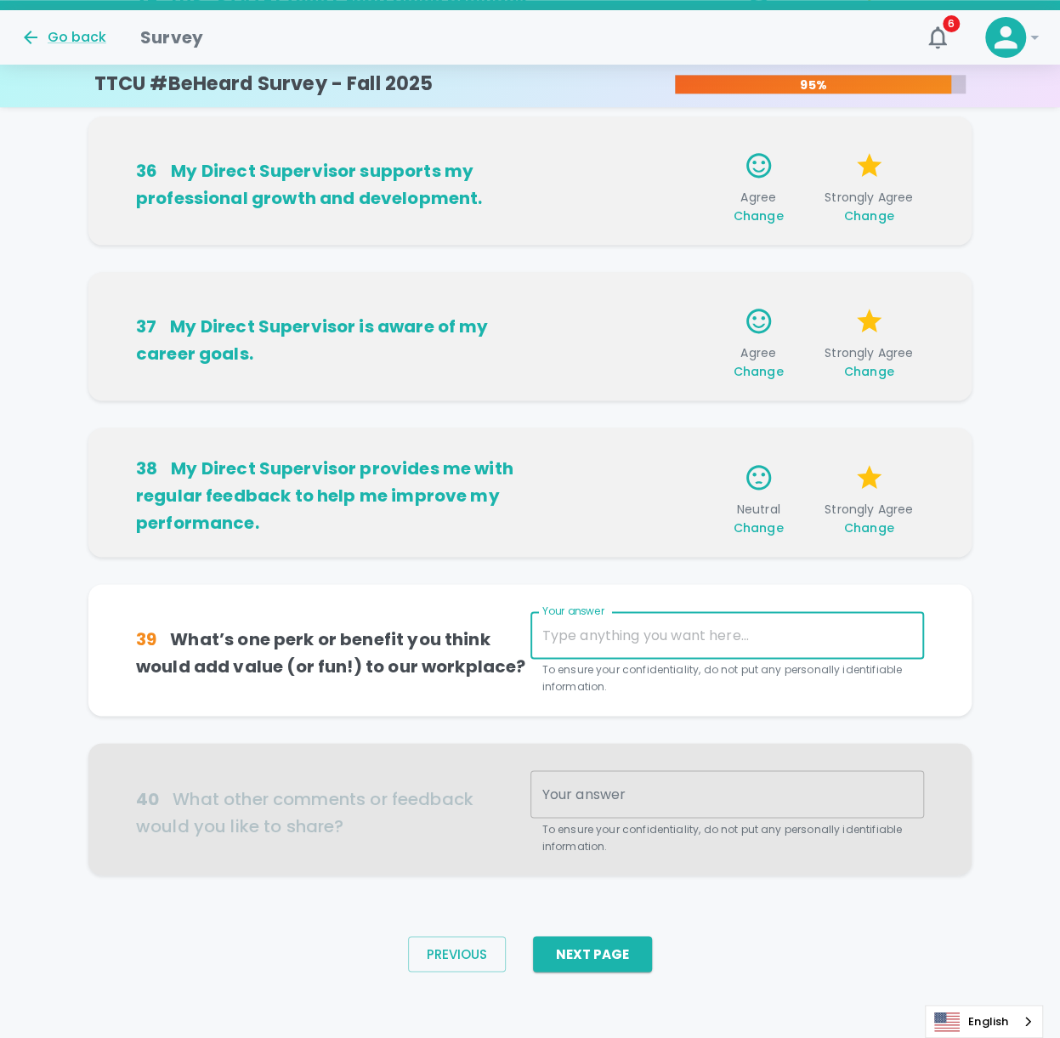
click at [578, 339] on textarea "Your answer" at bounding box center [728, 636] width 371 height 20
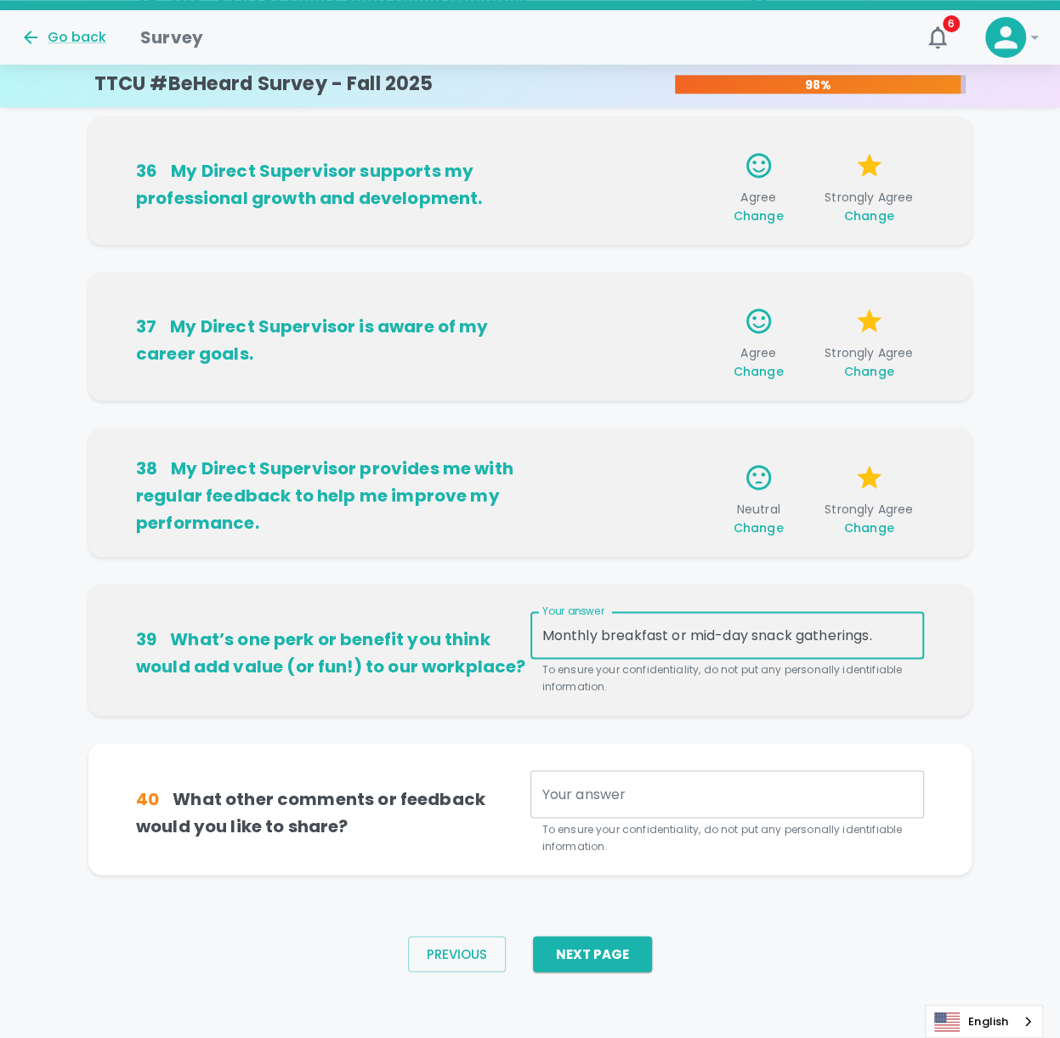
type textarea "Monthly breakfast or mid-day snack gatherings."
click at [710, 339] on div "x Your answer" at bounding box center [728, 794] width 395 height 48
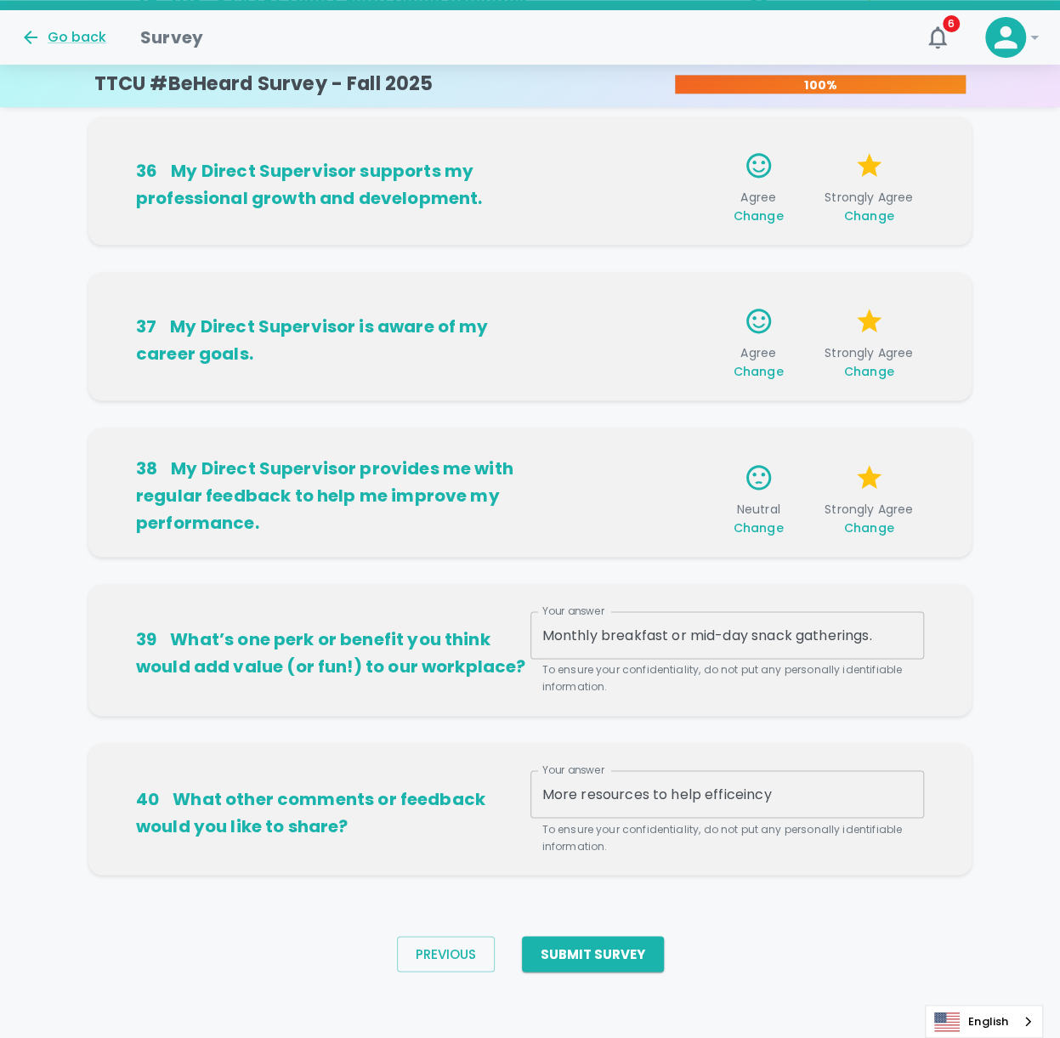
drag, startPoint x: 753, startPoint y: 804, endPoint x: 731, endPoint y: 791, distance: 26.0
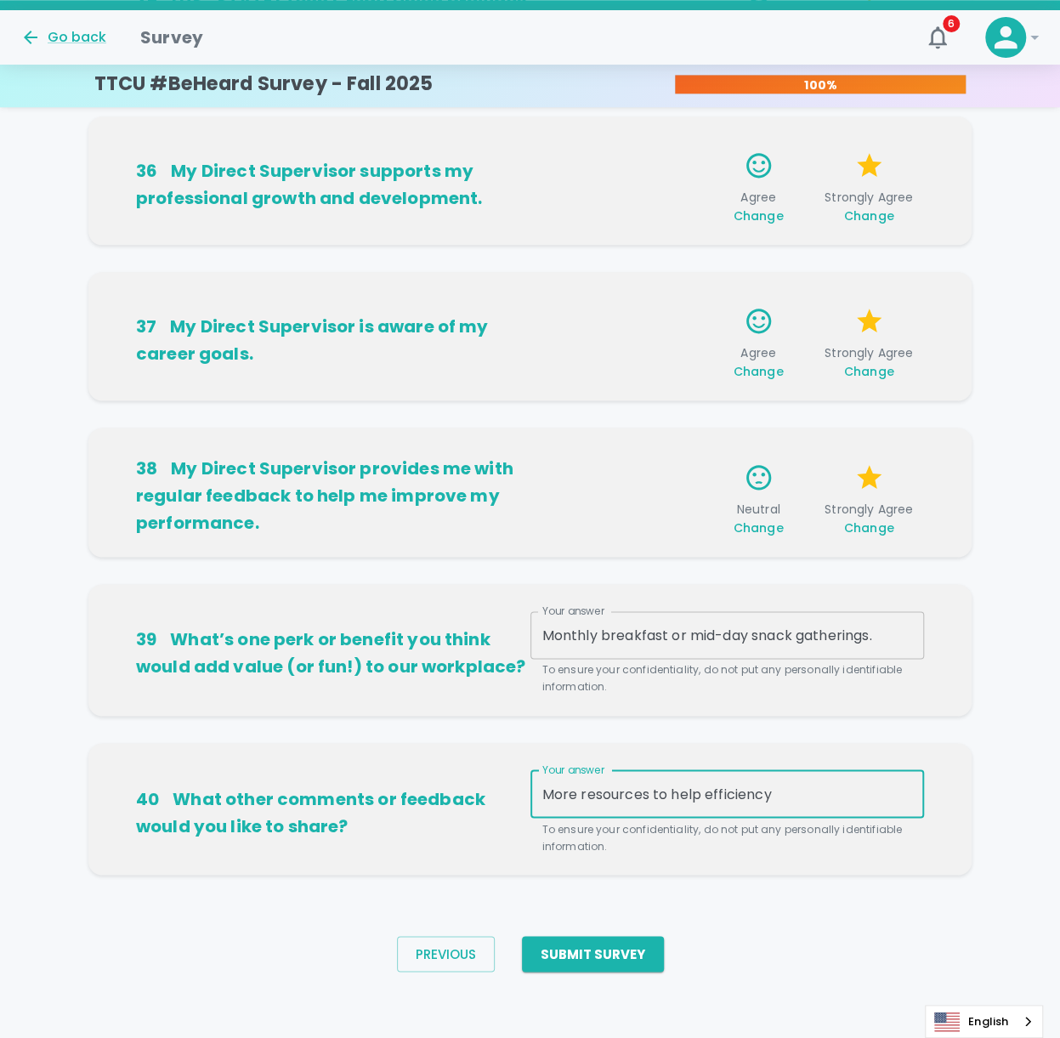
click at [706, 339] on textarea "More resources to help efficiency" at bounding box center [728, 794] width 371 height 20
click at [793, 339] on textarea "More resources to help with efficiency" at bounding box center [728, 794] width 371 height 20
drag, startPoint x: 721, startPoint y: 805, endPoint x: 711, endPoint y: 800, distance: 11.4
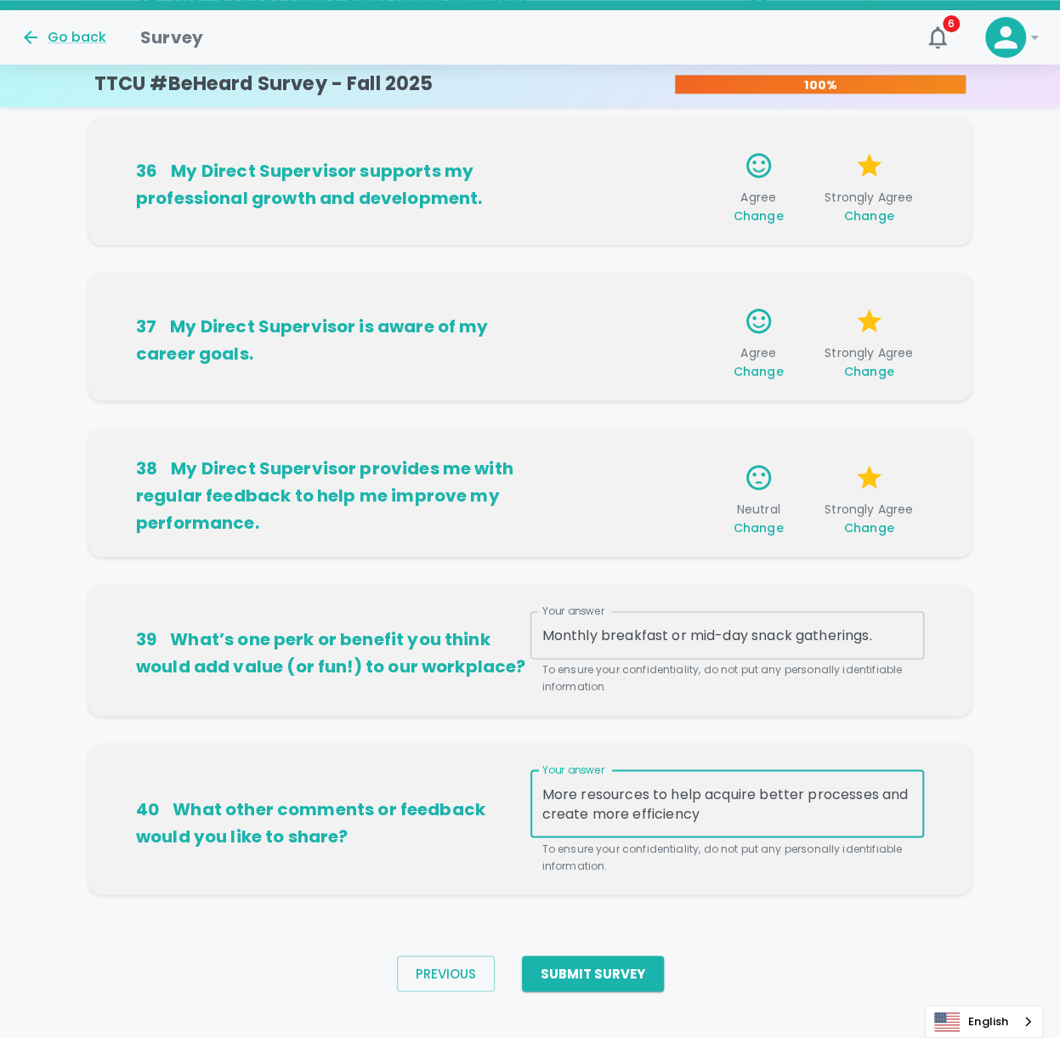
click at [576, 339] on textarea "More resources to help acquire better processes and create more efficiency" at bounding box center [728, 803] width 371 height 39
click at [645, 339] on textarea "More/better resources to help acquire better processes and create more efficien…" at bounding box center [728, 803] width 371 height 39
click at [793, 339] on textarea "More/better resources to help acquire better processes that will help create mo…" at bounding box center [728, 803] width 371 height 39
click at [748, 339] on textarea "More/better resources to help acquire better processes that will help create mo…" at bounding box center [728, 803] width 371 height 39
click at [793, 339] on textarea "More/better resources to acquire better processes that will help create more ef…" at bounding box center [728, 803] width 371 height 39
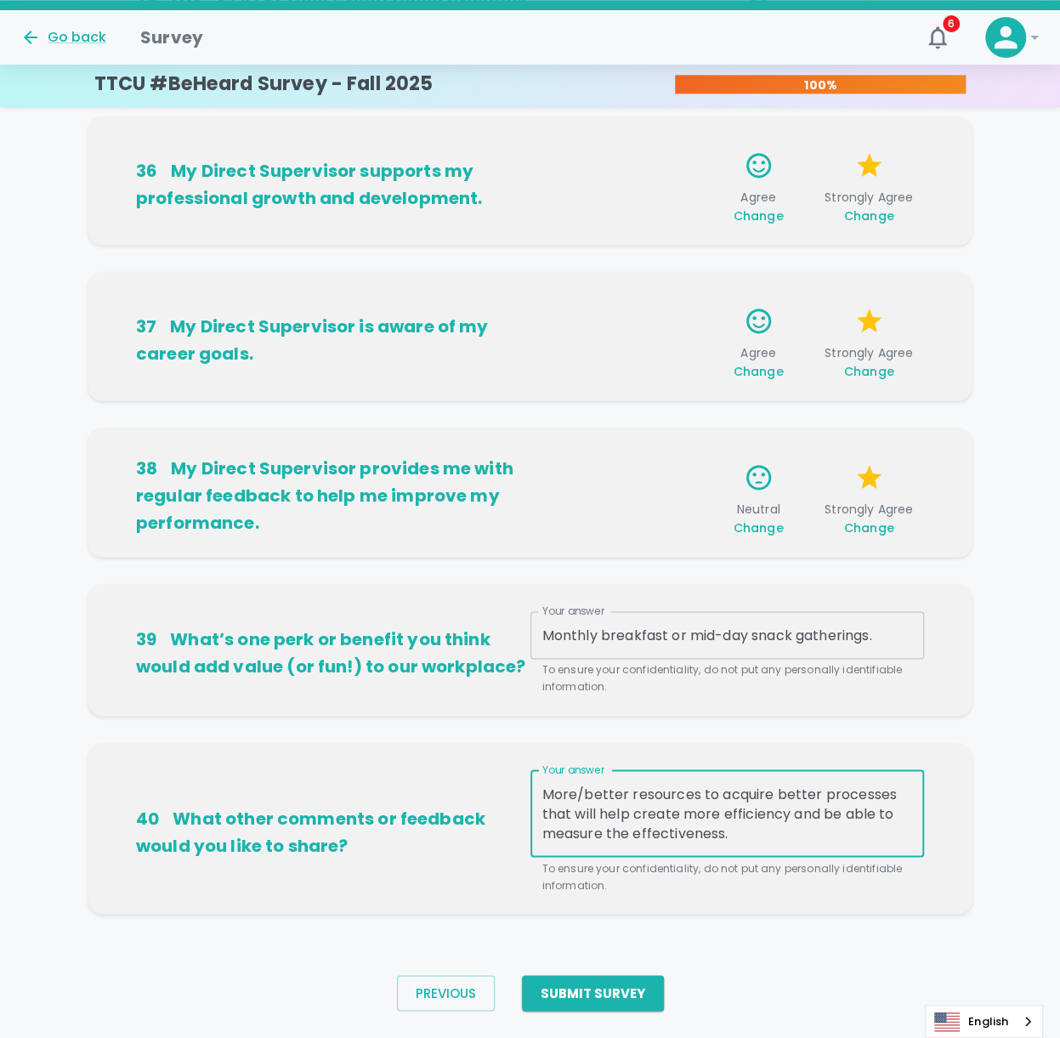
click at [732, 339] on textarea "More/better resources to acquire better processes that will help create more ef…" at bounding box center [728, 813] width 371 height 59
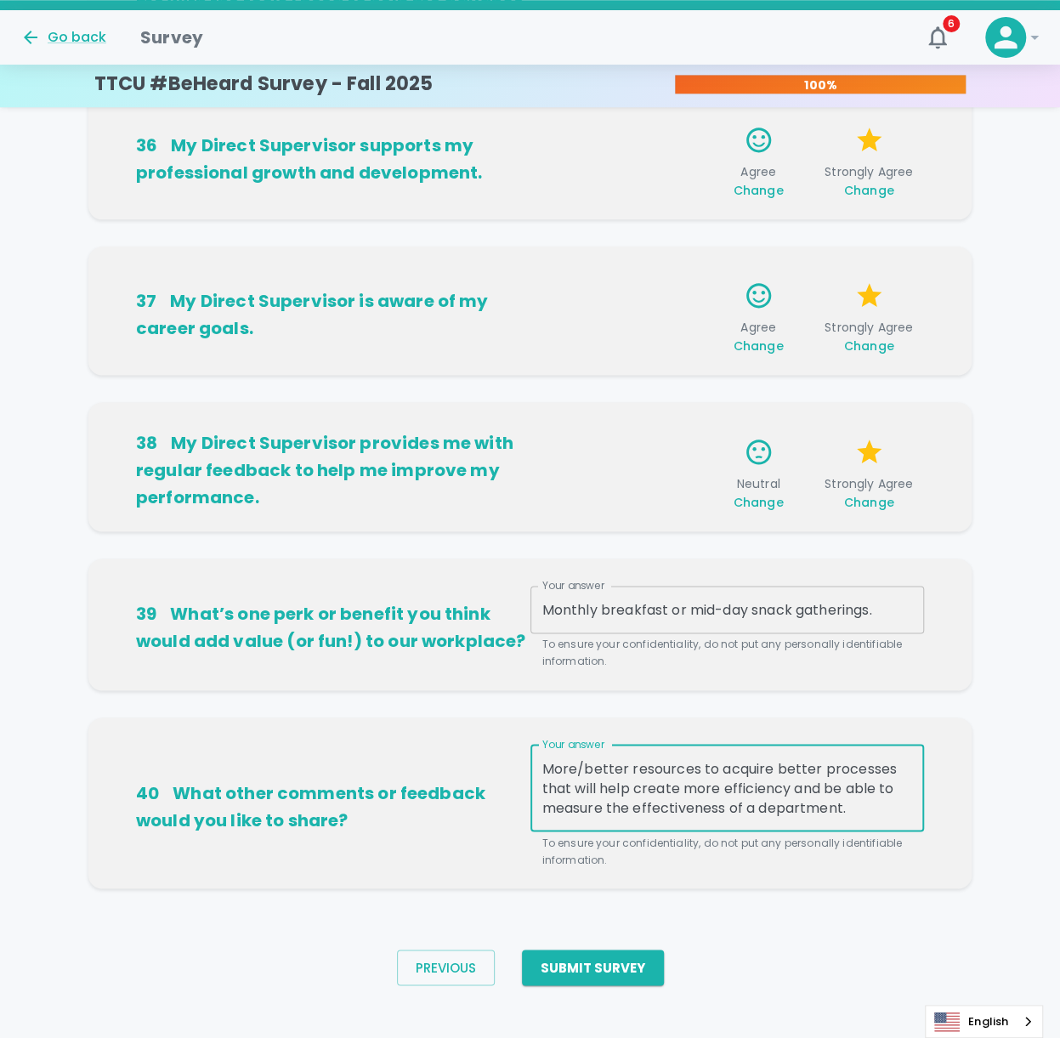
scroll to position [848, 0]
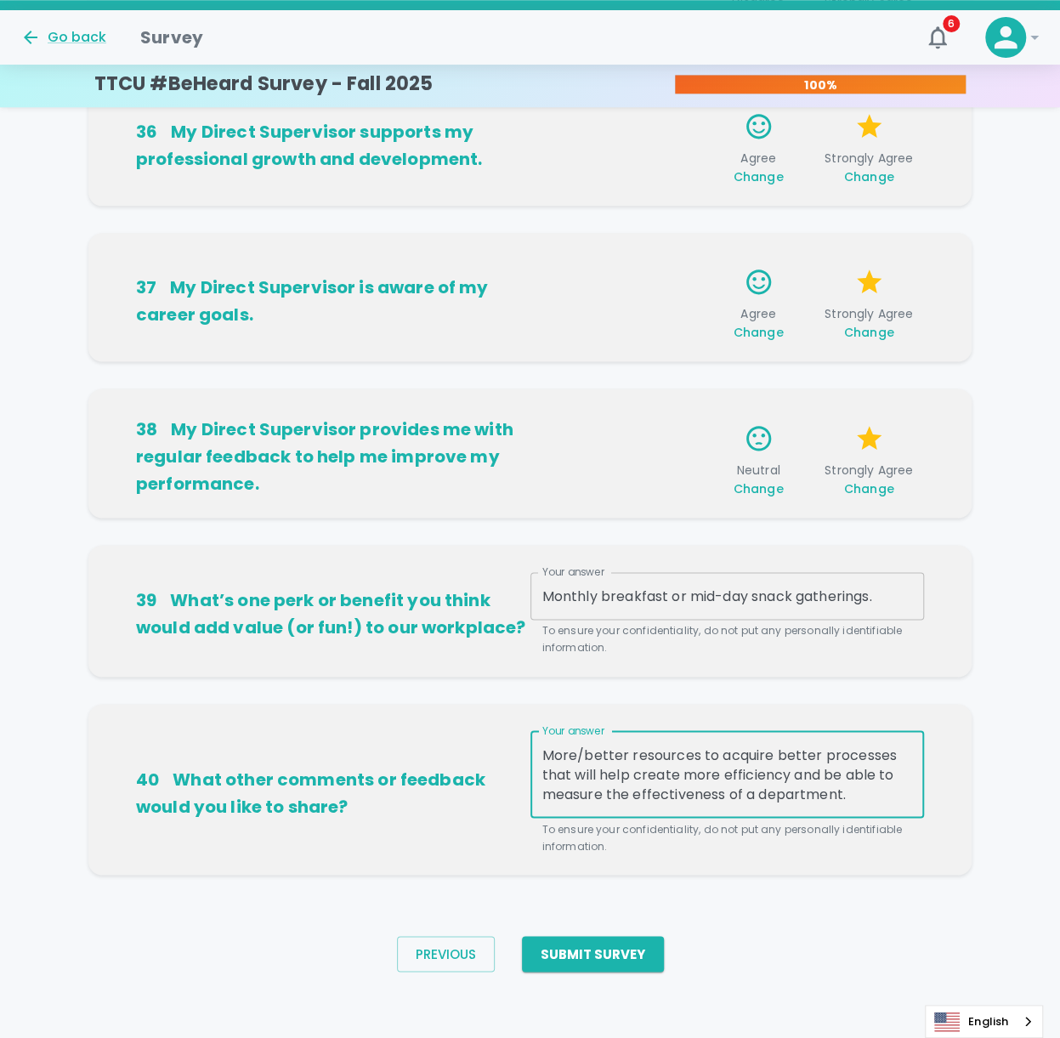
click at [729, 339] on textarea "More/better resources to acquire better processes that will help create more ef…" at bounding box center [728, 774] width 371 height 59
drag, startPoint x: 847, startPoint y: 798, endPoint x: 607, endPoint y: 796, distance: 239.8
click at [607, 339] on textarea "More/better resources to acquire better processes that will help create more ef…" at bounding box center [728, 774] width 371 height 59
drag, startPoint x: 607, startPoint y: 796, endPoint x: 481, endPoint y: 748, distance: 134.6
click at [481, 339] on div "40 What other comments or feedback would you like to share? Your answer More/be…" at bounding box center [530, 792] width 788 height 123
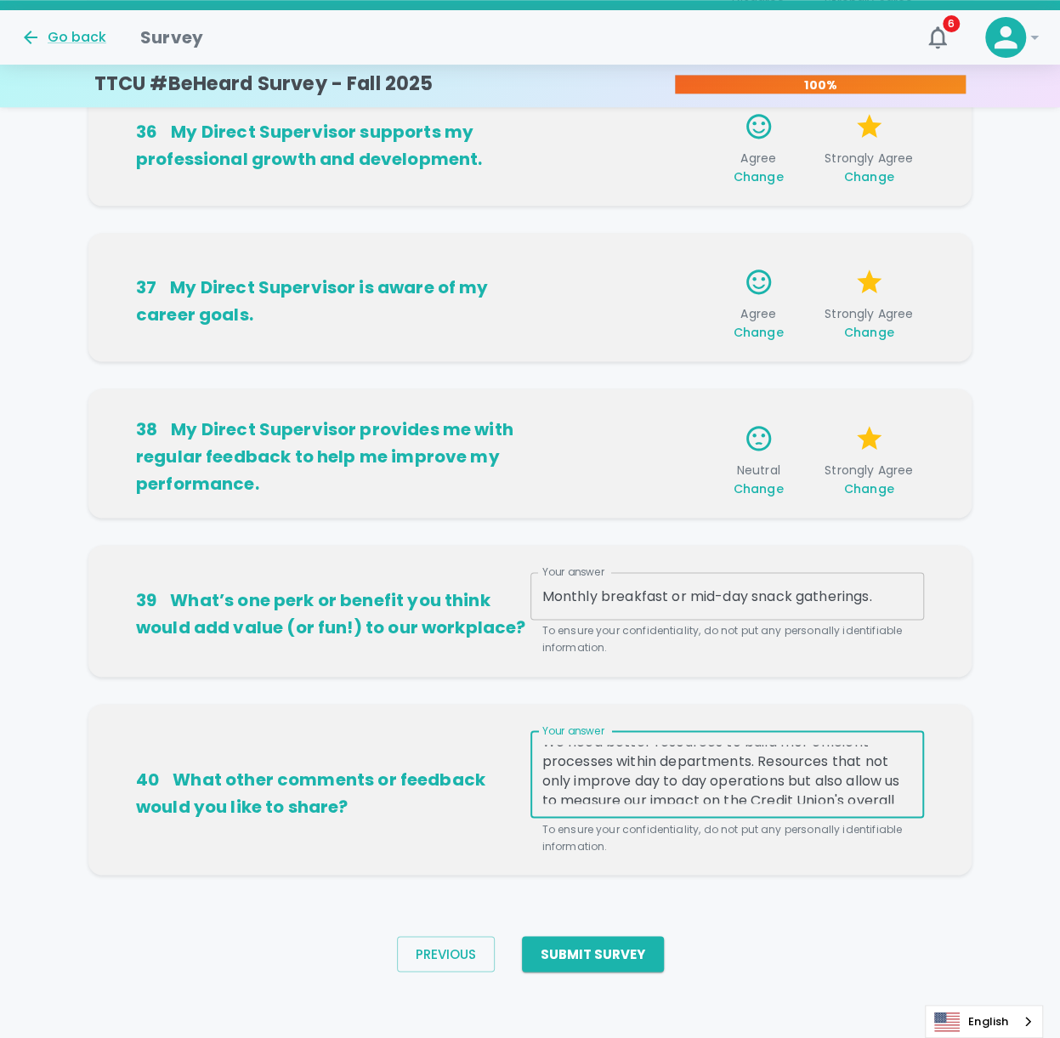
scroll to position [0, 0]
click at [793, 339] on textarea "We need better resources to build mor efficient processes within departments. R…" at bounding box center [728, 774] width 371 height 59
click at [724, 339] on textarea "We need better resources to build more efficient processes within departments. …" at bounding box center [728, 774] width 371 height 59
type textarea "We need better resources to build more efficient processes within departments. …"
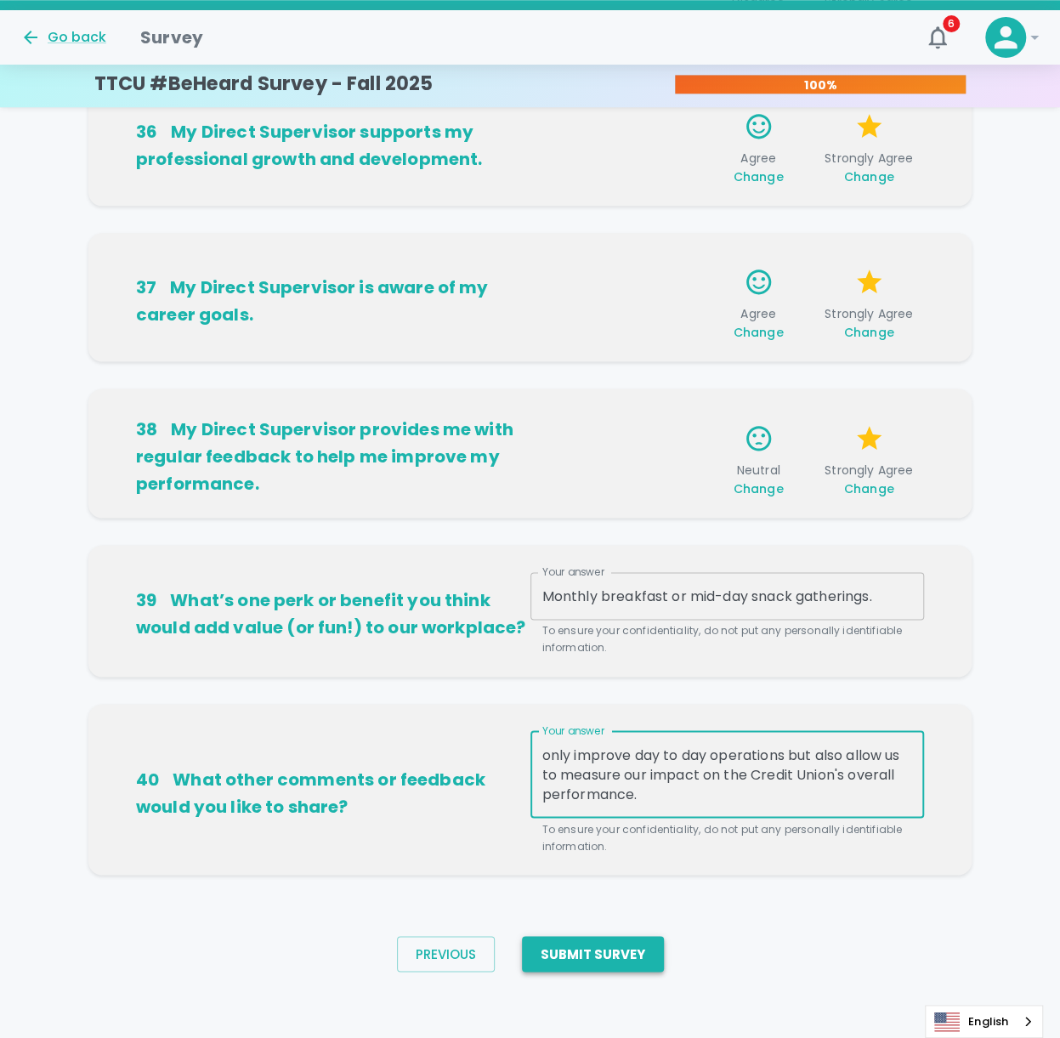
click at [637, 339] on button "Submit Survey" at bounding box center [593, 954] width 142 height 36
